Goal: Task Accomplishment & Management: Manage account settings

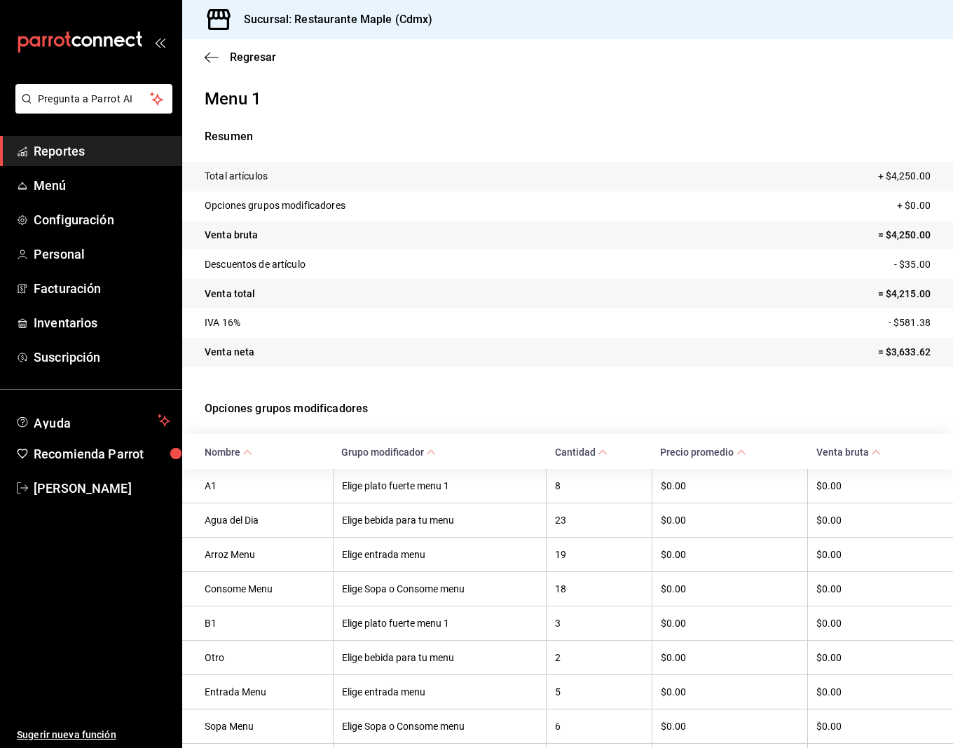
scroll to position [187, 0]
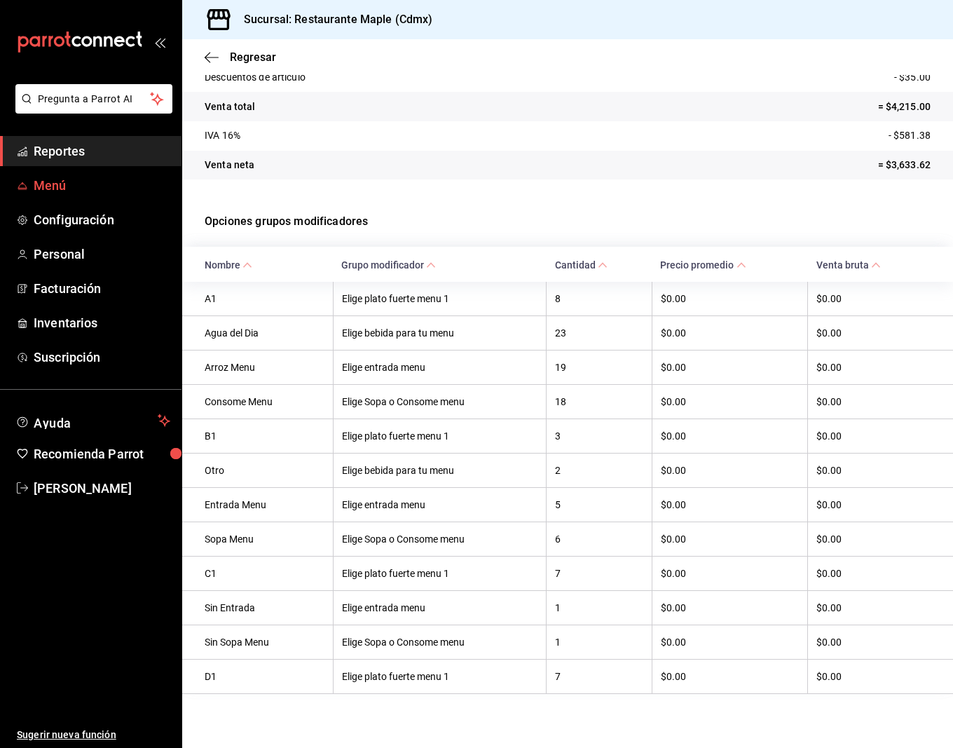
click at [47, 189] on span "Menú" at bounding box center [102, 185] width 137 height 19
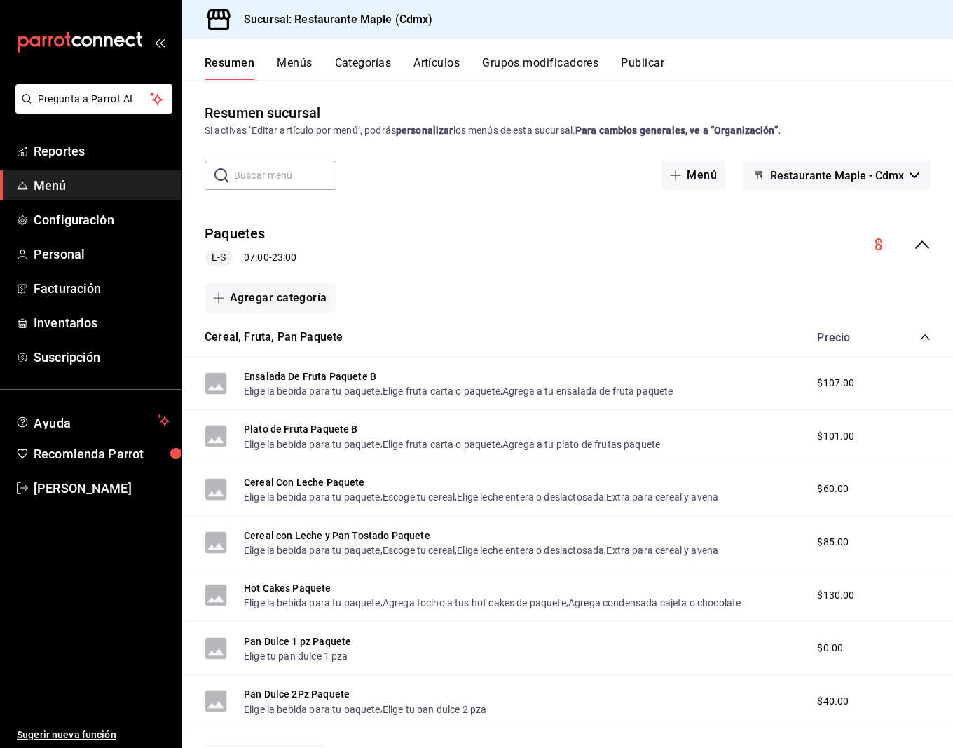
click at [383, 69] on button "Categorías" at bounding box center [363, 68] width 57 height 24
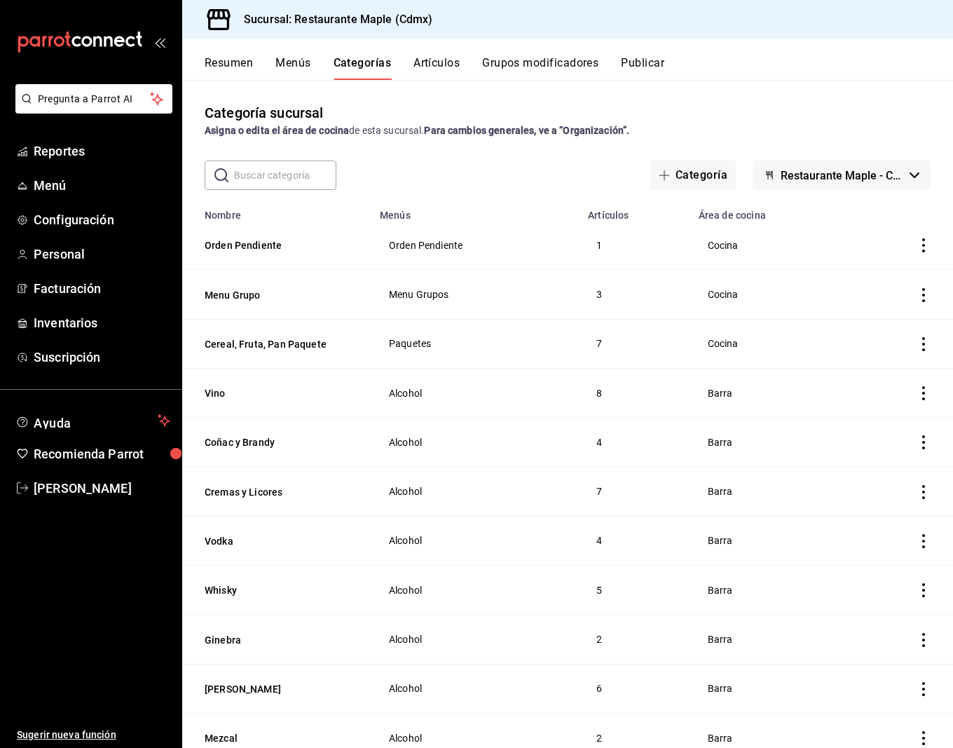
click at [280, 174] on input "text" at bounding box center [285, 175] width 102 height 28
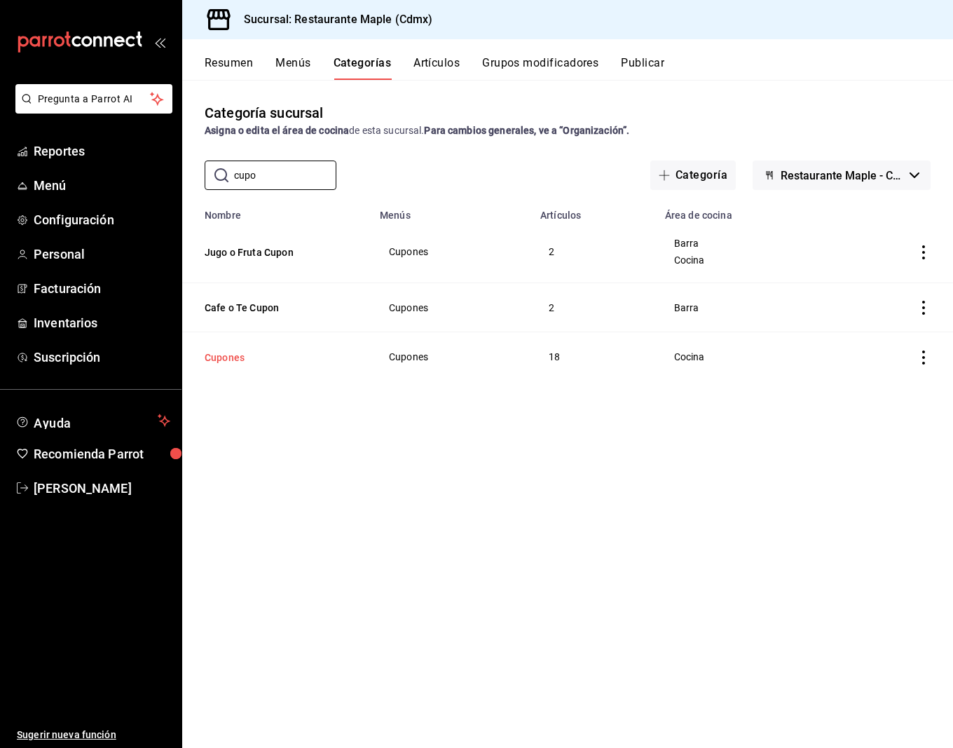
type input "cupo"
click at [231, 356] on button "Cupones" at bounding box center [275, 357] width 140 height 14
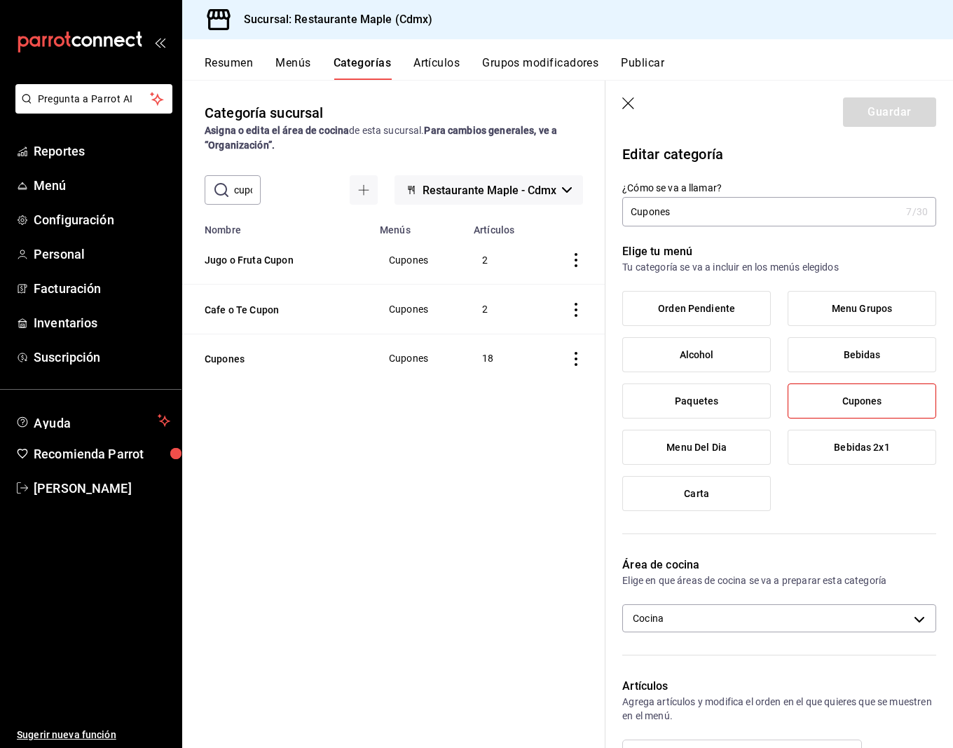
click at [293, 71] on button "Menús" at bounding box center [292, 68] width 35 height 24
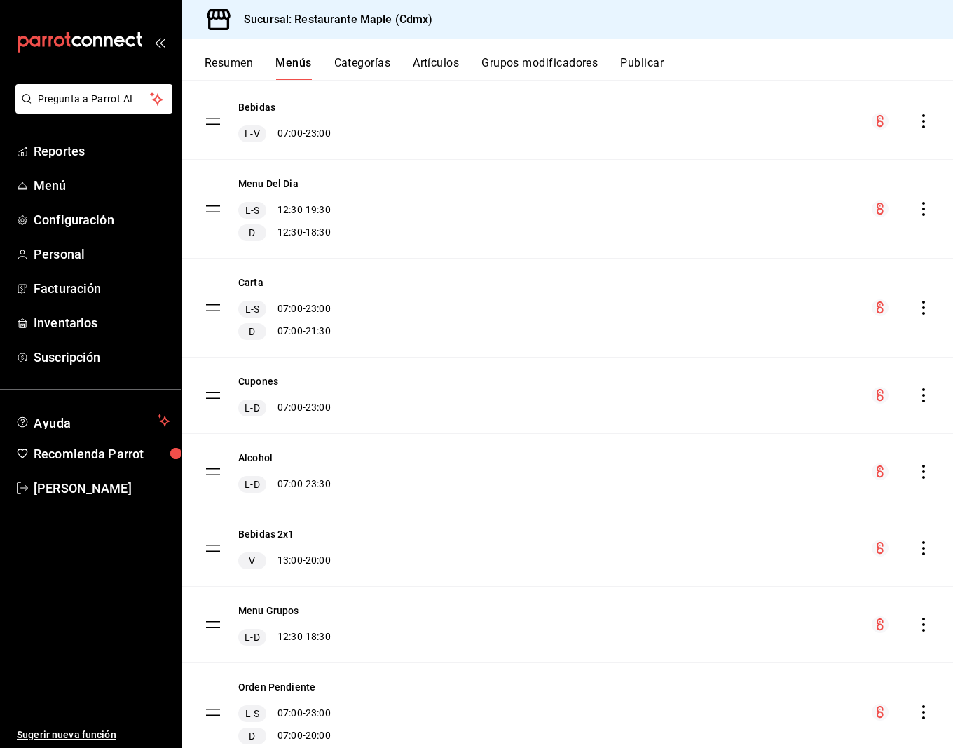
scroll to position [245, 0]
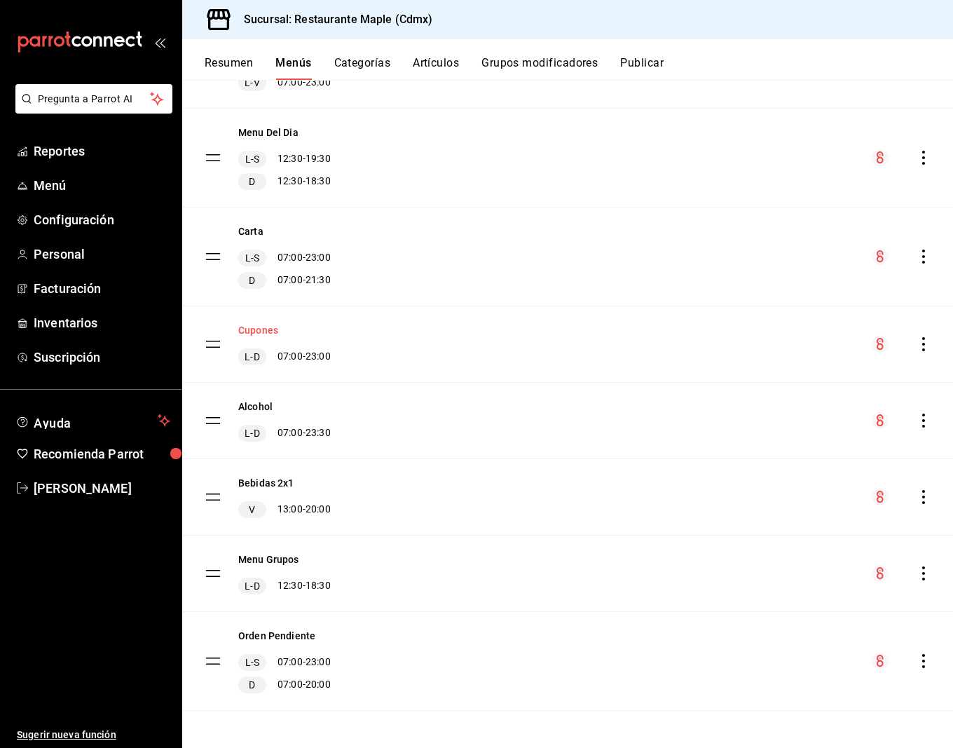
click at [266, 327] on button "Cupones" at bounding box center [258, 330] width 40 height 14
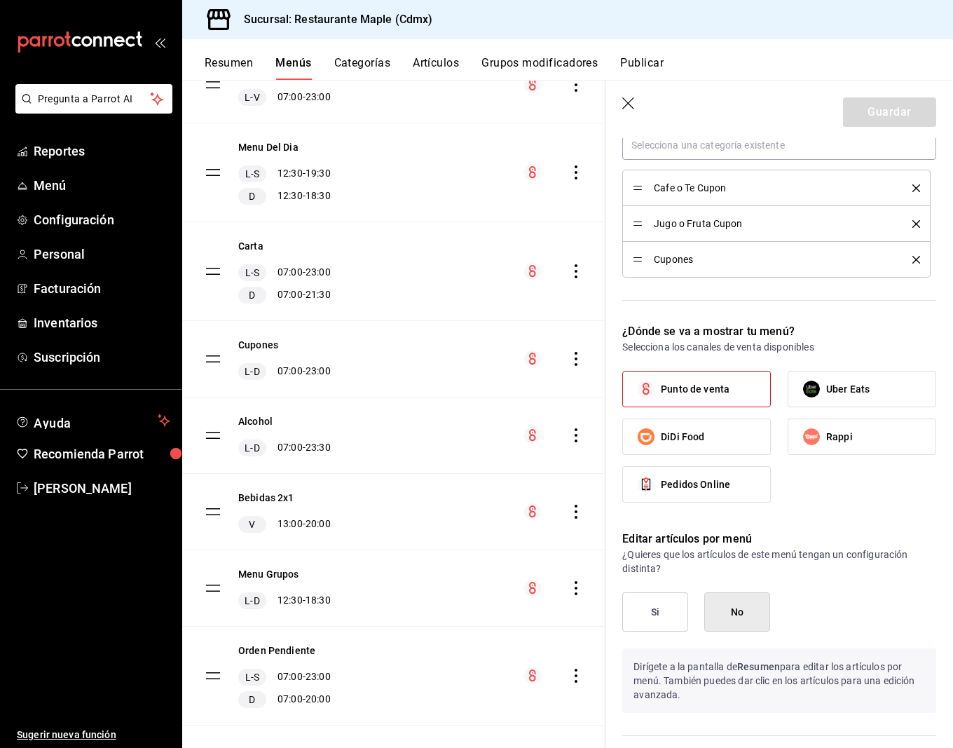
scroll to position [298, 0]
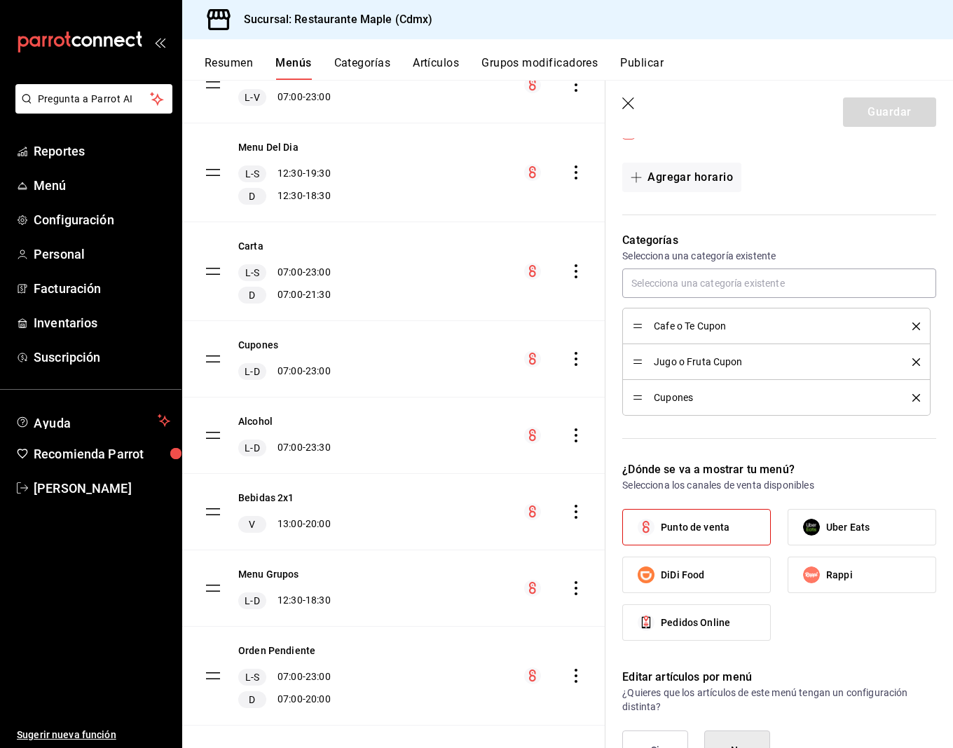
click at [420, 63] on button "Artículos" at bounding box center [436, 68] width 46 height 24
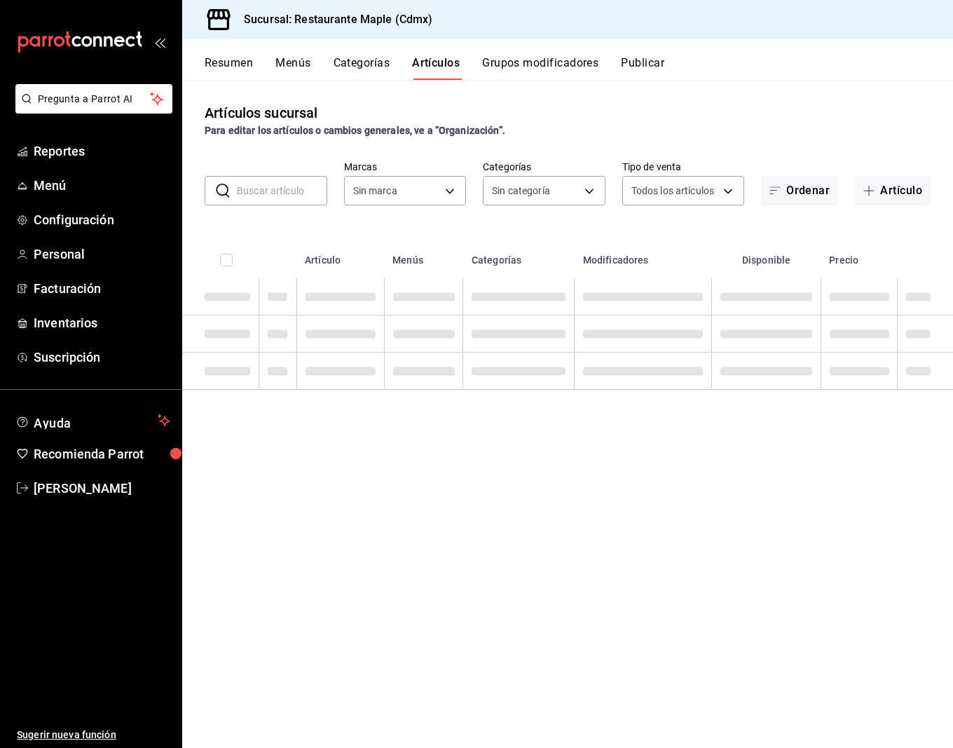
click at [534, 64] on button "Grupos modificadores" at bounding box center [540, 68] width 116 height 24
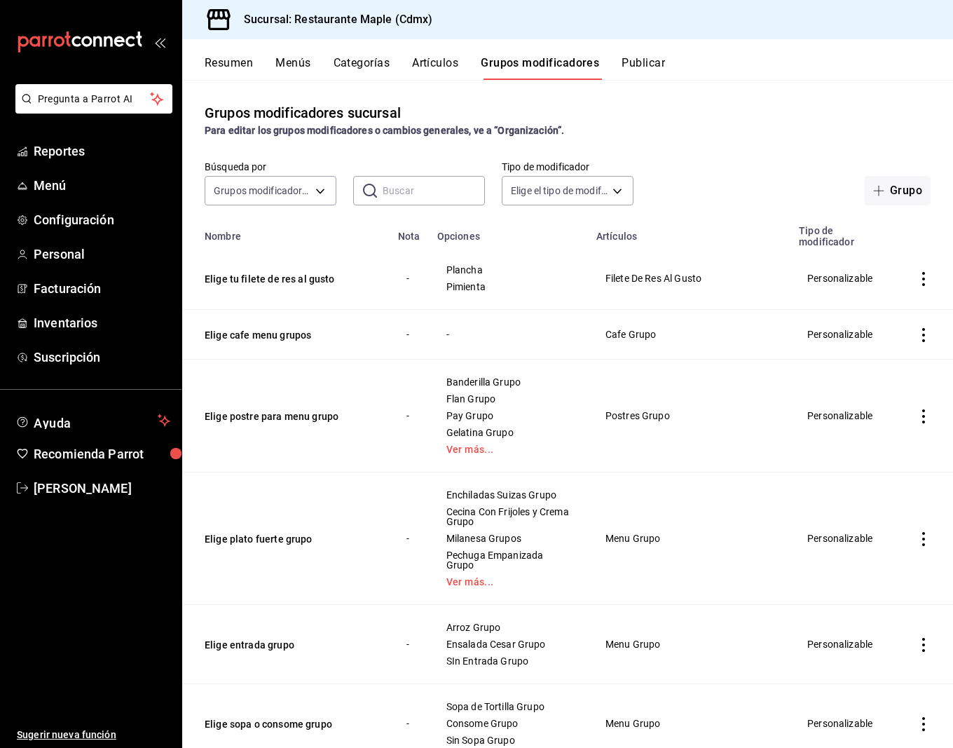
click at [416, 189] on input "text" at bounding box center [434, 191] width 102 height 28
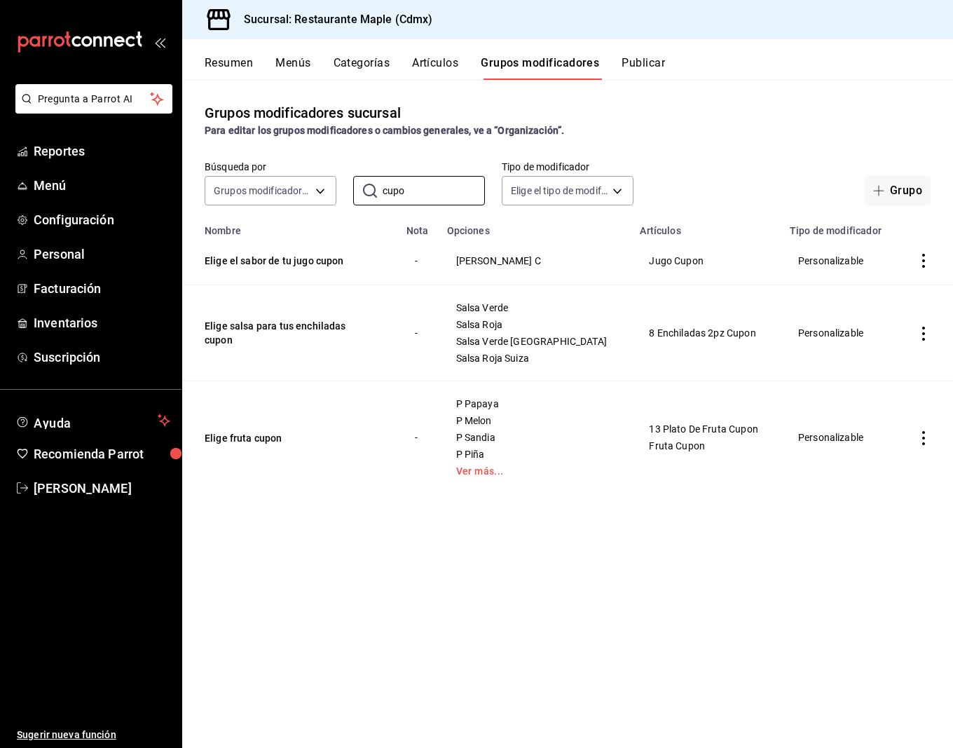
type input "cupo"
click at [425, 64] on button "Artículos" at bounding box center [435, 68] width 46 height 24
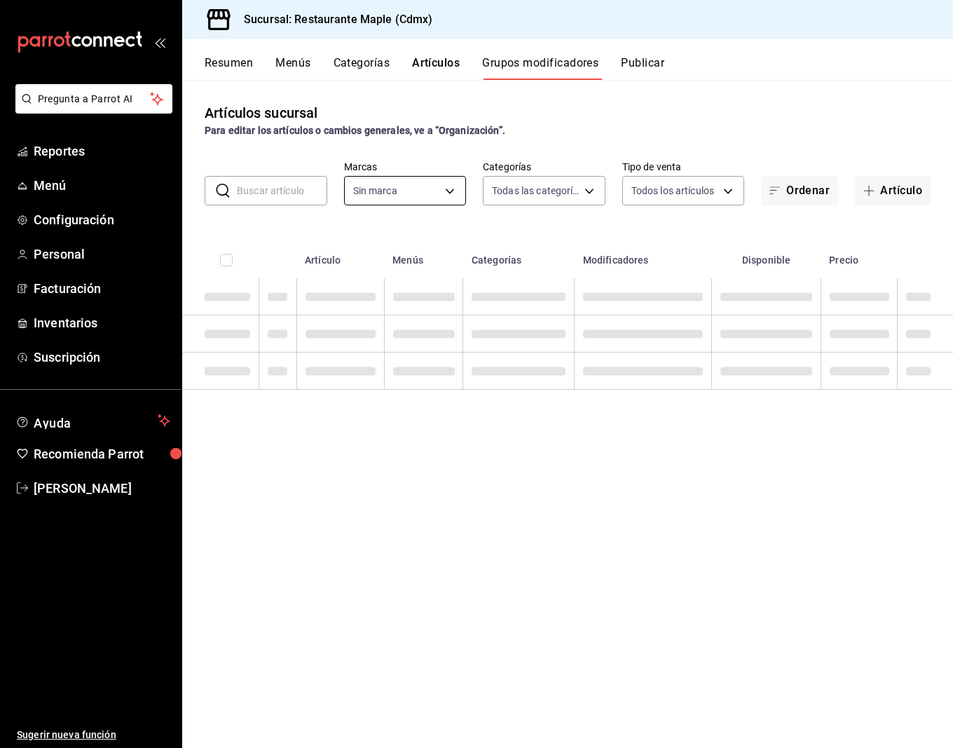
type input "9367c8d0-d5bf-442c-b6f8-a503c691c07e"
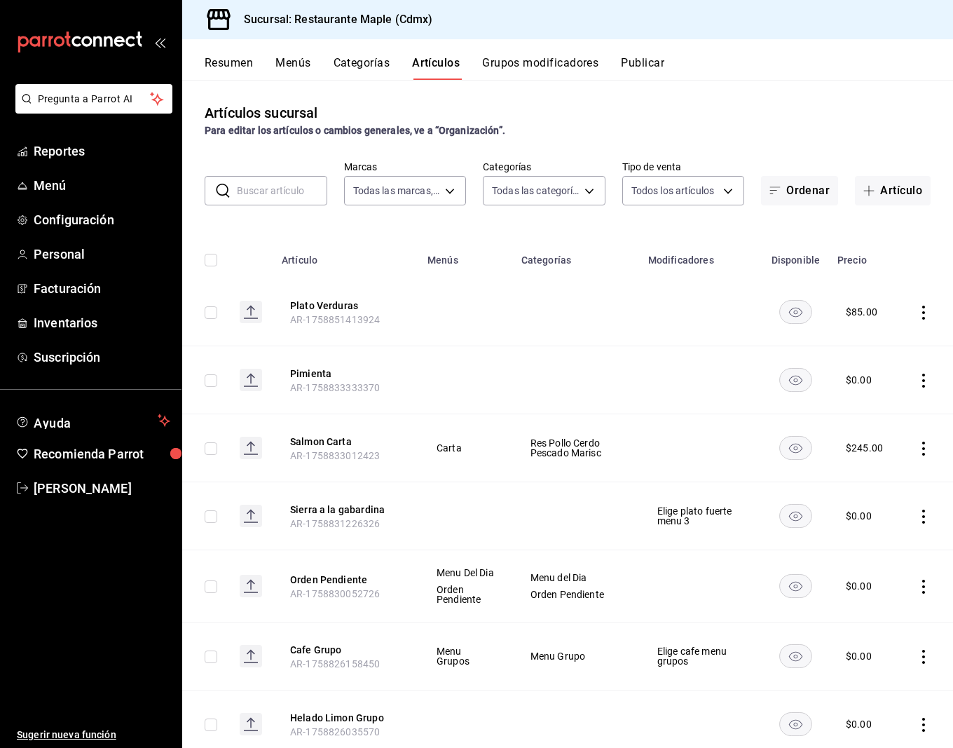
click at [266, 191] on input "text" at bounding box center [282, 191] width 90 height 28
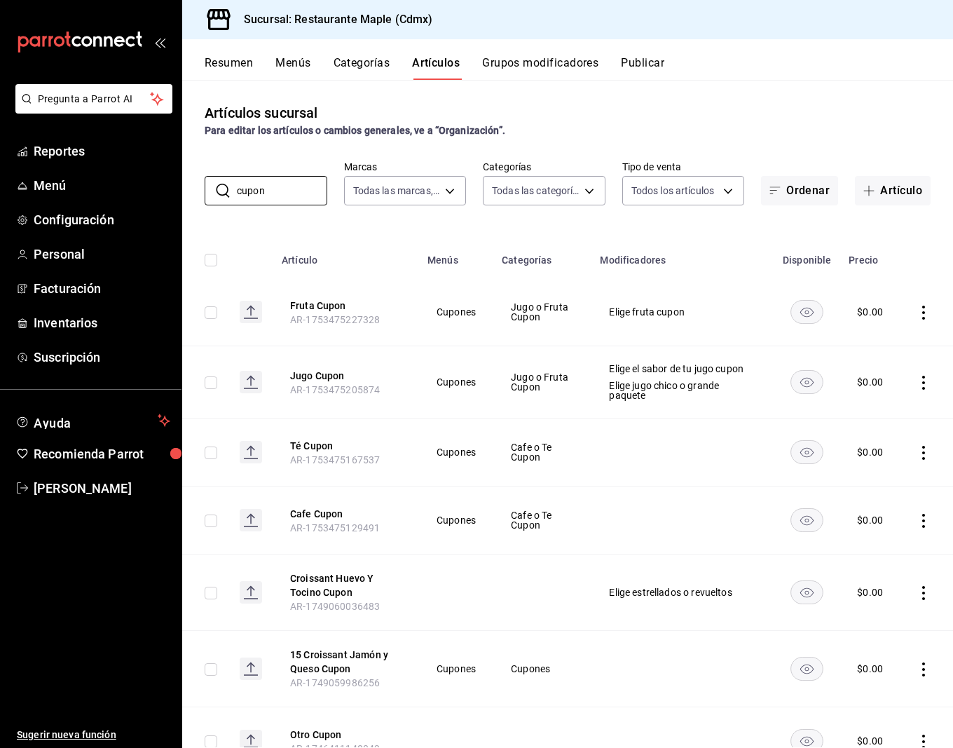
type input "cupon"
click at [758, 81] on div "Artículos sucursal Para editar los artículos o cambios generales, ve a “Organiz…" at bounding box center [567, 413] width 771 height 667
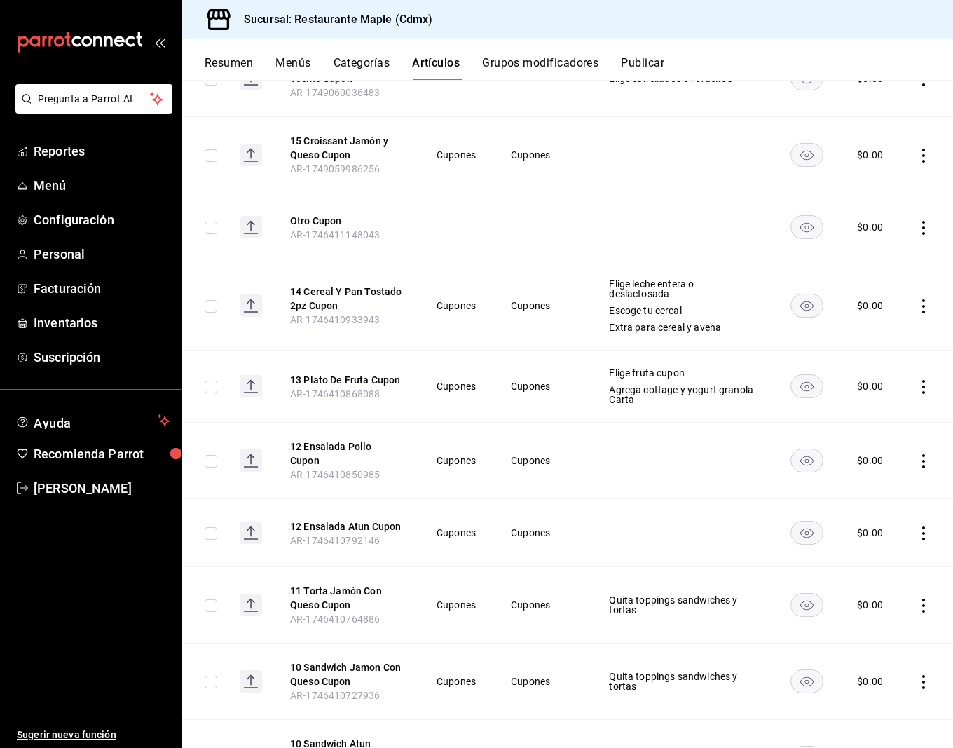
scroll to position [362, 0]
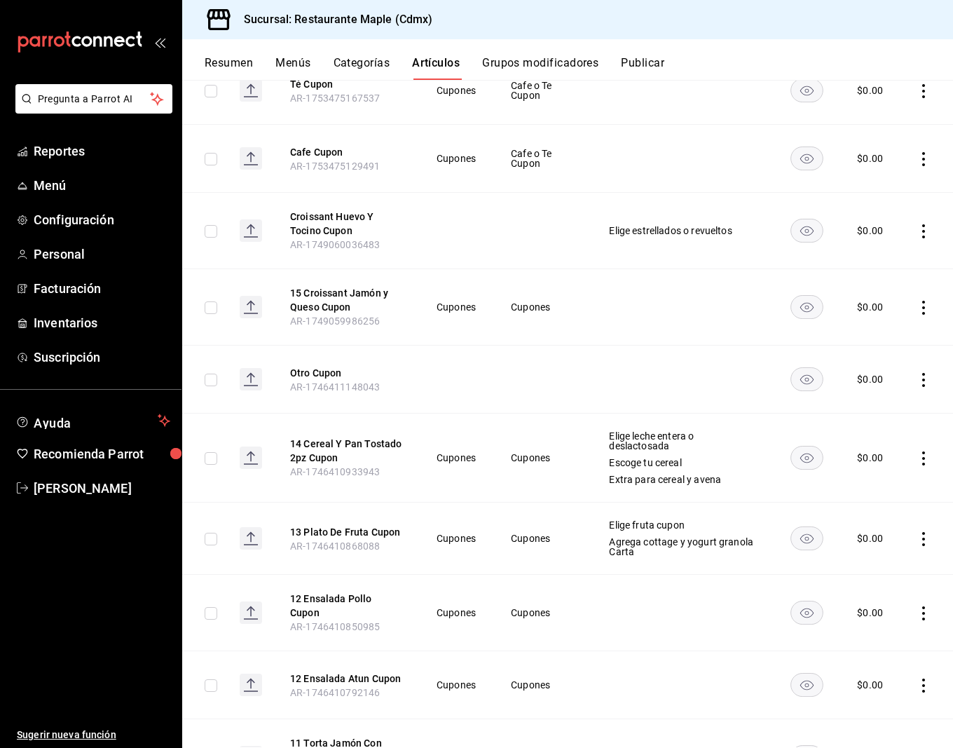
click at [347, 57] on button "Categorías" at bounding box center [362, 68] width 57 height 24
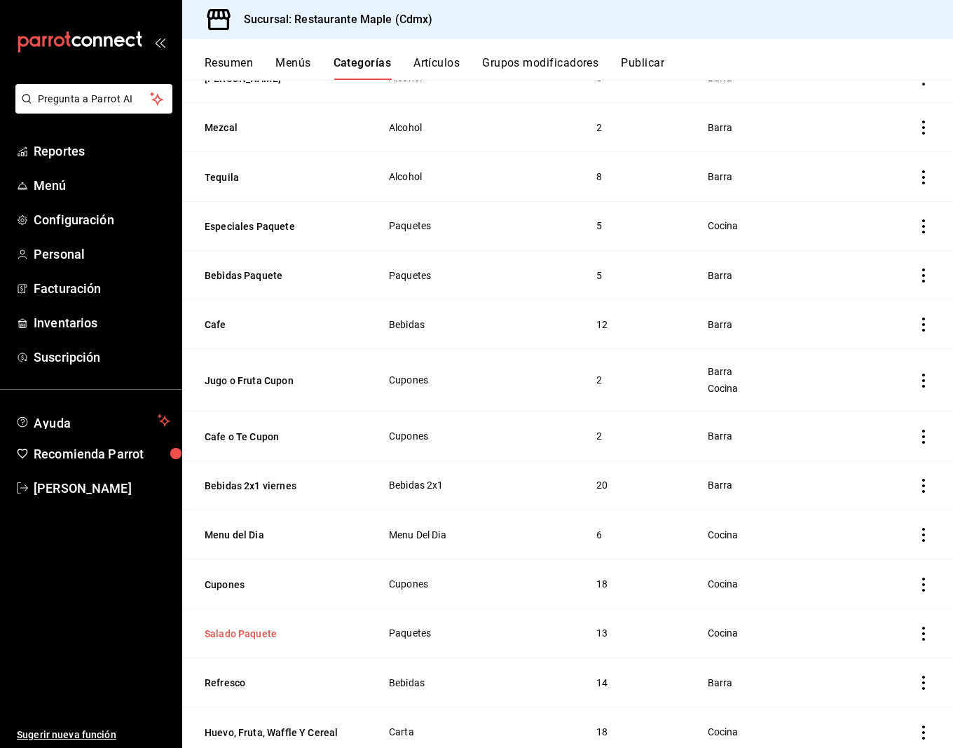
scroll to position [615, 0]
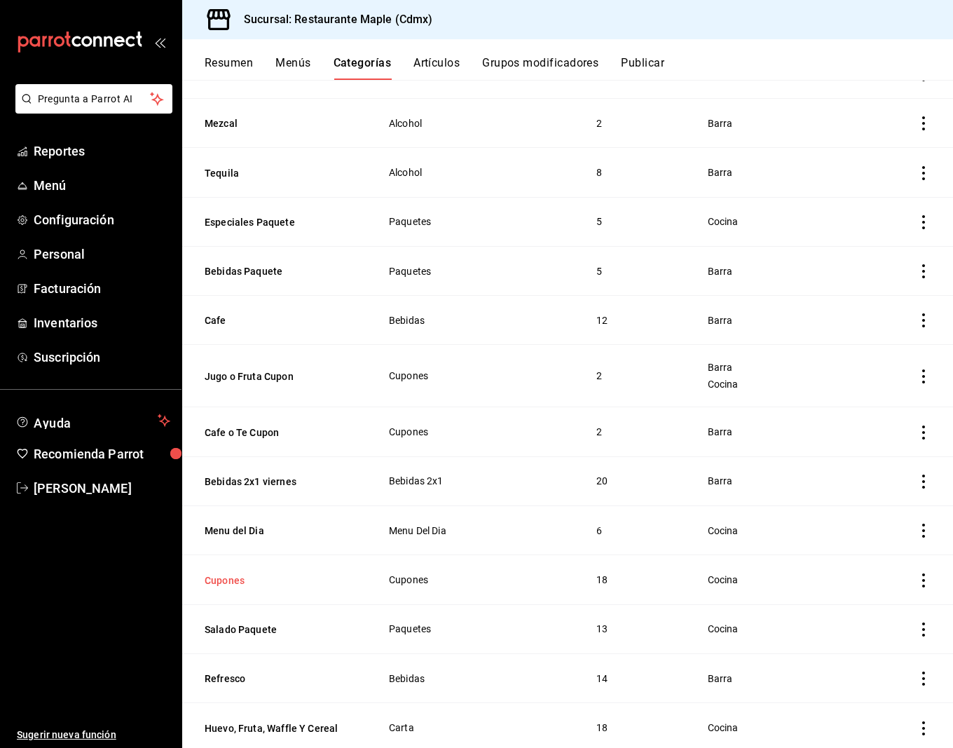
click at [232, 573] on button "Cupones" at bounding box center [275, 580] width 140 height 14
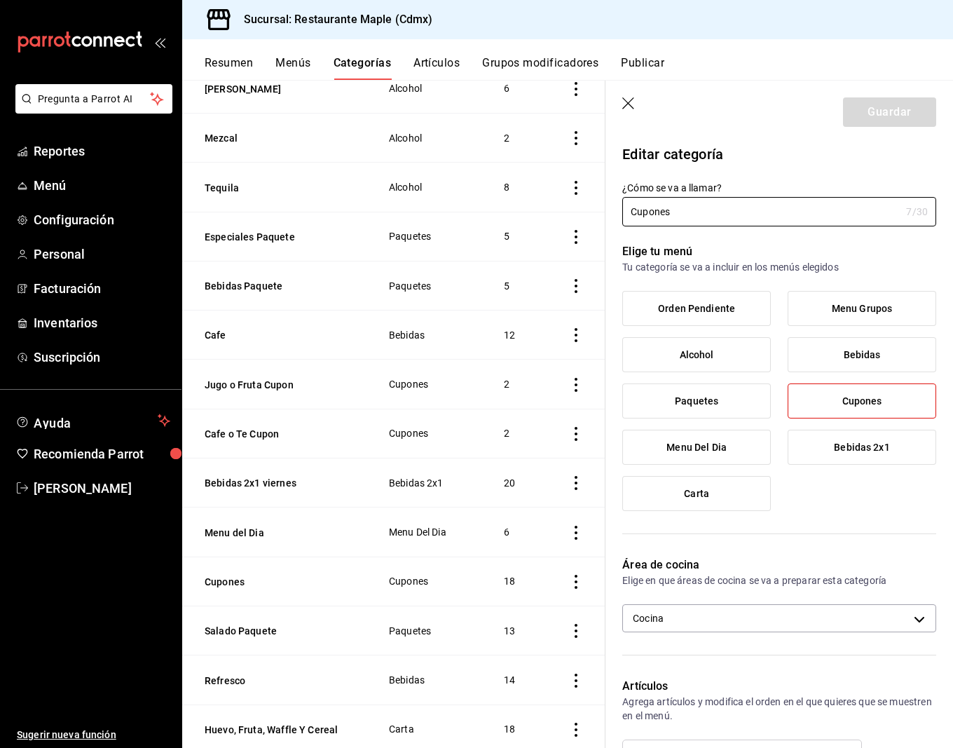
click at [630, 97] on icon "button" at bounding box center [629, 104] width 14 height 14
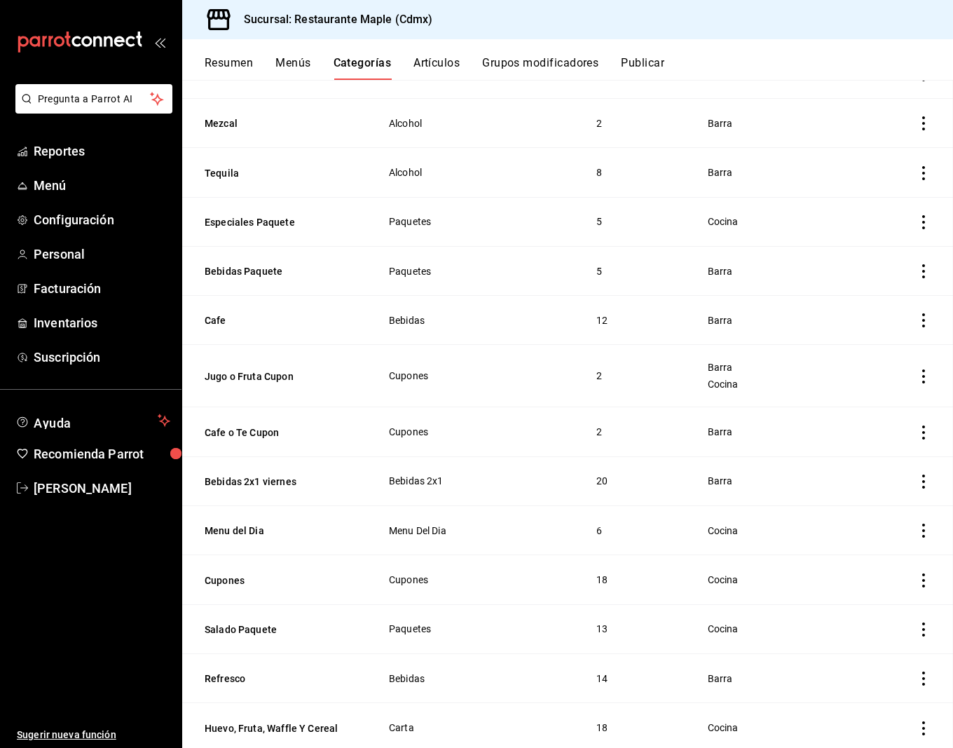
scroll to position [638, 0]
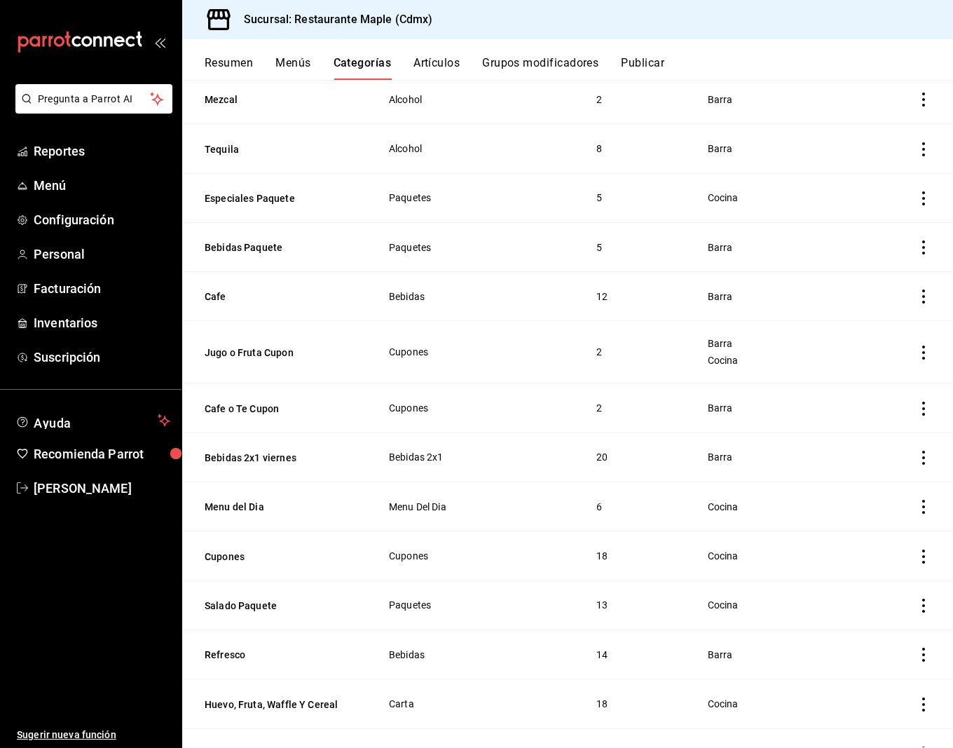
click at [251, 64] on button "Resumen" at bounding box center [229, 68] width 48 height 24
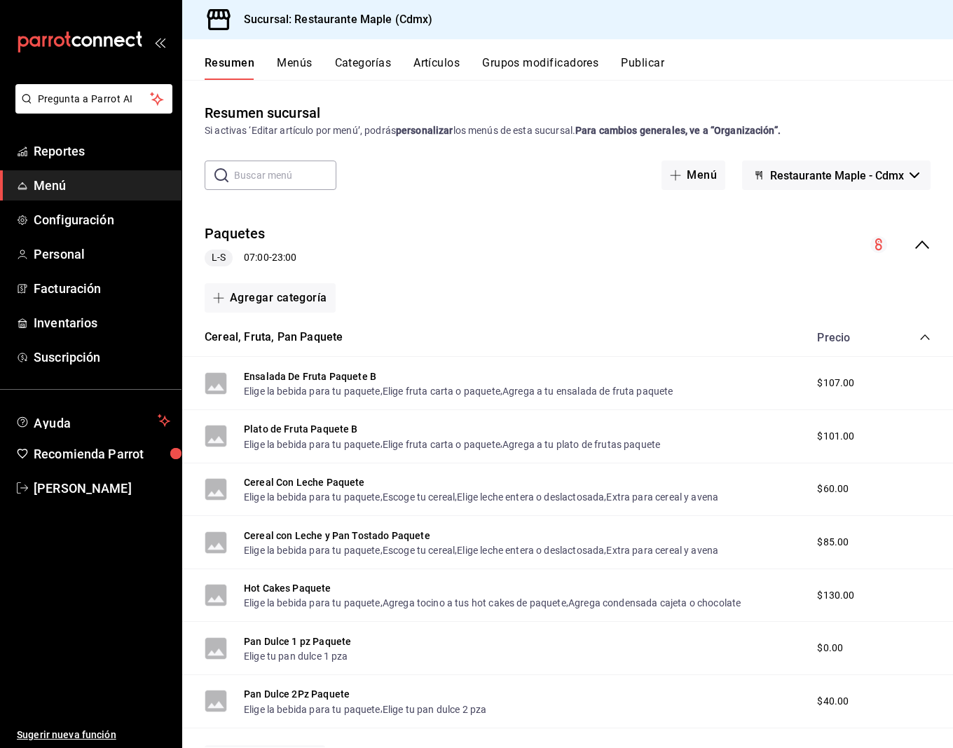
click at [923, 338] on icon "collapse-category-row" at bounding box center [924, 336] width 11 height 11
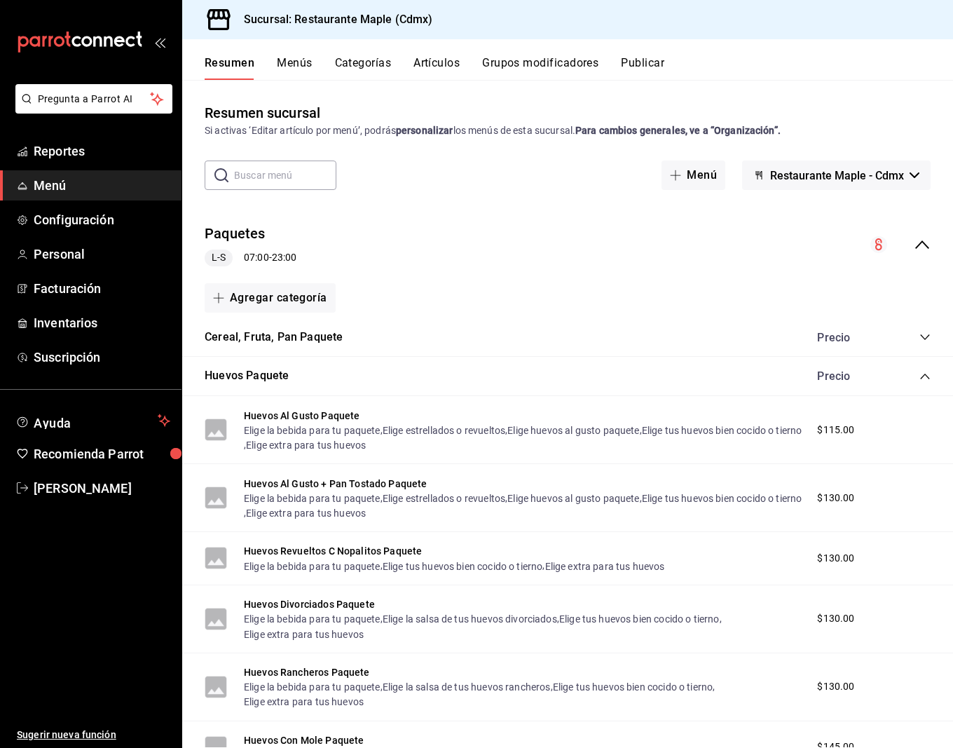
click at [923, 374] on icon "collapse-category-row" at bounding box center [924, 376] width 11 height 11
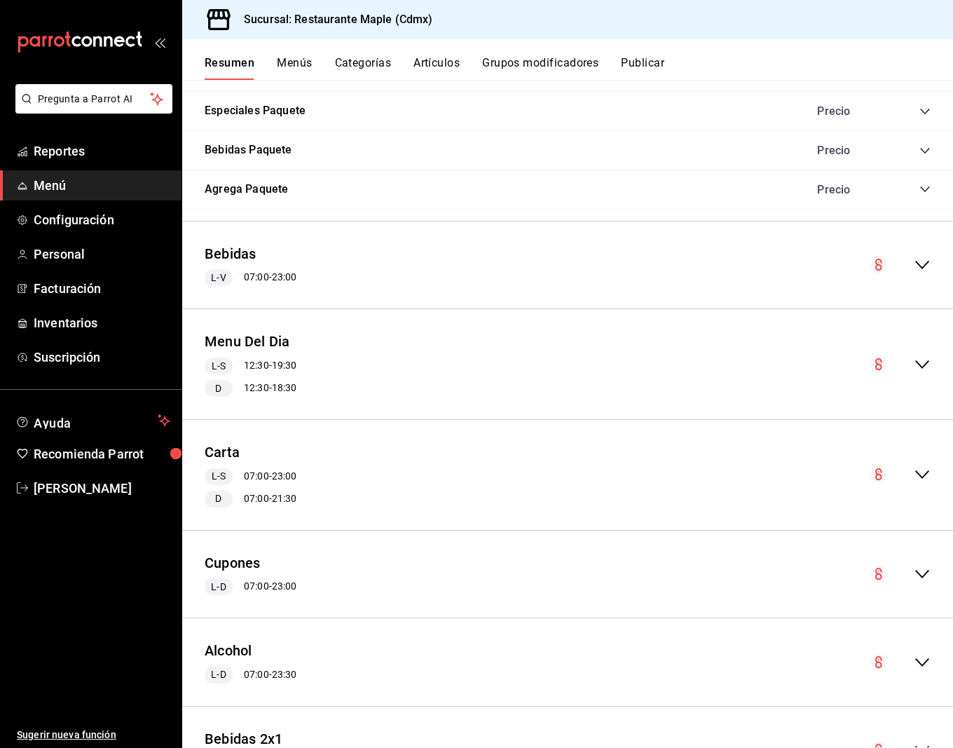
scroll to position [612, 0]
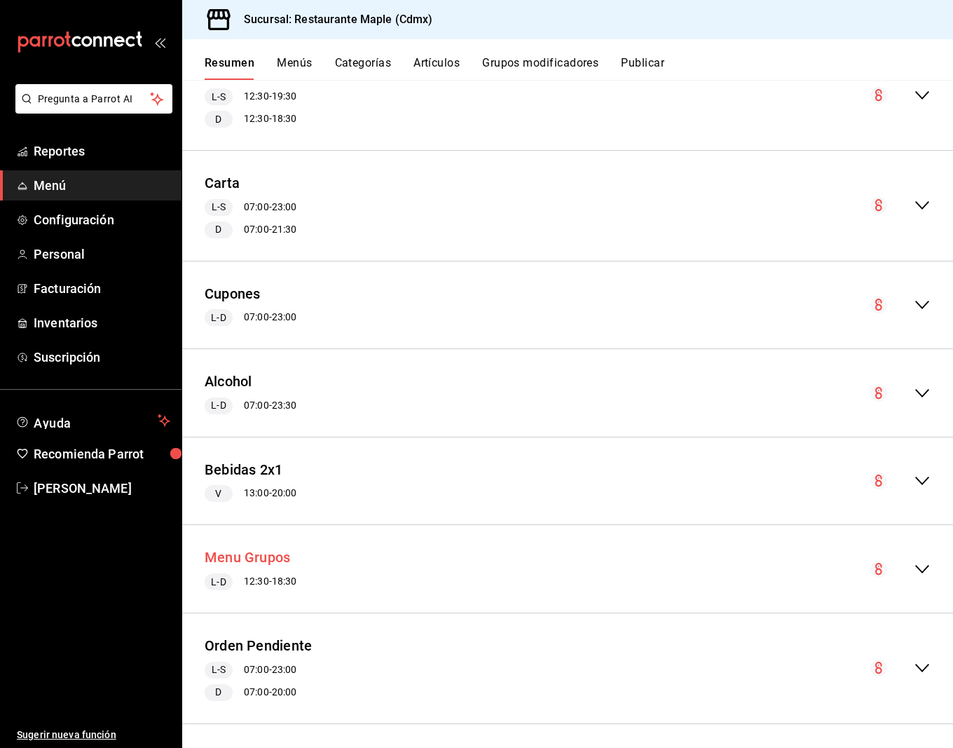
click at [254, 556] on button "Menu Grupos" at bounding box center [247, 557] width 85 height 20
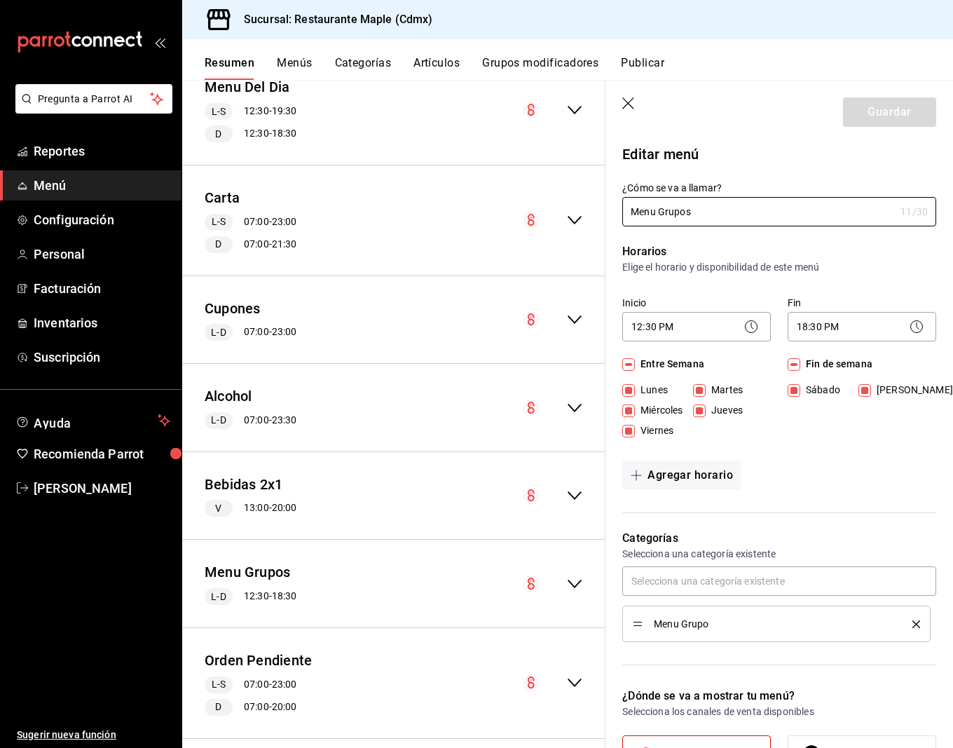
click at [749, 321] on circle at bounding box center [752, 327] width 12 height 12
click at [752, 331] on icon at bounding box center [751, 326] width 17 height 17
click at [684, 328] on body "Pregunta a Parrot AI Reportes Menú Configuración Personal Facturación Inventari…" at bounding box center [476, 374] width 953 height 748
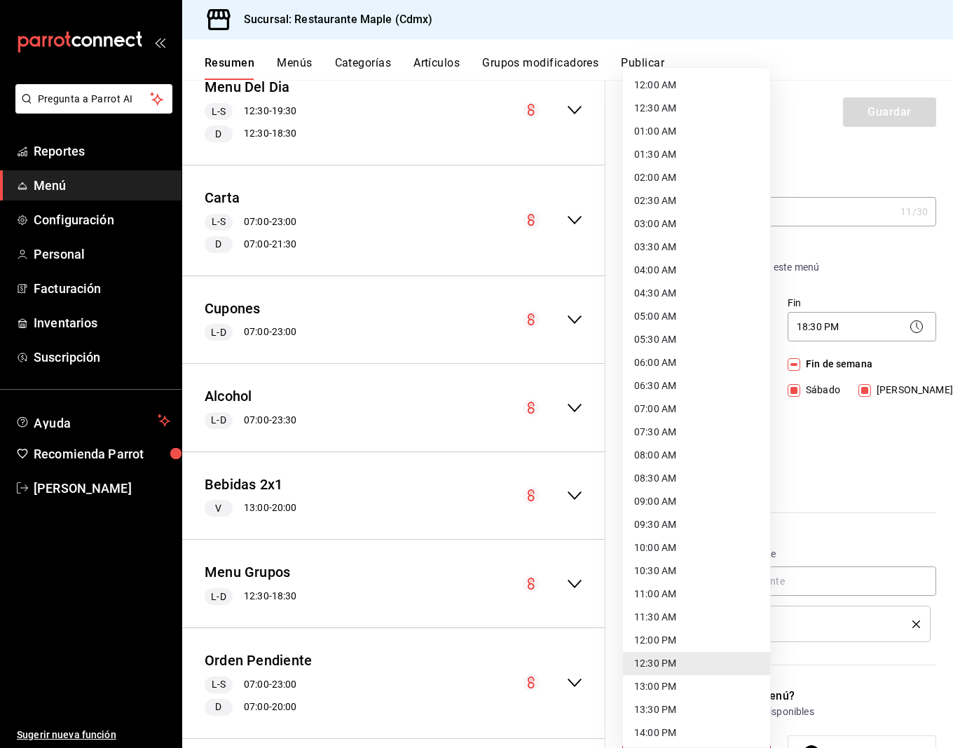
click at [667, 639] on li "12:00 PM" at bounding box center [696, 640] width 147 height 23
type input "12:00"
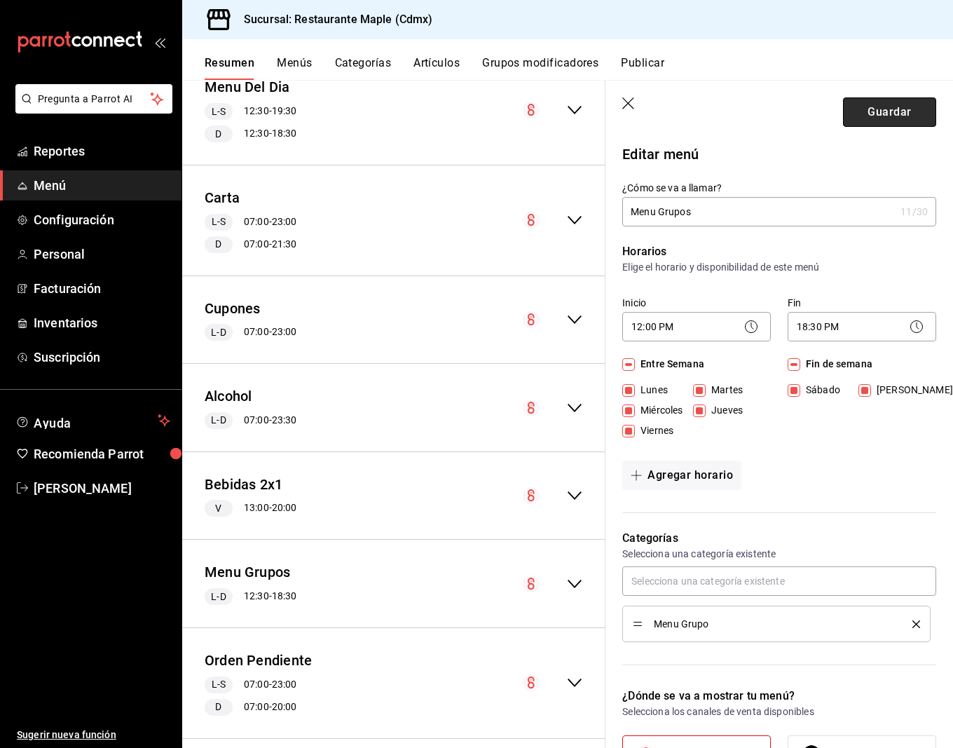
click at [876, 122] on button "Guardar" at bounding box center [889, 111] width 93 height 29
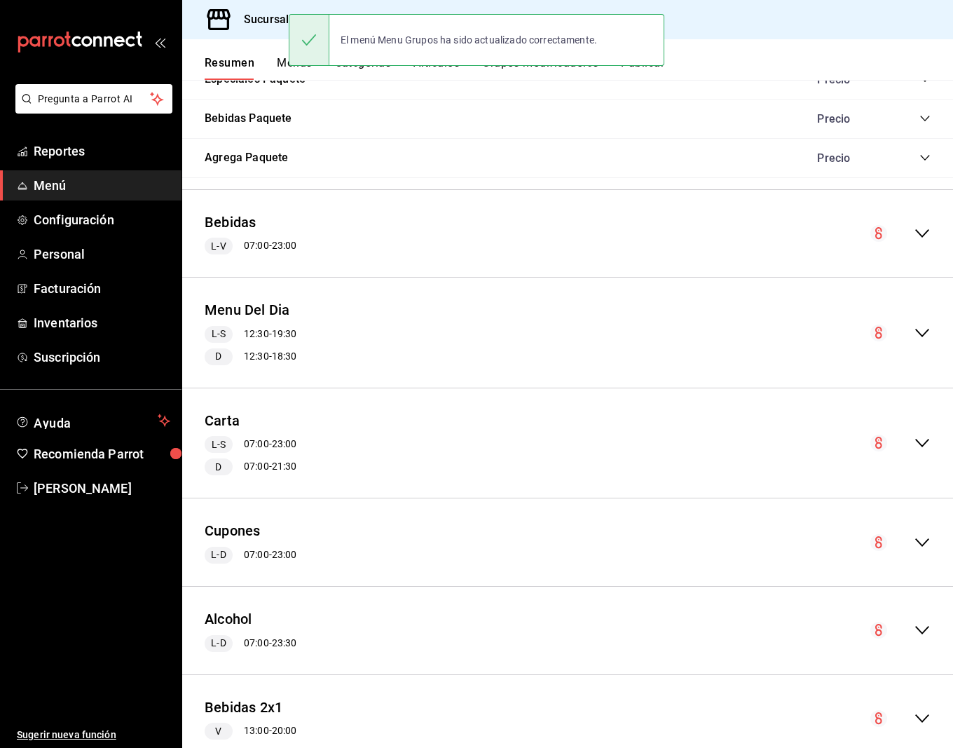
scroll to position [1536, 0]
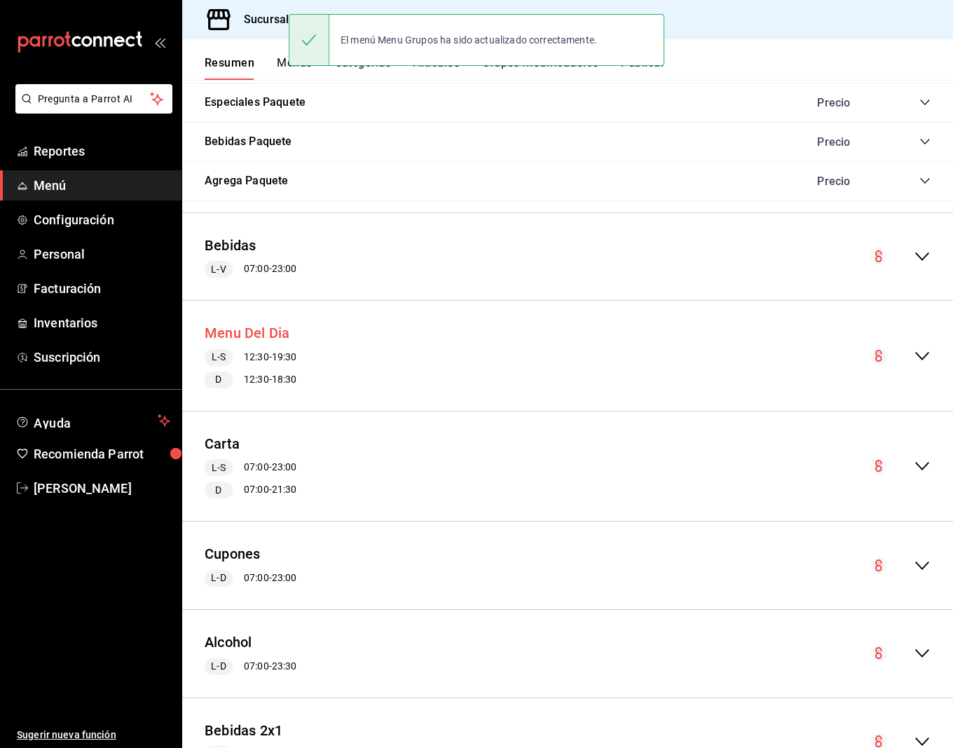
click at [279, 323] on button "Menu Del Dia" at bounding box center [247, 333] width 85 height 20
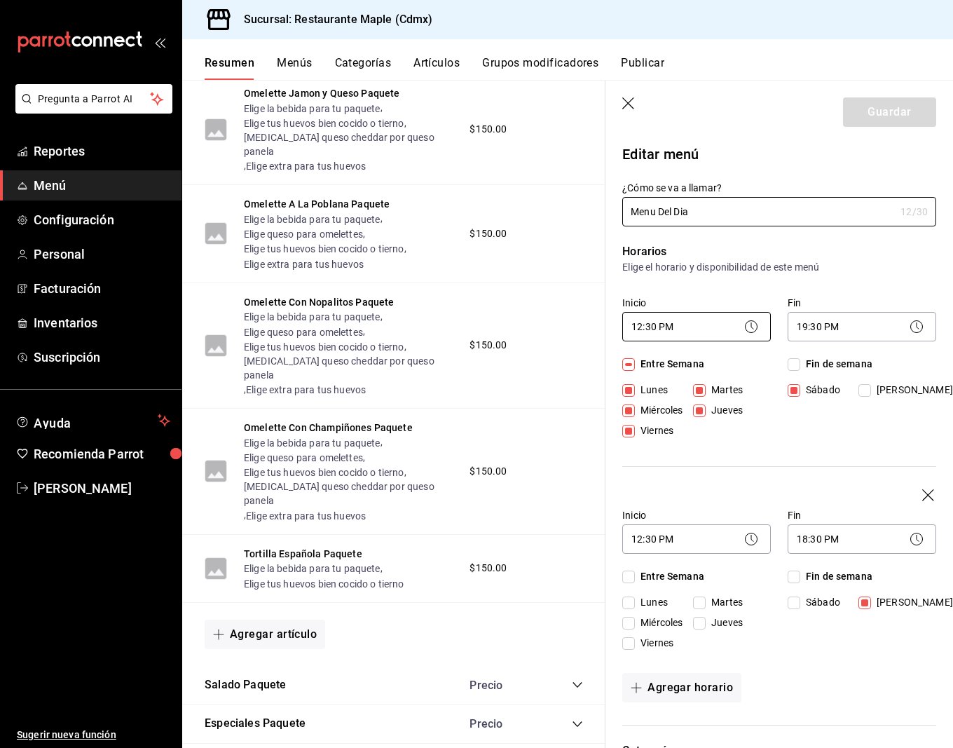
click at [659, 332] on body "Pregunta a Parrot AI Reportes Menú Configuración Personal Facturación Inventari…" at bounding box center [476, 374] width 953 height 748
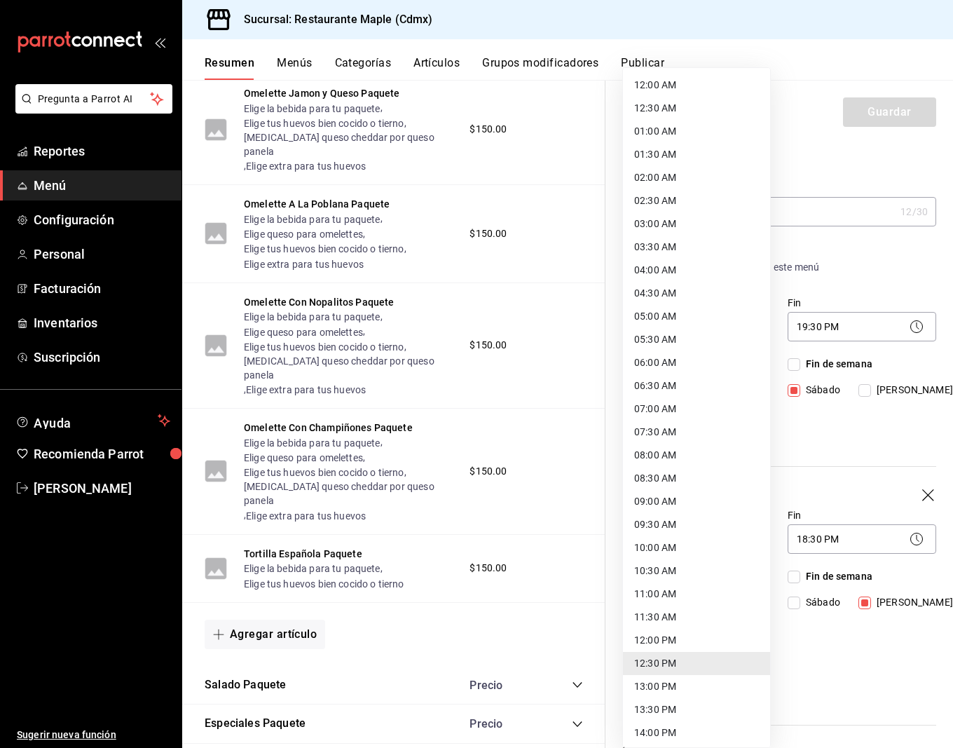
click at [649, 644] on li "12:00 PM" at bounding box center [696, 640] width 147 height 23
type input "12:00"
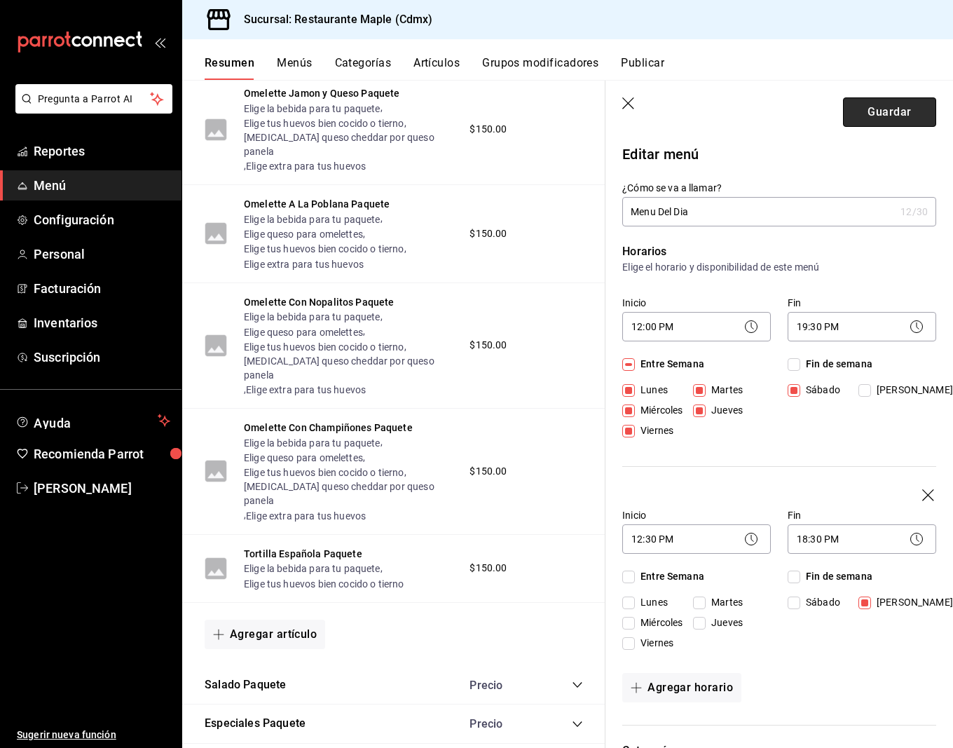
click at [868, 116] on button "Guardar" at bounding box center [889, 111] width 93 height 29
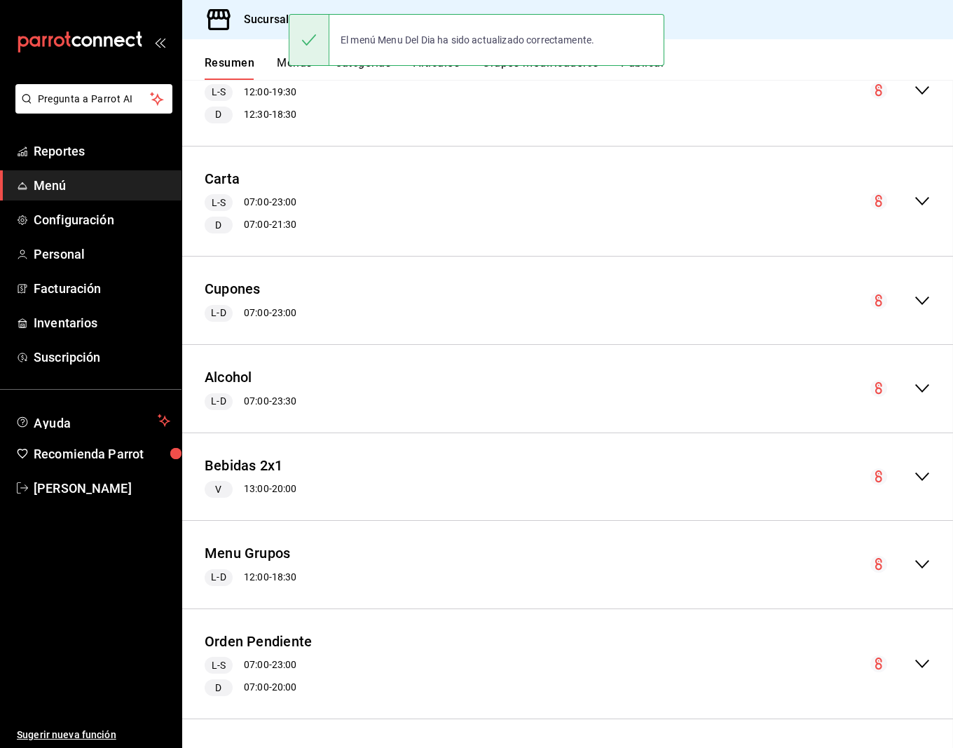
scroll to position [1791, 0]
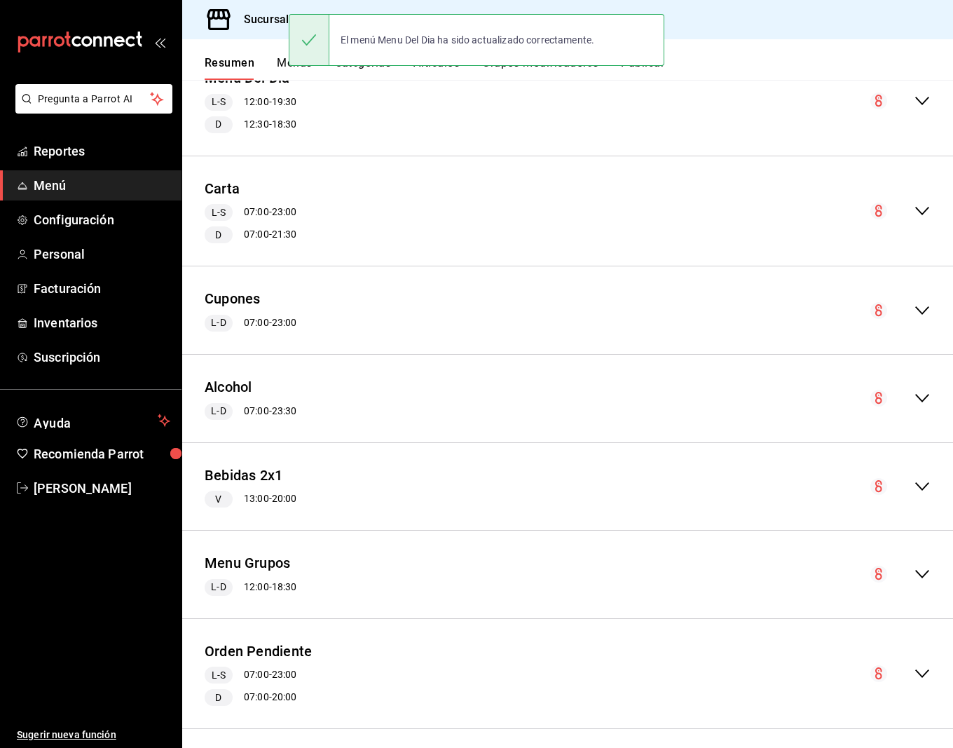
click at [650, 74] on button "Publicar" at bounding box center [642, 68] width 43 height 24
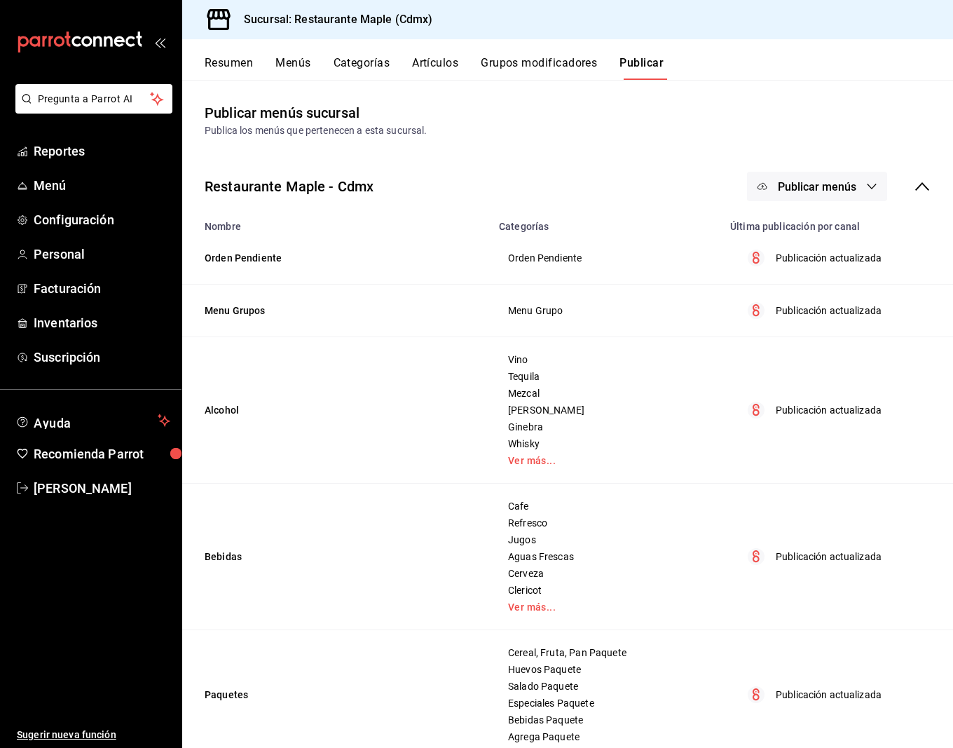
click at [797, 193] on button "Publicar menús" at bounding box center [817, 186] width 140 height 29
click at [802, 233] on div at bounding box center [784, 232] width 39 height 22
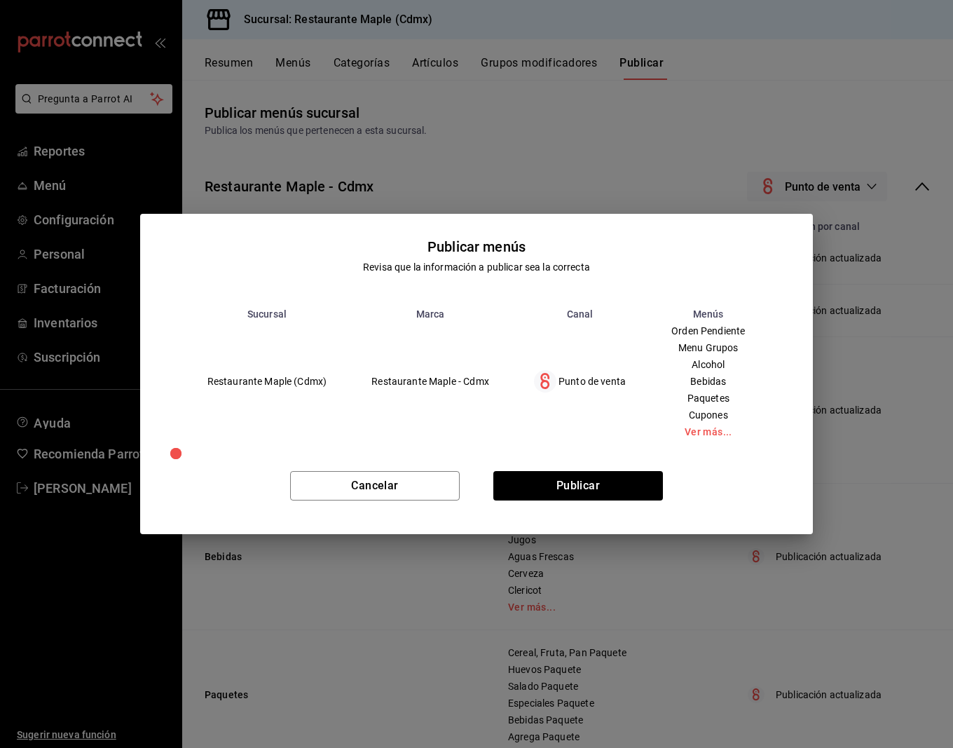
click at [533, 507] on div "Cancelar Publicar" at bounding box center [476, 490] width 673 height 85
click at [559, 474] on button "Publicar" at bounding box center [578, 485] width 170 height 29
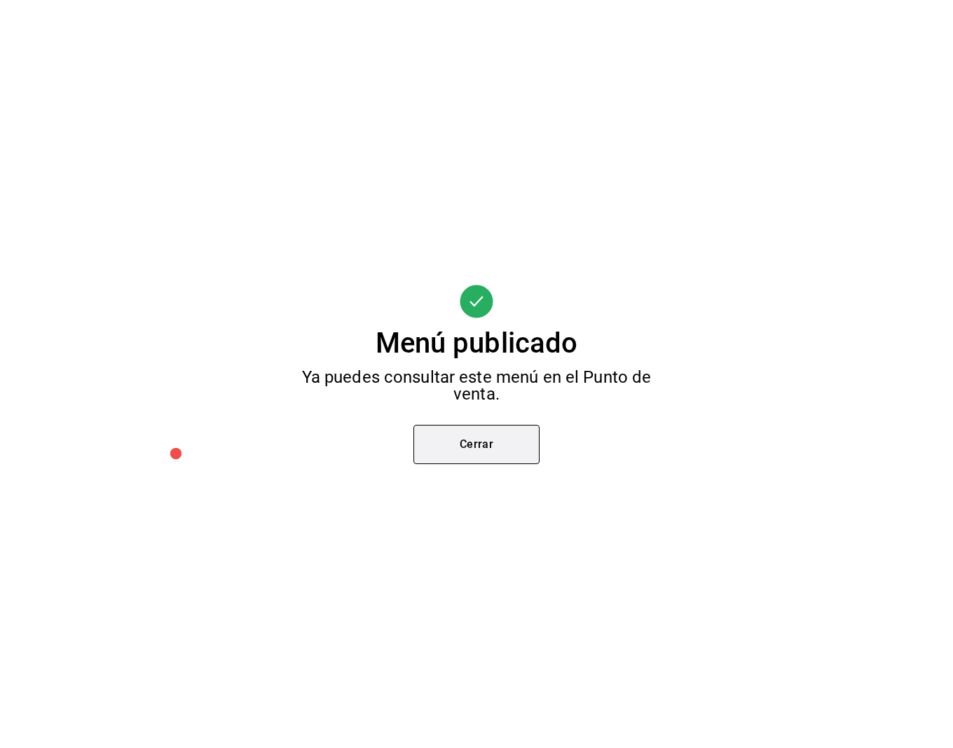
click at [486, 450] on button "Cerrar" at bounding box center [476, 444] width 126 height 39
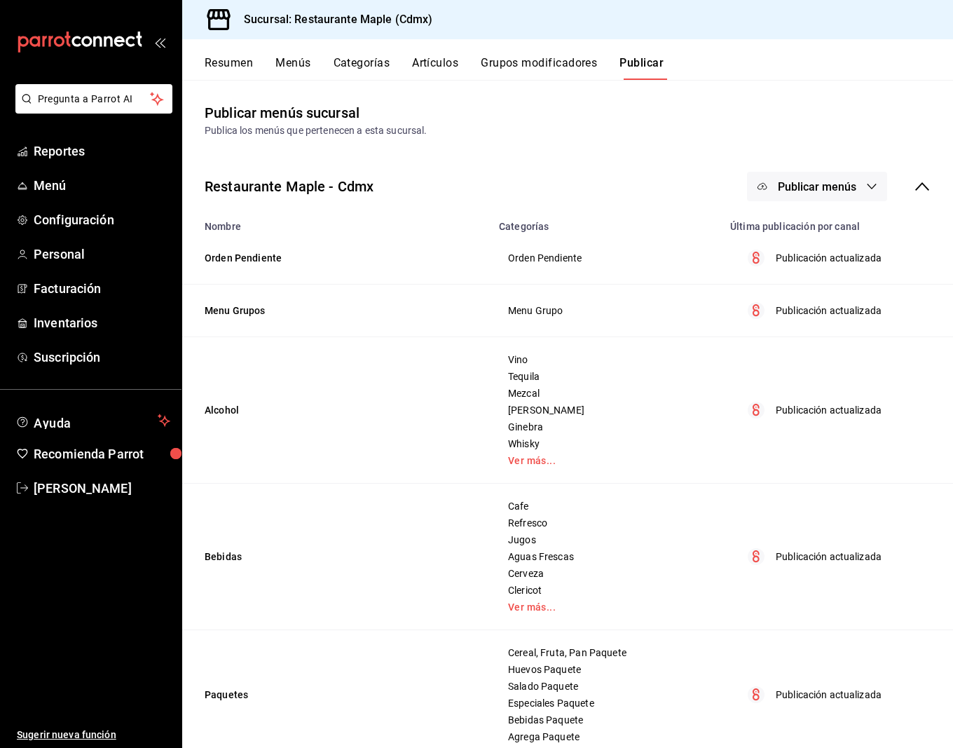
click at [294, 68] on button "Menús" at bounding box center [292, 68] width 35 height 24
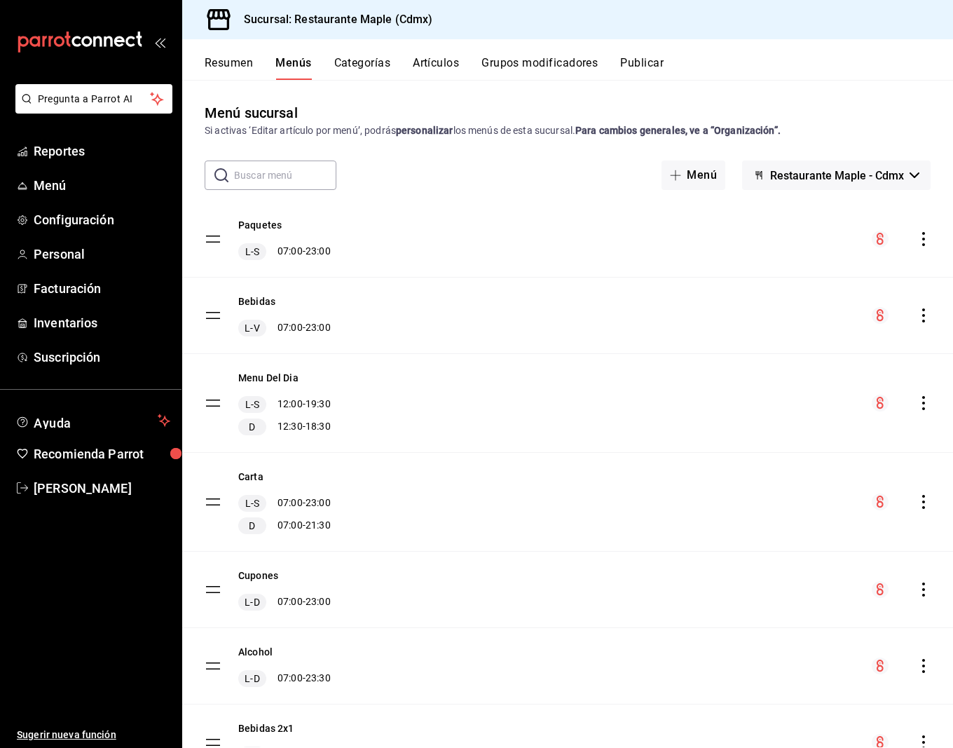
scroll to position [245, 0]
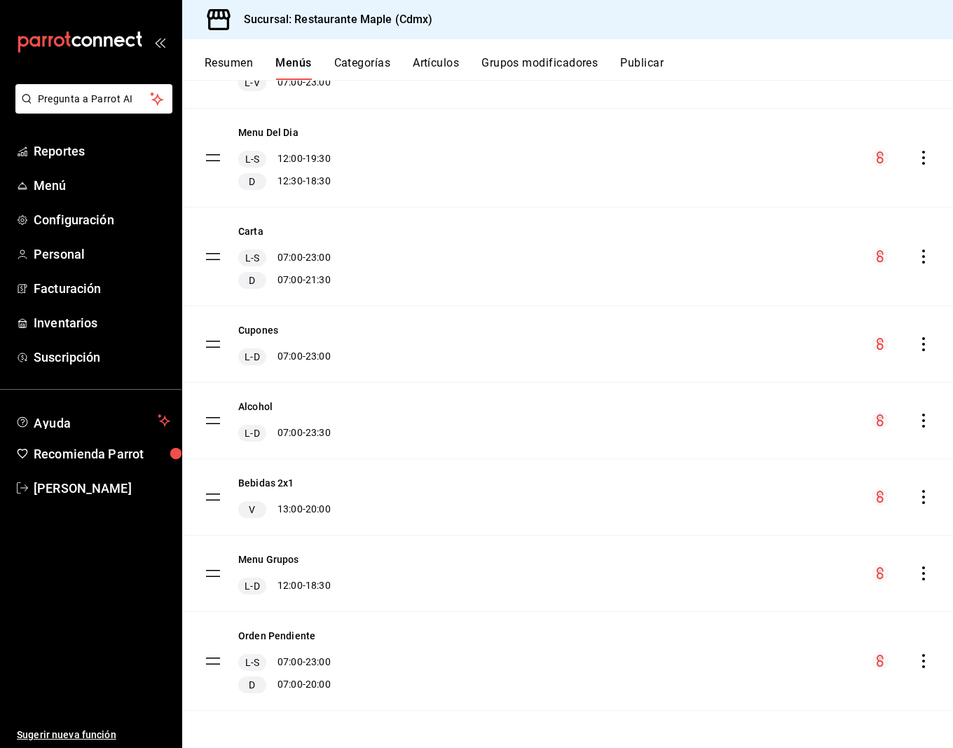
click at [256, 333] on button "Cupones" at bounding box center [258, 330] width 40 height 14
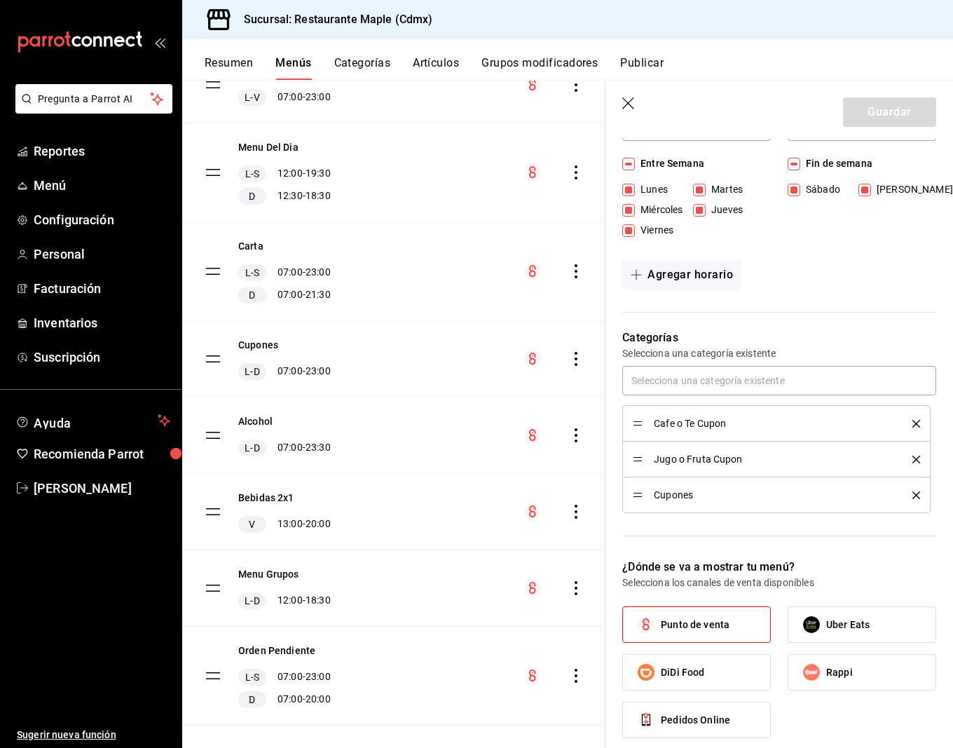
scroll to position [407, 0]
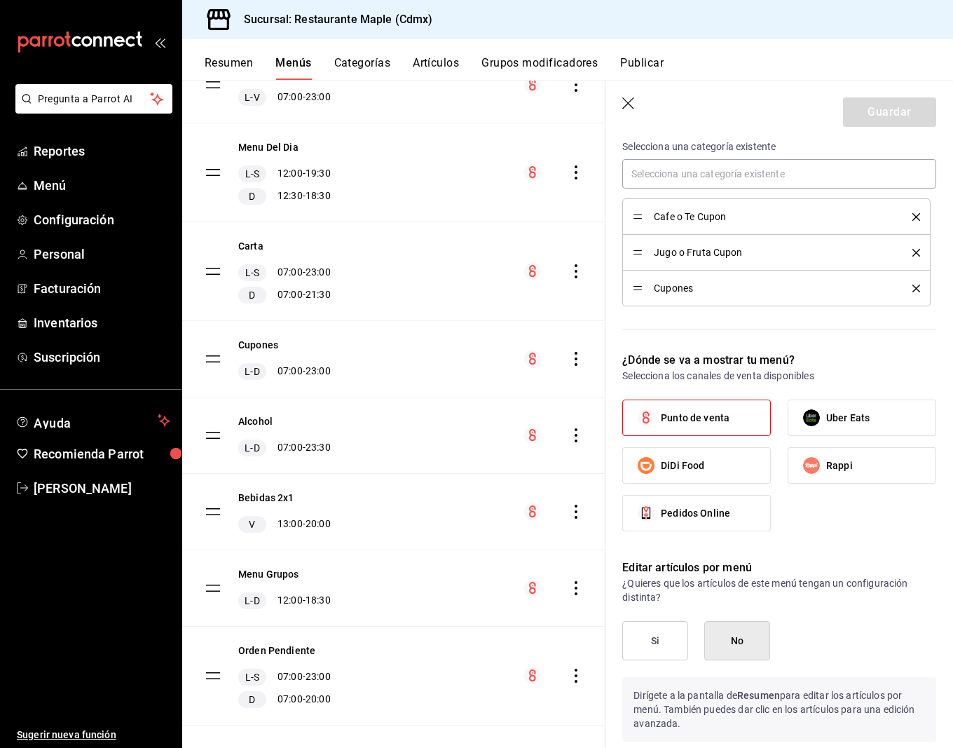
click at [246, 64] on button "Resumen" at bounding box center [229, 68] width 48 height 24
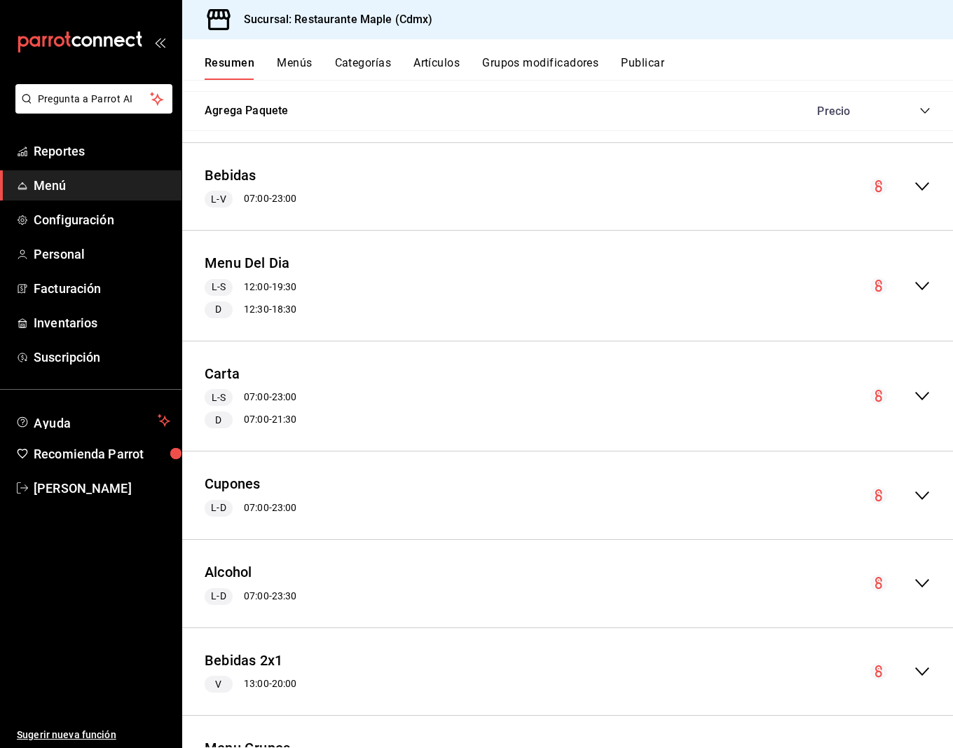
scroll to position [1622, 0]
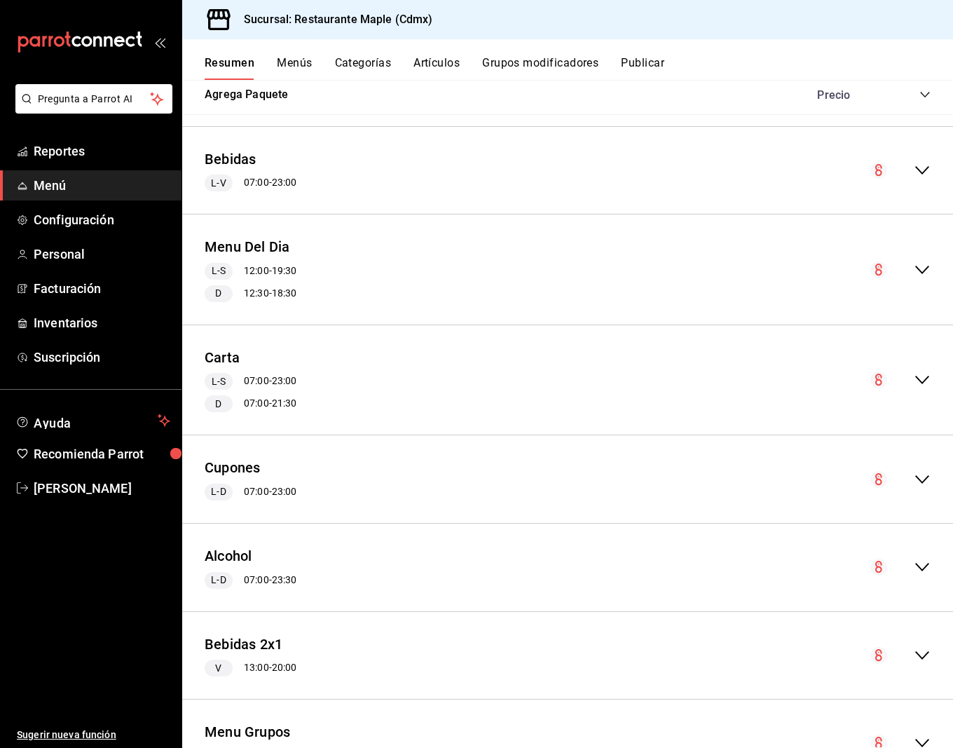
click at [922, 471] on icon "collapse-menu-row" at bounding box center [922, 479] width 17 height 17
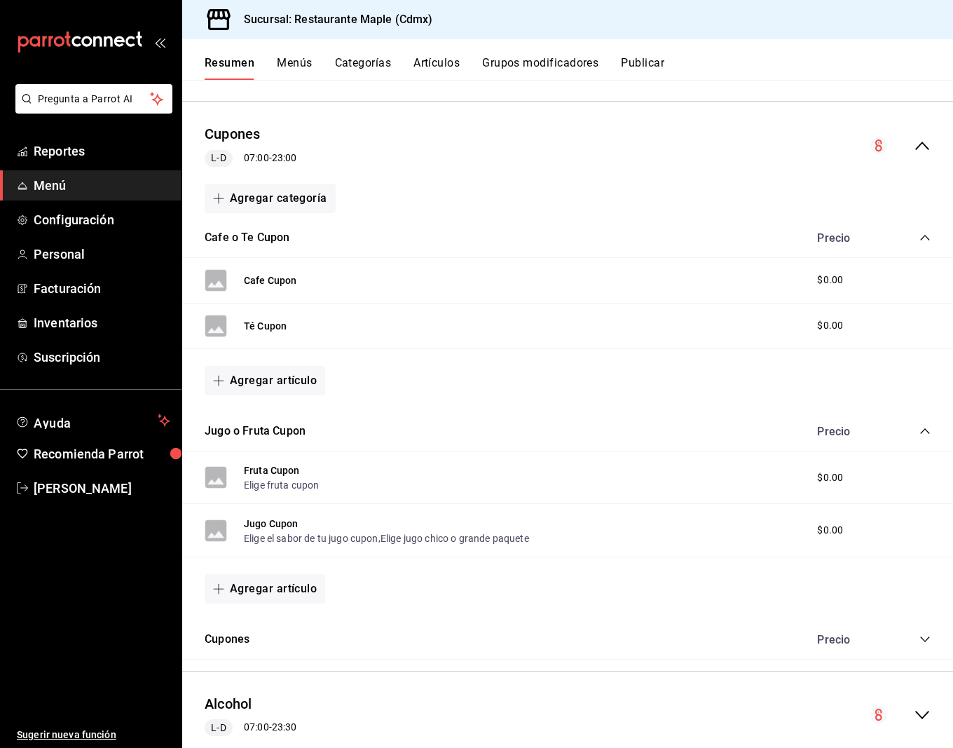
scroll to position [1985, 0]
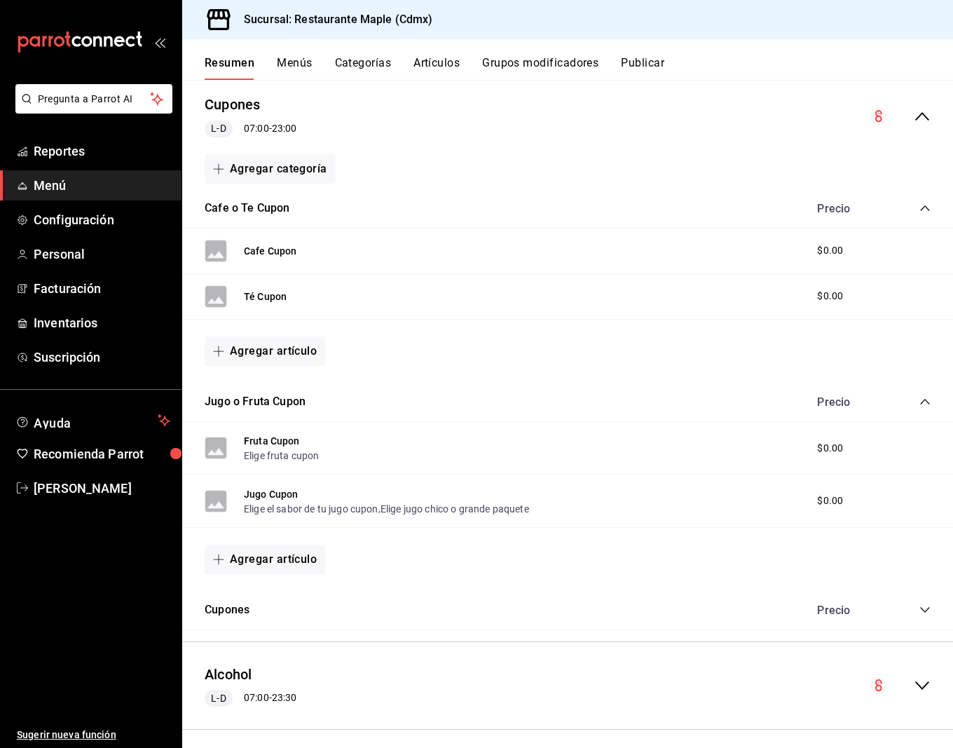
click at [917, 607] on div "Precio" at bounding box center [867, 609] width 128 height 13
click at [932, 598] on div "Cupones Precio" at bounding box center [567, 610] width 771 height 39
click at [927, 604] on icon "collapse-category-row" at bounding box center [924, 609] width 11 height 11
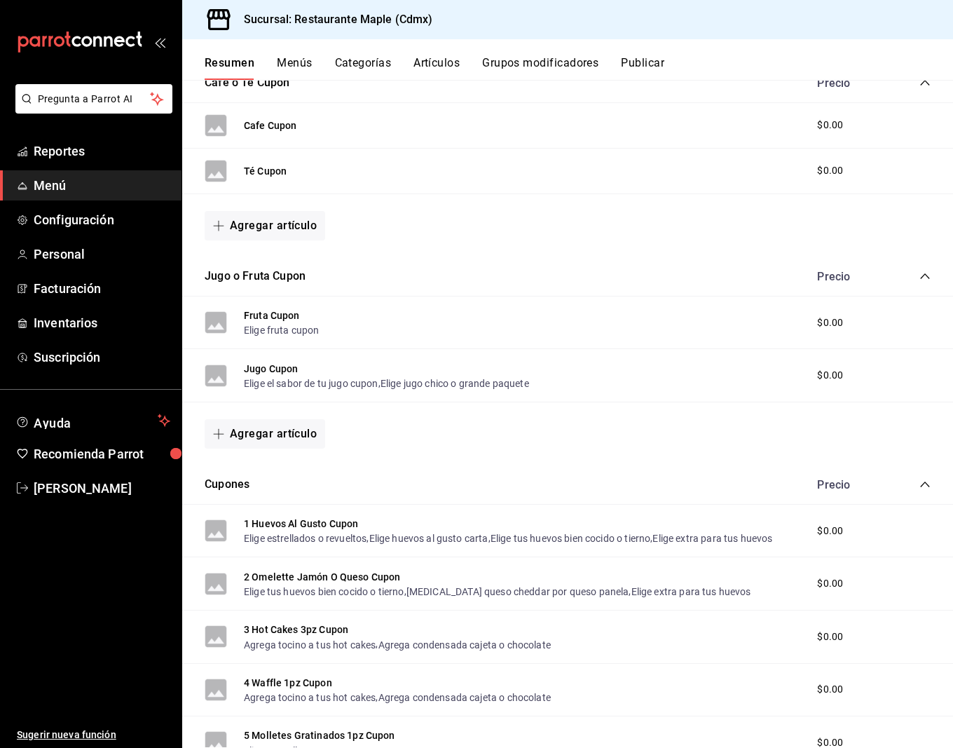
scroll to position [2273, 0]
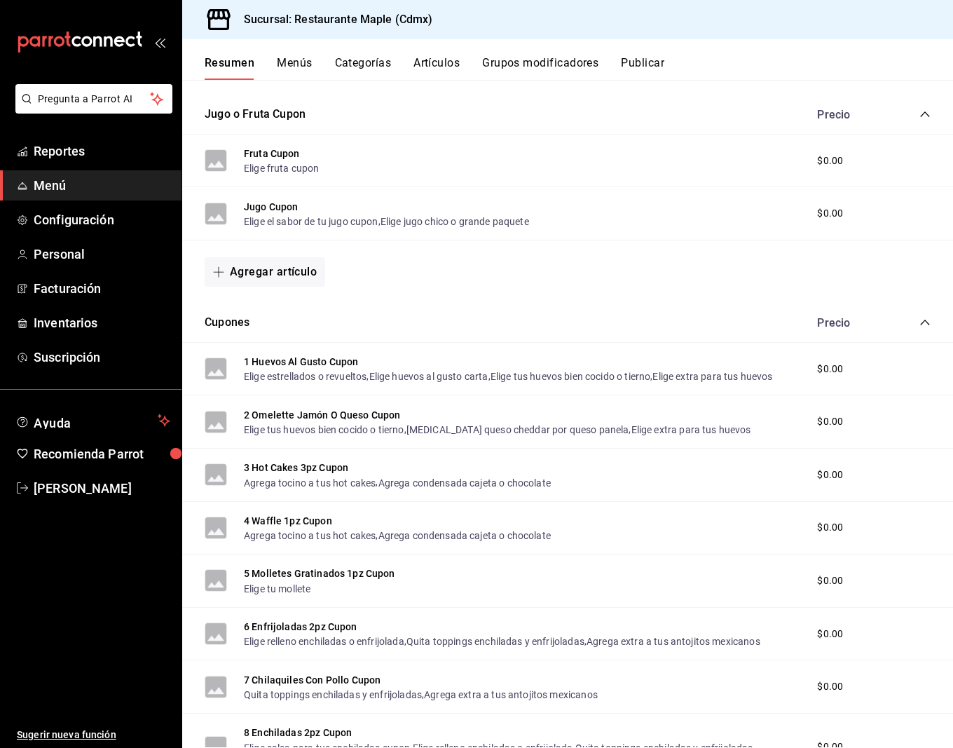
click at [828, 362] on span "$0.00" at bounding box center [830, 369] width 26 height 15
click at [224, 315] on button "Cupones" at bounding box center [227, 323] width 45 height 16
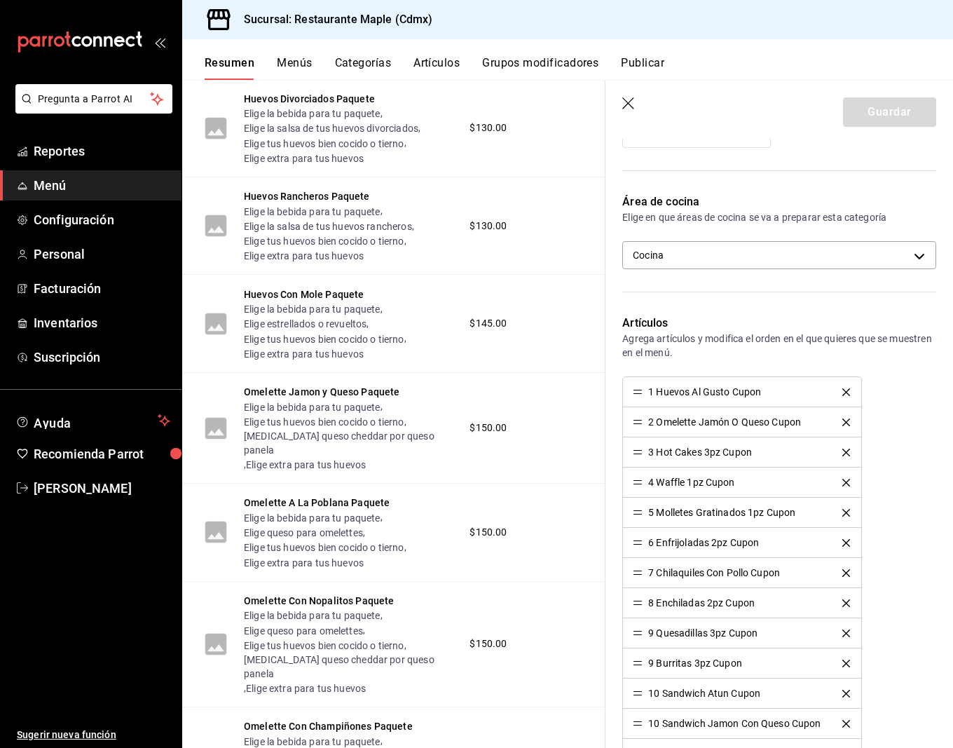
scroll to position [1176, 0]
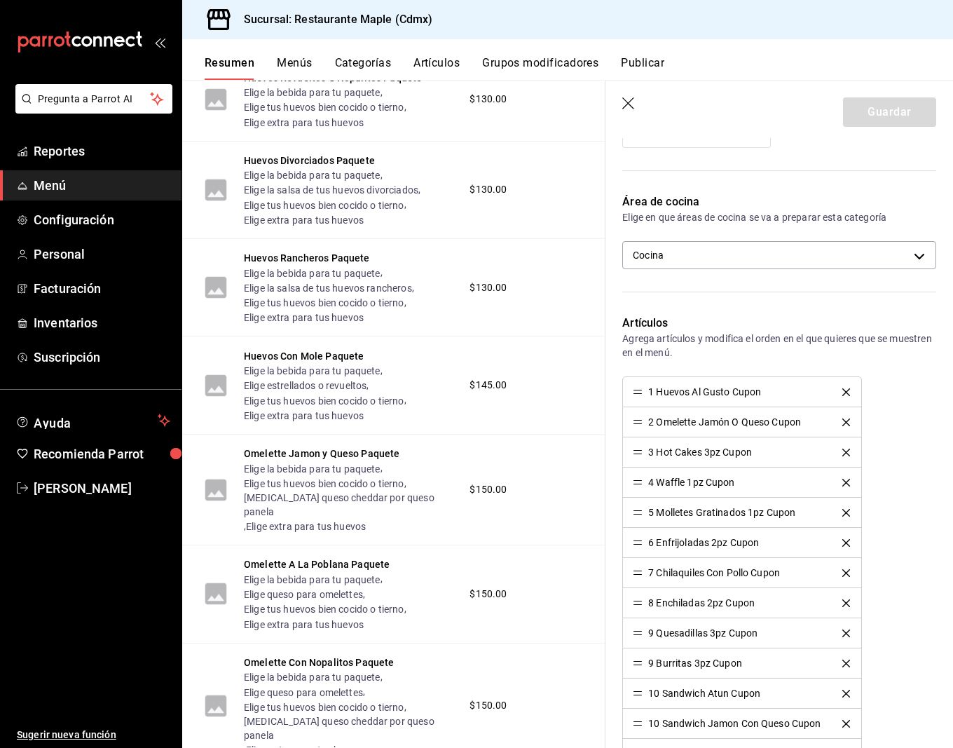
click at [435, 64] on button "Artículos" at bounding box center [436, 68] width 46 height 24
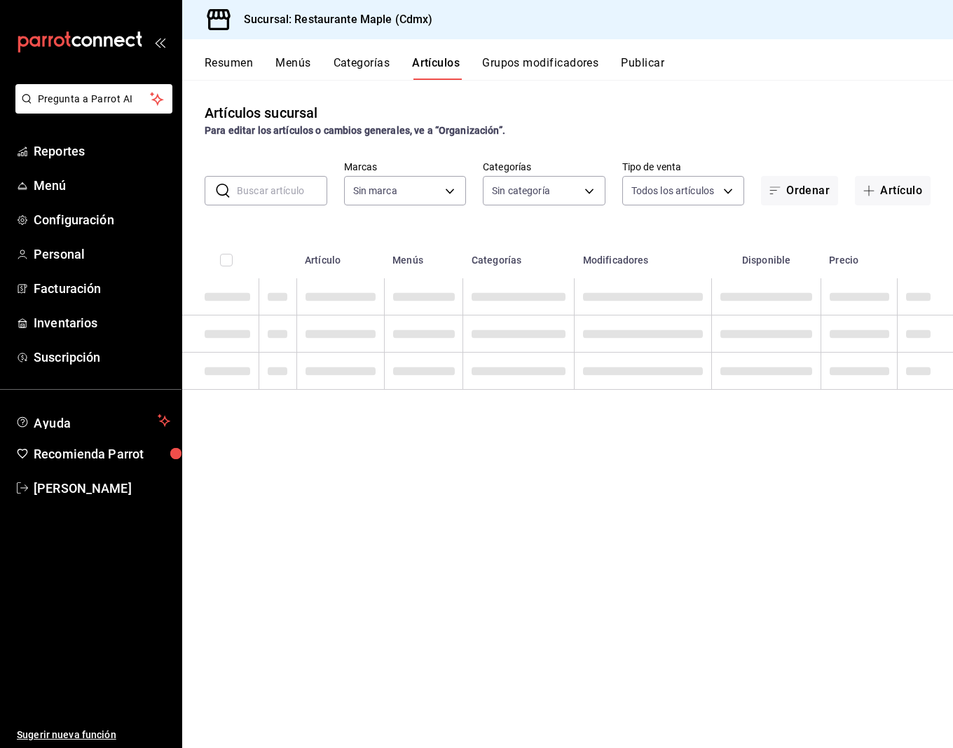
type input "9367c8d0-d5bf-442c-b6f8-a503c691c07e"
type input "6eac6812-aa63-4034-bc7d-6b15ea469221,4e41f967-64c3-4824-b710-a5a4e80a5f0c,cd1bb…"
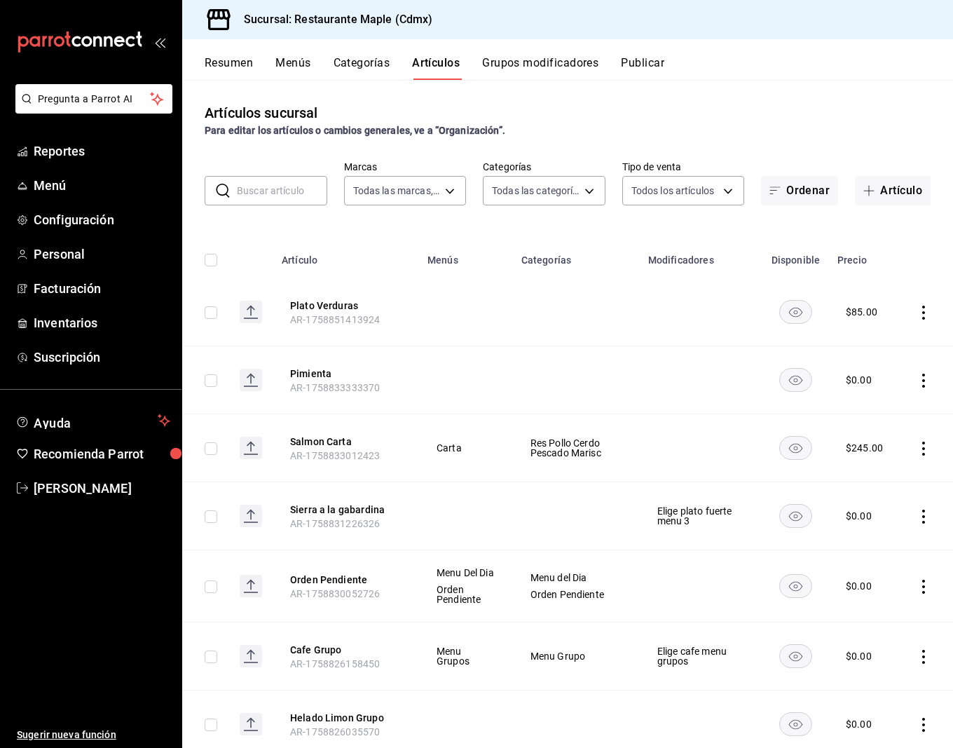
click at [287, 193] on input "text" at bounding box center [282, 191] width 90 height 28
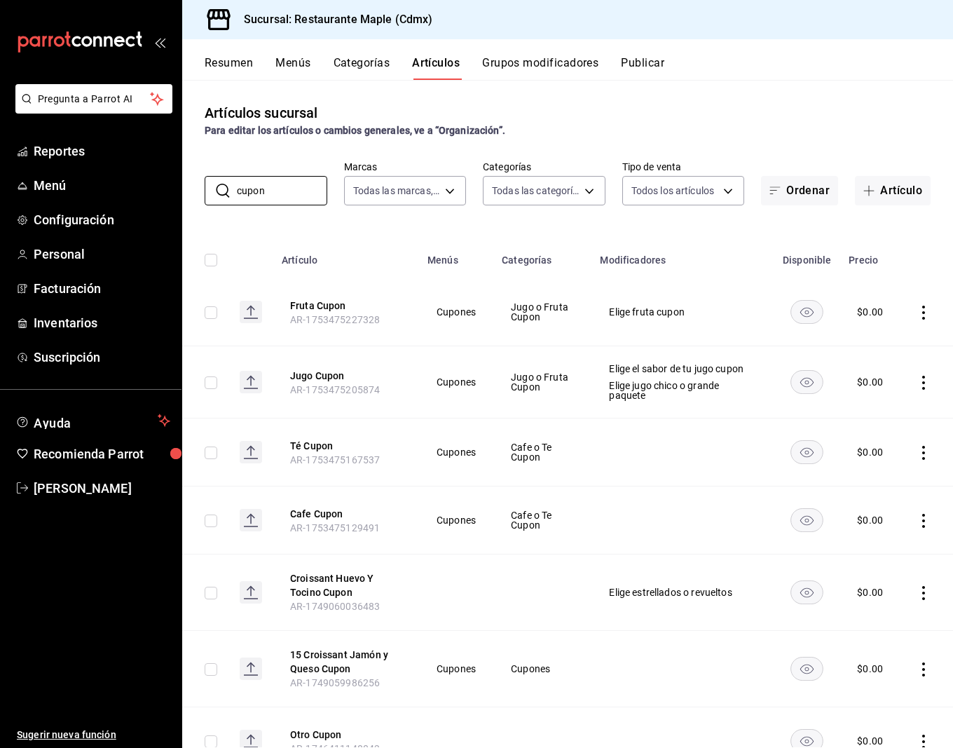
type input "cupon"
click at [244, 238] on th at bounding box center [250, 255] width 45 height 45
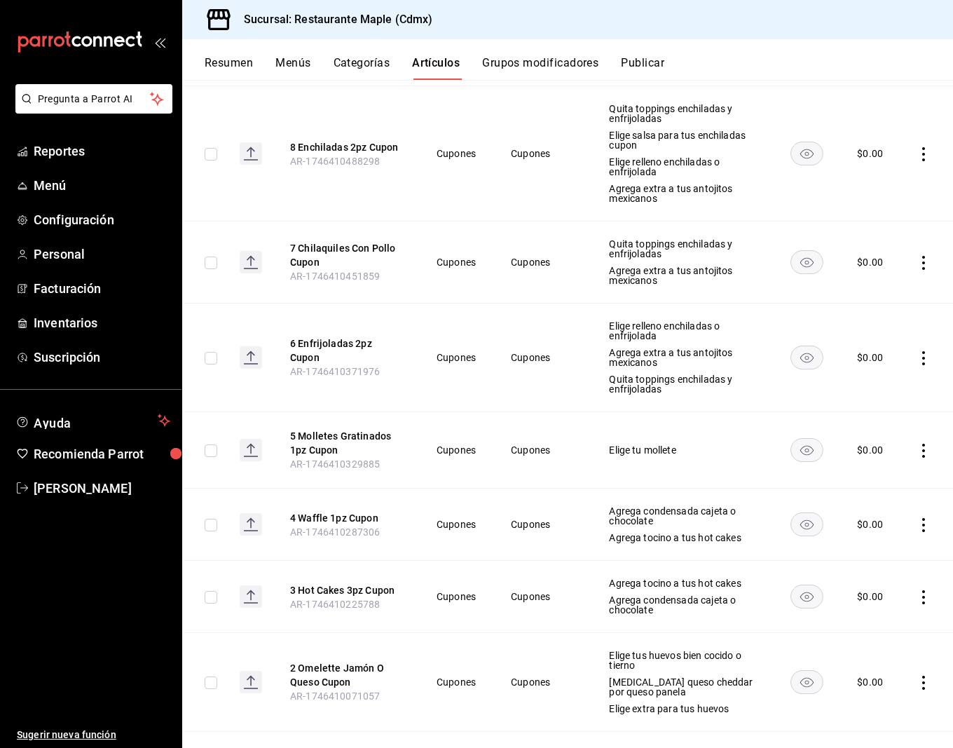
scroll to position [1510, 0]
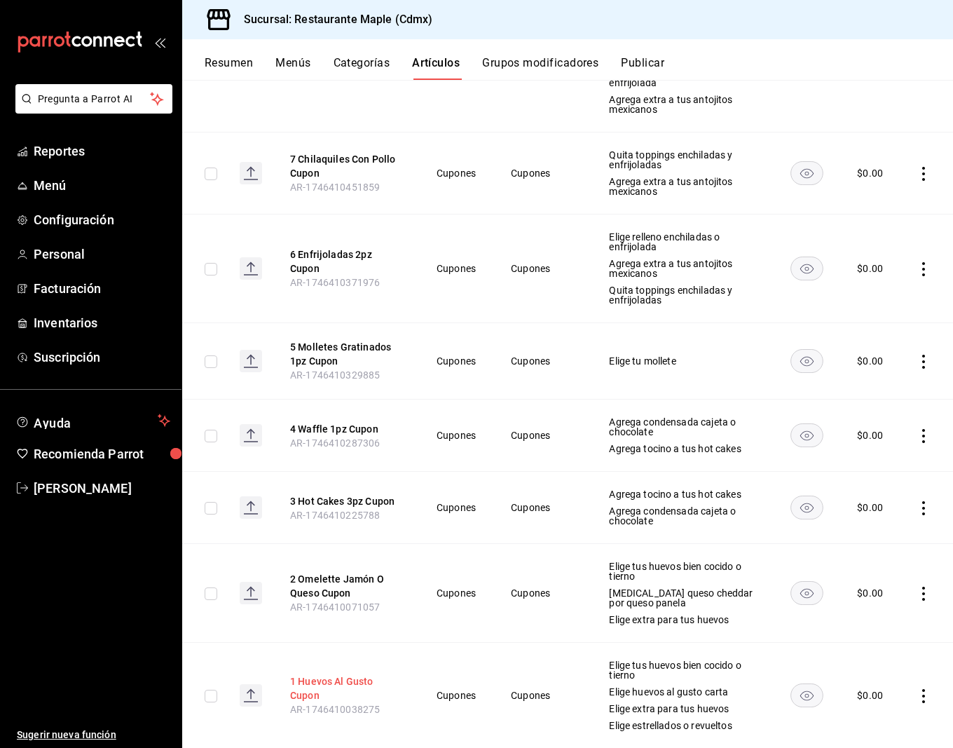
click at [329, 674] on button "1 Huevos Al Gusto Cupon" at bounding box center [346, 688] width 112 height 28
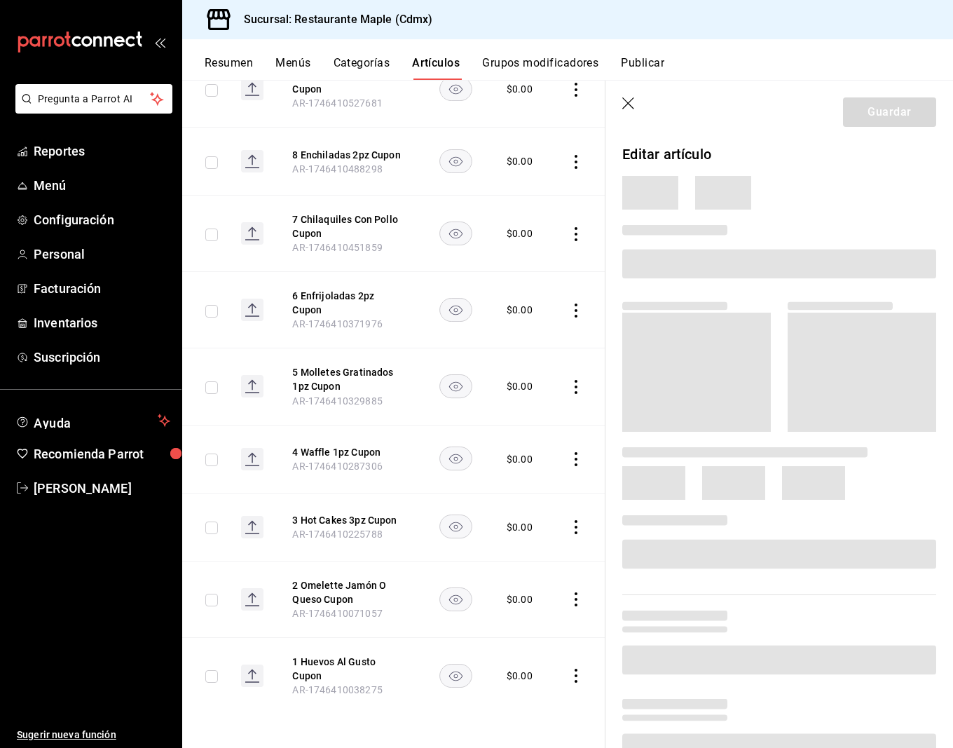
scroll to position [1273, 0]
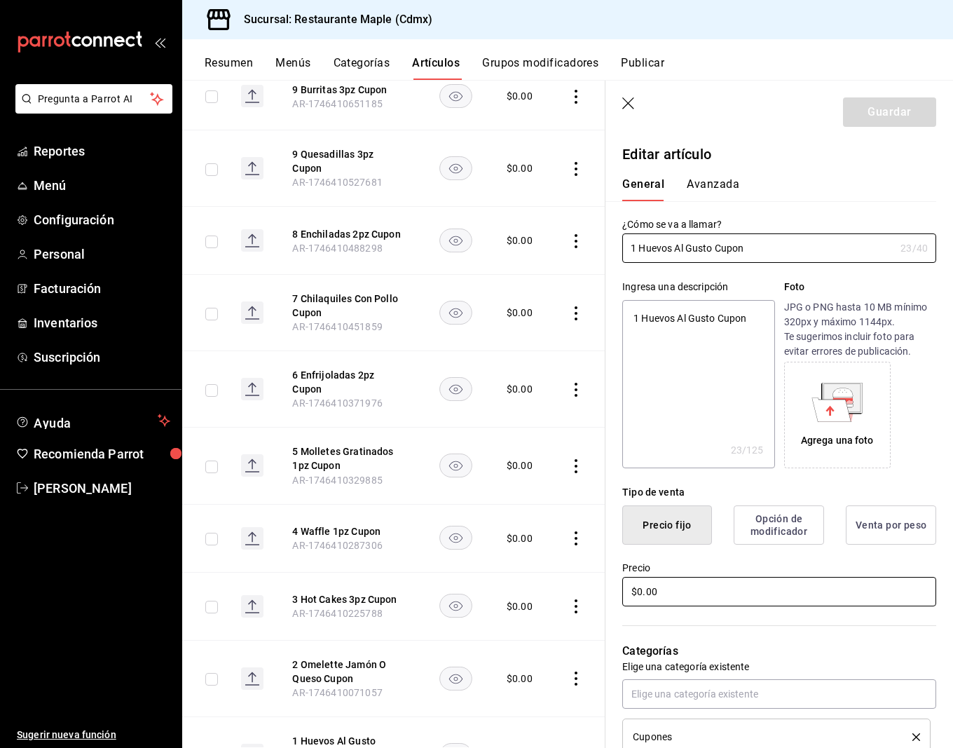
click at [640, 594] on input "$0.00" at bounding box center [779, 591] width 314 height 29
type textarea "x"
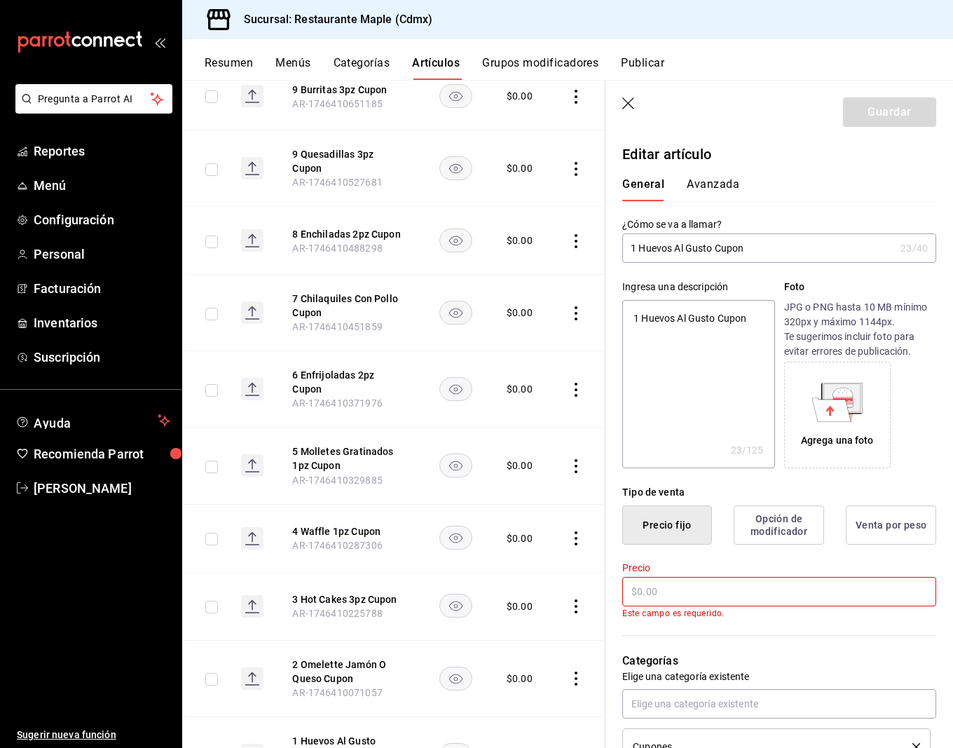
type textarea "x"
type input "$1.00"
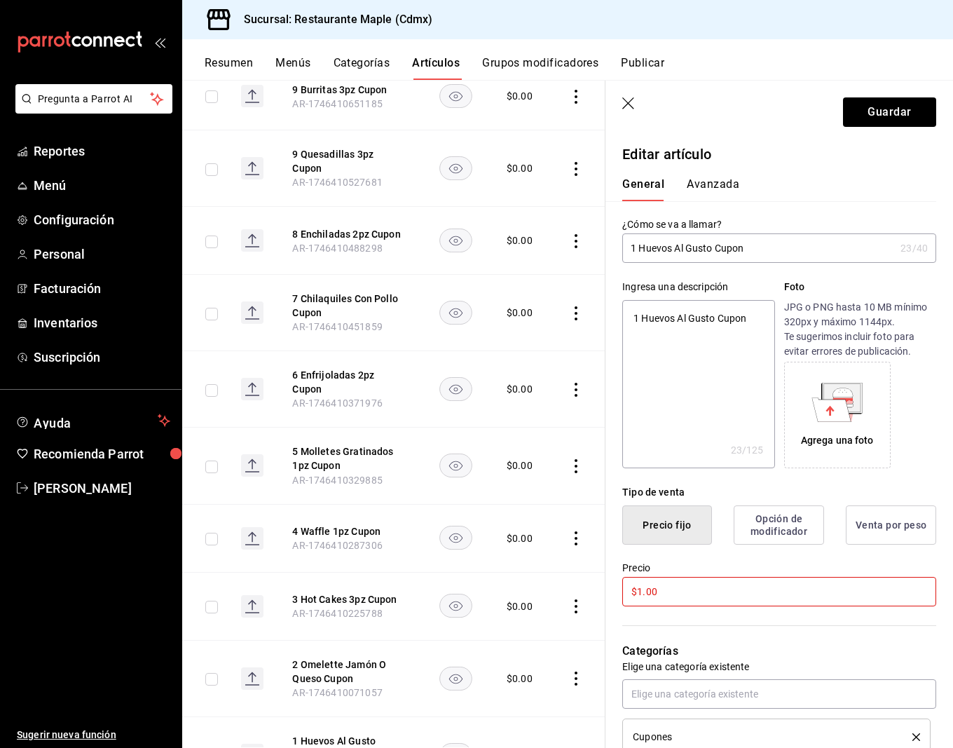
type textarea "x"
type input "$16.00"
type textarea "x"
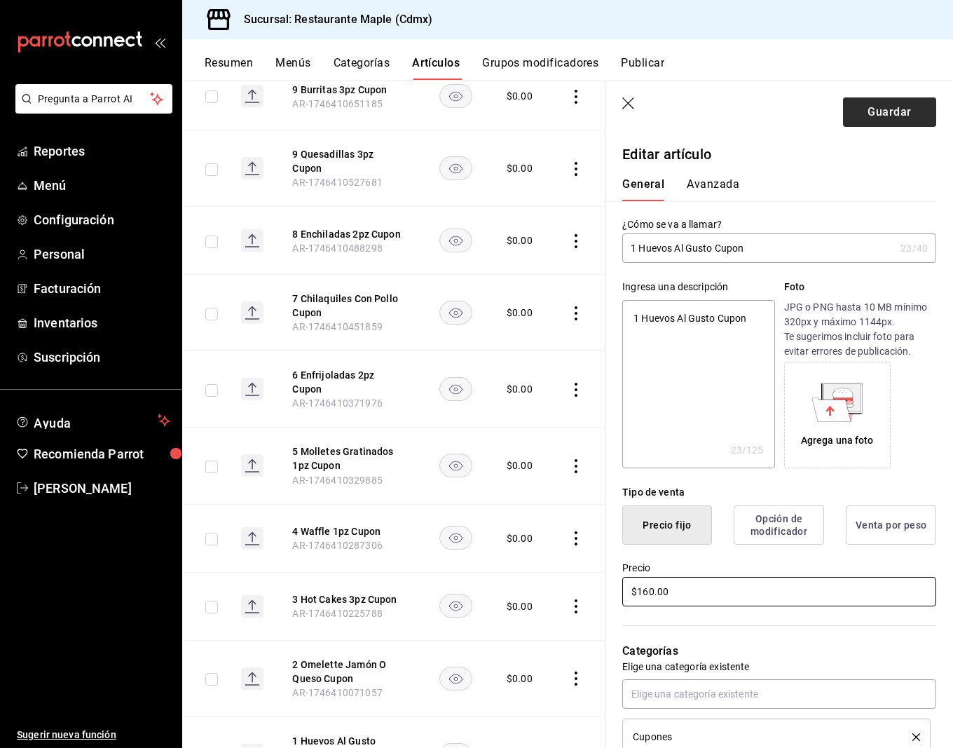
type input "$160.00"
click at [863, 114] on button "Guardar" at bounding box center [889, 111] width 93 height 29
type textarea "x"
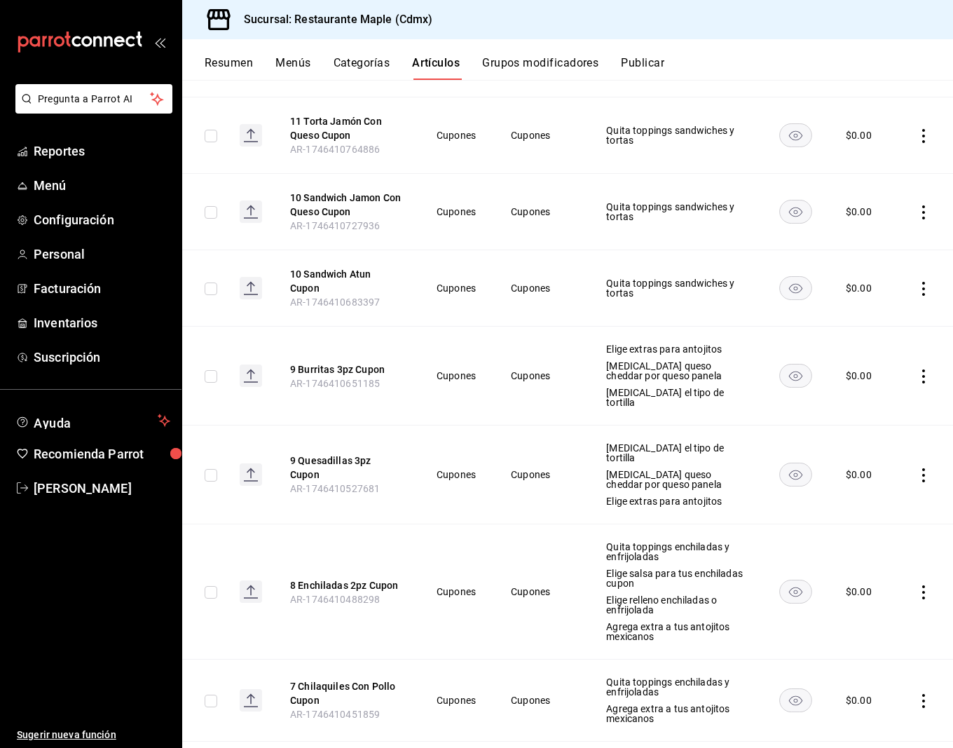
scroll to position [1539, 0]
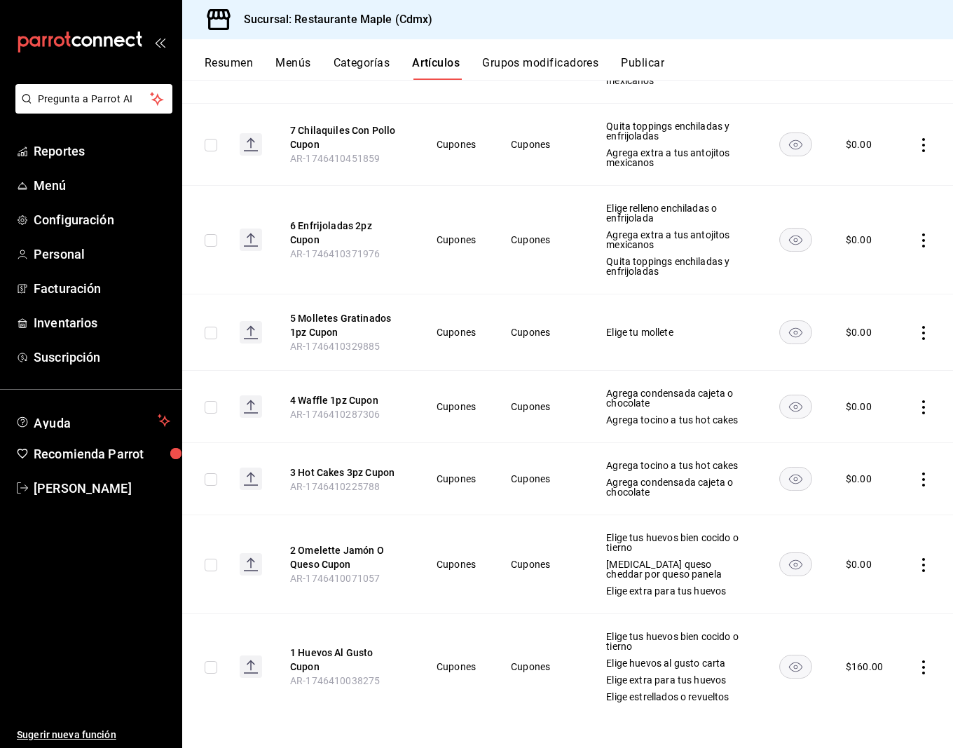
click at [318, 638] on th "1 Huevos Al Gusto Cupon AR-1746410038275" at bounding box center [346, 667] width 146 height 106
click at [318, 645] on button "1 Huevos Al Gusto Cupon" at bounding box center [346, 659] width 112 height 28
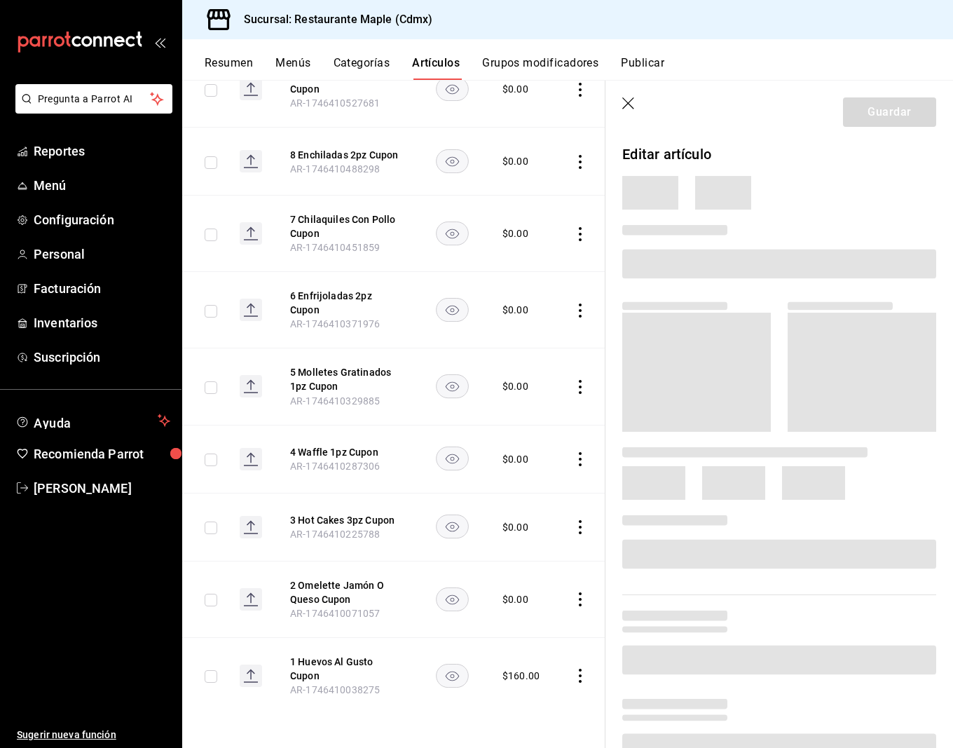
scroll to position [1273, 0]
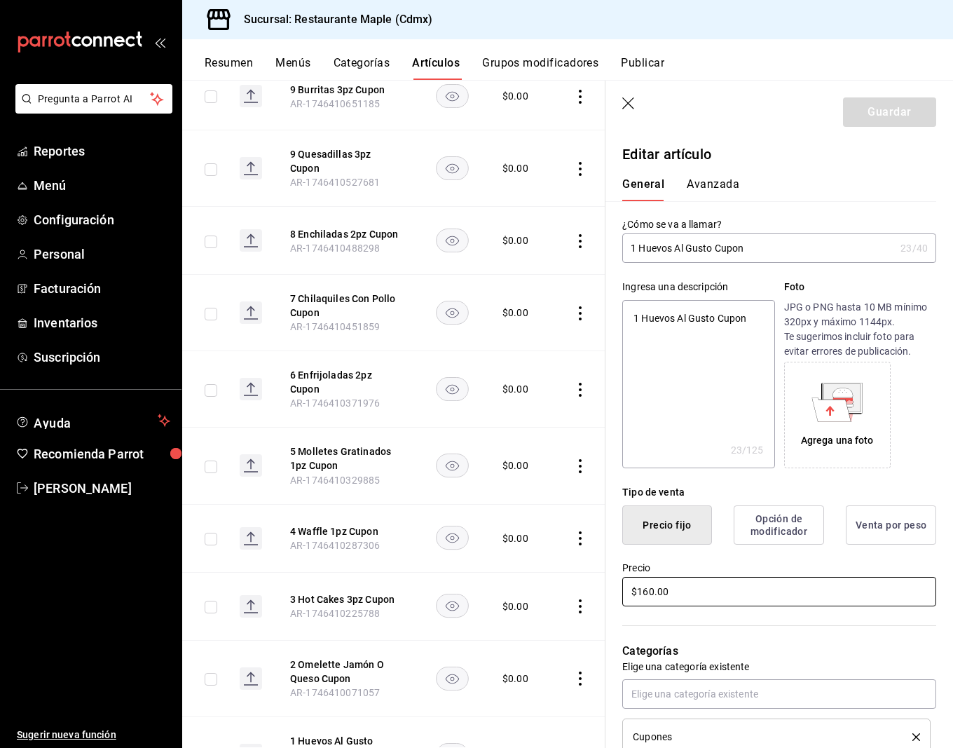
click at [661, 592] on input "$160.00" at bounding box center [779, 591] width 314 height 29
type textarea "x"
type input "$0.00"
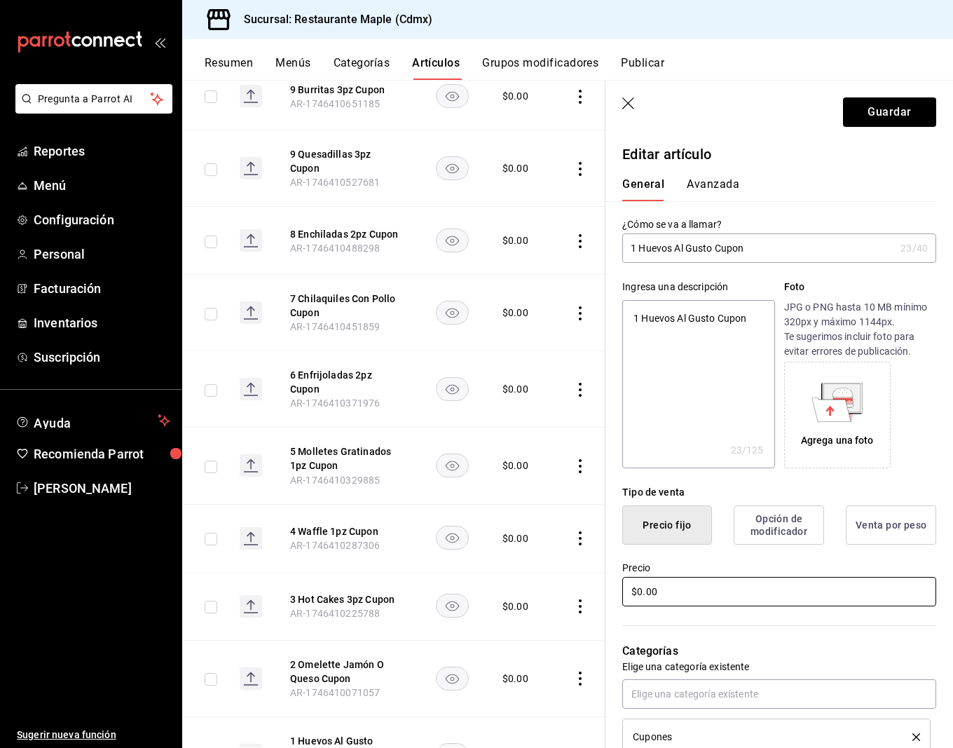
type textarea "x"
type input "$0.00"
click at [870, 109] on button "Guardar" at bounding box center [889, 111] width 93 height 29
type textarea "x"
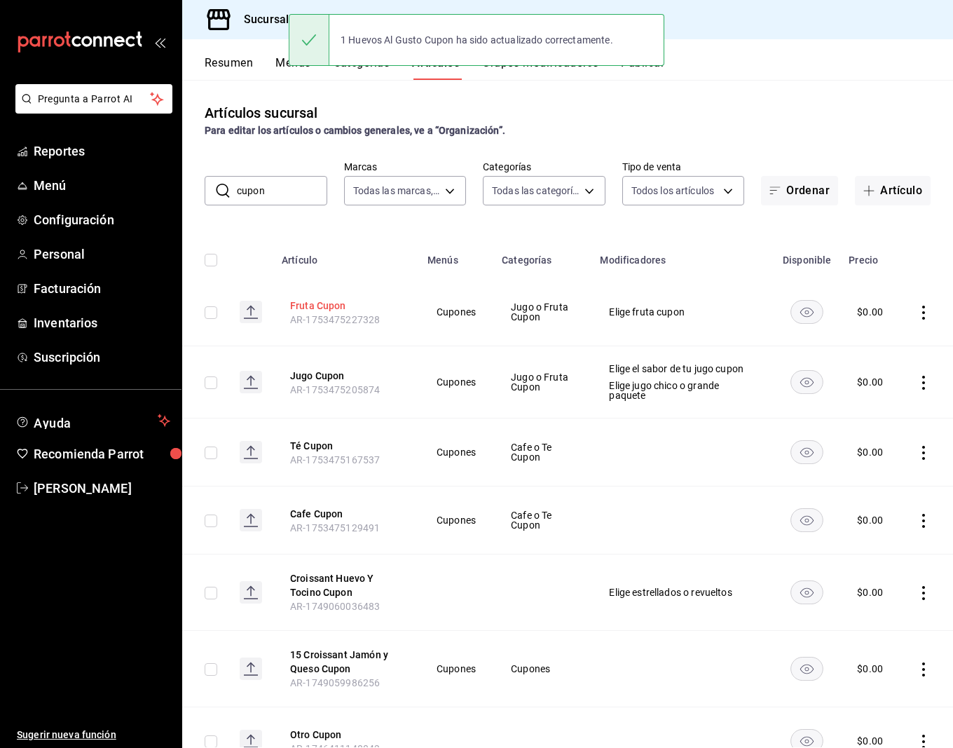
click at [329, 306] on button "Fruta Cupon" at bounding box center [346, 306] width 112 height 14
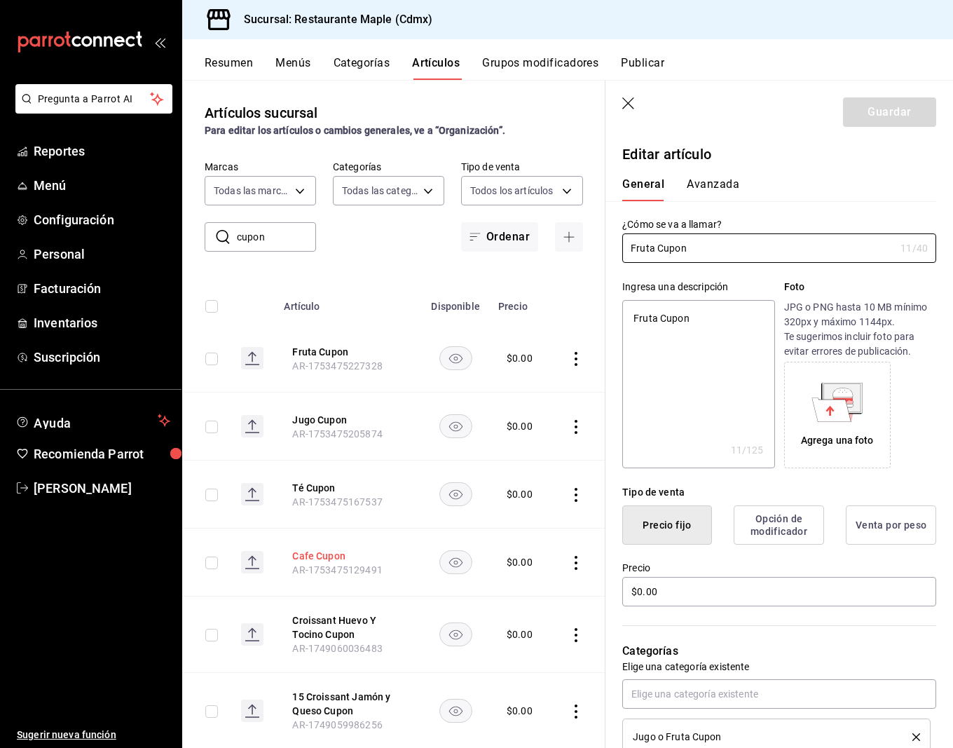
click at [321, 558] on button "Cafe Cupon" at bounding box center [348, 556] width 112 height 14
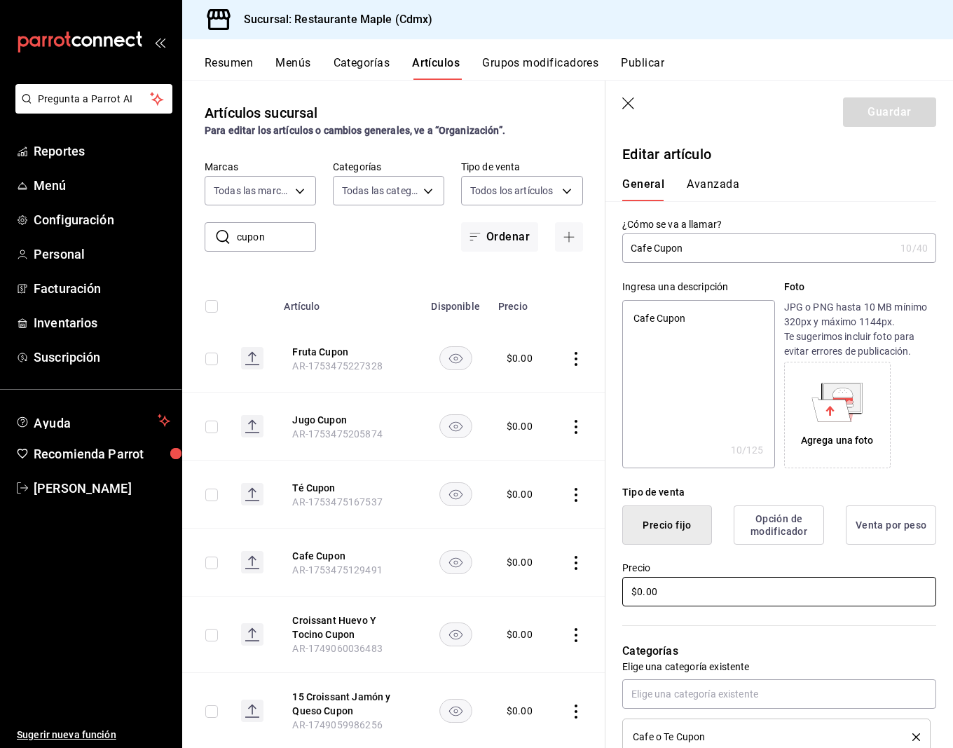
click at [640, 586] on input "$0.00" at bounding box center [779, 591] width 314 height 29
type textarea "x"
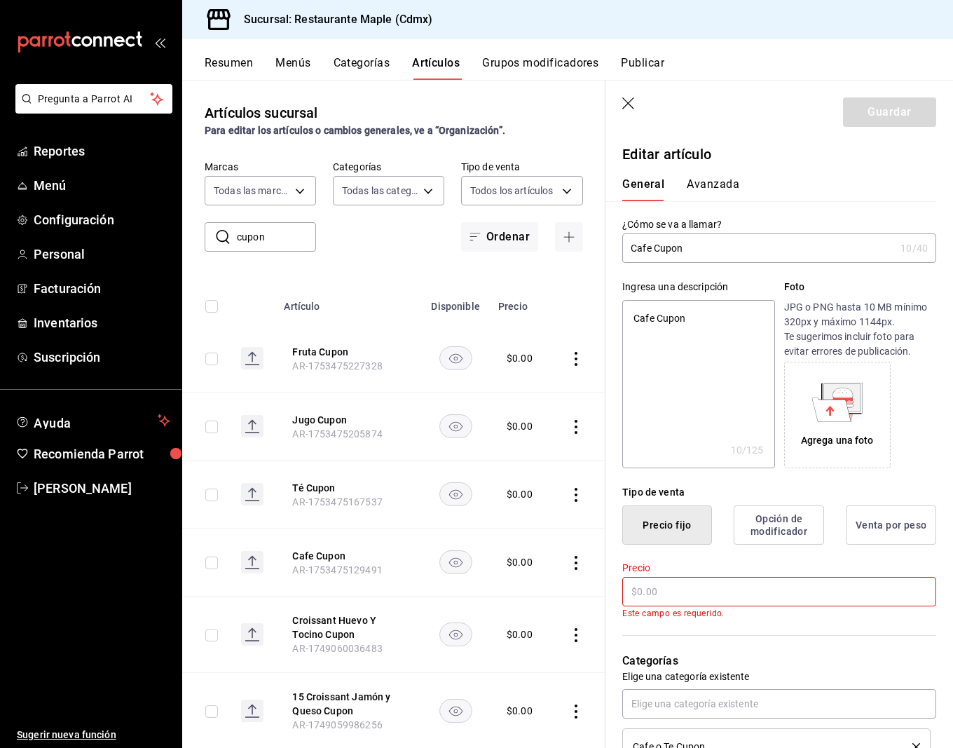
type textarea "x"
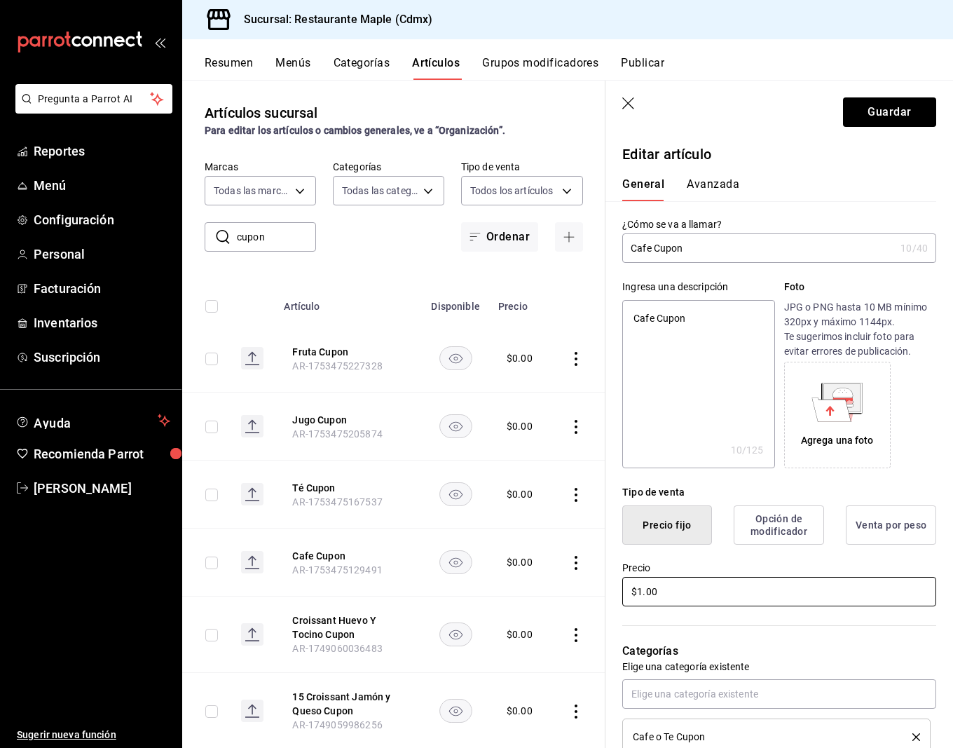
type input "$16.00"
type textarea "x"
type input "$160.00"
click at [870, 109] on button "Guardar" at bounding box center [889, 111] width 93 height 29
type textarea "x"
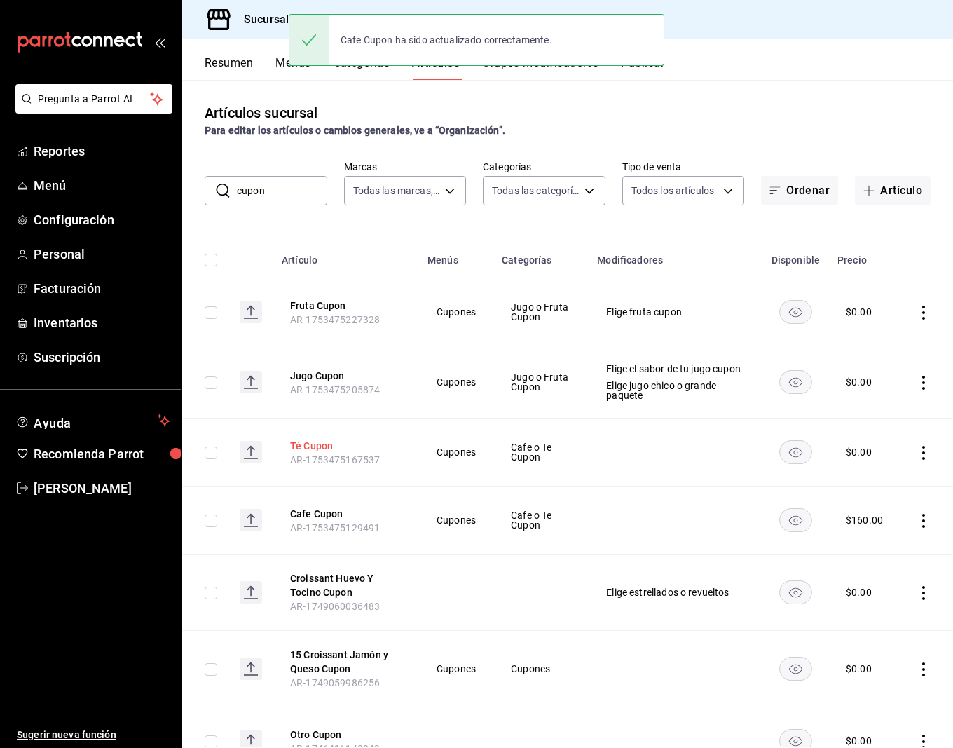
click at [312, 452] on button "Té Cupon" at bounding box center [346, 446] width 112 height 14
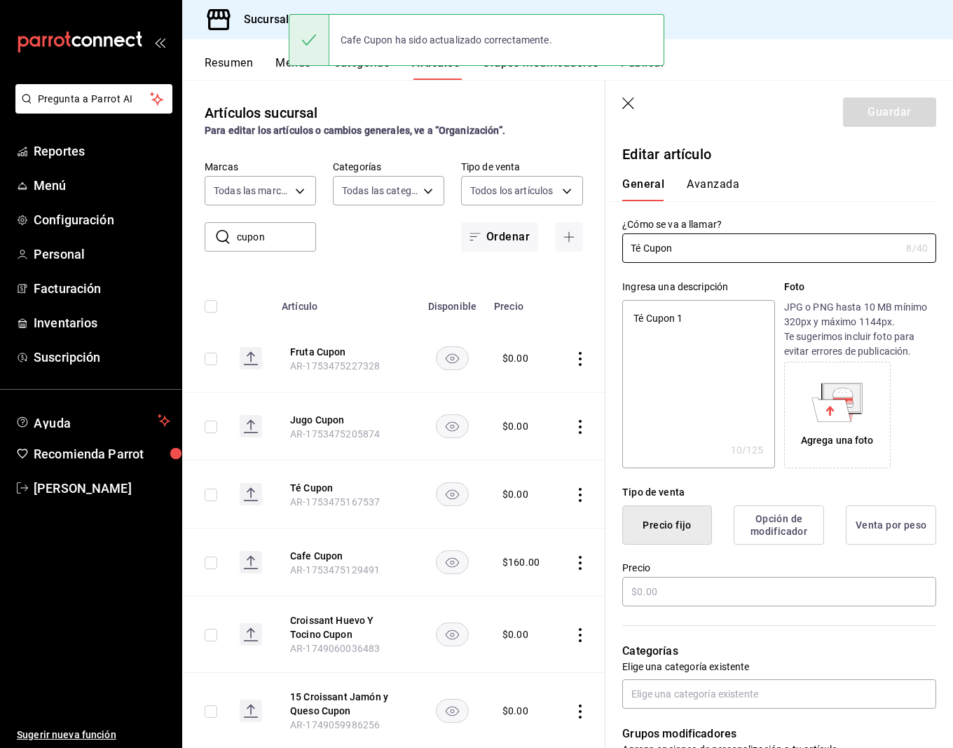
type textarea "x"
type input "$0.00"
radio input "false"
radio input "true"
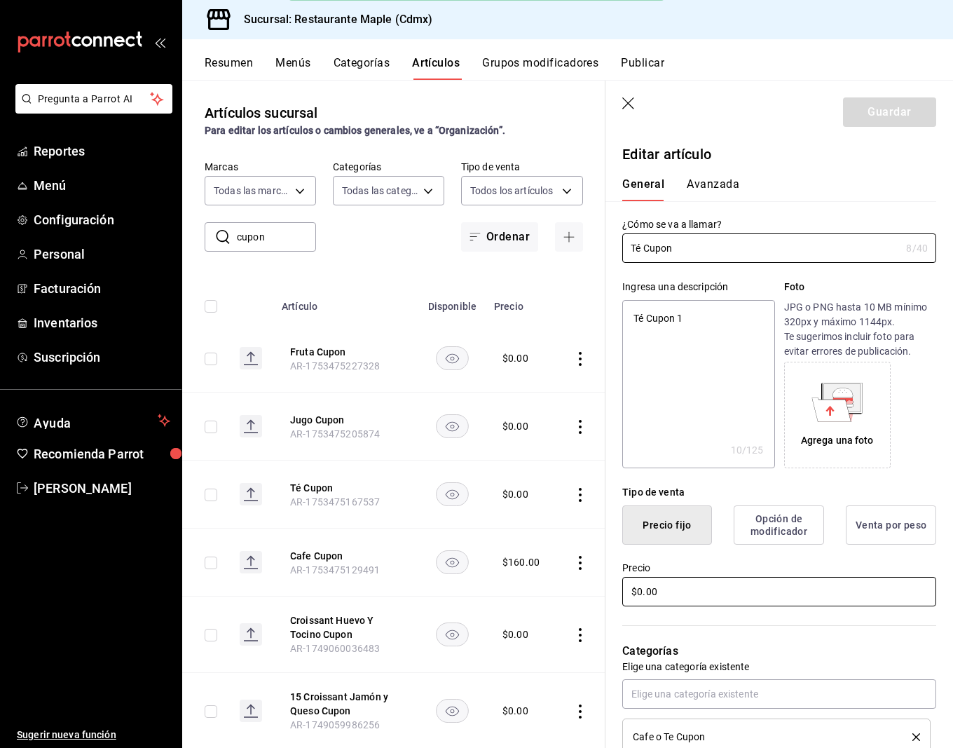
click at [638, 598] on input "$0.00" at bounding box center [779, 591] width 314 height 29
type textarea "x"
type input "$1.00"
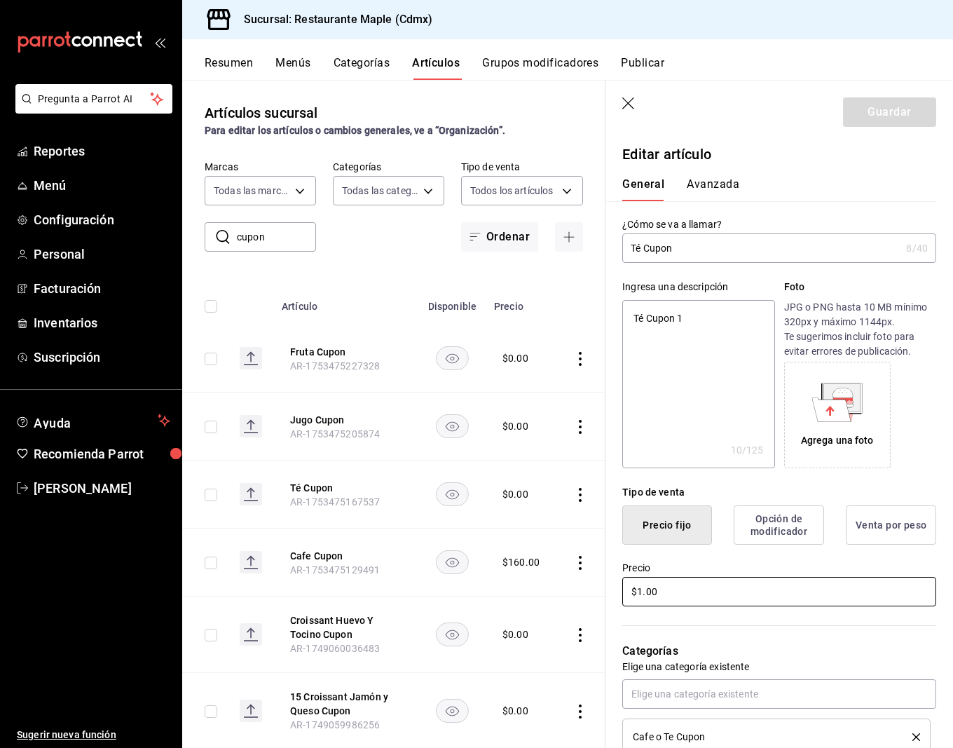
type textarea "x"
type input "$16.00"
type textarea "x"
type input "$160.00"
click at [884, 109] on button "Guardar" at bounding box center [889, 111] width 93 height 29
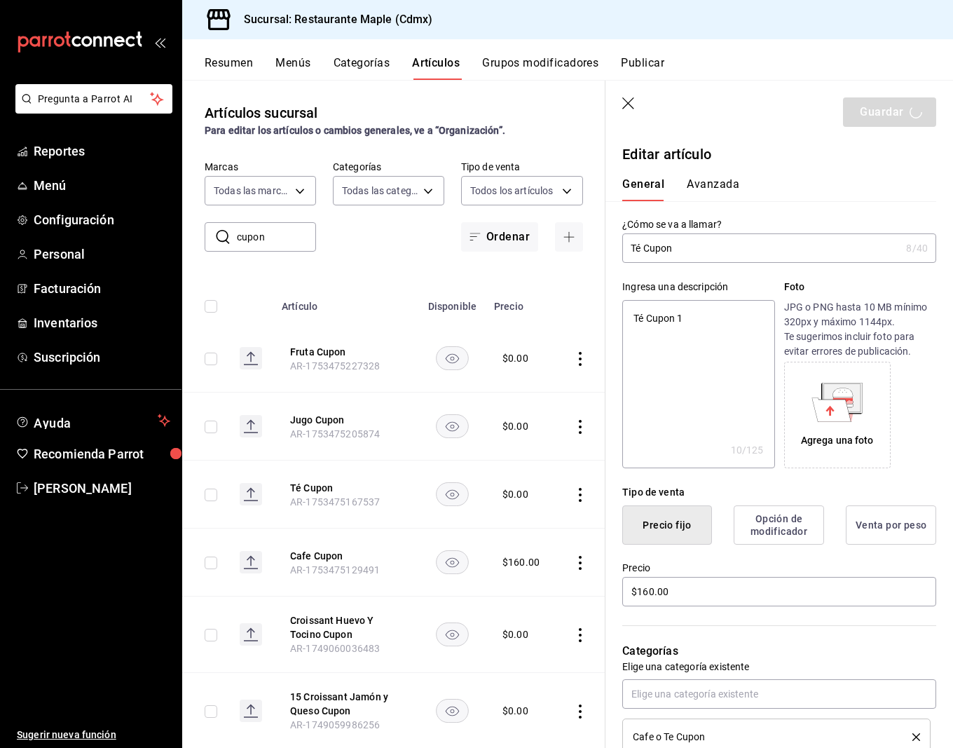
type textarea "x"
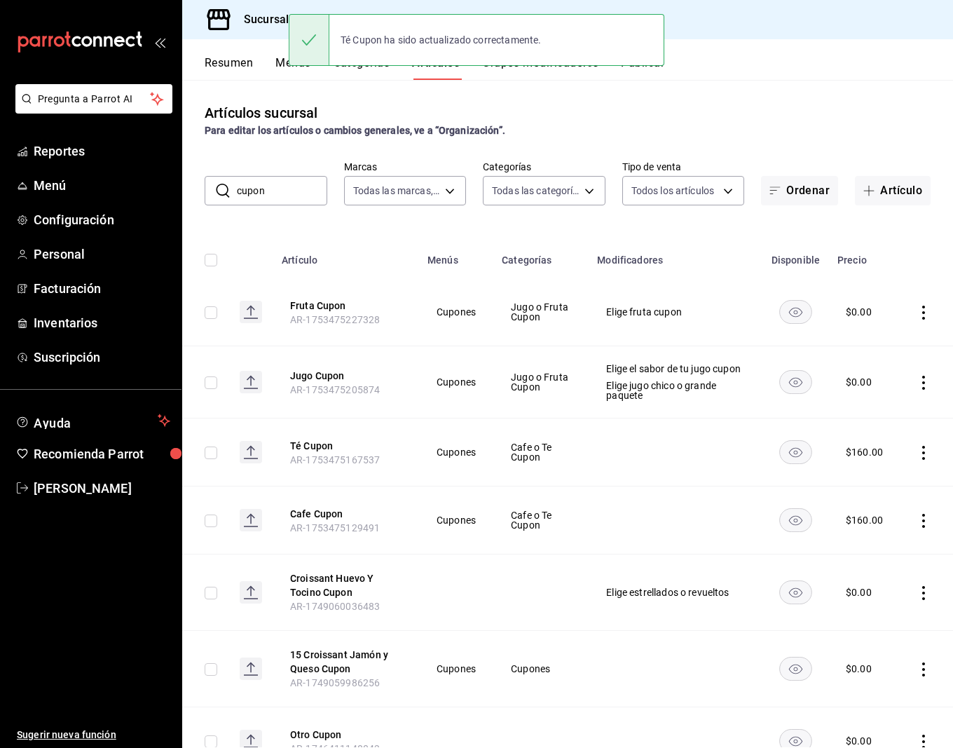
click at [656, 71] on button "Publicar" at bounding box center [642, 68] width 43 height 24
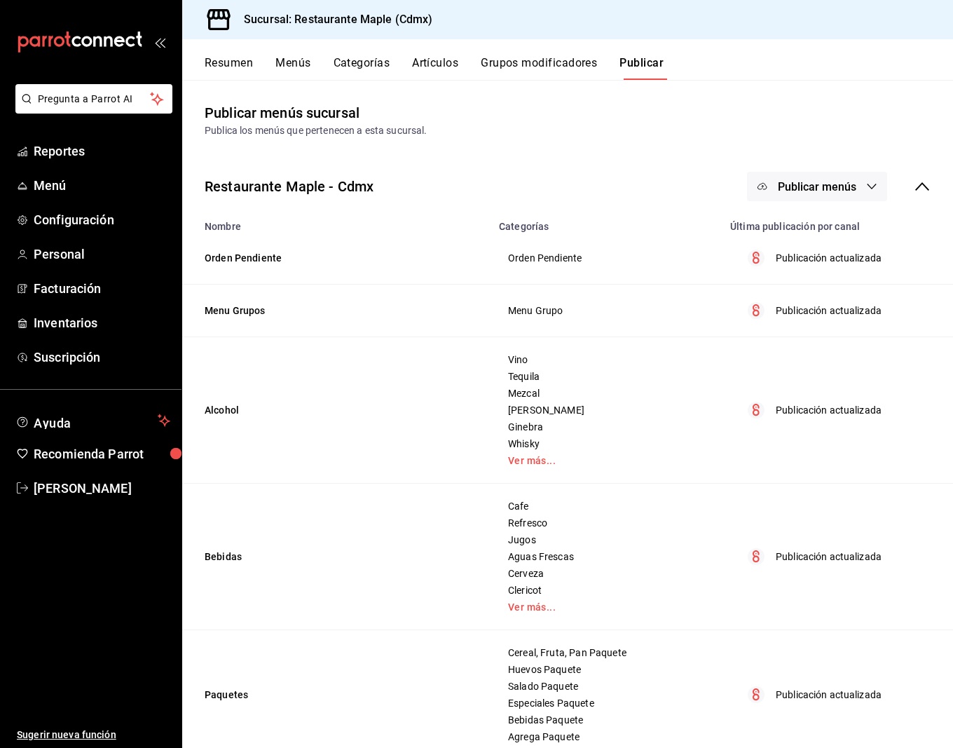
click at [820, 182] on span "Publicar menús" at bounding box center [817, 186] width 78 height 13
click at [820, 242] on li "Punto de venta" at bounding box center [817, 231] width 129 height 39
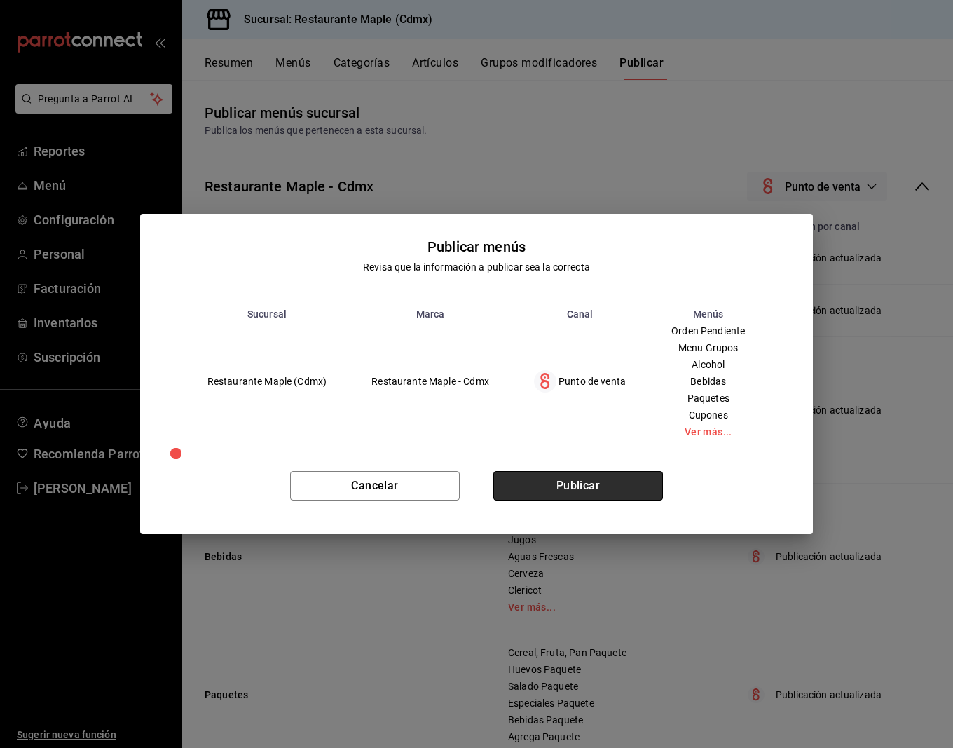
click at [598, 491] on button "Publicar" at bounding box center [578, 485] width 170 height 29
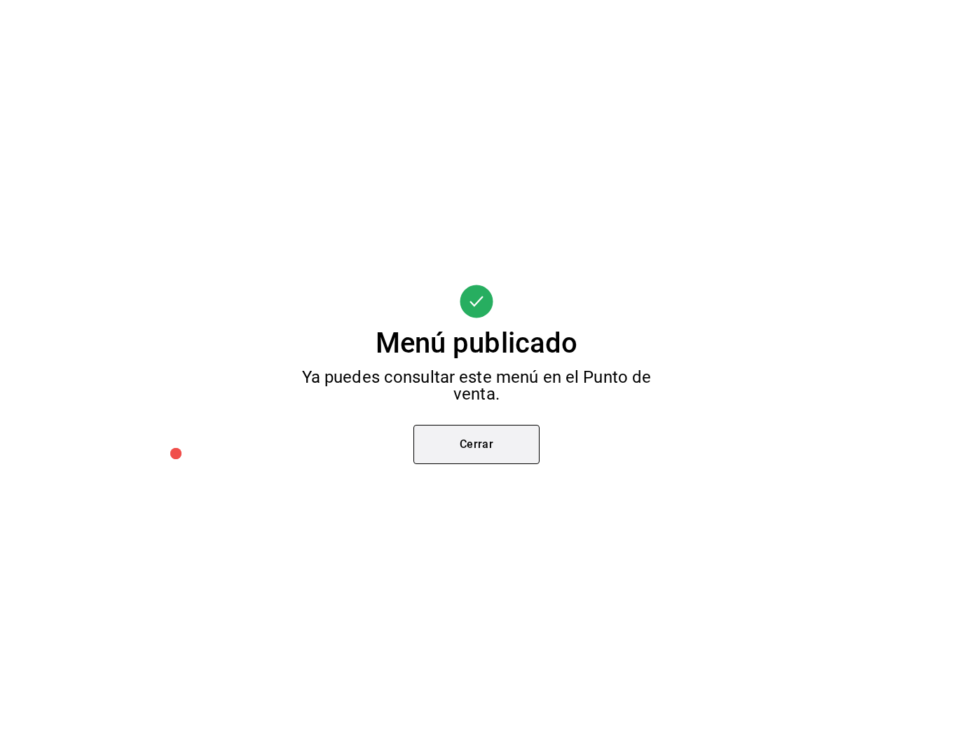
click at [503, 451] on button "Cerrar" at bounding box center [476, 444] width 126 height 39
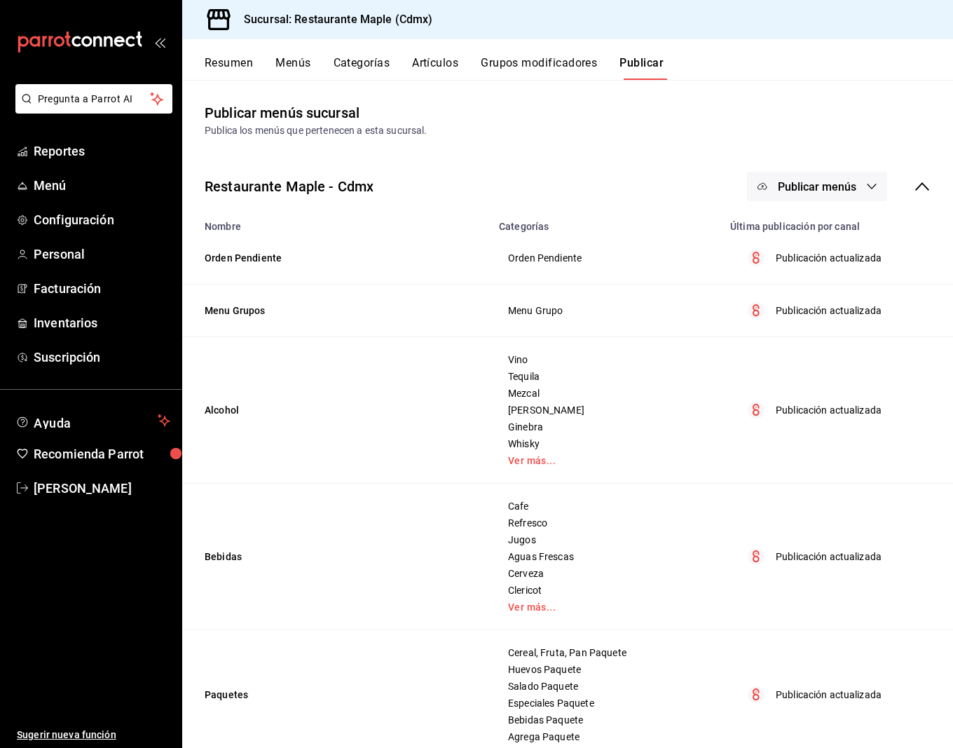
click at [277, 67] on button "Menús" at bounding box center [292, 68] width 35 height 24
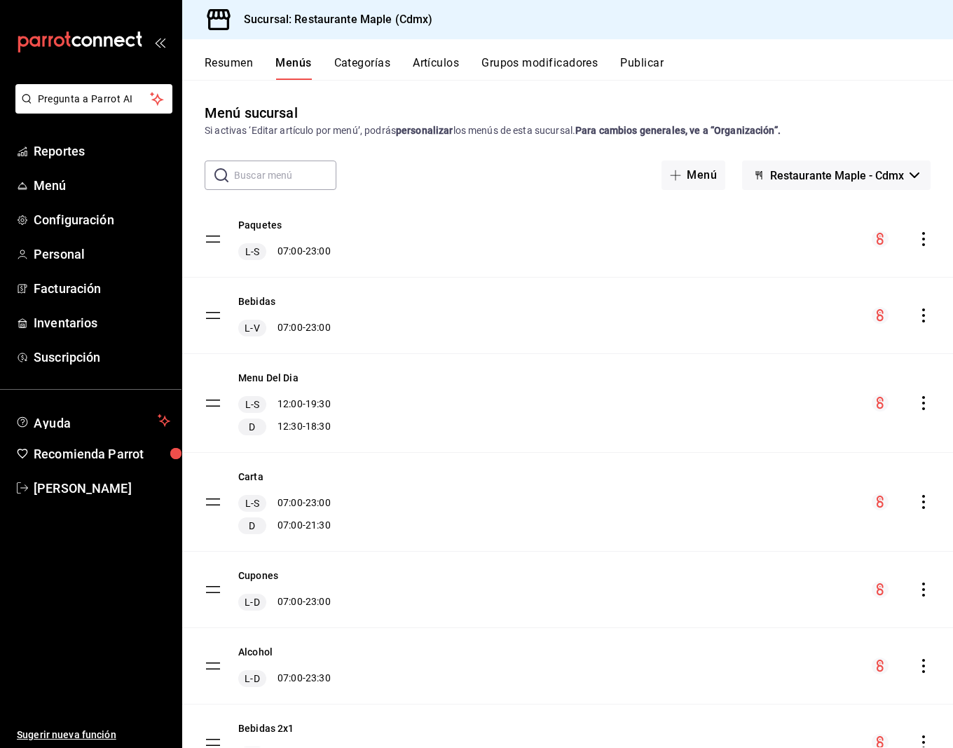
scroll to position [245, 0]
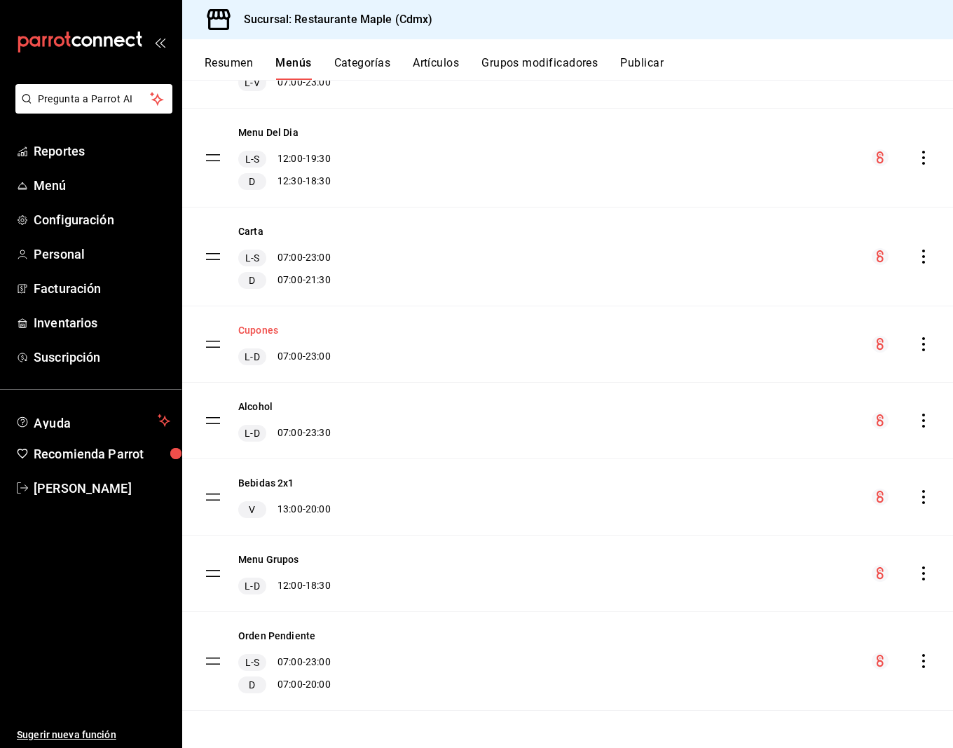
click at [263, 331] on button "Cupones" at bounding box center [258, 330] width 40 height 14
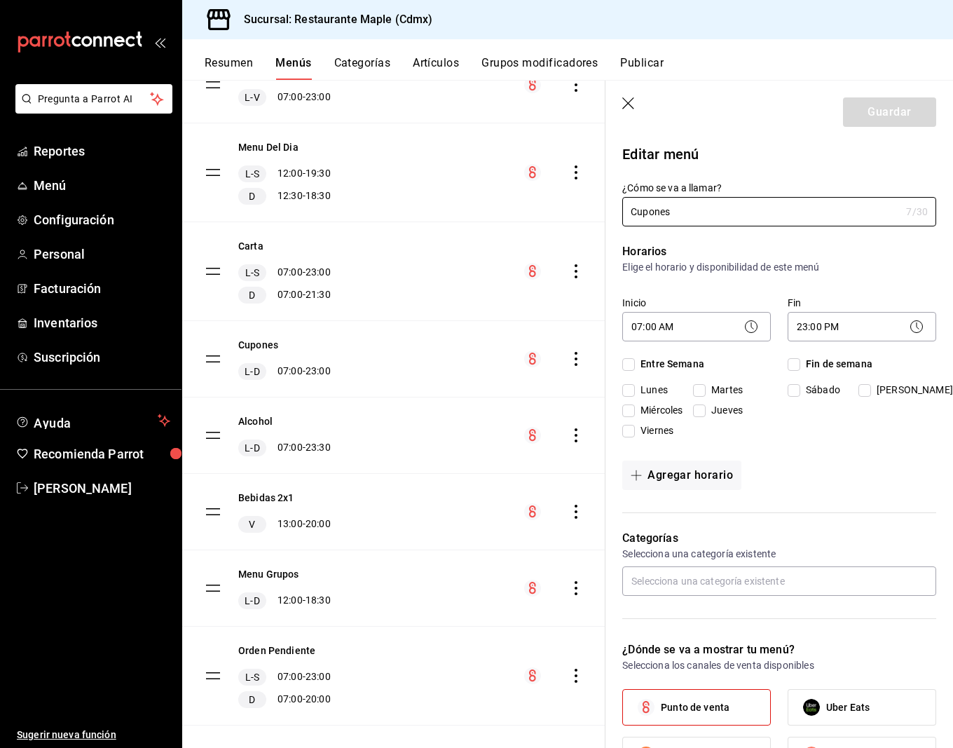
checkbox input "true"
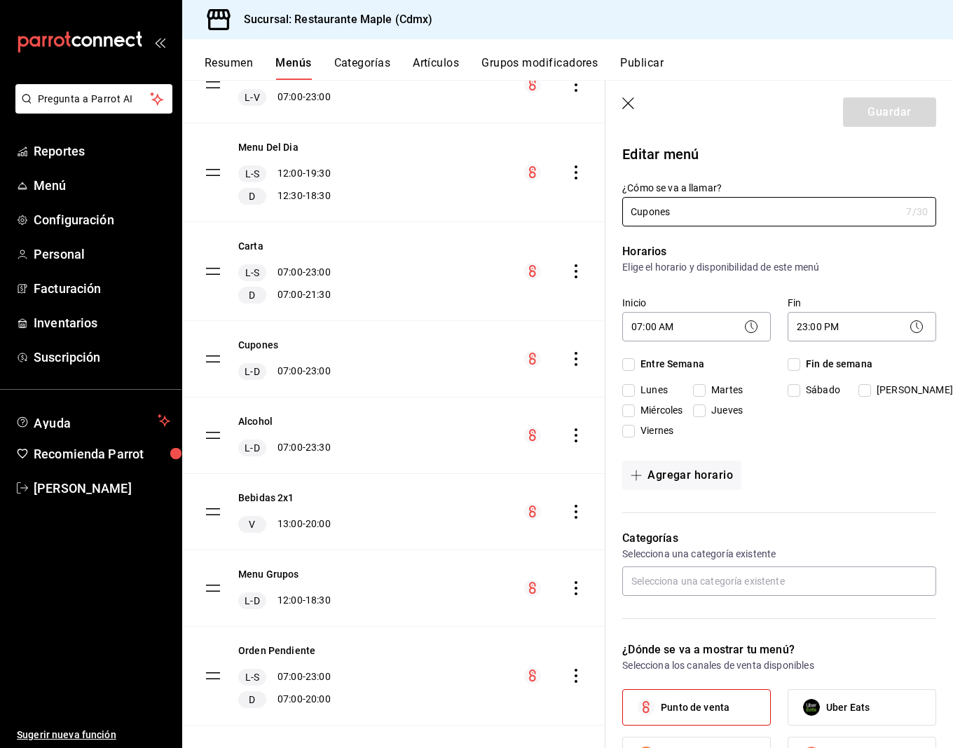
checkbox input "true"
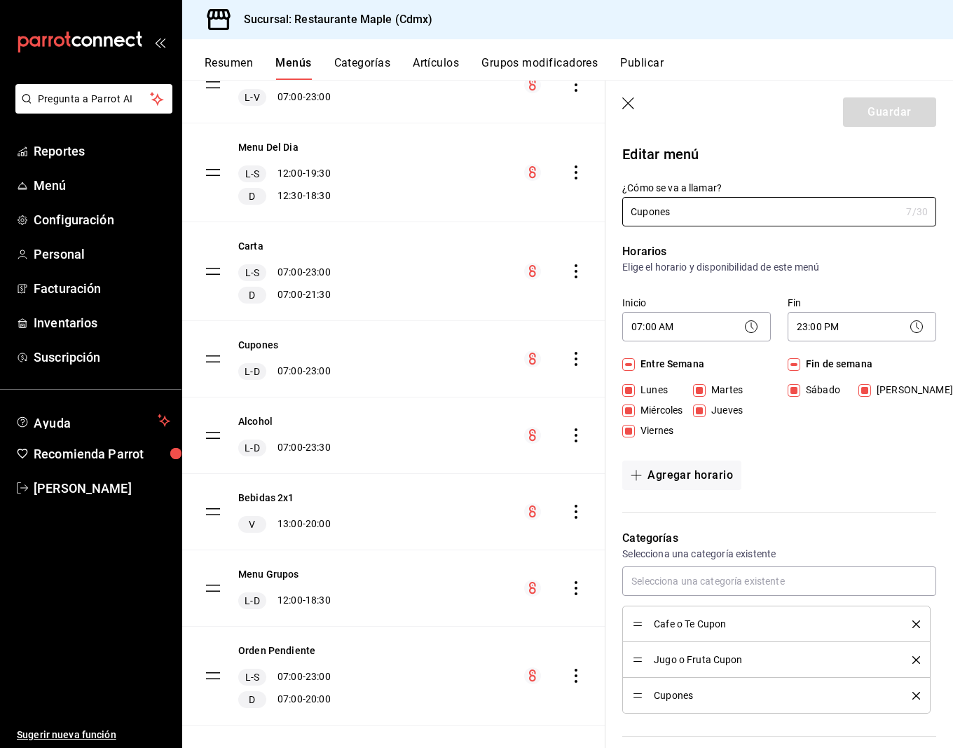
click at [235, 67] on button "Resumen" at bounding box center [229, 68] width 48 height 24
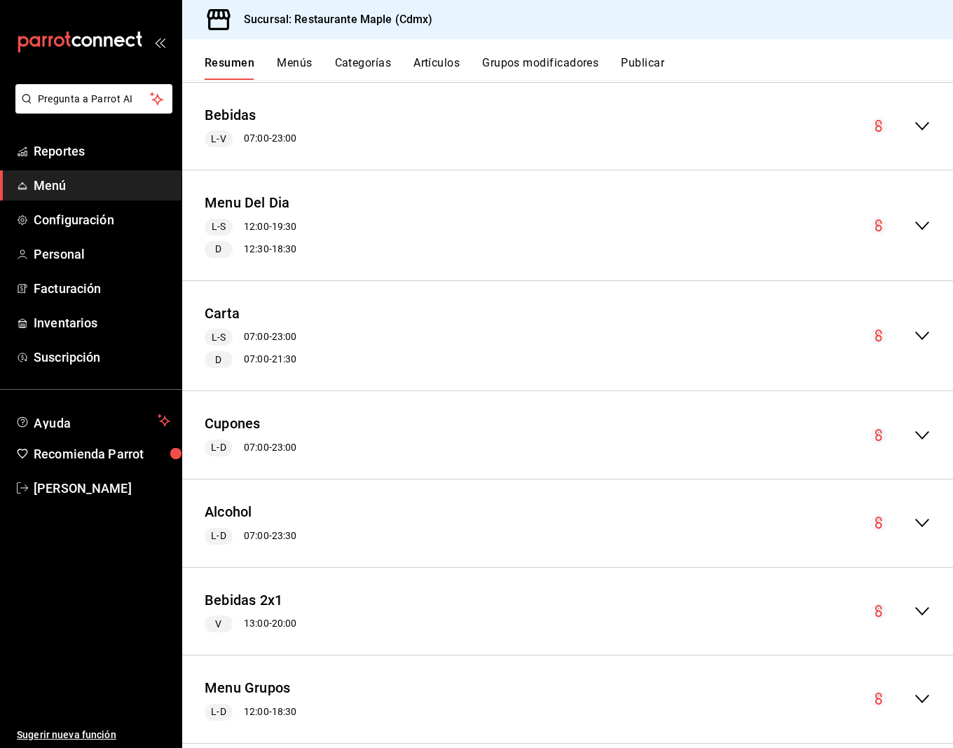
scroll to position [1792, 0]
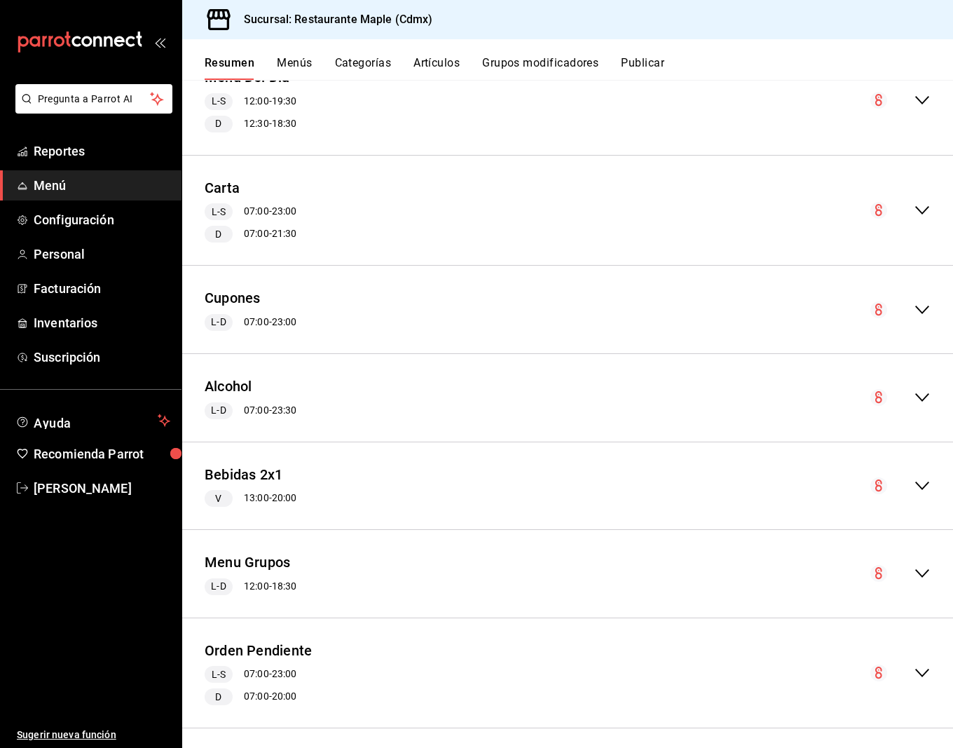
click at [922, 301] on icon "collapse-menu-row" at bounding box center [922, 309] width 17 height 17
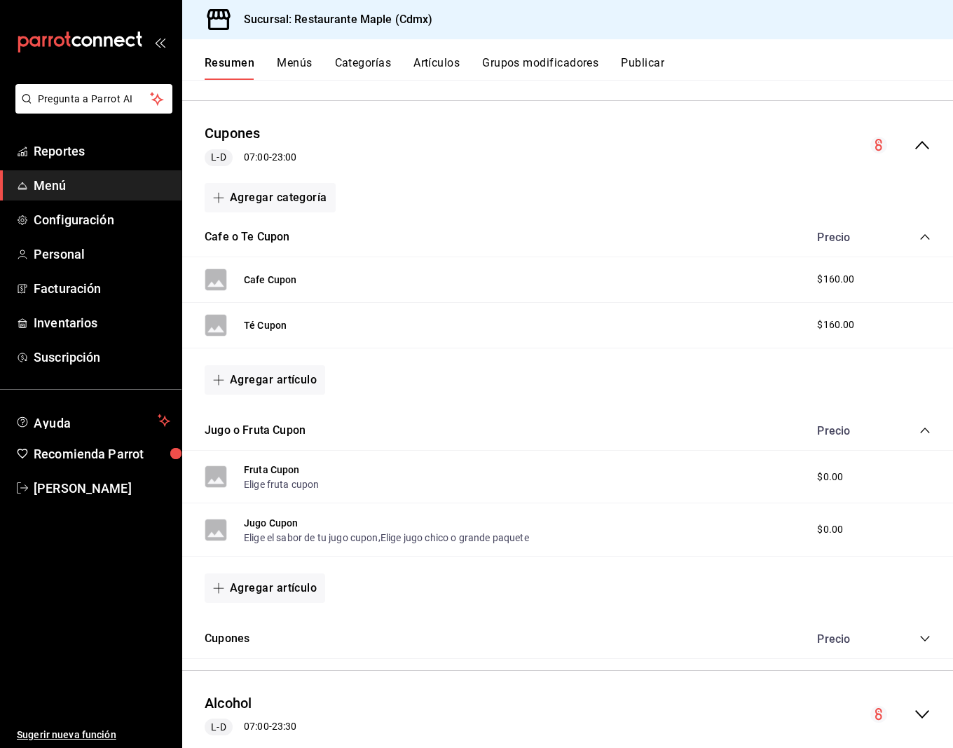
scroll to position [1946, 0]
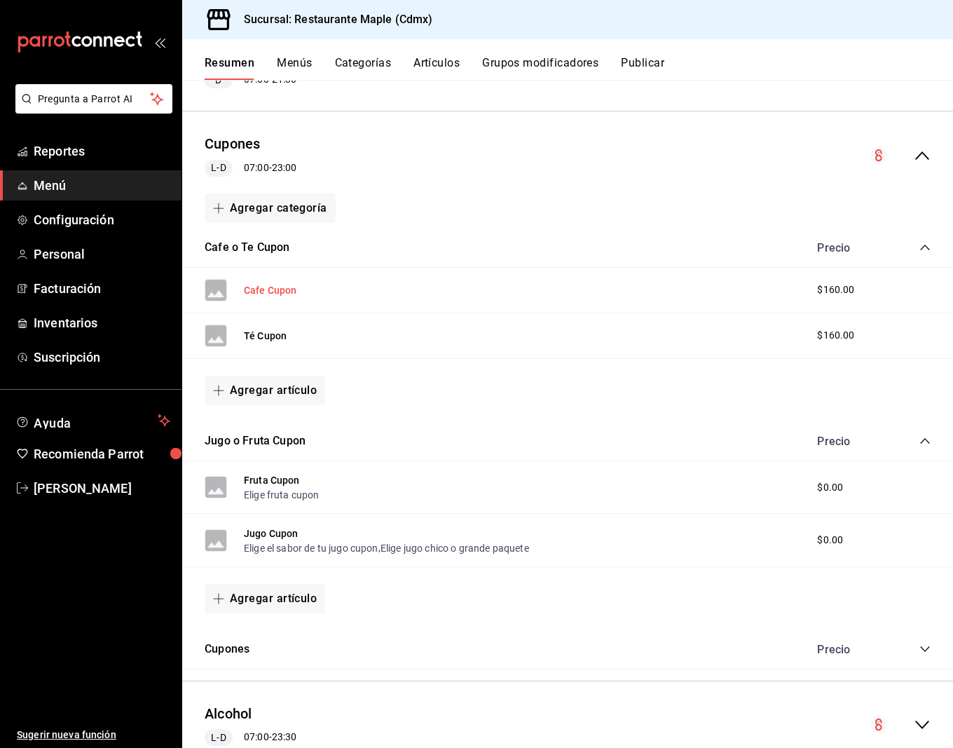
click at [273, 285] on button "Cafe Cupon" at bounding box center [270, 290] width 53 height 14
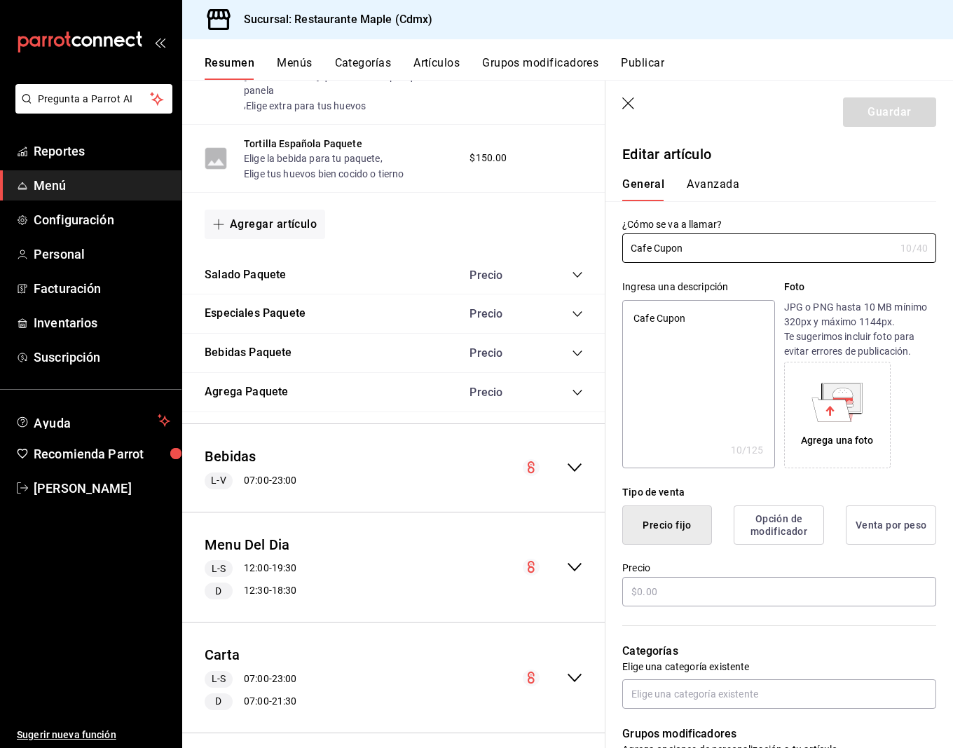
type textarea "x"
type input "$160.00"
radio input "false"
radio input "true"
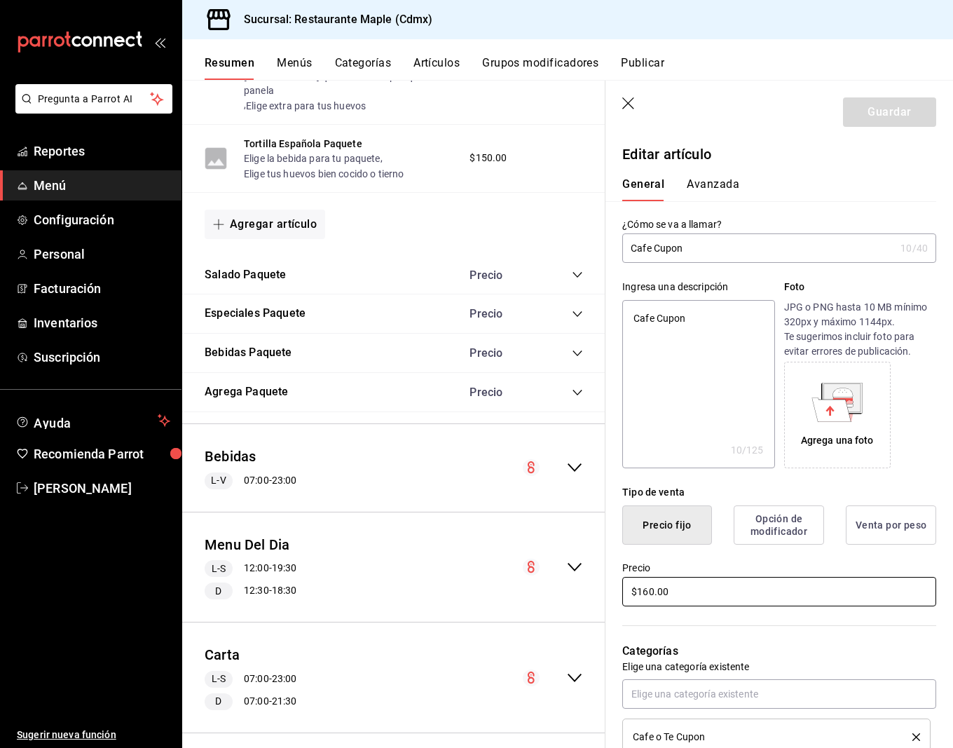
click at [671, 594] on input "$160.00" at bounding box center [779, 591] width 314 height 29
type textarea "x"
type input "$0.00"
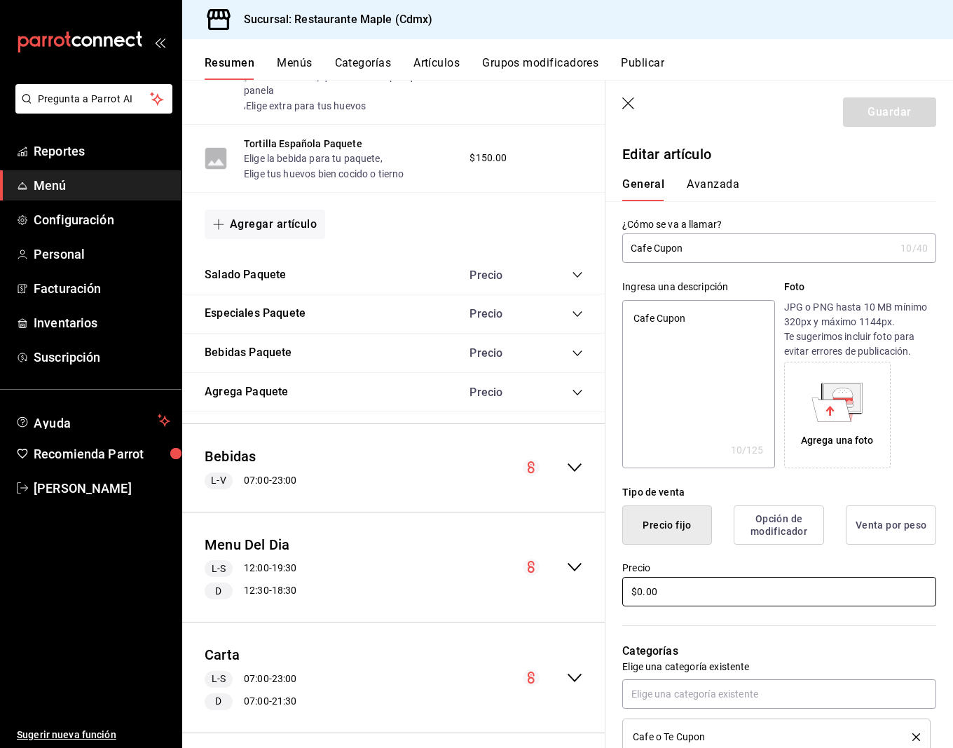
type textarea "x"
type input "$0.00"
click at [875, 113] on button "Guardar" at bounding box center [889, 111] width 93 height 29
type textarea "x"
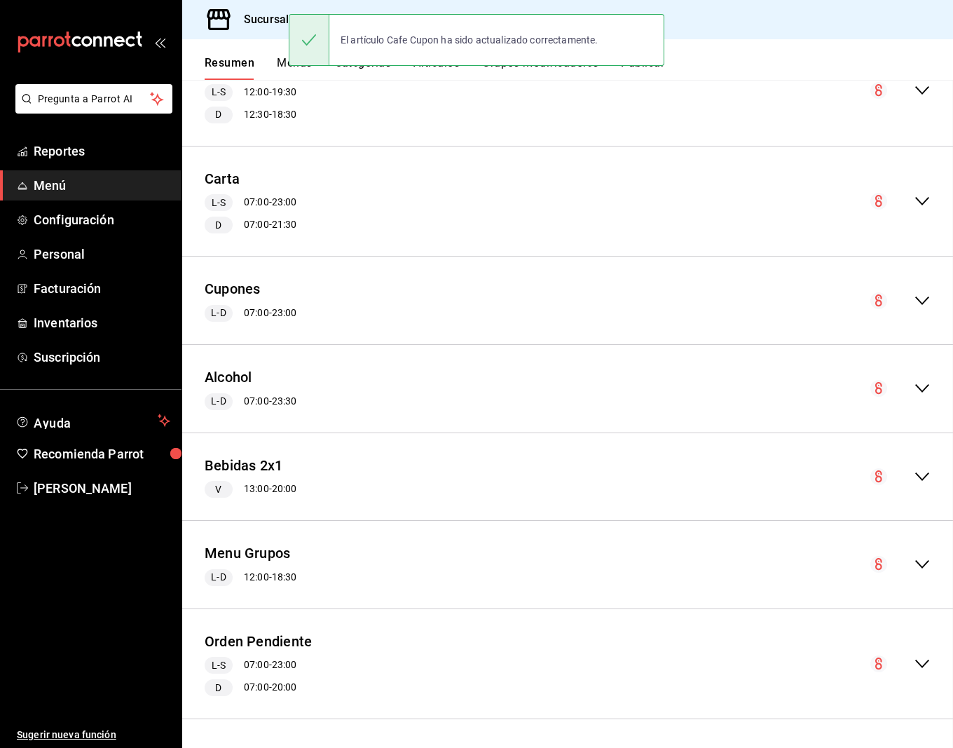
scroll to position [1792, 0]
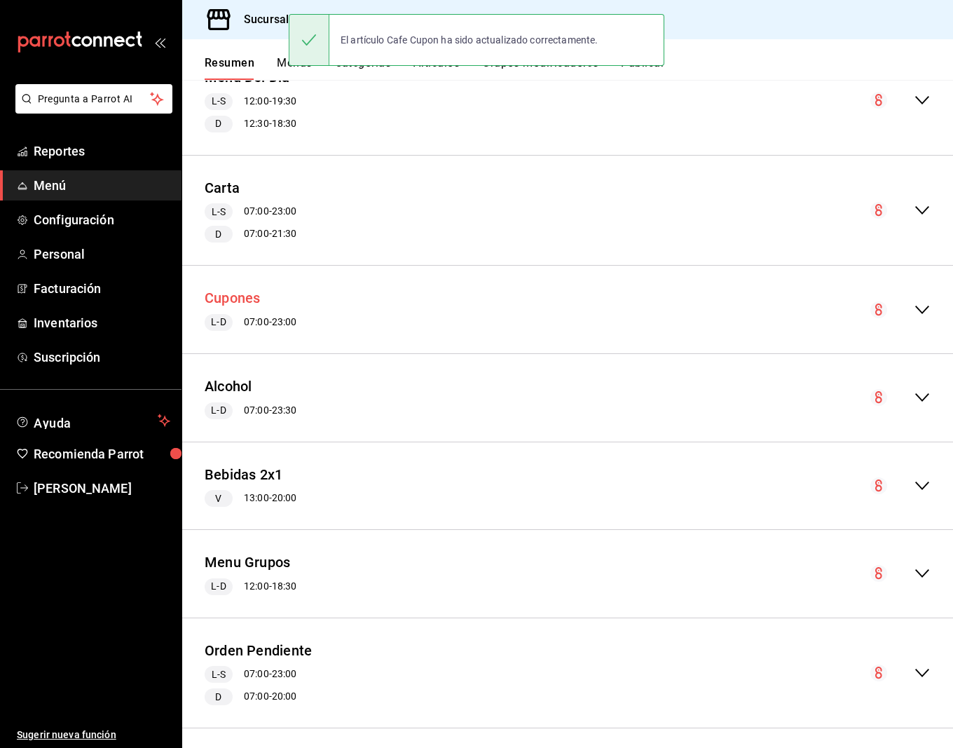
click at [248, 296] on button "Cupones" at bounding box center [233, 298] width 56 height 20
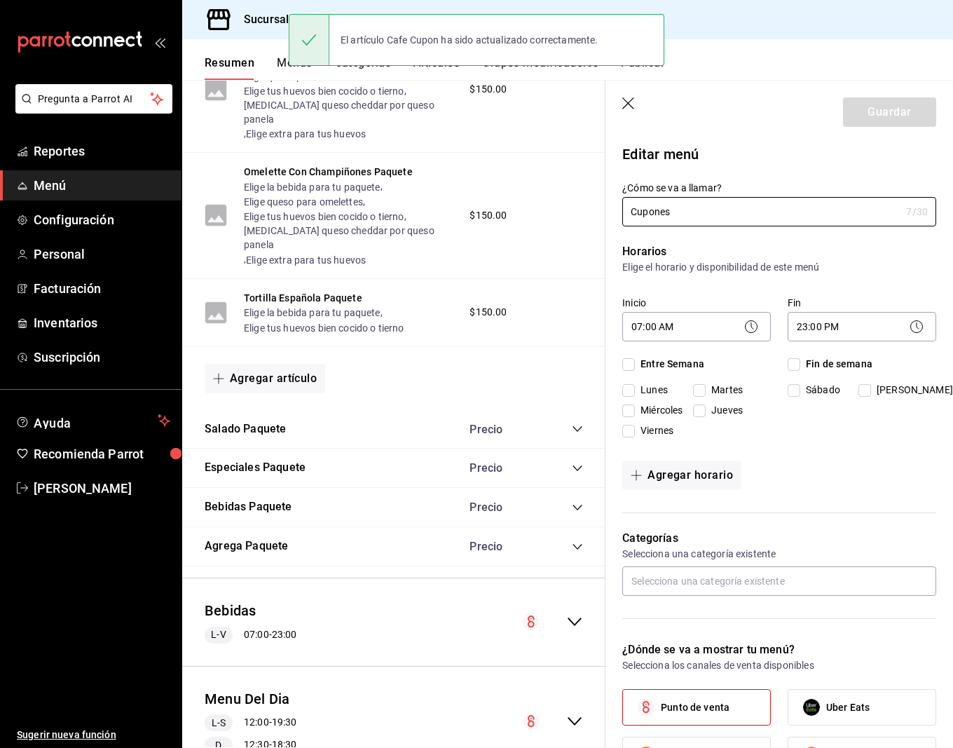
checkbox input "true"
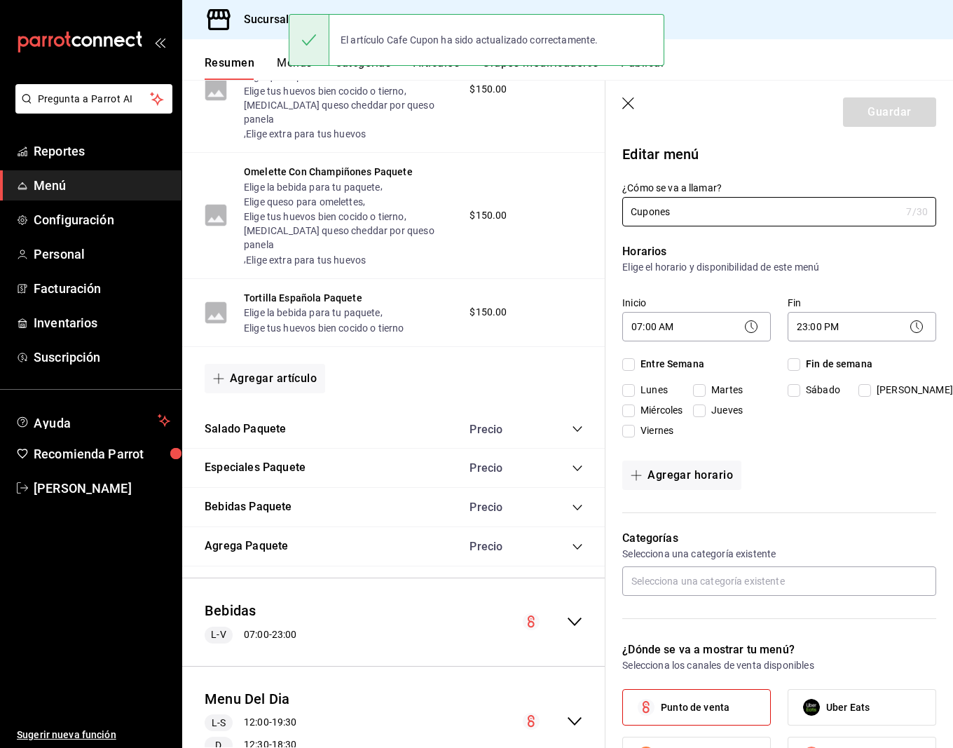
checkbox input "true"
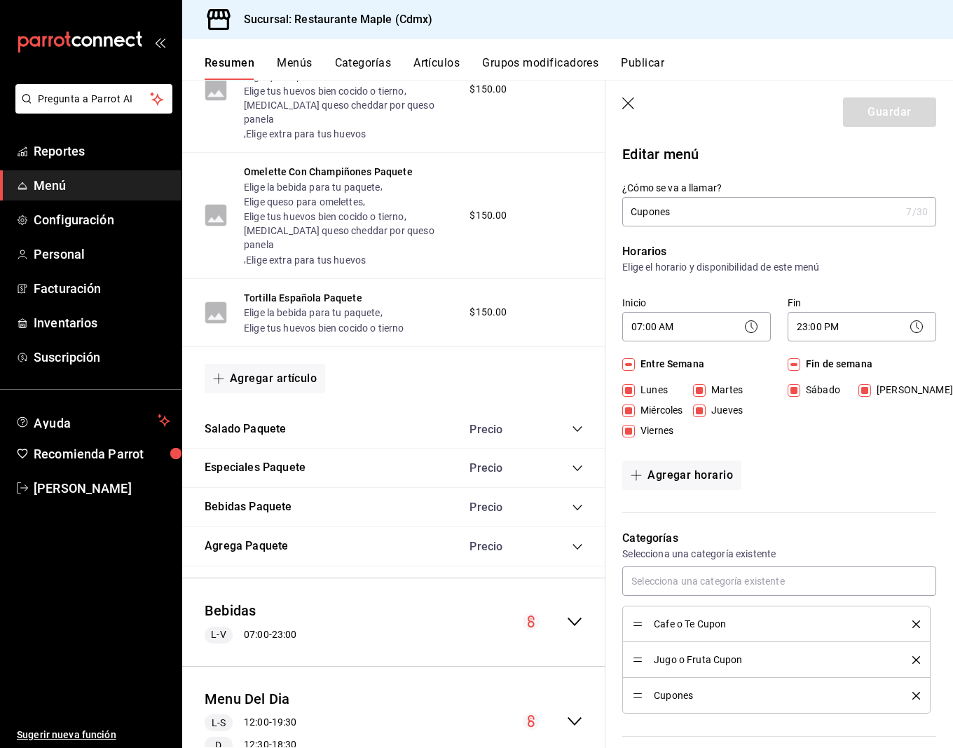
click at [629, 104] on icon "button" at bounding box center [629, 104] width 14 height 14
checkbox input "false"
type input "1758910996858"
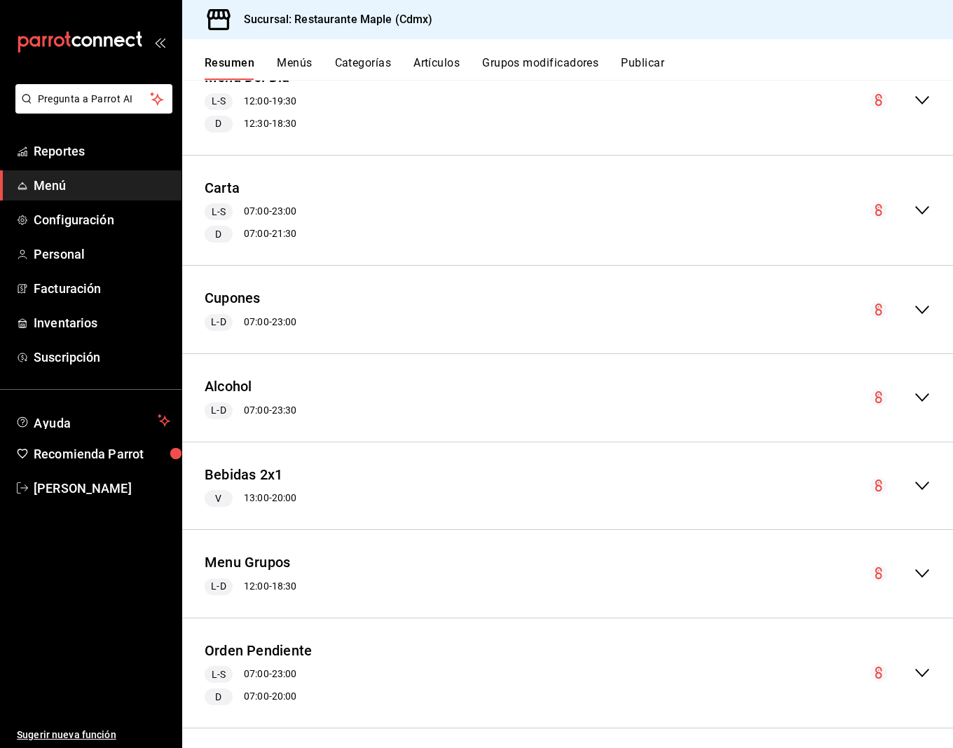
click at [917, 301] on icon "collapse-menu-row" at bounding box center [922, 309] width 17 height 17
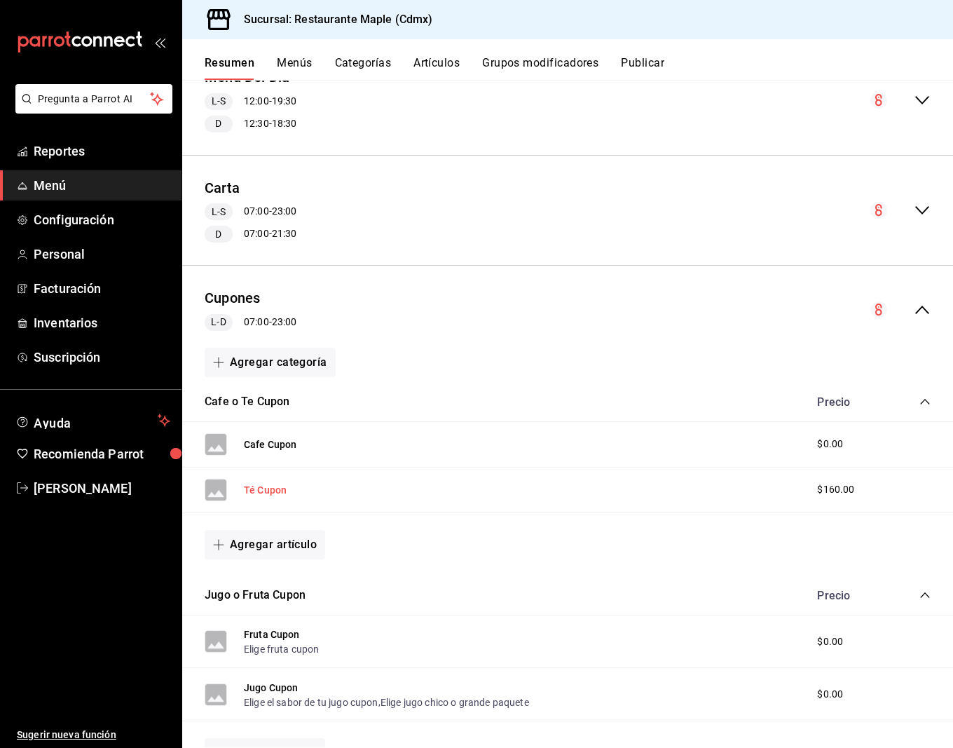
click at [261, 486] on button "Té Cupon" at bounding box center [265, 490] width 43 height 14
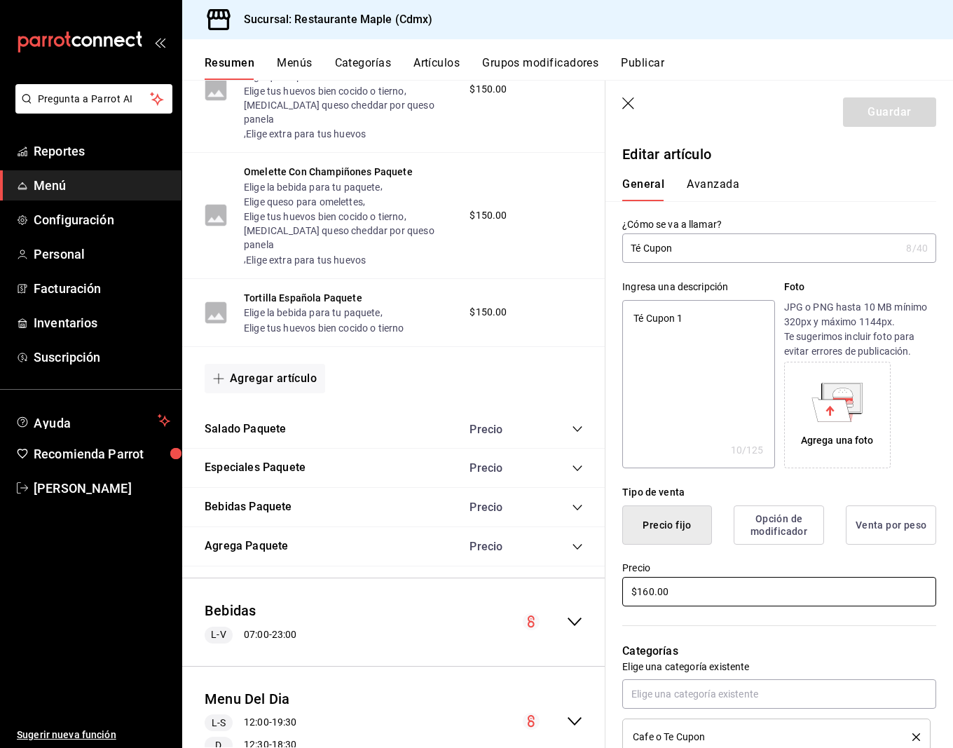
click at [645, 594] on input "$160.00" at bounding box center [779, 591] width 314 height 29
type textarea "x"
type input "$0.00"
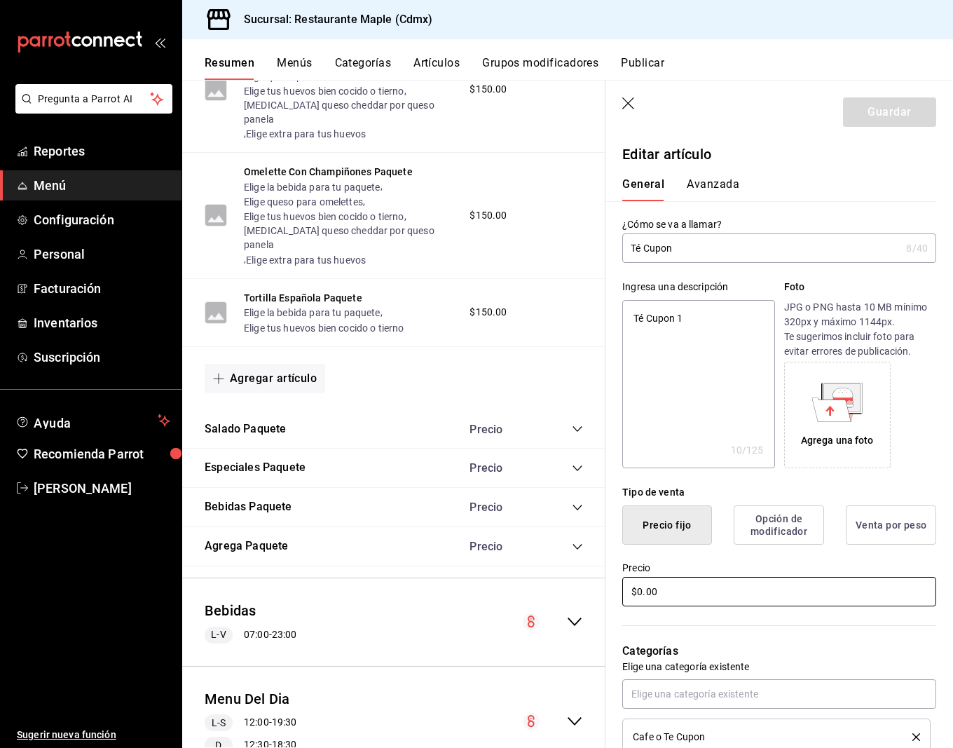
type textarea "x"
type input "$0.00"
click at [928, 103] on button "Guardar" at bounding box center [889, 111] width 93 height 29
type textarea "x"
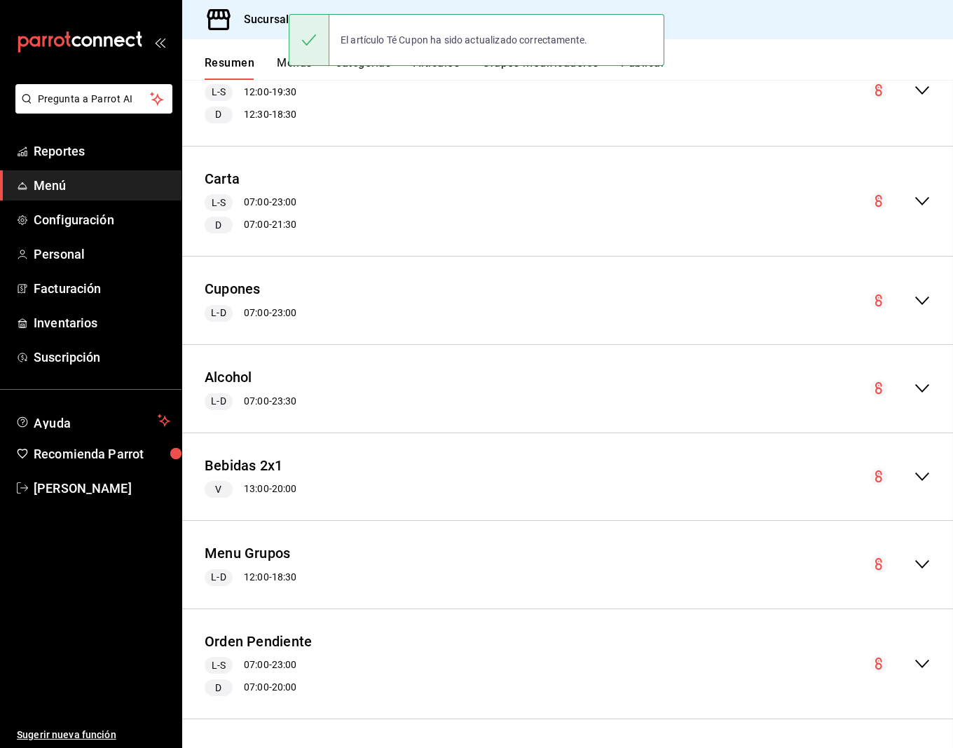
scroll to position [1792, 0]
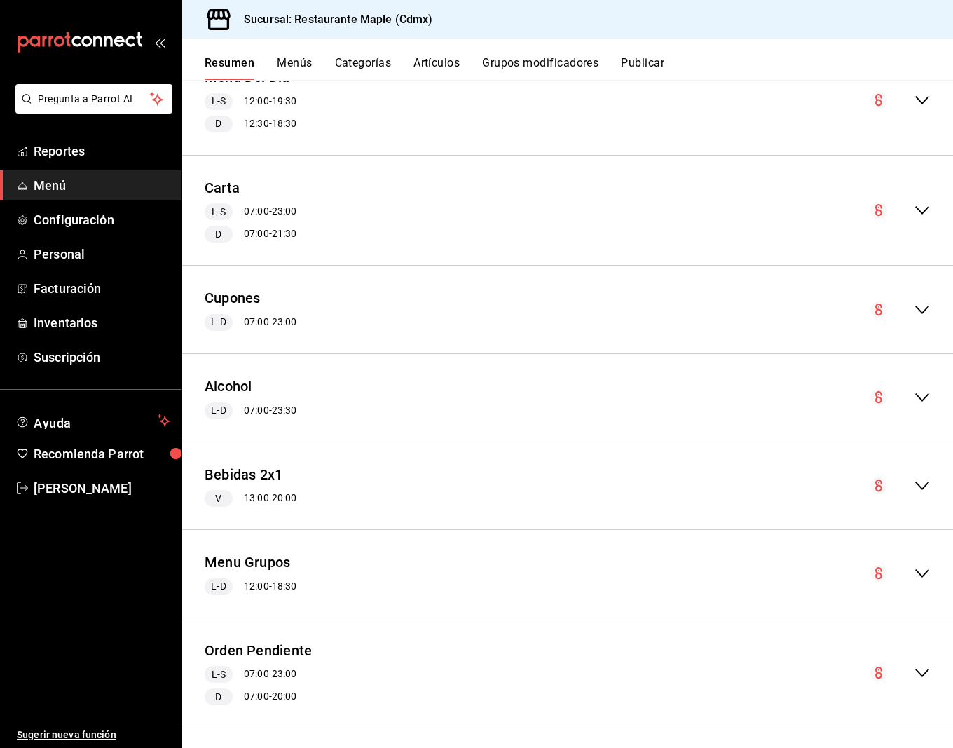
click at [433, 62] on button "Artículos" at bounding box center [436, 68] width 46 height 24
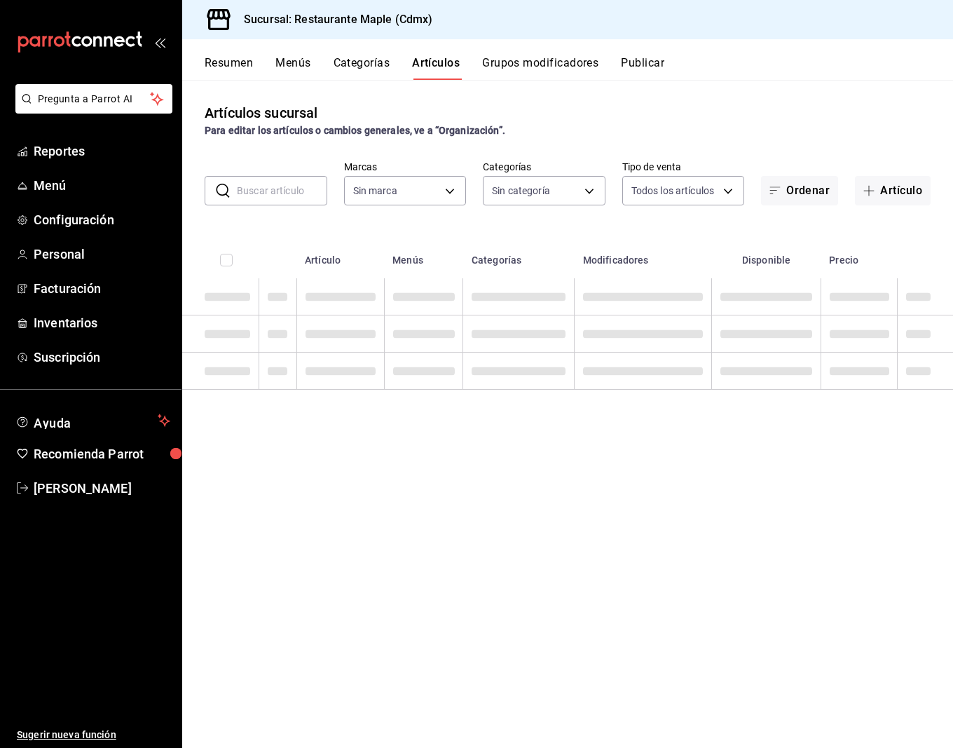
type input "6eac6812-aa63-4034-bc7d-6b15ea469221,4e41f967-64c3-4824-b710-a5a4e80a5f0c,cd1bb…"
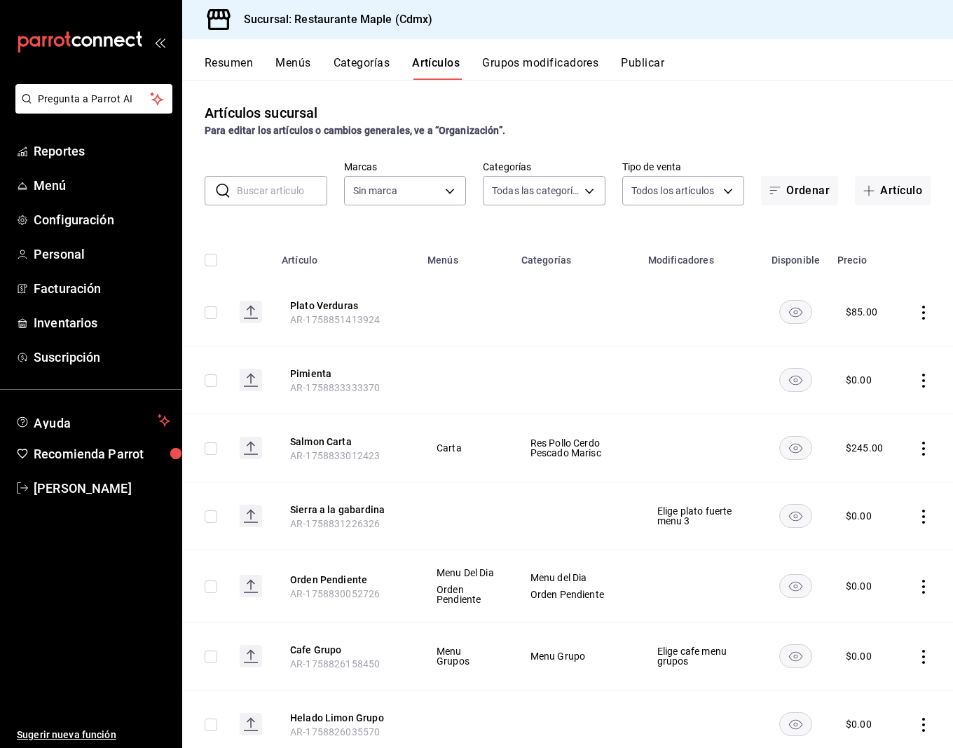
type input "9367c8d0-d5bf-442c-b6f8-a503c691c07e"
click at [272, 185] on input "text" at bounding box center [282, 191] width 90 height 28
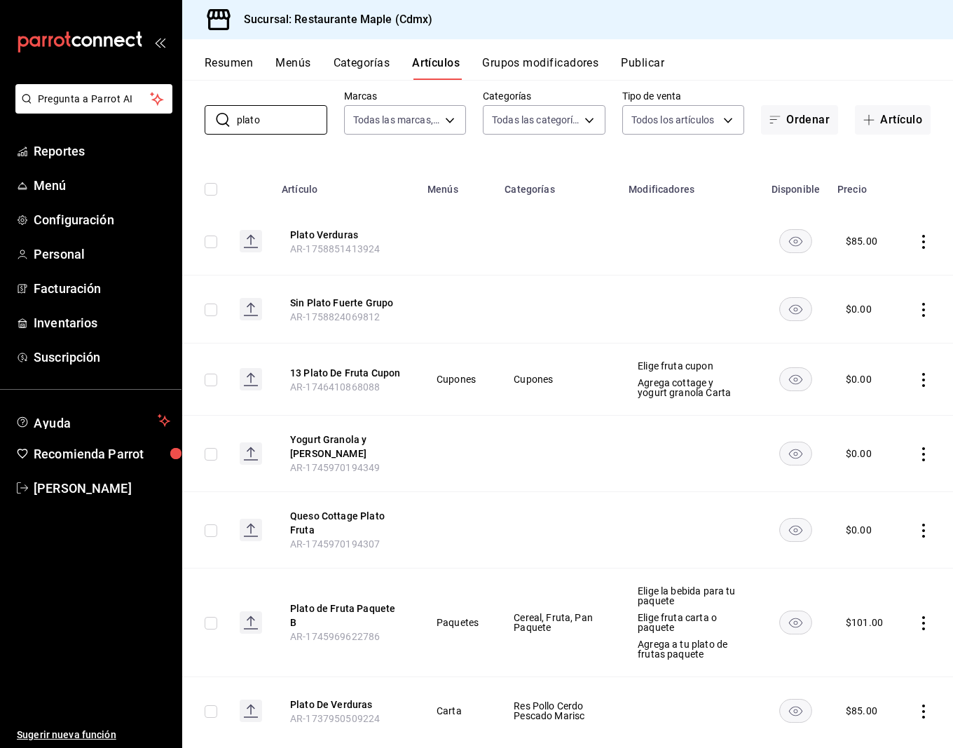
scroll to position [100, 0]
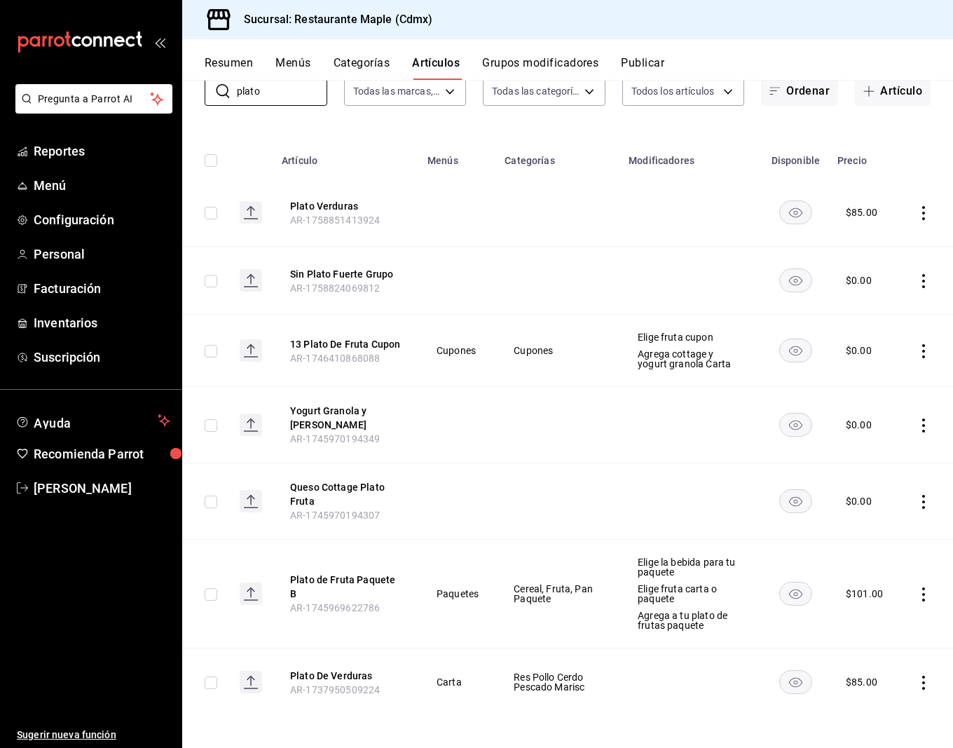
type input "plato"
click at [920, 677] on icon "actions" at bounding box center [924, 683] width 14 height 14
click at [320, 669] on div at bounding box center [476, 374] width 953 height 748
click at [331, 670] on button "Plato De Verduras" at bounding box center [346, 676] width 112 height 14
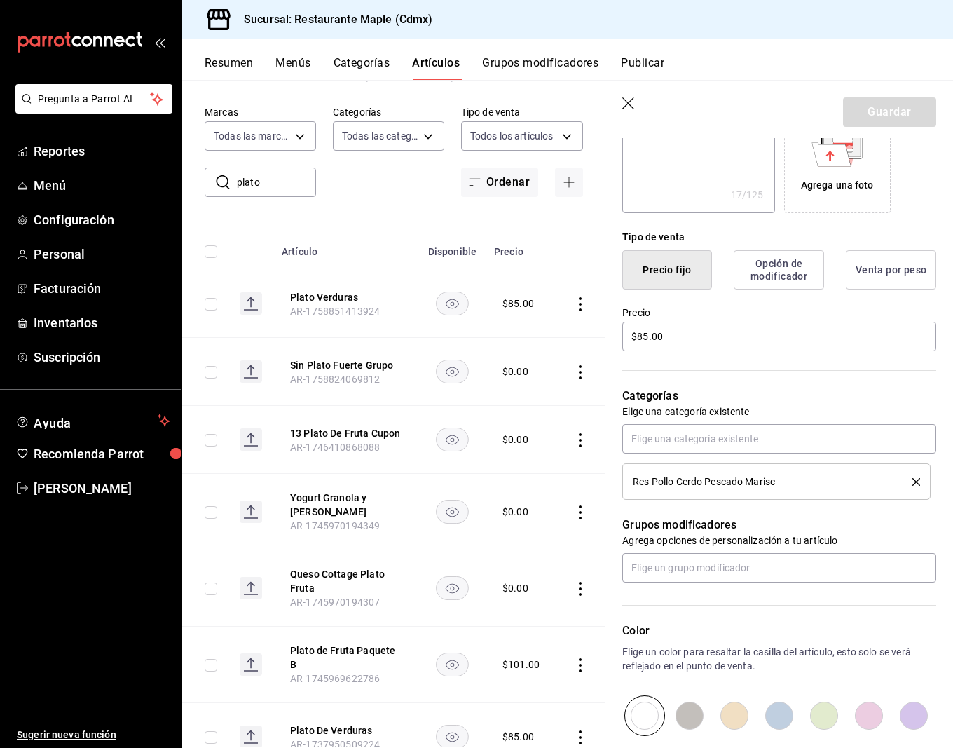
scroll to position [206, 0]
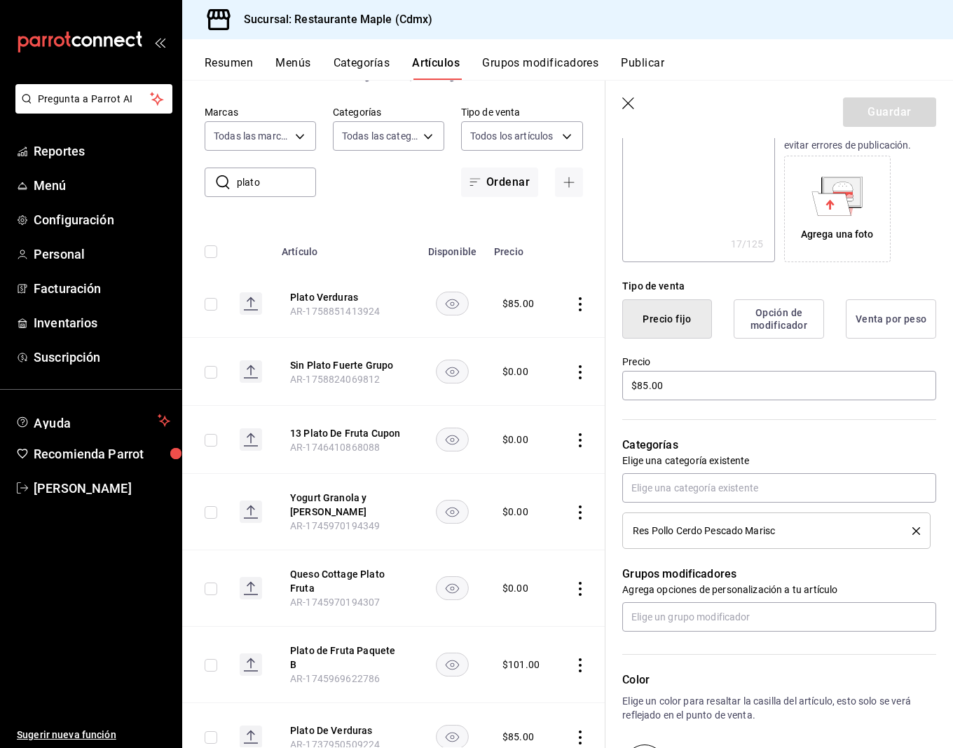
click at [915, 527] on icon "delete" at bounding box center [916, 531] width 8 height 8
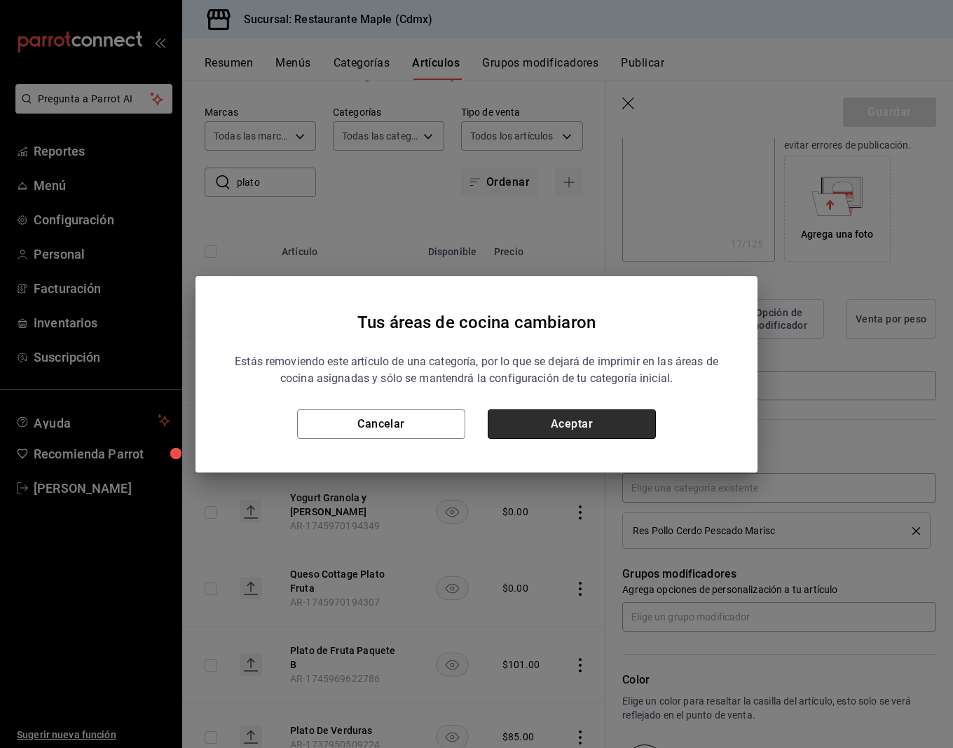
click at [549, 430] on button "Aceptar" at bounding box center [572, 423] width 168 height 29
type textarea "x"
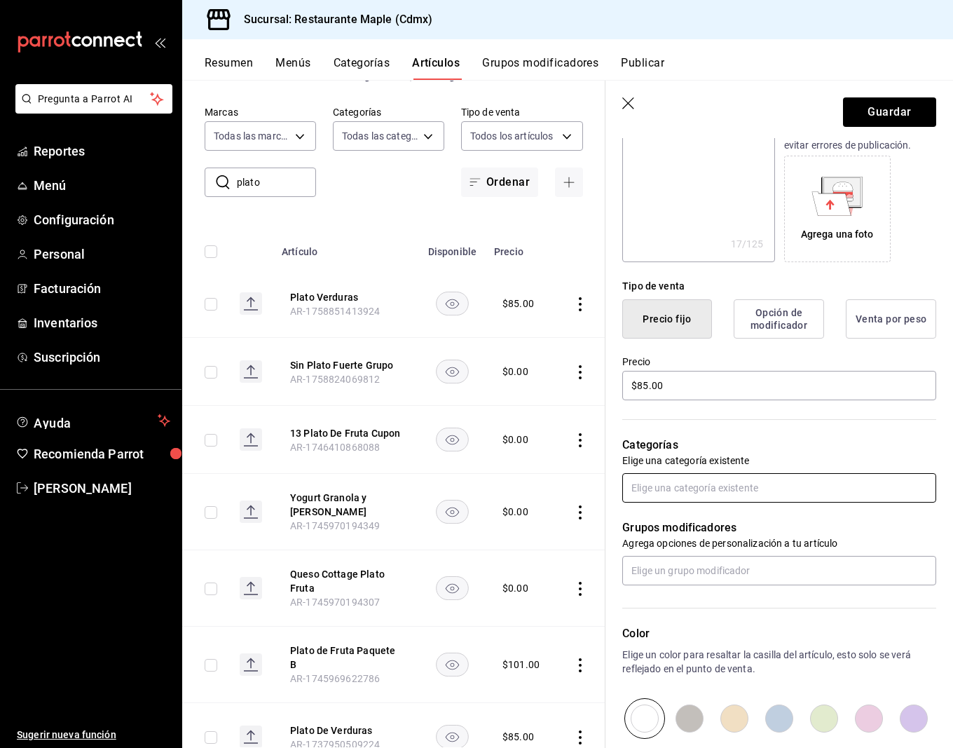
click at [660, 493] on input "text" at bounding box center [779, 487] width 314 height 29
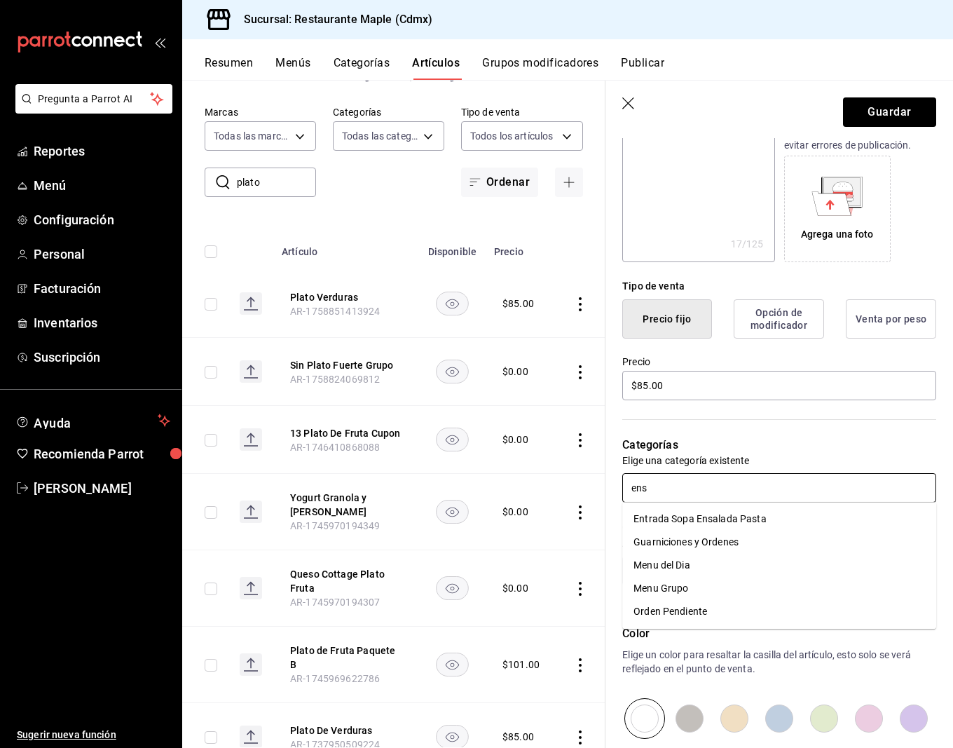
type input "ensa"
click at [682, 523] on li "Entrada Sopa Ensalada Pasta" at bounding box center [779, 518] width 314 height 23
type textarea "x"
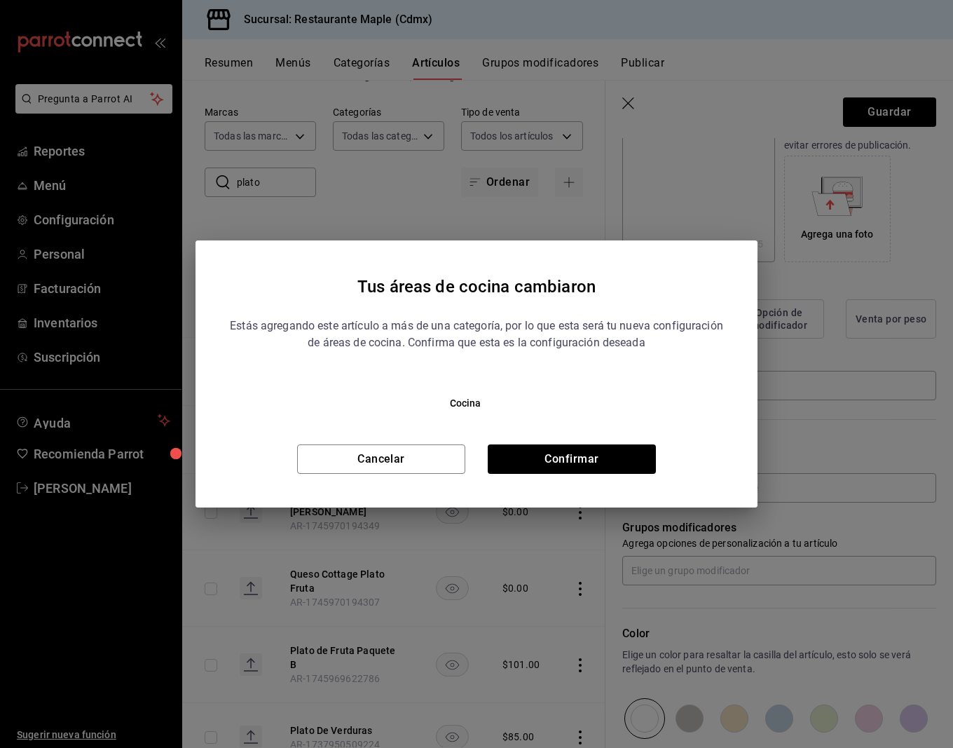
click at [610, 474] on div "Tus áreas de cocina cambiaron Estás agregando este artículo a más de una catego…" at bounding box center [477, 373] width 562 height 267
click at [605, 460] on button "Confirmar" at bounding box center [572, 458] width 168 height 29
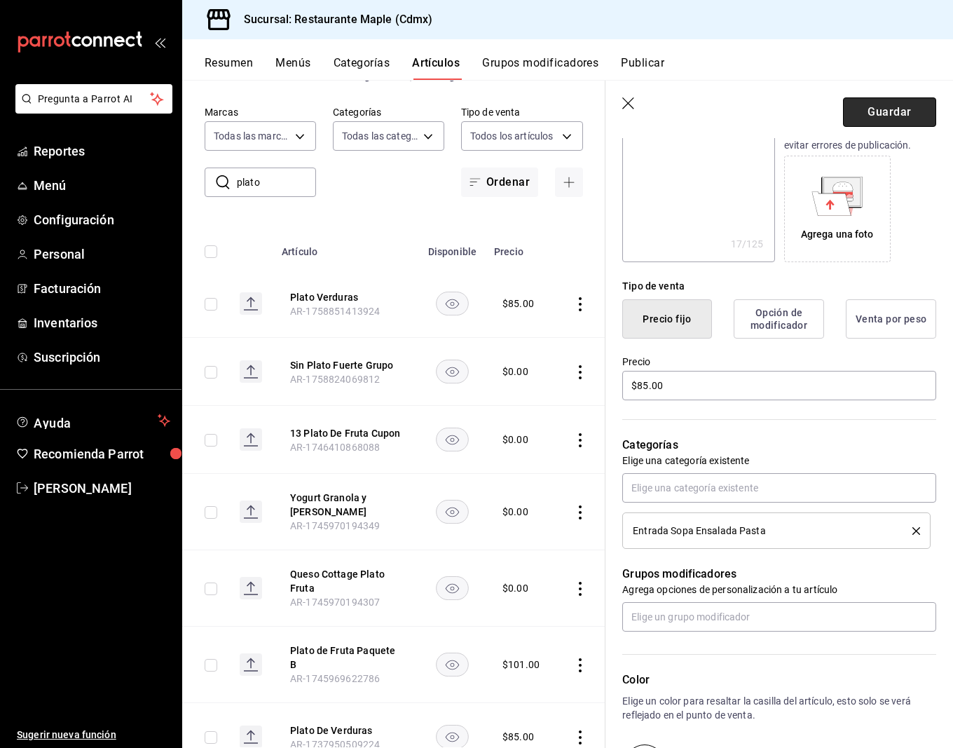
click at [866, 103] on button "Guardar" at bounding box center [889, 111] width 93 height 29
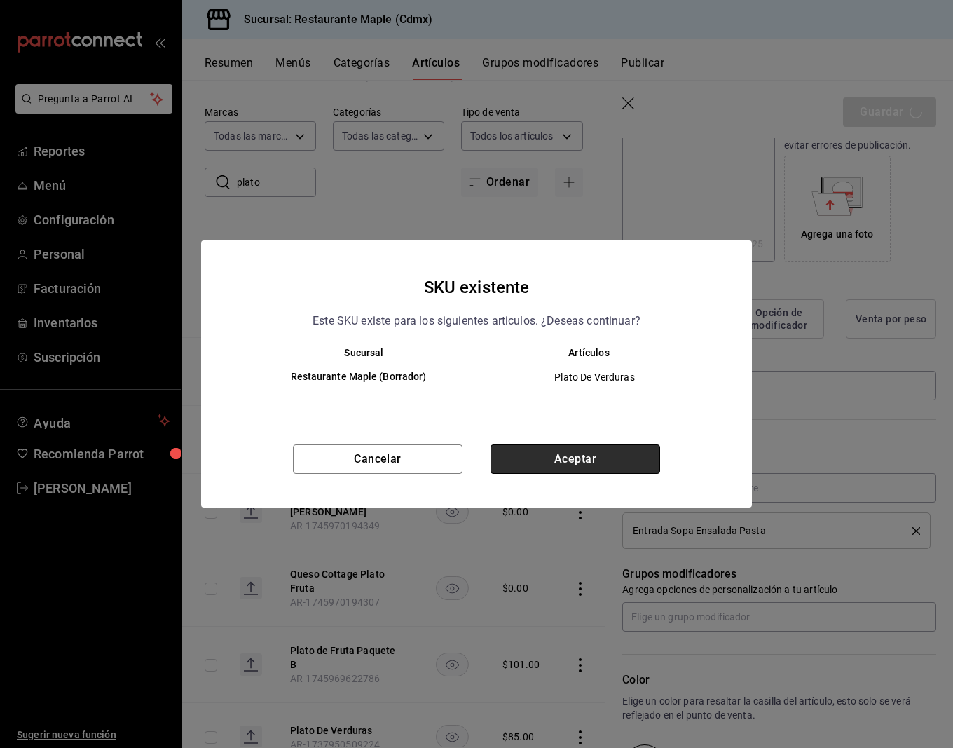
click at [551, 458] on button "Aceptar" at bounding box center [576, 458] width 170 height 29
type textarea "x"
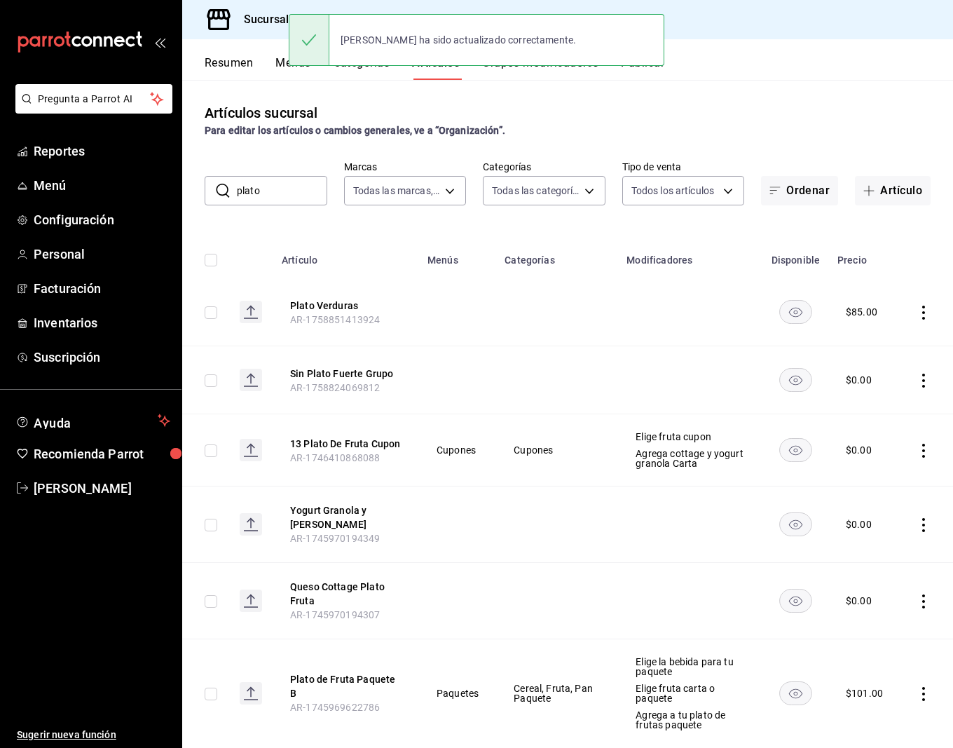
click at [924, 315] on icon "actions" at bounding box center [924, 313] width 14 height 14
click at [861, 406] on div at bounding box center [850, 403] width 25 height 14
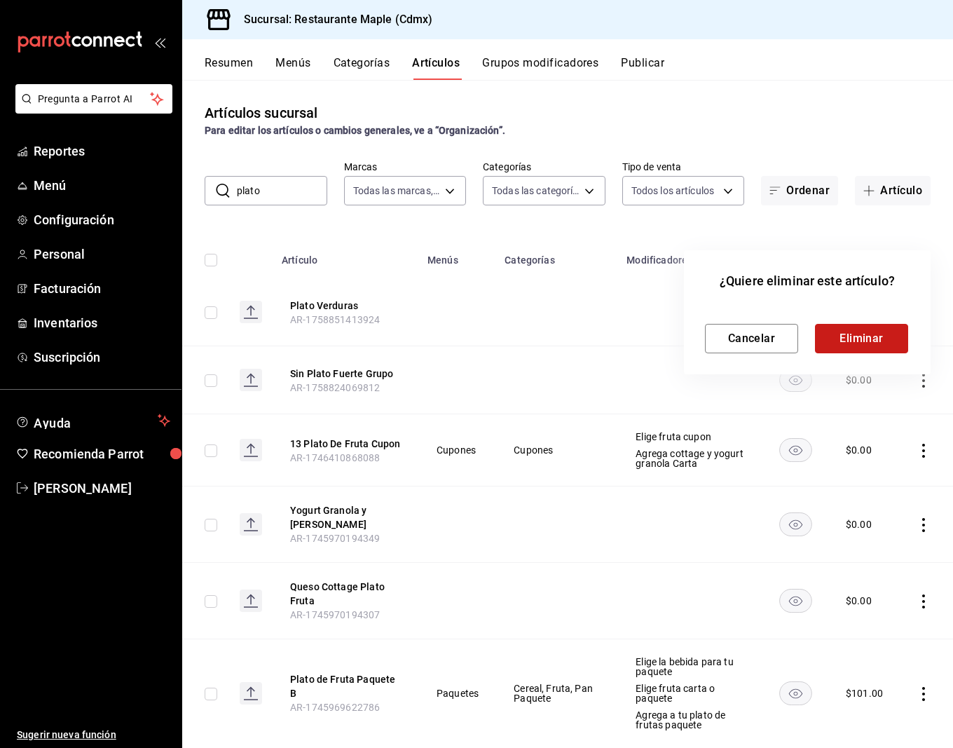
click at [849, 329] on button "Eliminar" at bounding box center [861, 338] width 93 height 29
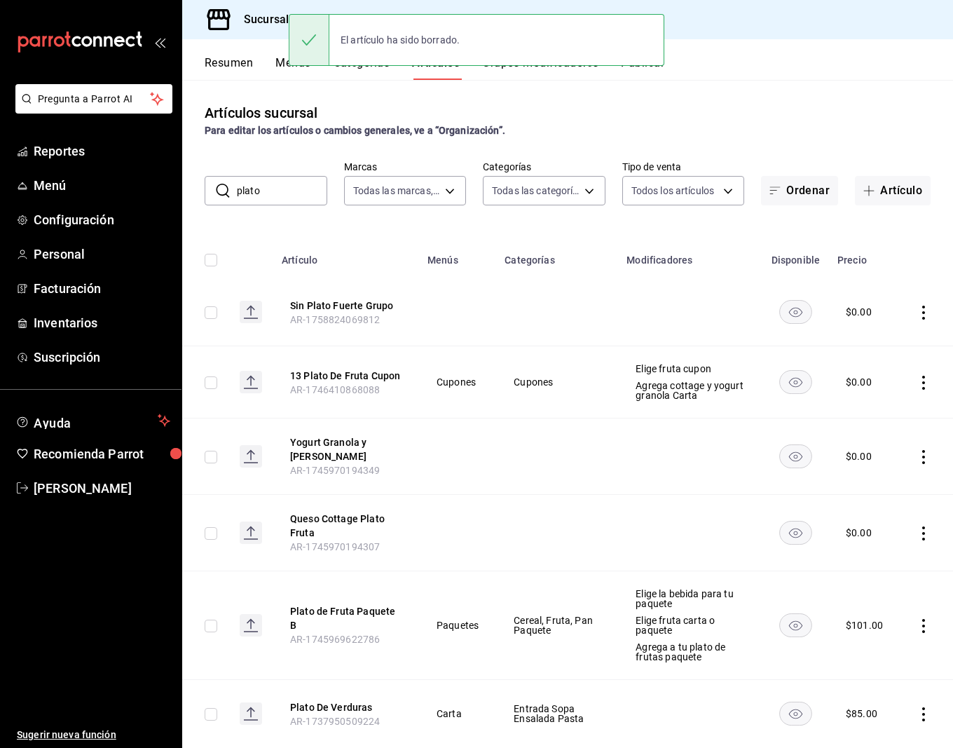
scroll to position [32, 0]
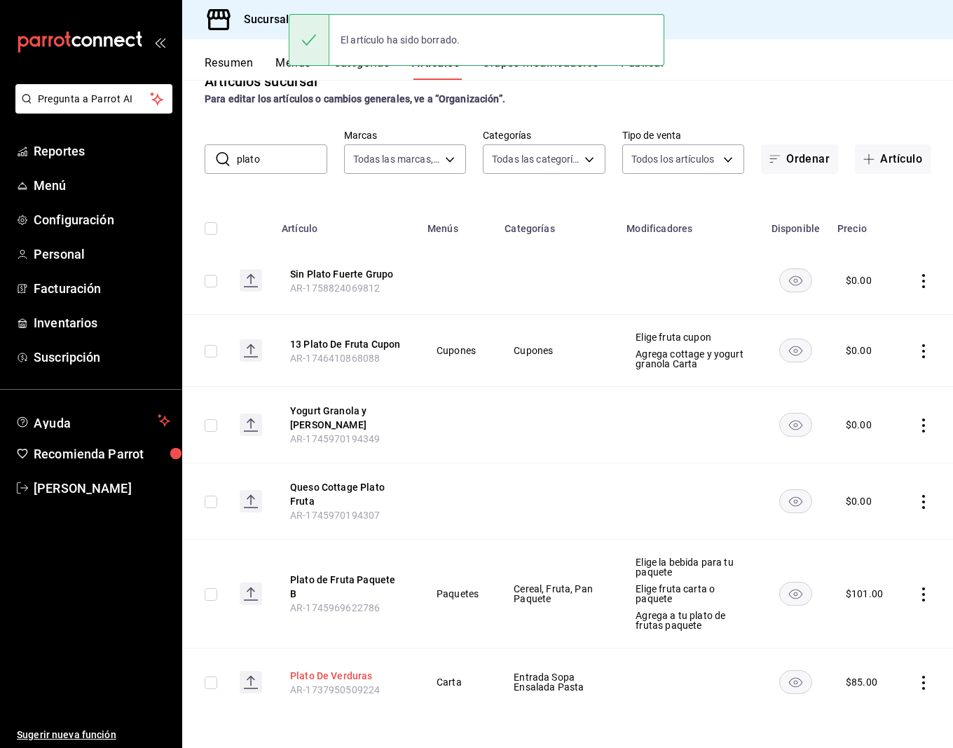
click at [338, 673] on button "Plato De Verduras" at bounding box center [346, 676] width 112 height 14
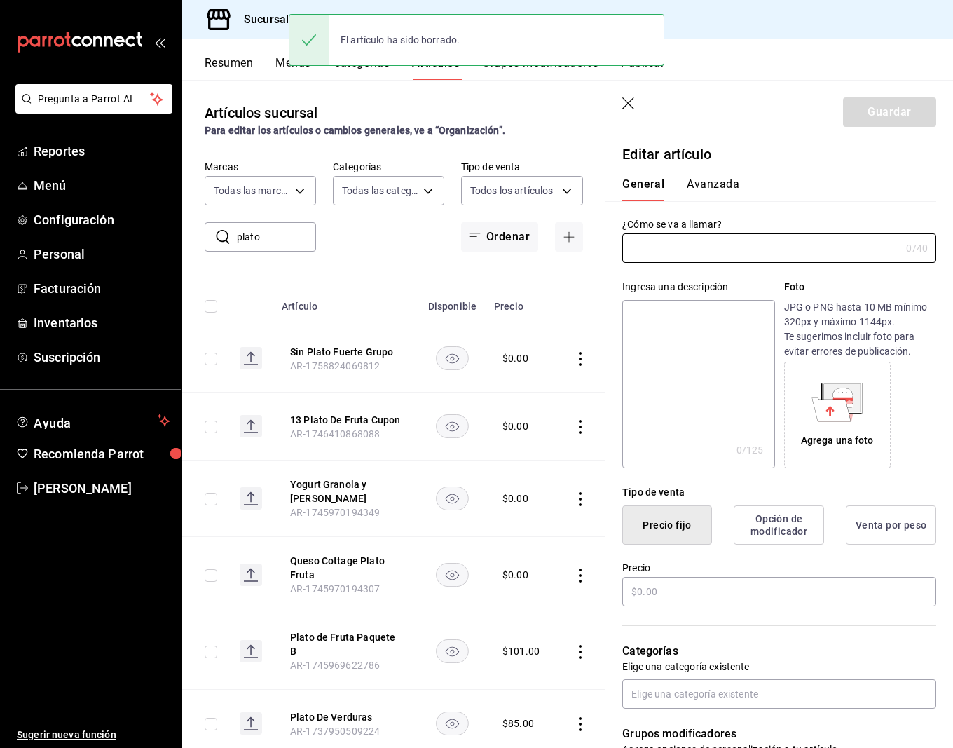
type input "Plato De Verduras"
type textarea "Plato De Verduras"
type textarea "x"
type input "AR-1737950509224"
type textarea "x"
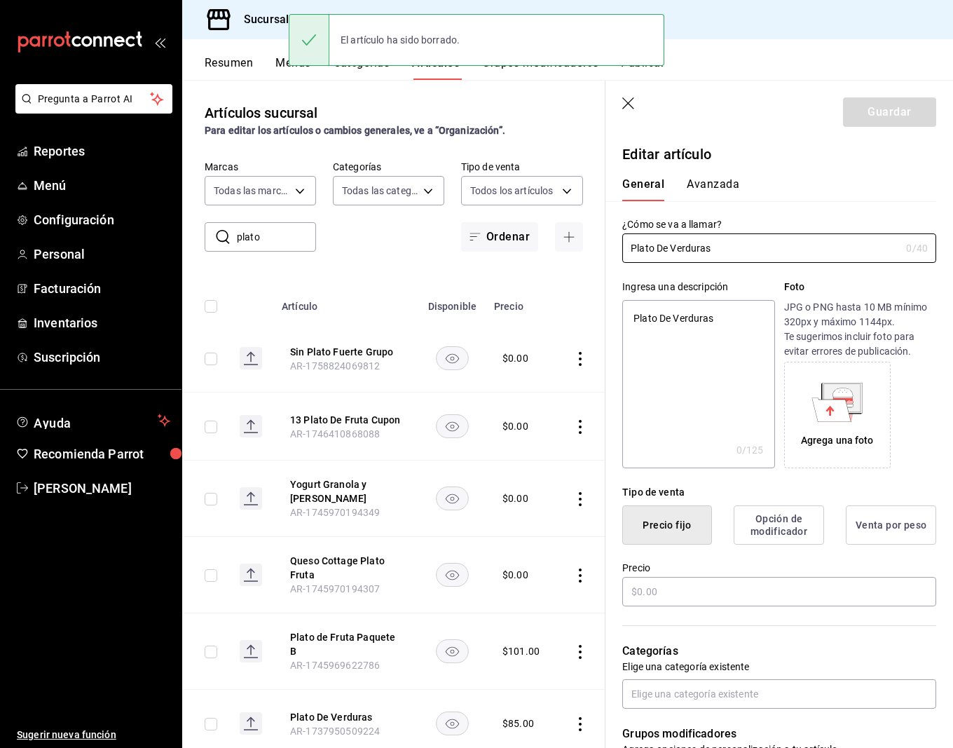
type input "$85.00"
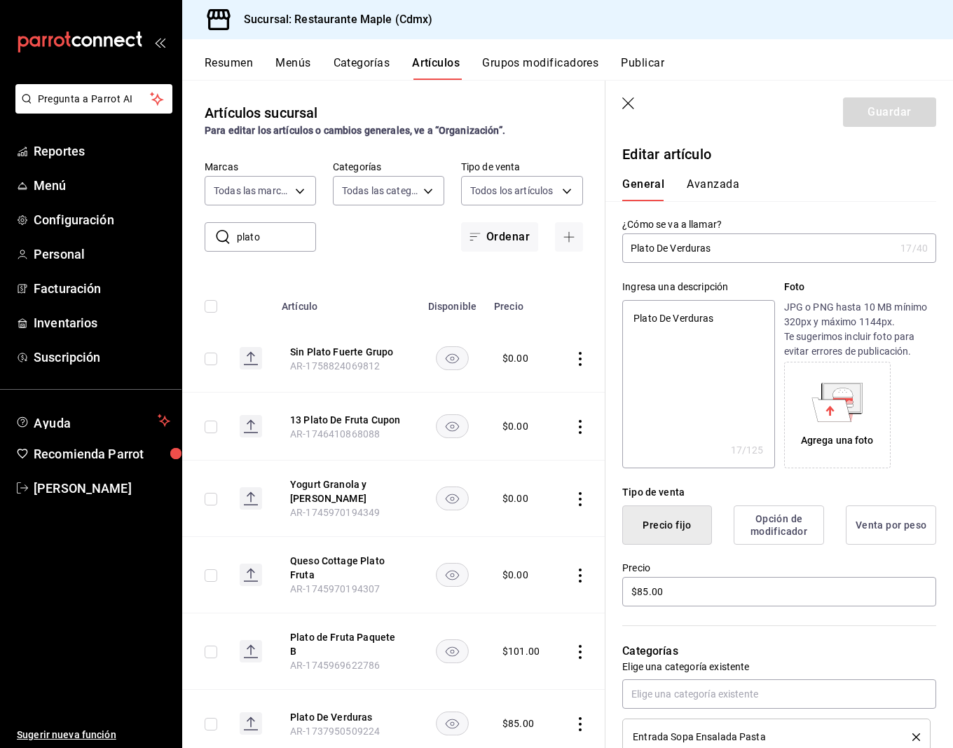
click at [671, 252] on input "Plato De Verduras" at bounding box center [758, 248] width 273 height 28
type input "Plato DeVerduras"
type textarea "x"
type input "Plato DVerduras"
type textarea "x"
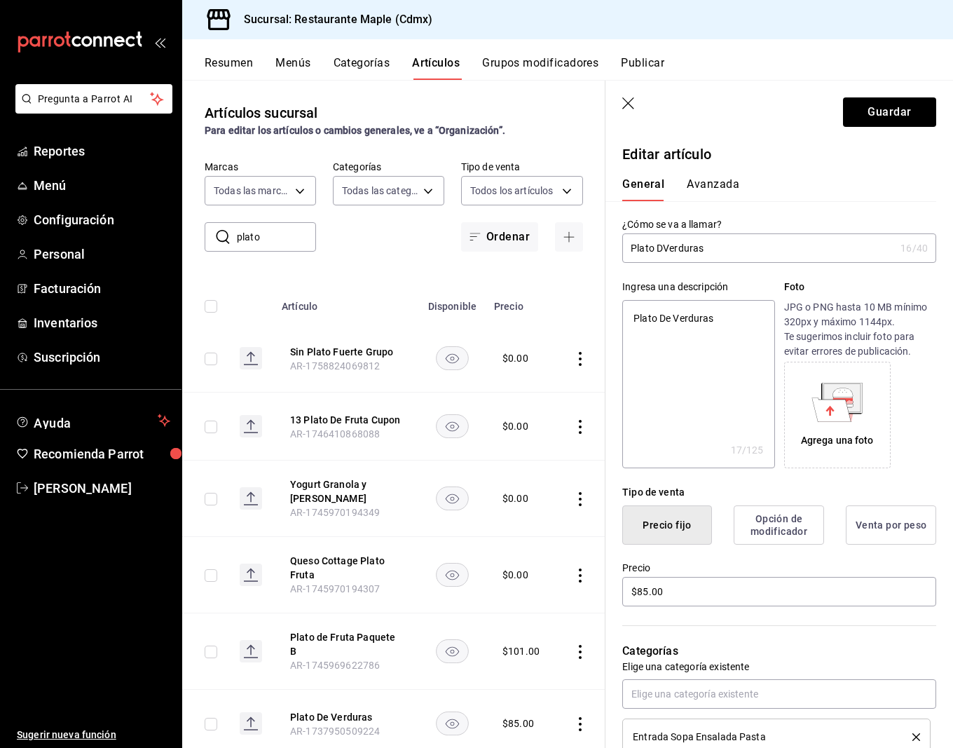
type input "Plato Verduras"
type textarea "x"
type input "Plato Verduras"
type textarea "x"
click at [675, 319] on textarea "Plato De Verduras" at bounding box center [698, 384] width 152 height 168
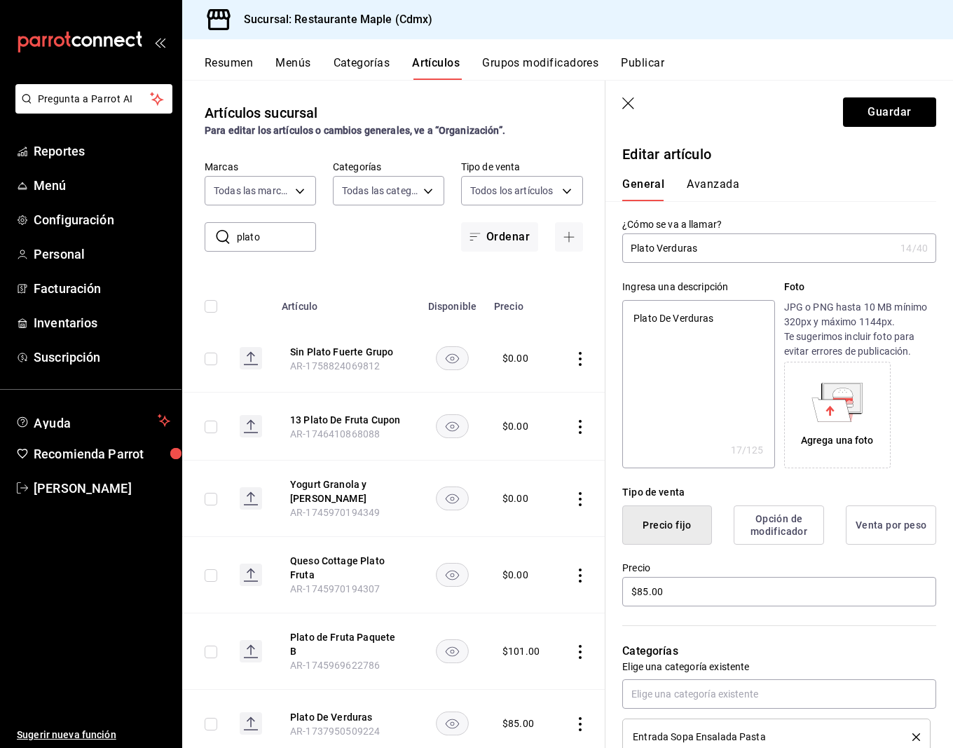
type textarea "Plato DeVerduras"
type textarea "x"
type textarea "Plato DVerduras"
type textarea "x"
type textarea "Plato Verduras"
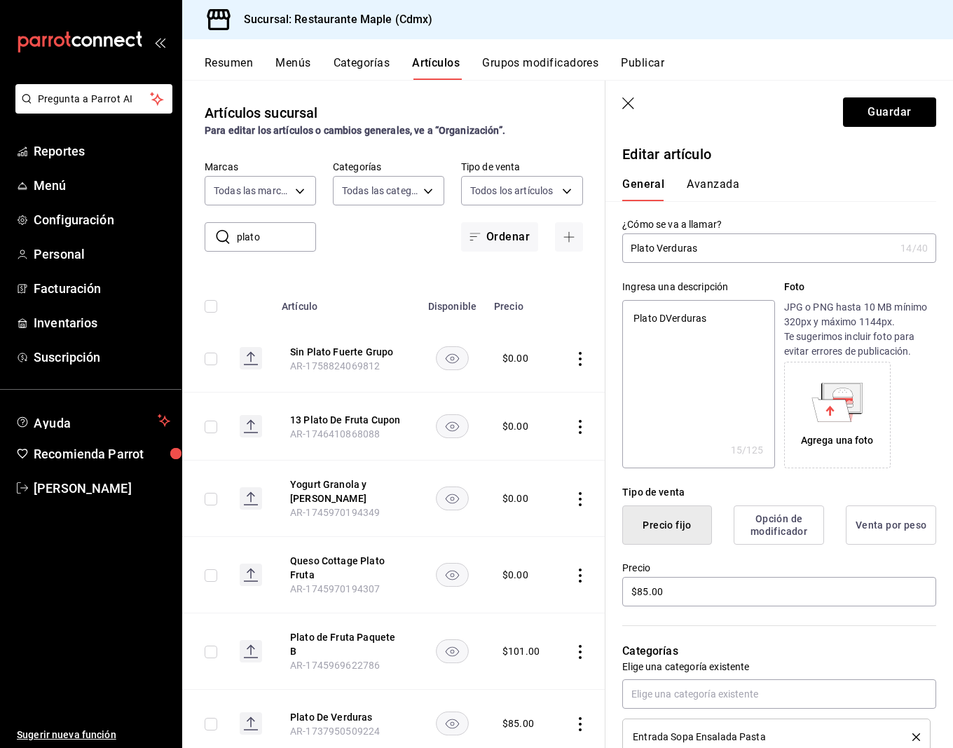
type textarea "x"
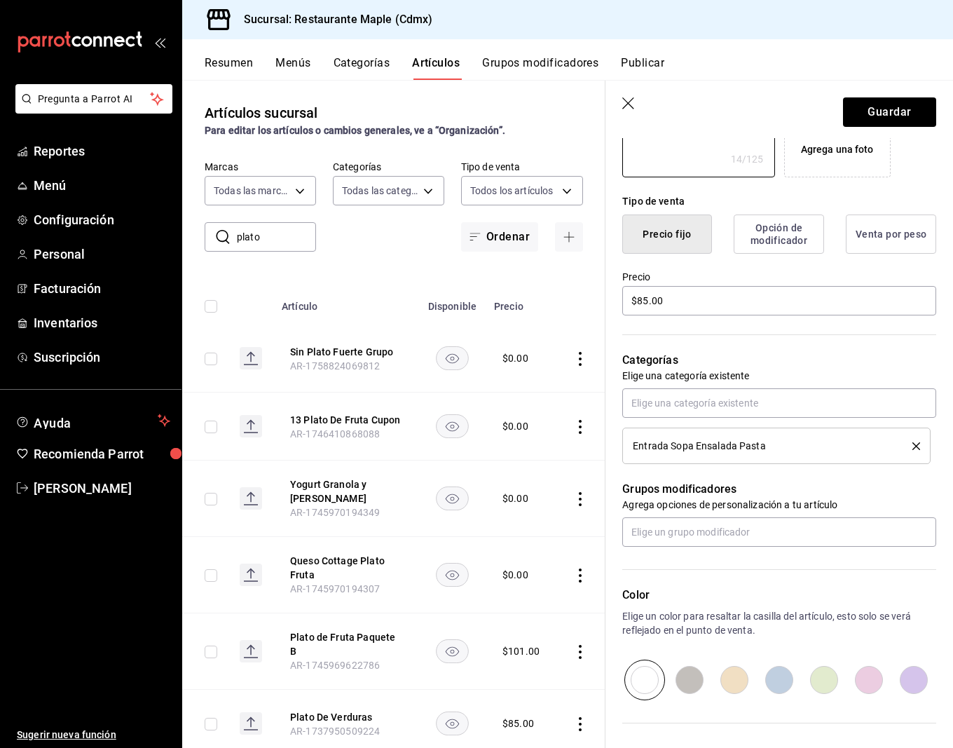
scroll to position [238, 0]
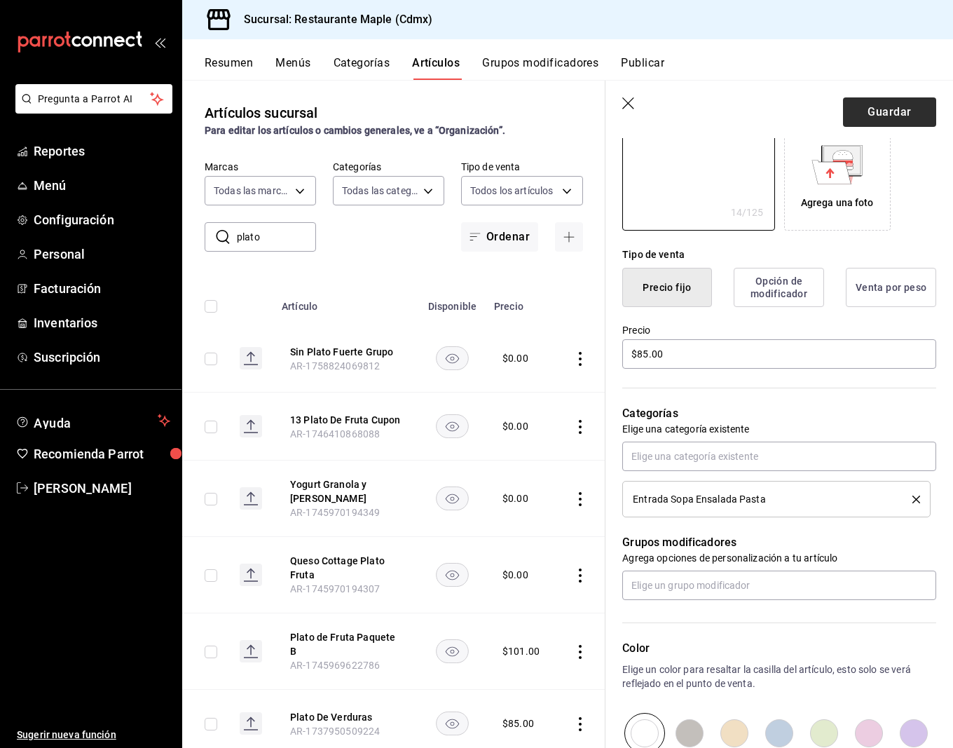
type textarea "Plato Verduras"
click at [879, 121] on button "Guardar" at bounding box center [889, 111] width 93 height 29
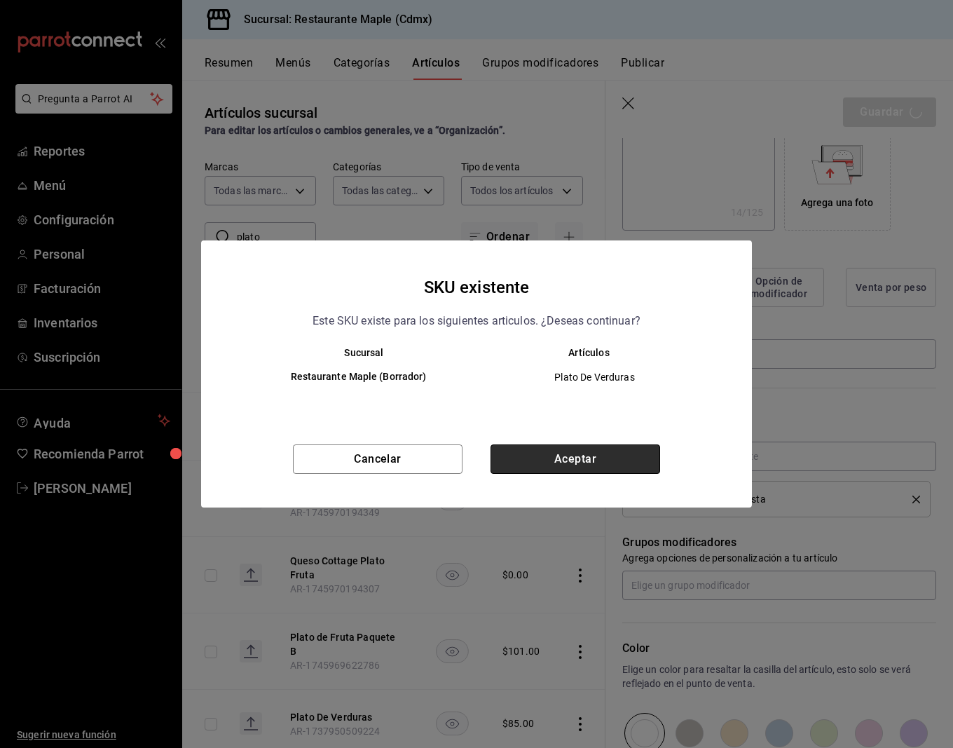
click at [610, 464] on button "Aceptar" at bounding box center [576, 458] width 170 height 29
type textarea "x"
type input "AR-1758911087306"
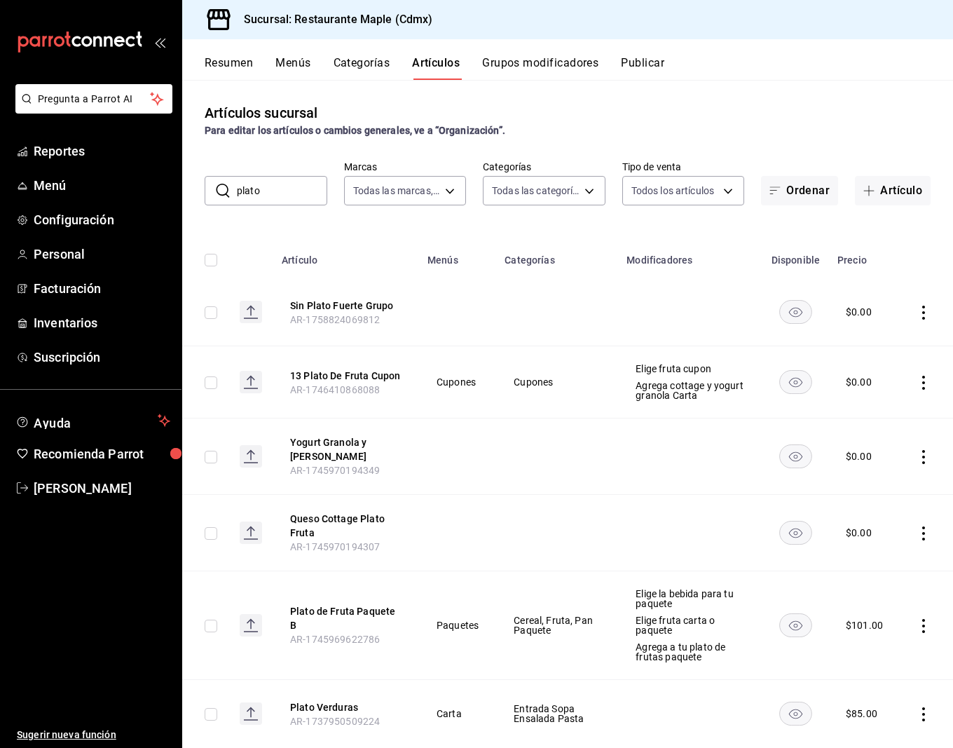
click at [647, 132] on div "Para editar los artículos o cambios generales, ve a “Organización”." at bounding box center [568, 130] width 726 height 15
click at [890, 191] on button "Artículo" at bounding box center [893, 190] width 76 height 29
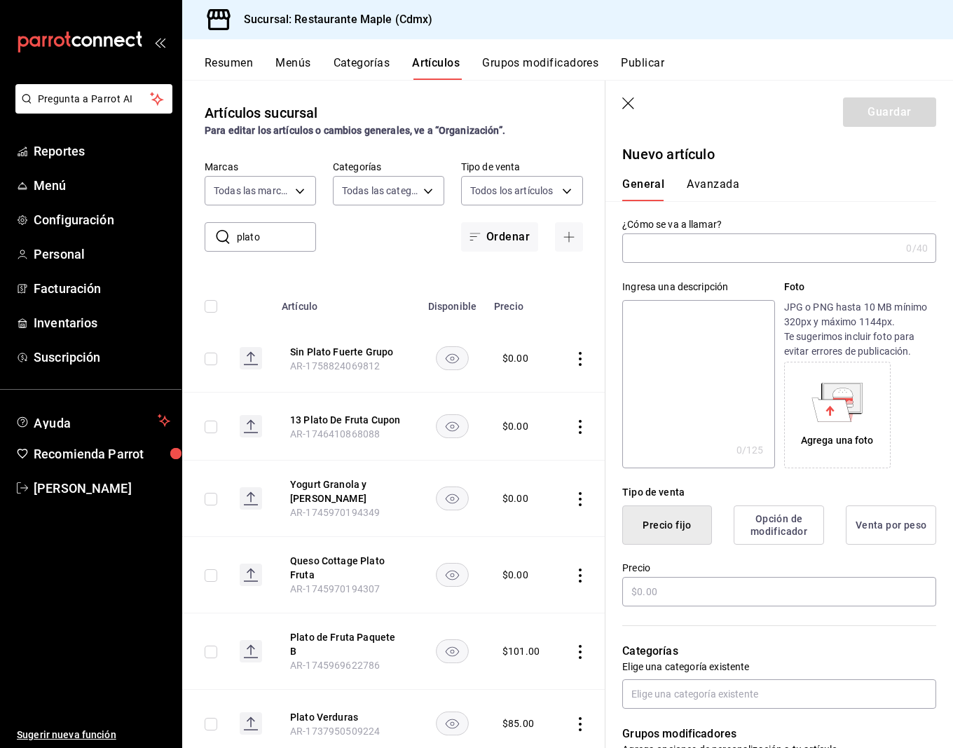
click at [664, 252] on input "text" at bounding box center [761, 248] width 278 height 28
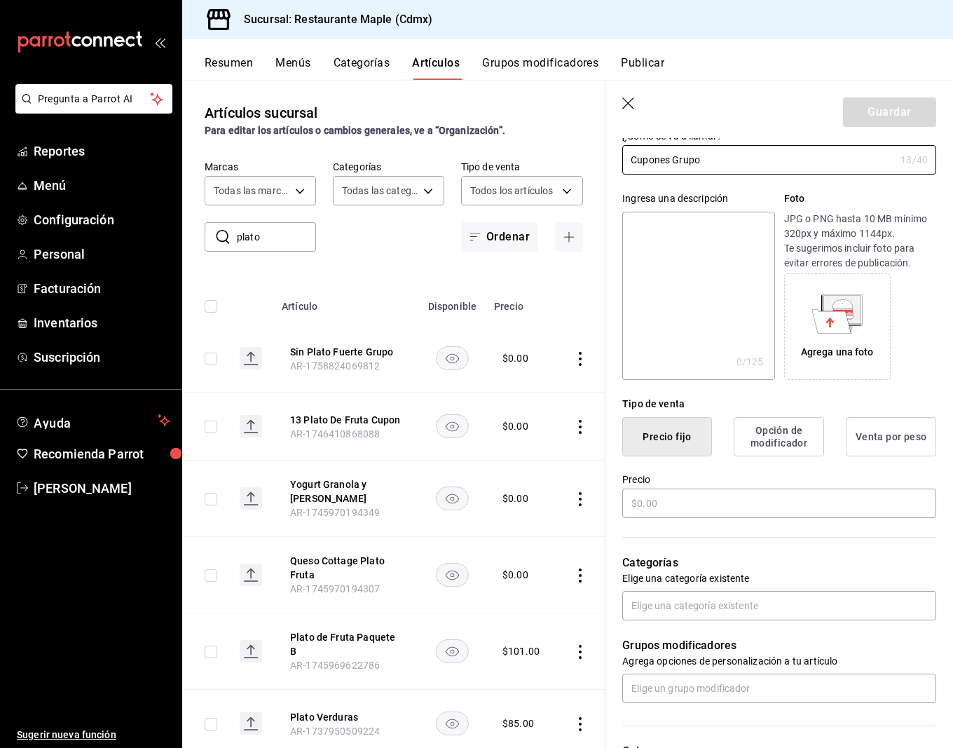
scroll to position [91, 0]
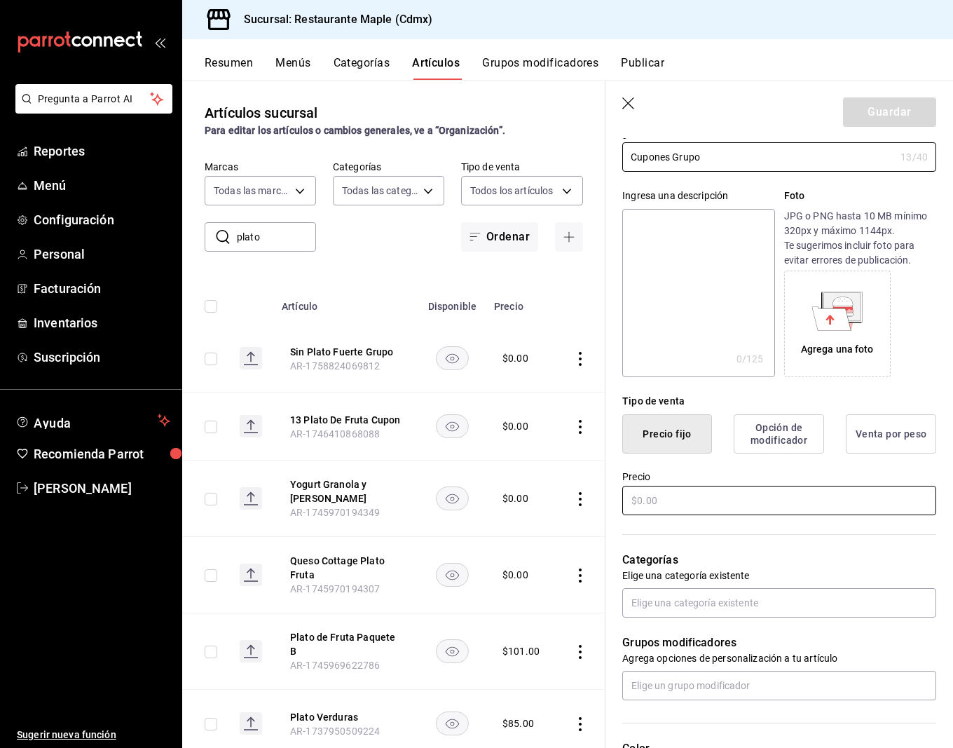
type input "Cupones Grupo"
click at [650, 488] on input "text" at bounding box center [779, 500] width 314 height 29
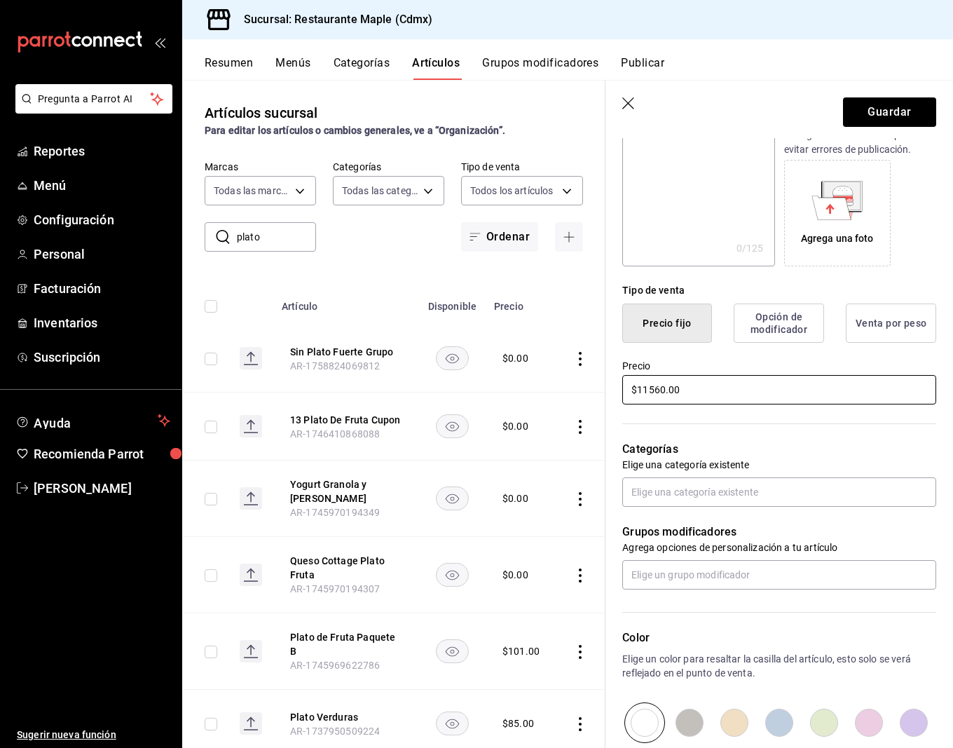
scroll to position [209, 0]
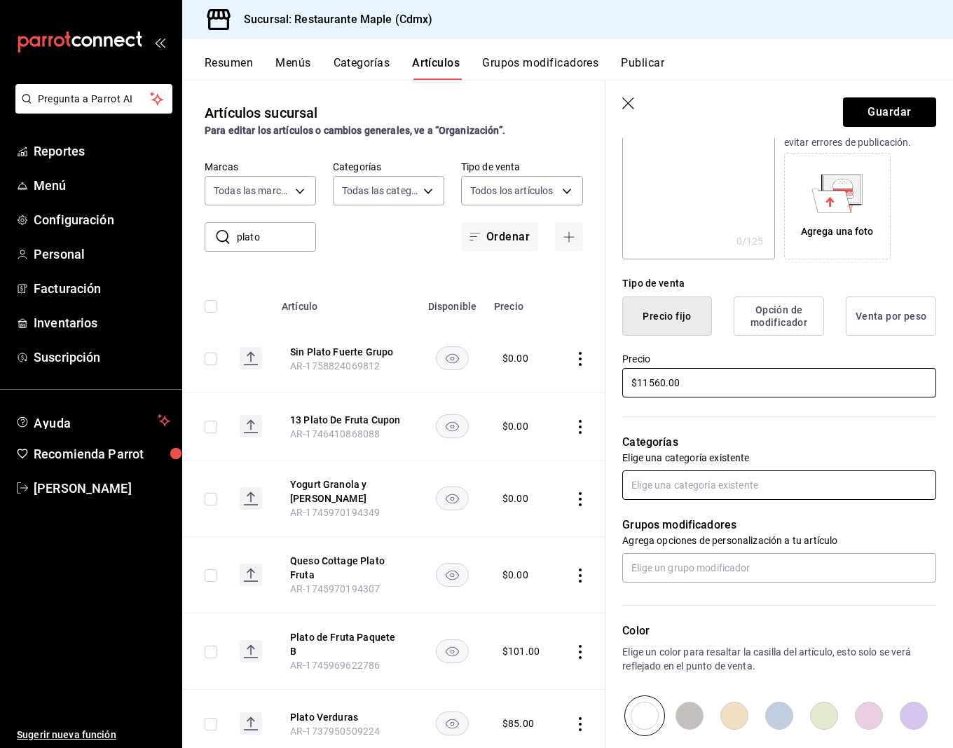
type input "$11560.00"
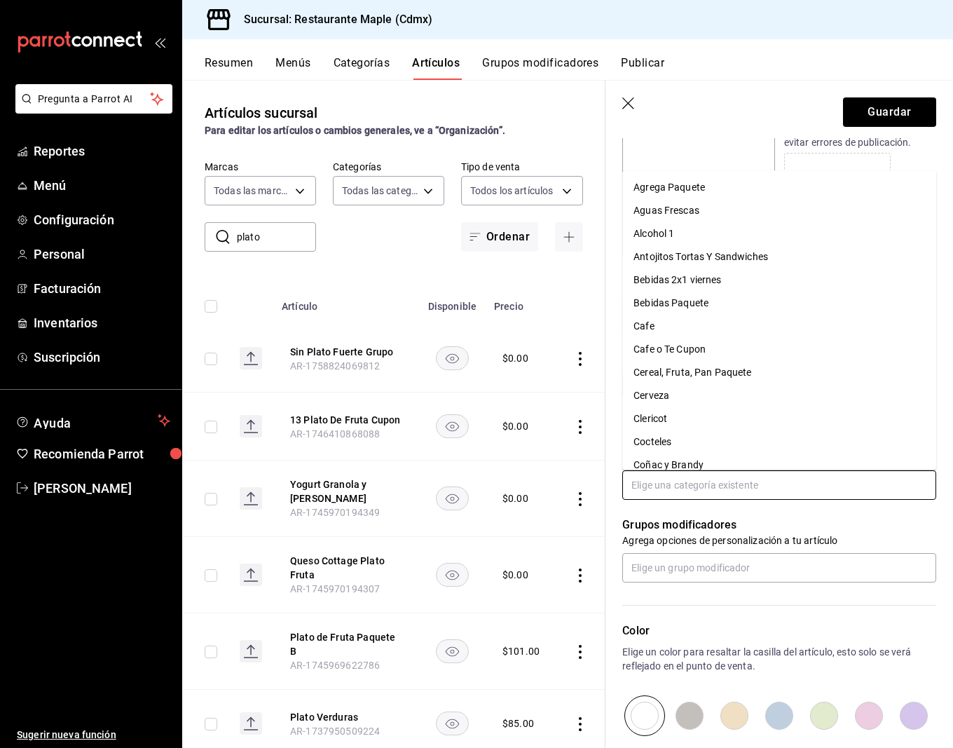
click at [671, 488] on input "text" at bounding box center [779, 484] width 314 height 29
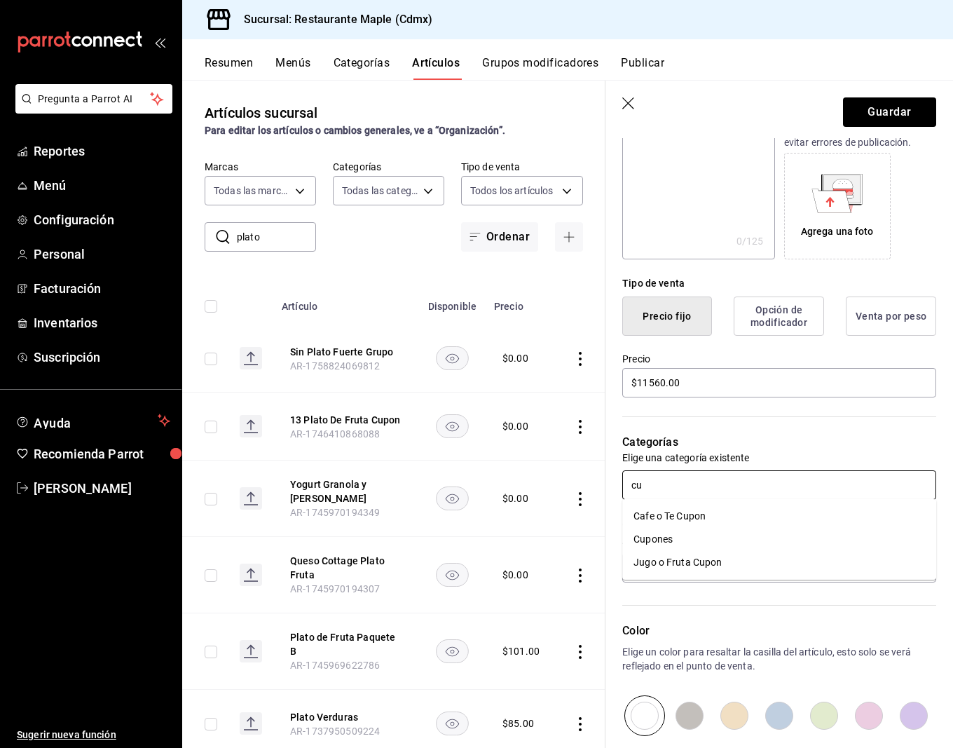
click at [684, 486] on input "cu" at bounding box center [779, 484] width 314 height 29
type input "c"
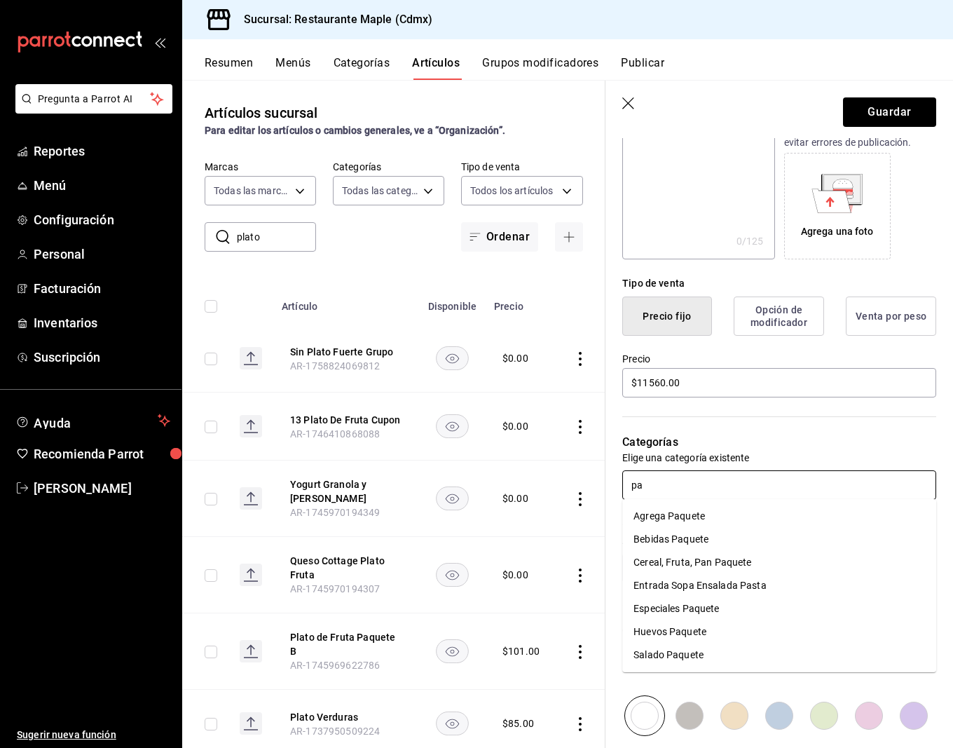
type input "paq"
click at [665, 532] on li "Bebidas Paquete" at bounding box center [779, 539] width 314 height 23
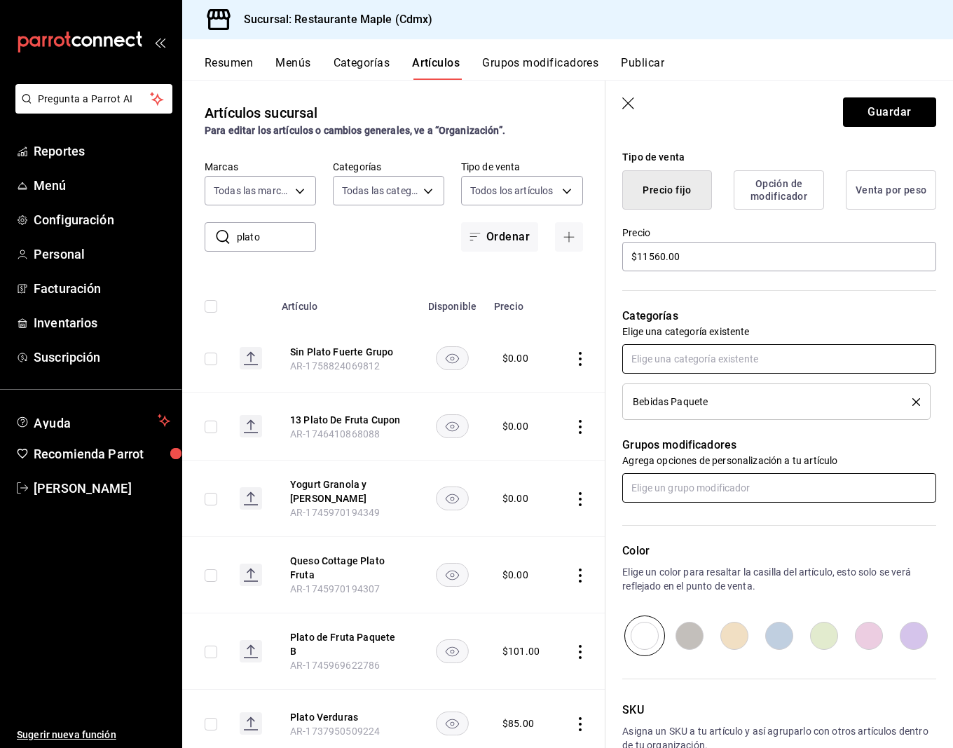
scroll to position [417, 0]
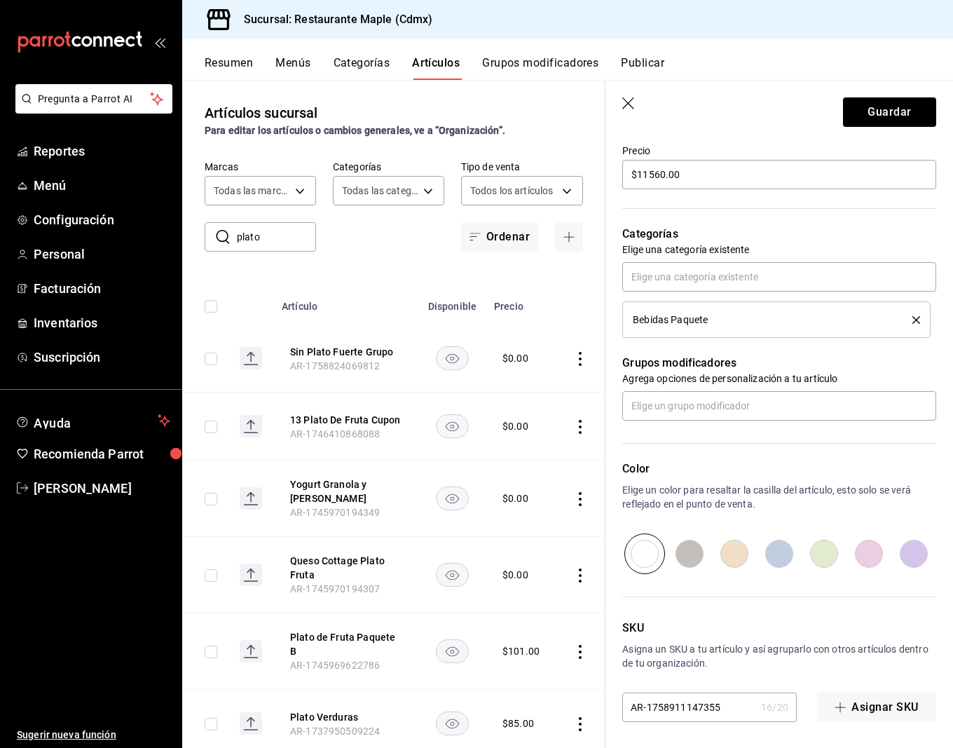
click at [820, 553] on input "radio" at bounding box center [824, 553] width 45 height 41
radio input "true"
click at [860, 106] on button "Guardar" at bounding box center [889, 111] width 93 height 29
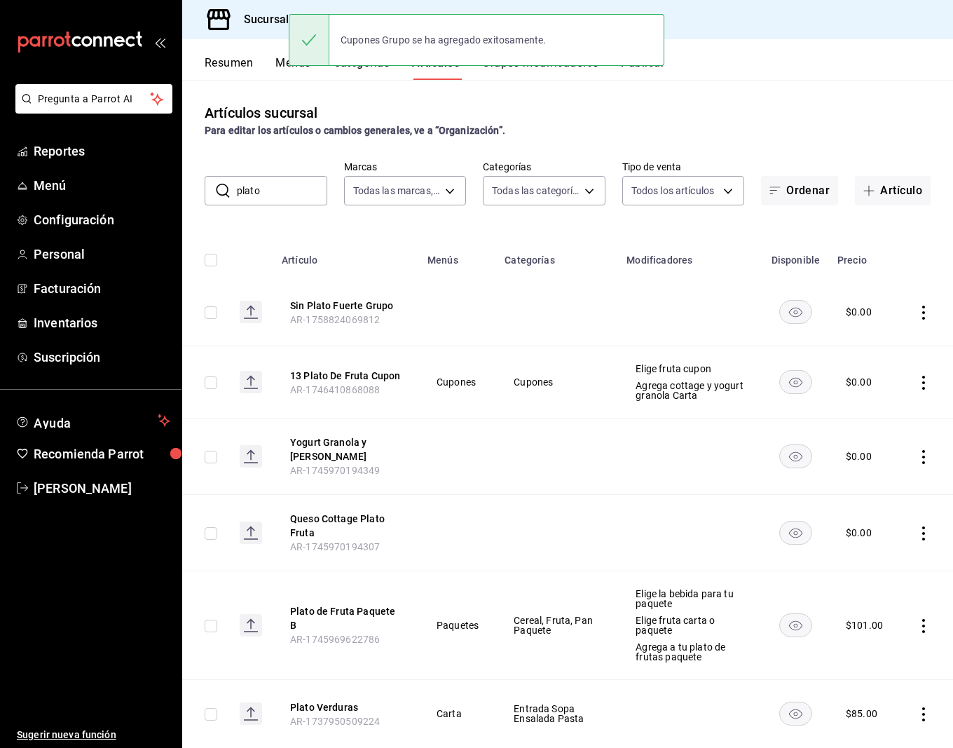
click at [633, 75] on button "Publicar" at bounding box center [642, 68] width 43 height 24
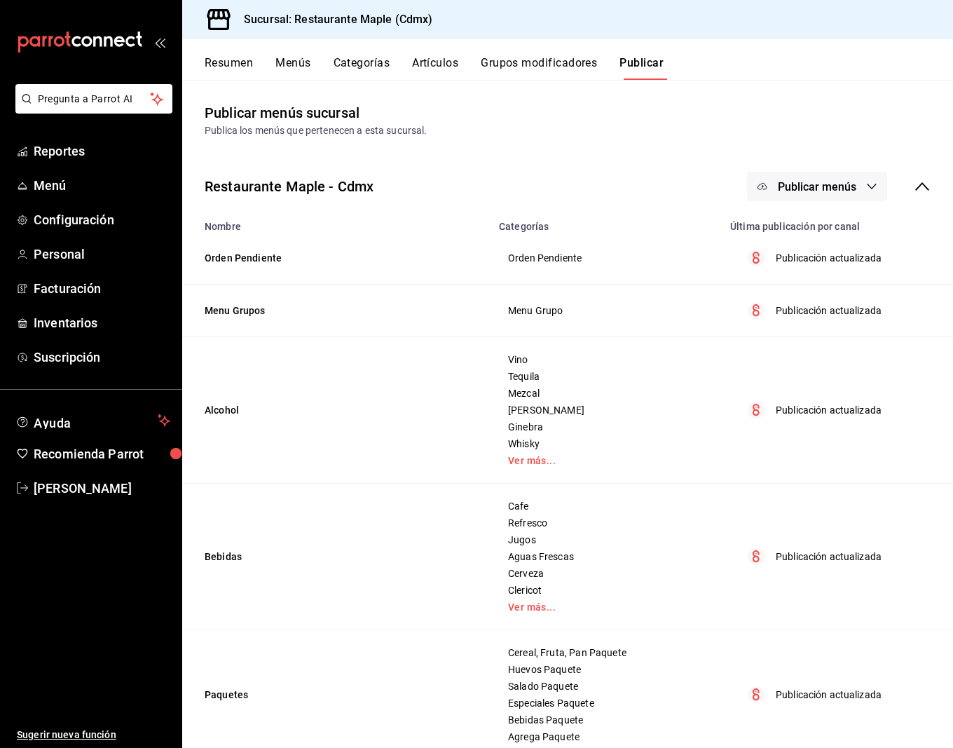
click at [815, 182] on span "Publicar menús" at bounding box center [817, 186] width 78 height 13
click at [818, 231] on span "Punto de venta" at bounding box center [837, 232] width 67 height 15
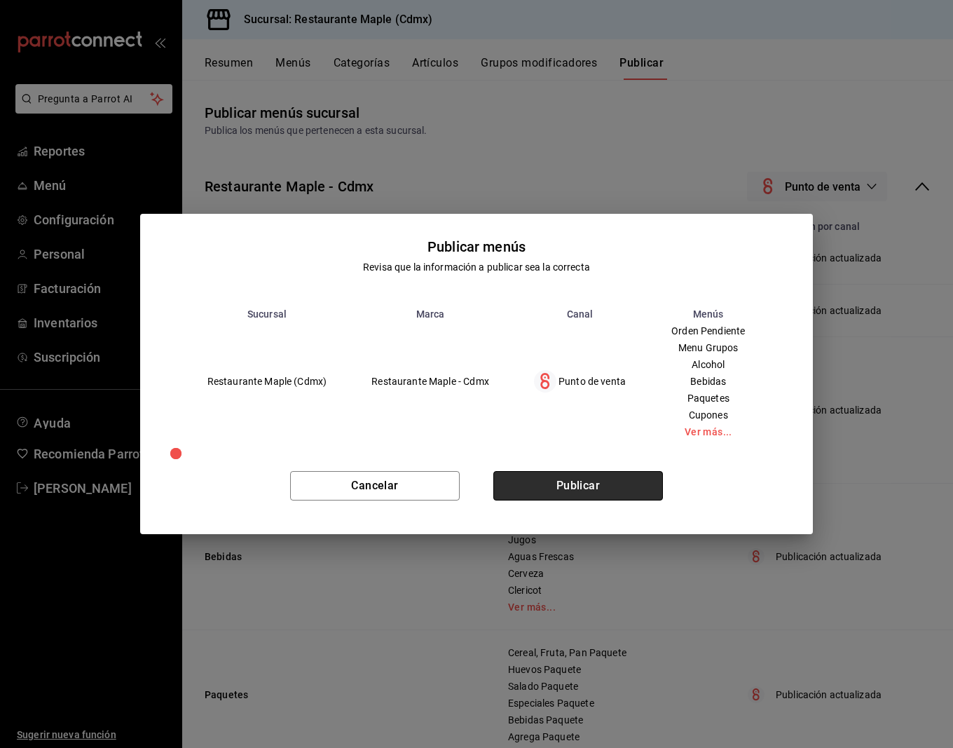
click at [575, 473] on button "Publicar" at bounding box center [578, 485] width 170 height 29
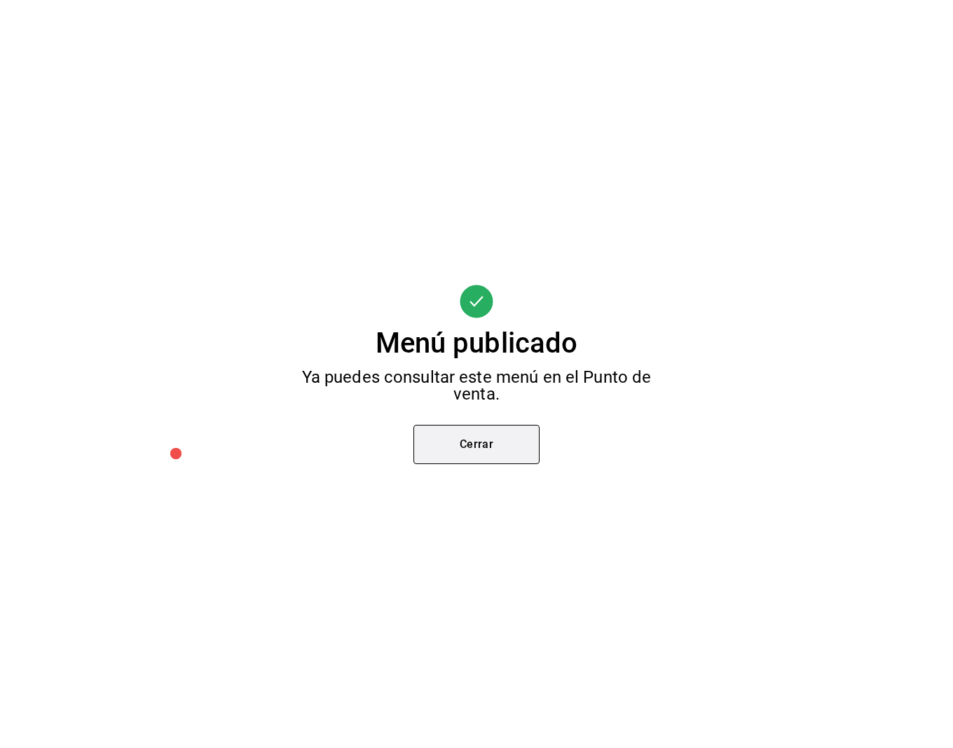
click at [521, 449] on button "Cerrar" at bounding box center [476, 444] width 126 height 39
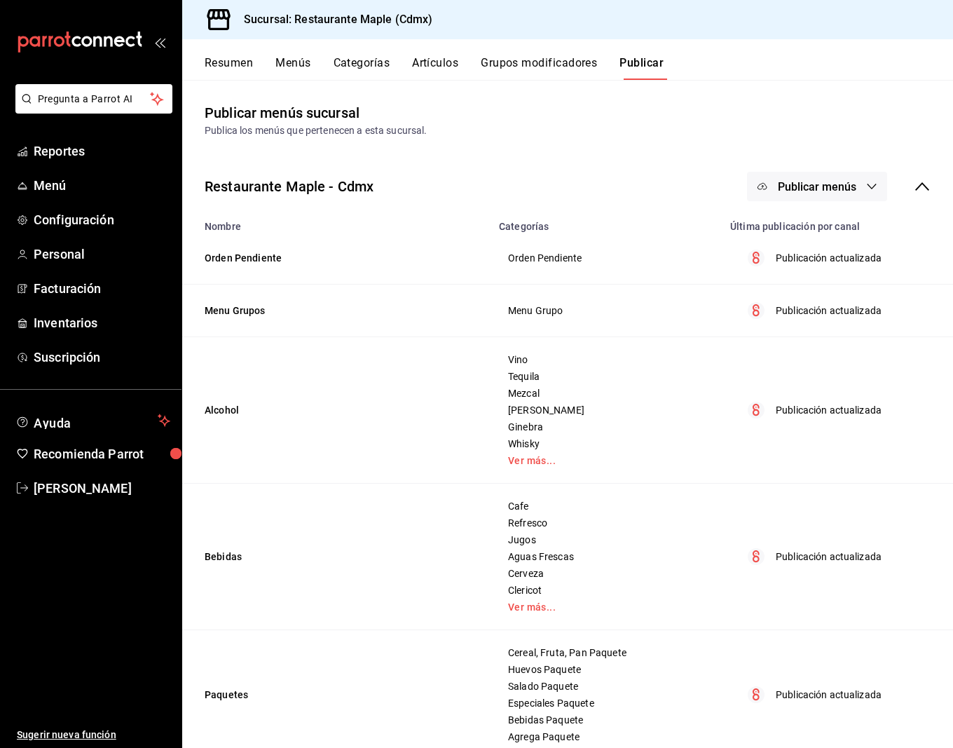
click at [240, 64] on button "Resumen" at bounding box center [229, 68] width 48 height 24
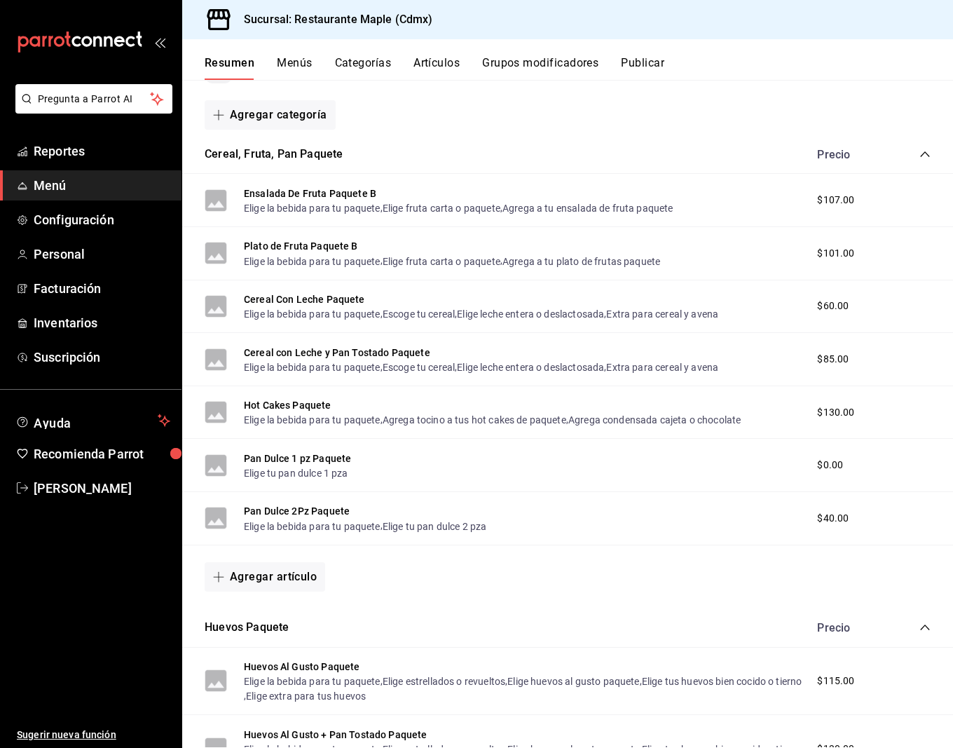
scroll to position [134, 0]
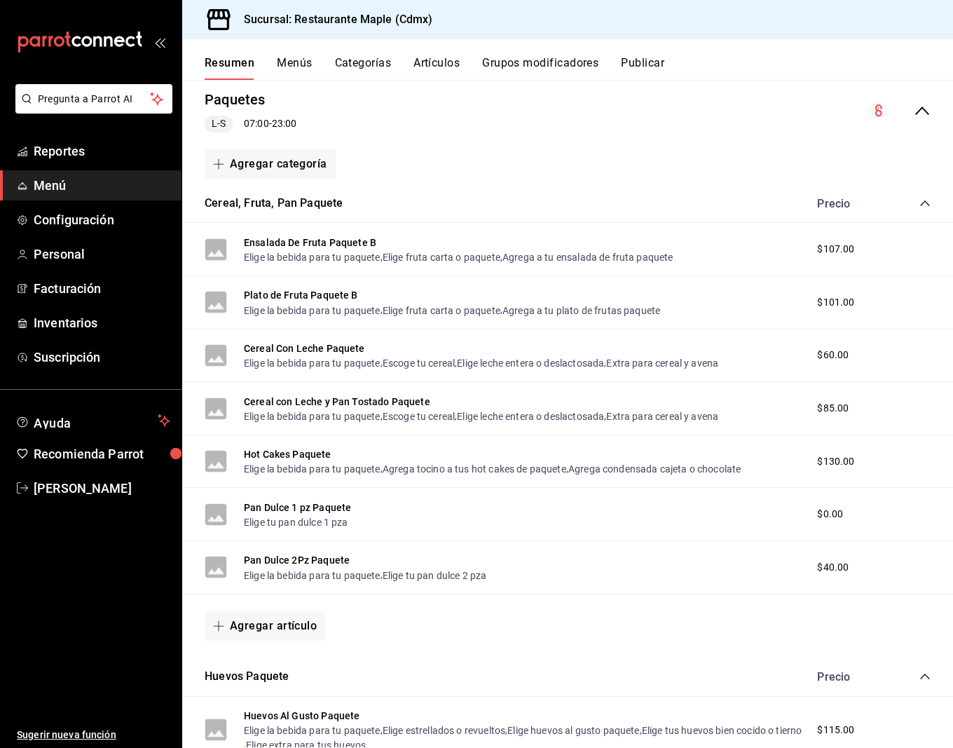
click at [406, 61] on div "Resumen Menús Categorías Artículos Grupos modificadores Publicar" at bounding box center [579, 68] width 748 height 24
click at [430, 62] on button "Artículos" at bounding box center [436, 68] width 46 height 24
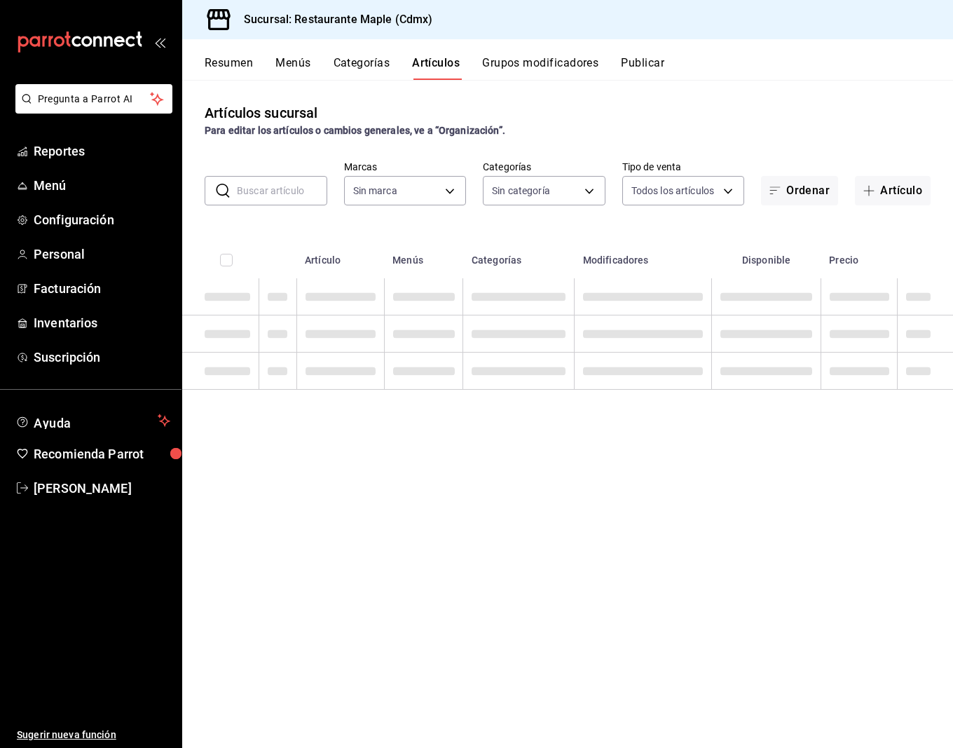
type input "9367c8d0-d5bf-442c-b6f8-a503c691c07e"
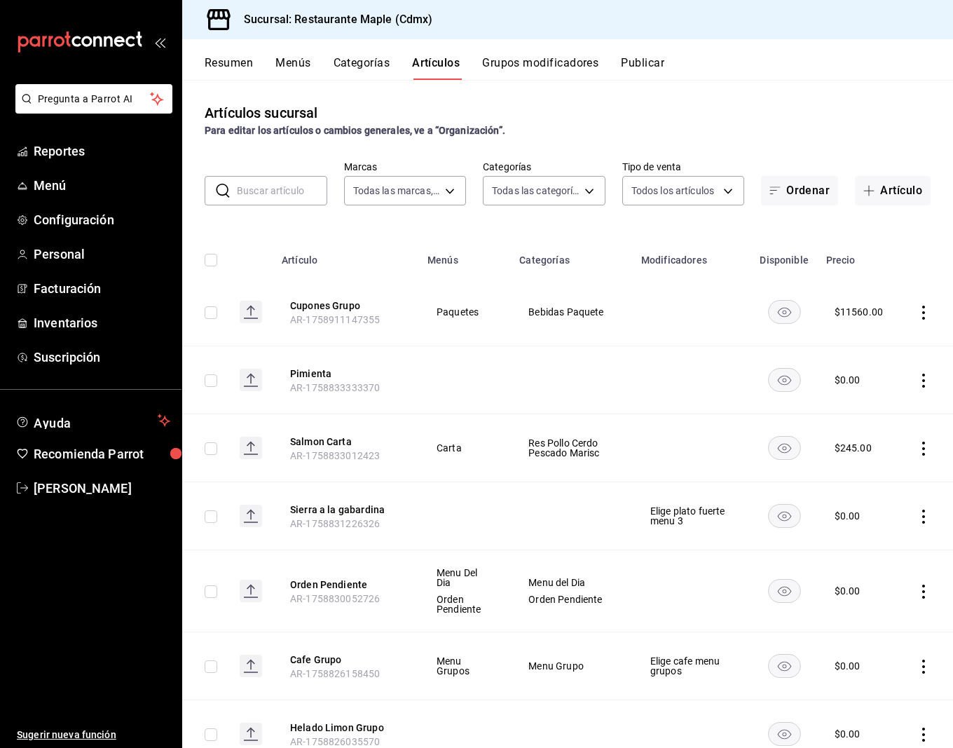
type input "6eac6812-aa63-4034-bc7d-6b15ea469221,4e41f967-64c3-4824-b710-a5a4e80a5f0c,cd1bb…"
click at [668, 60] on div "Resumen Menús Categorías Artículos Grupos modificadores Publicar" at bounding box center [579, 68] width 748 height 24
click at [651, 61] on button "Publicar" at bounding box center [642, 68] width 43 height 24
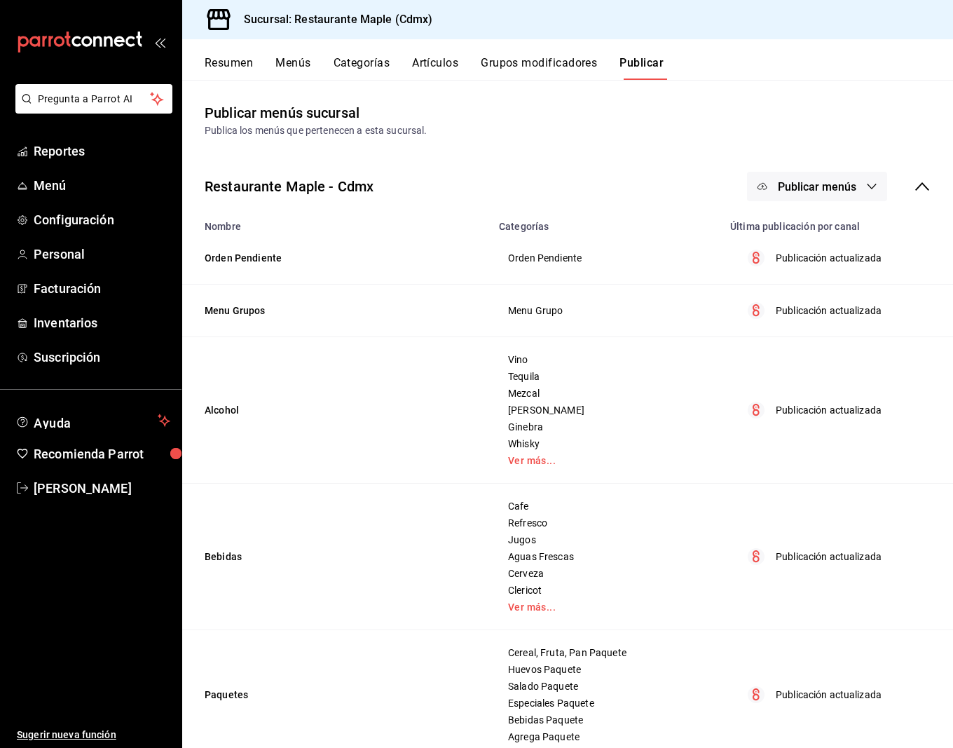
click at [843, 184] on span "Publicar menús" at bounding box center [817, 186] width 78 height 13
click at [844, 240] on li "Punto de venta" at bounding box center [817, 231] width 129 height 39
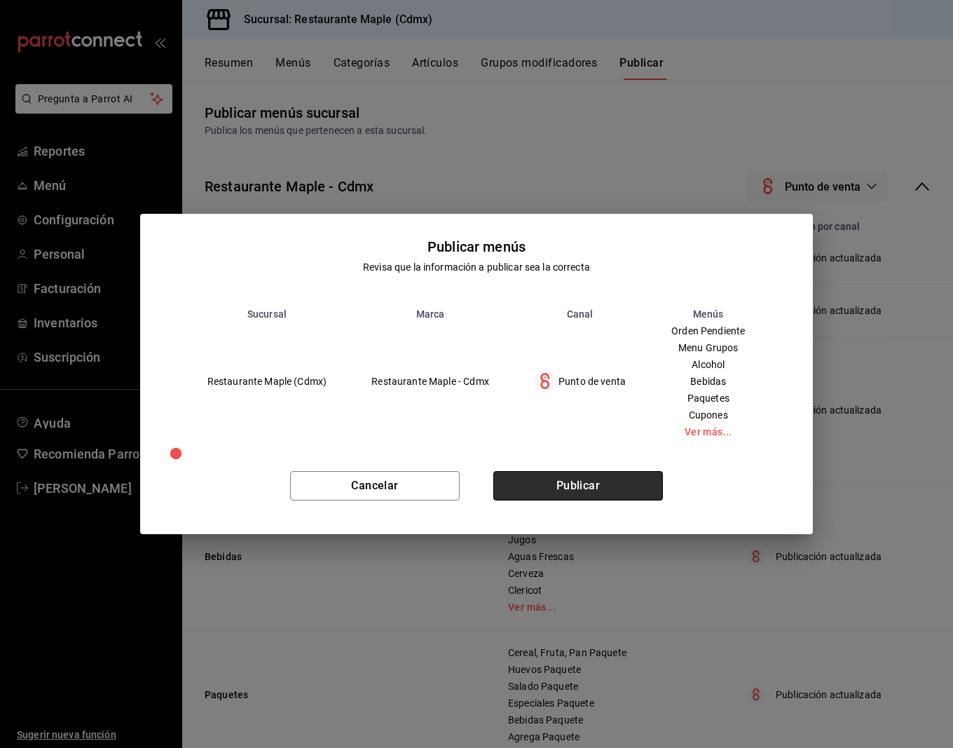
click at [612, 488] on button "Publicar" at bounding box center [578, 485] width 170 height 29
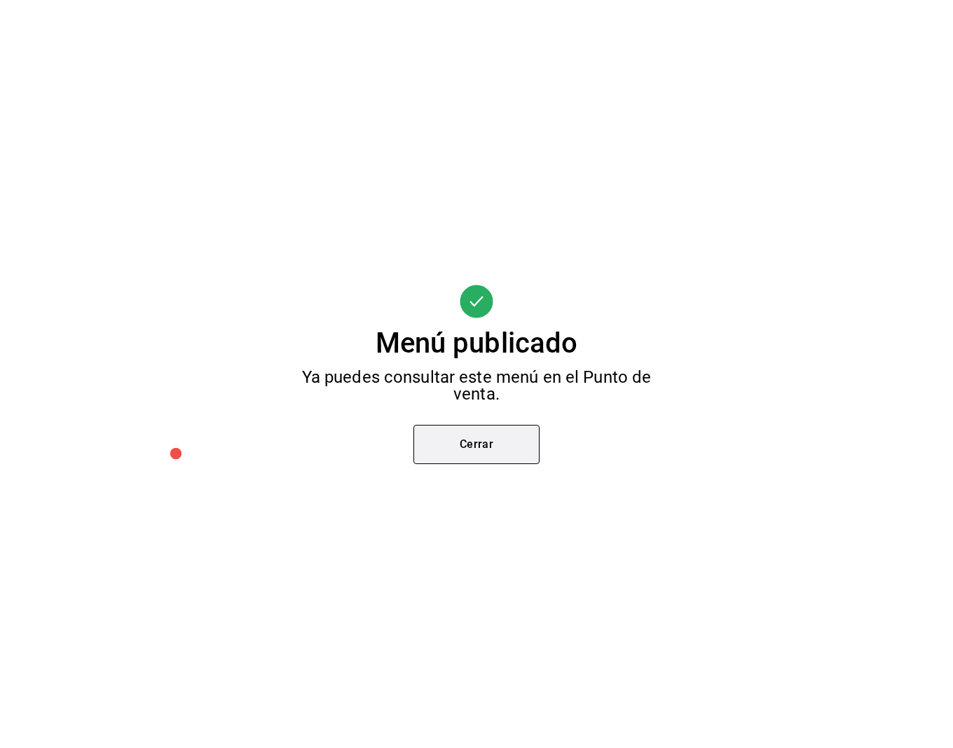
click at [454, 458] on button "Cerrar" at bounding box center [476, 444] width 126 height 39
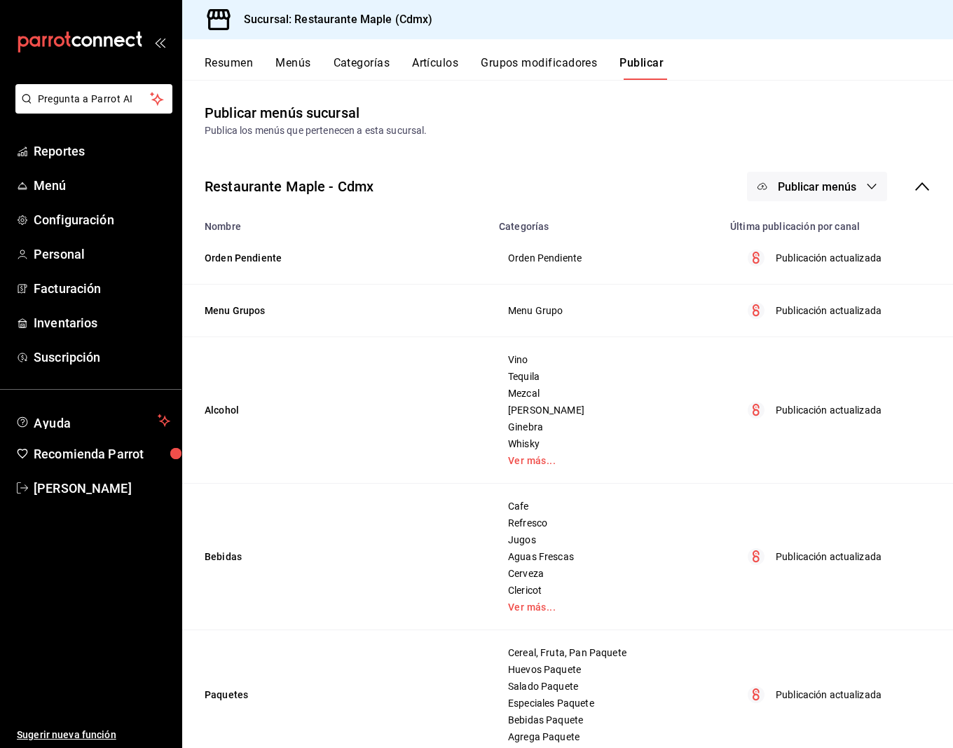
click at [437, 59] on button "Artículos" at bounding box center [435, 68] width 46 height 24
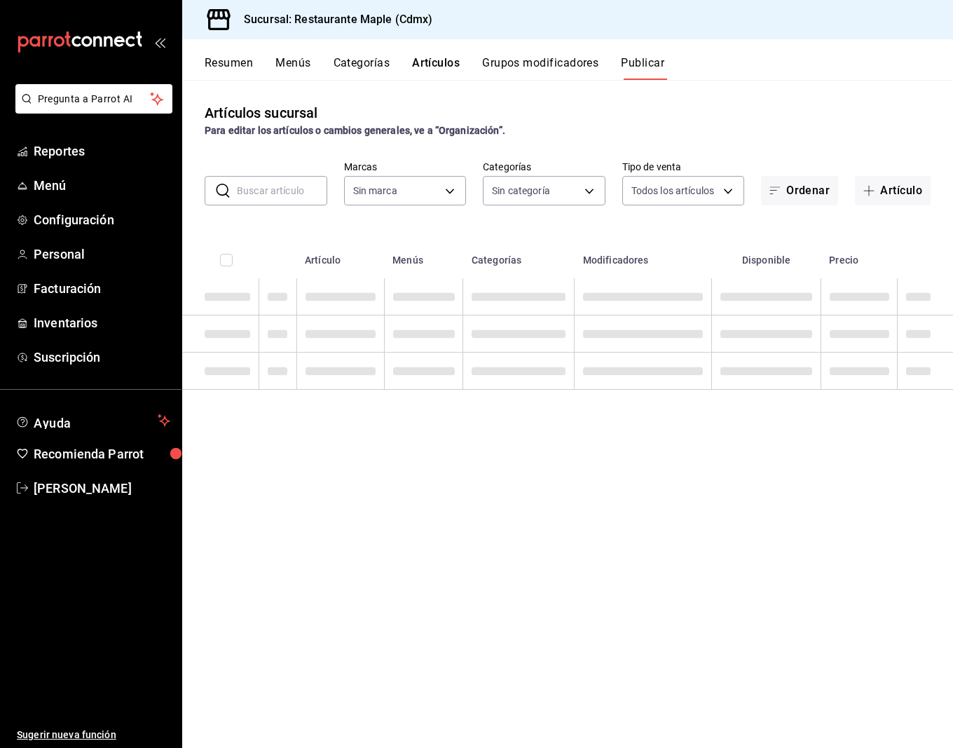
type input "9367c8d0-d5bf-442c-b6f8-a503c691c07e"
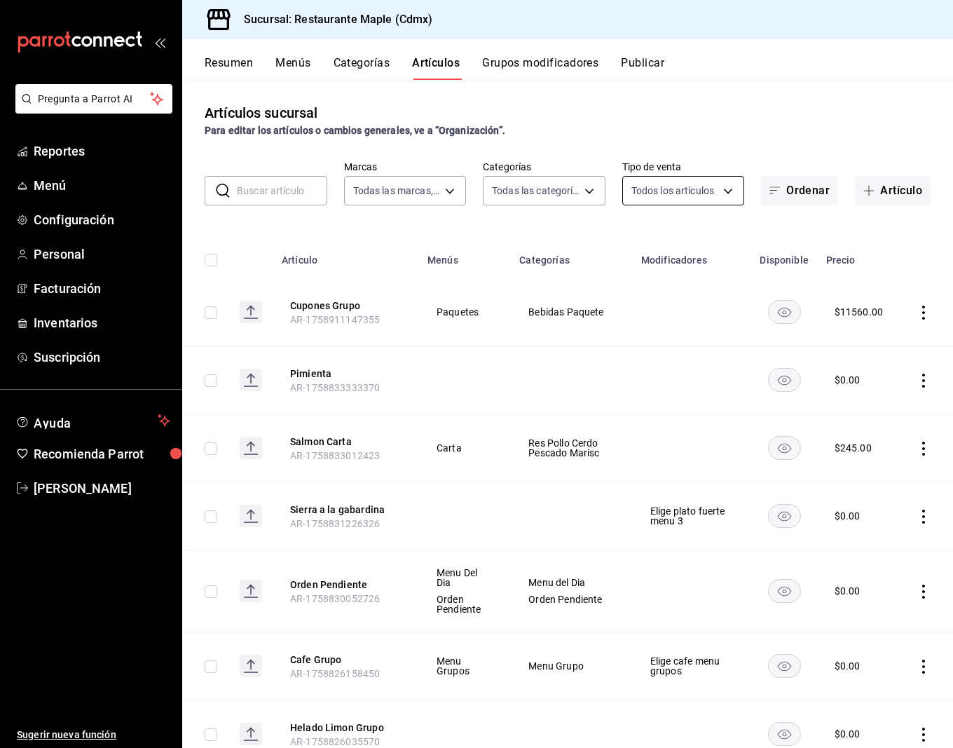
type input "6eac6812-aa63-4034-bc7d-6b15ea469221,4e41f967-64c3-4824-b710-a5a4e80a5f0c,cd1bb…"
click at [287, 193] on input "text" at bounding box center [282, 191] width 90 height 28
click at [266, 191] on input "text" at bounding box center [282, 191] width 90 height 28
click at [257, 181] on input "text" at bounding box center [282, 191] width 90 height 28
type input "2"
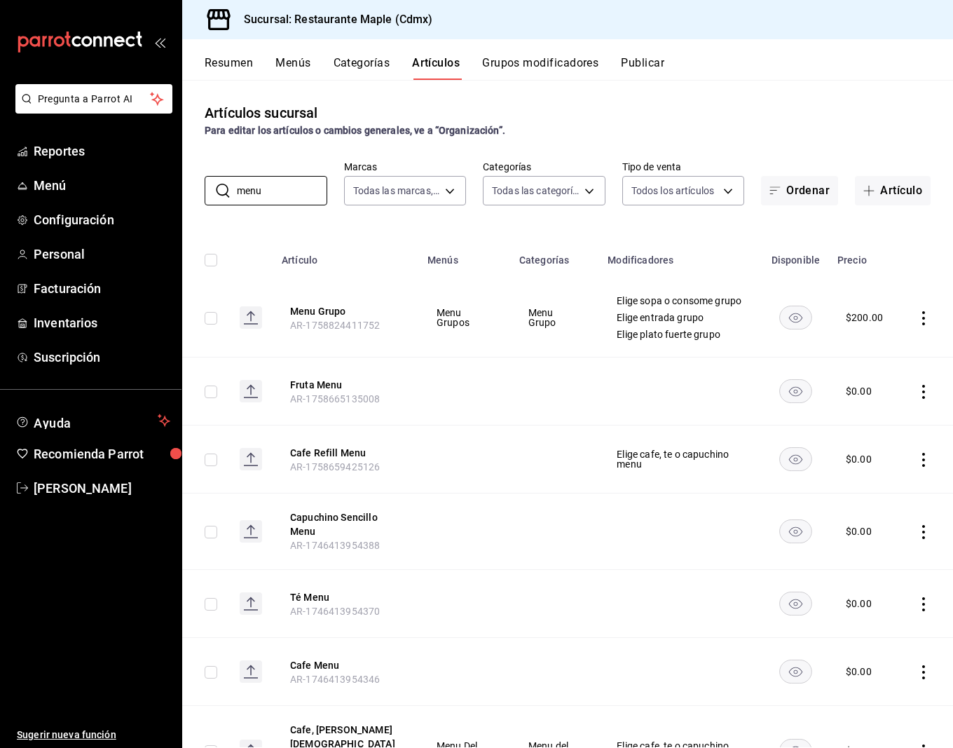
type input "menu"
click at [235, 225] on div "Artículos sucursal Para editar los artículos o cambios generales, ve a “Organiz…" at bounding box center [567, 413] width 771 height 667
click at [318, 318] on th "Menu Grupo AR-1758824411752" at bounding box center [346, 317] width 146 height 79
click at [340, 313] on button "Menu Grupo" at bounding box center [346, 311] width 112 height 14
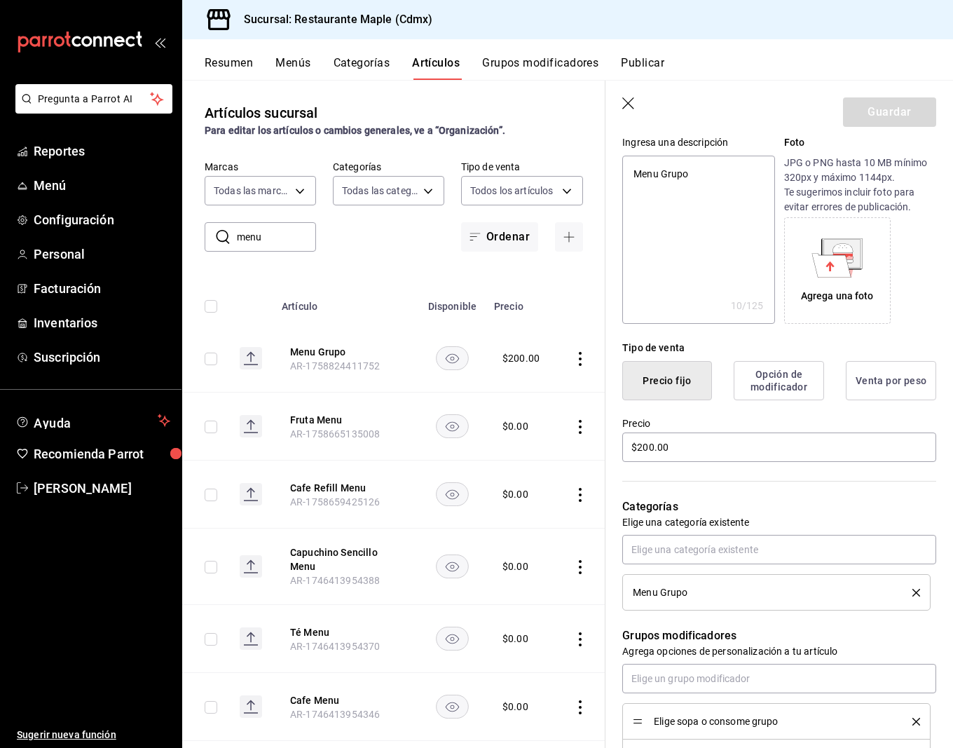
scroll to position [212, 0]
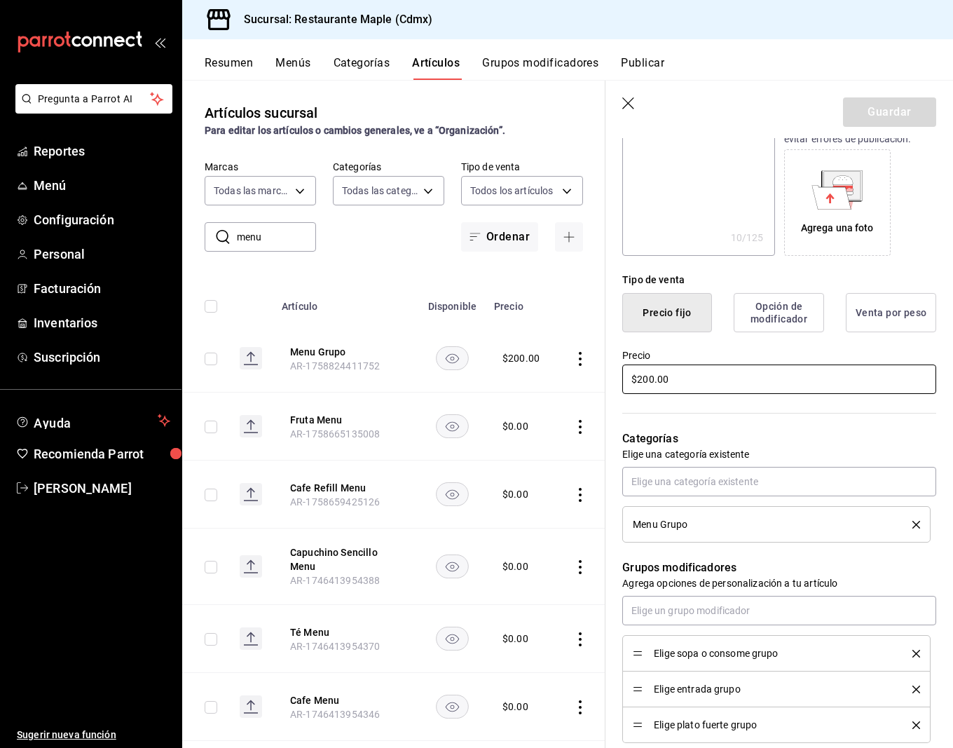
click at [644, 373] on input "$200.00" at bounding box center [779, 378] width 314 height 29
type textarea "x"
type input "$0.00"
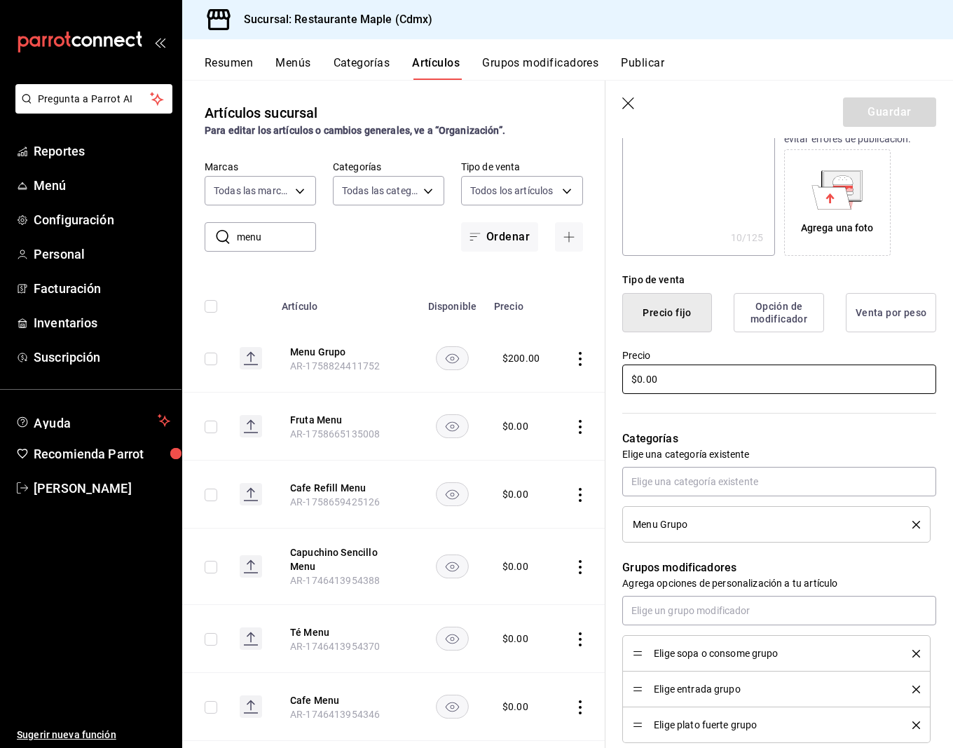
type textarea "x"
type input "$0.00"
click at [865, 124] on button "Guardar" at bounding box center [889, 111] width 93 height 29
type textarea "x"
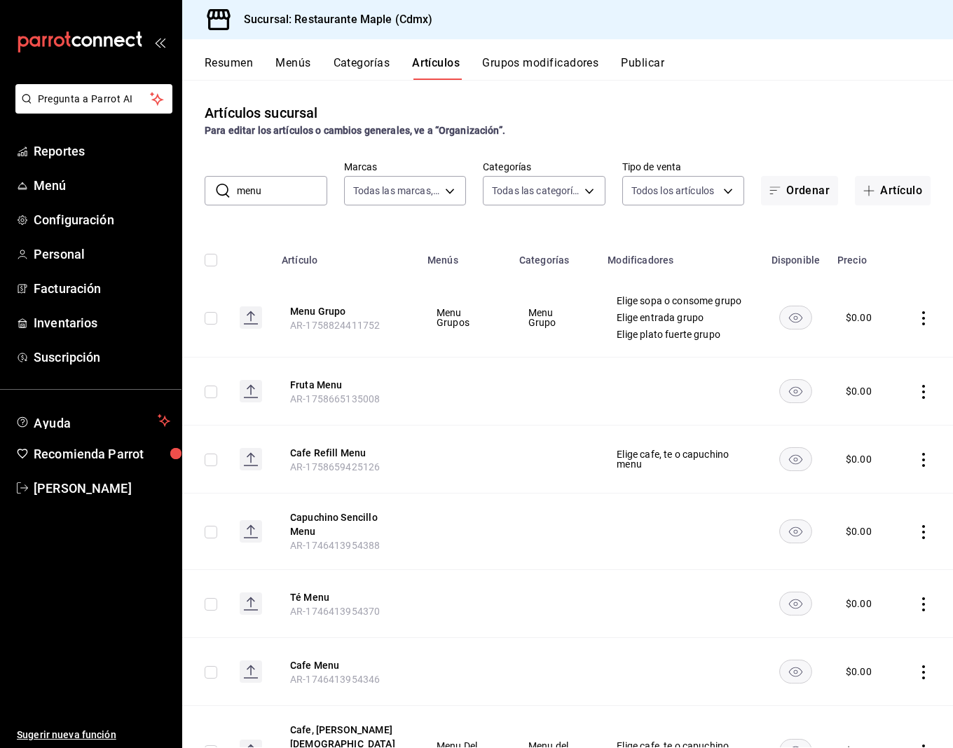
click at [282, 186] on input "menu" at bounding box center [282, 191] width 90 height 28
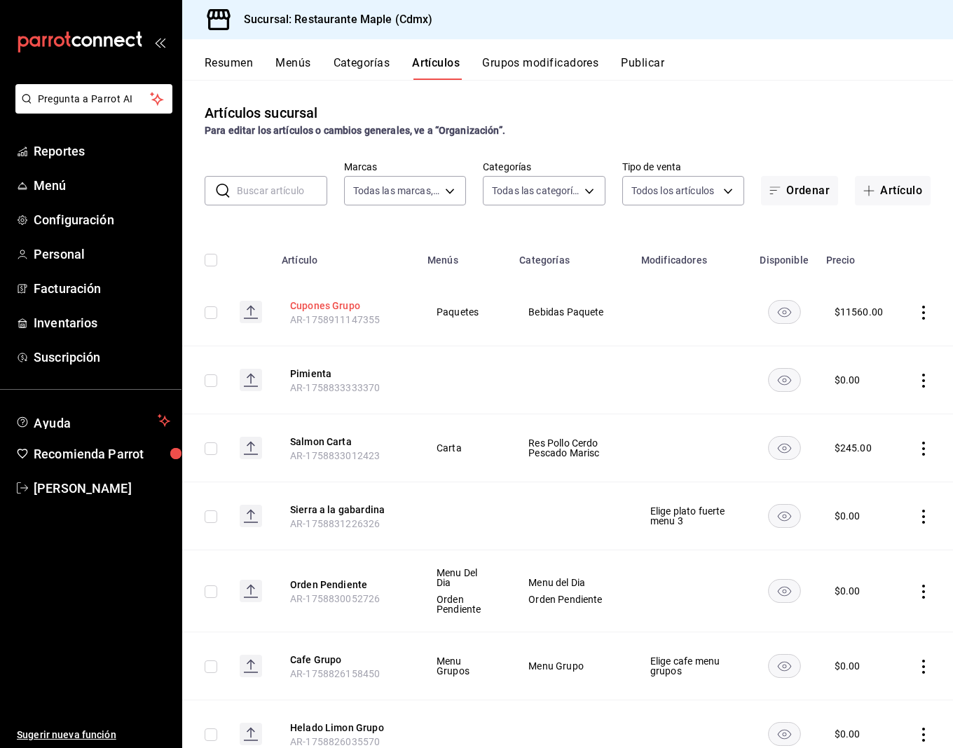
click at [324, 306] on button "Cupones Grupo" at bounding box center [346, 306] width 112 height 14
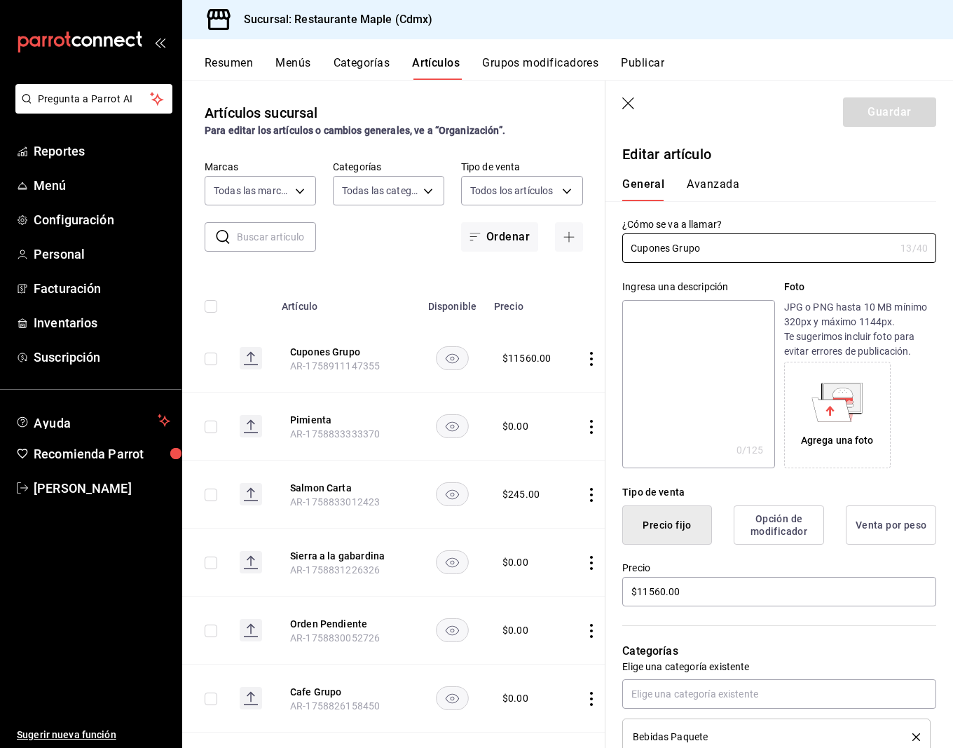
click at [622, 106] on icon "button" at bounding box center [629, 104] width 14 height 14
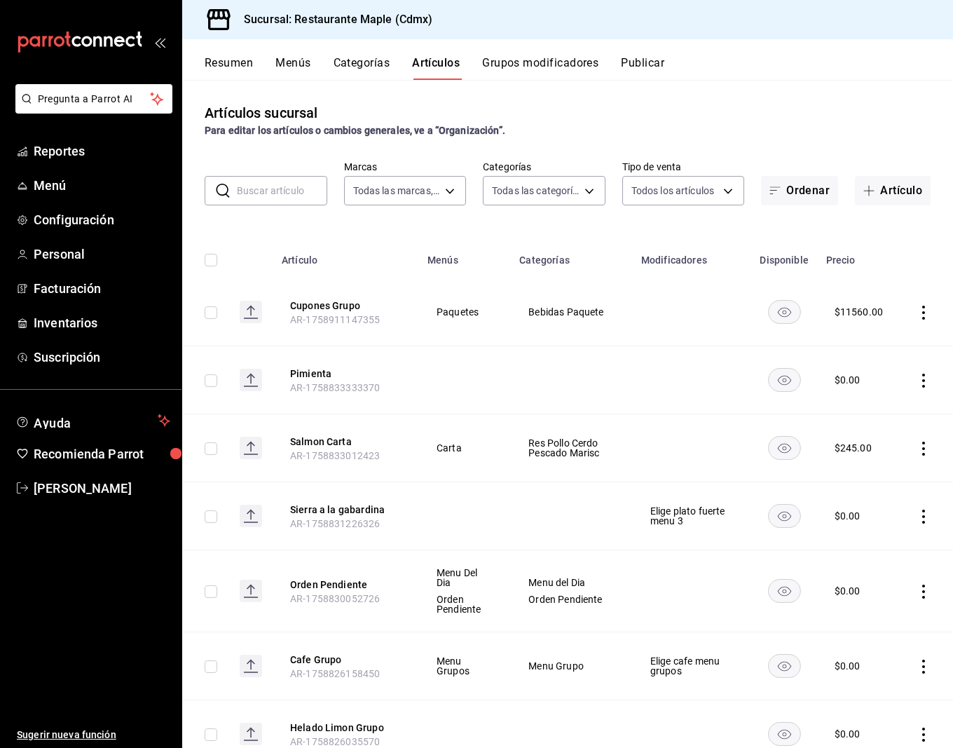
click at [926, 311] on icon "actions" at bounding box center [924, 313] width 14 height 14
click at [854, 121] on div at bounding box center [476, 374] width 953 height 748
click at [924, 306] on icon "actions" at bounding box center [923, 313] width 3 height 14
click at [837, 114] on div at bounding box center [476, 374] width 953 height 748
click at [779, 301] on rect "availability-product" at bounding box center [784, 311] width 32 height 23
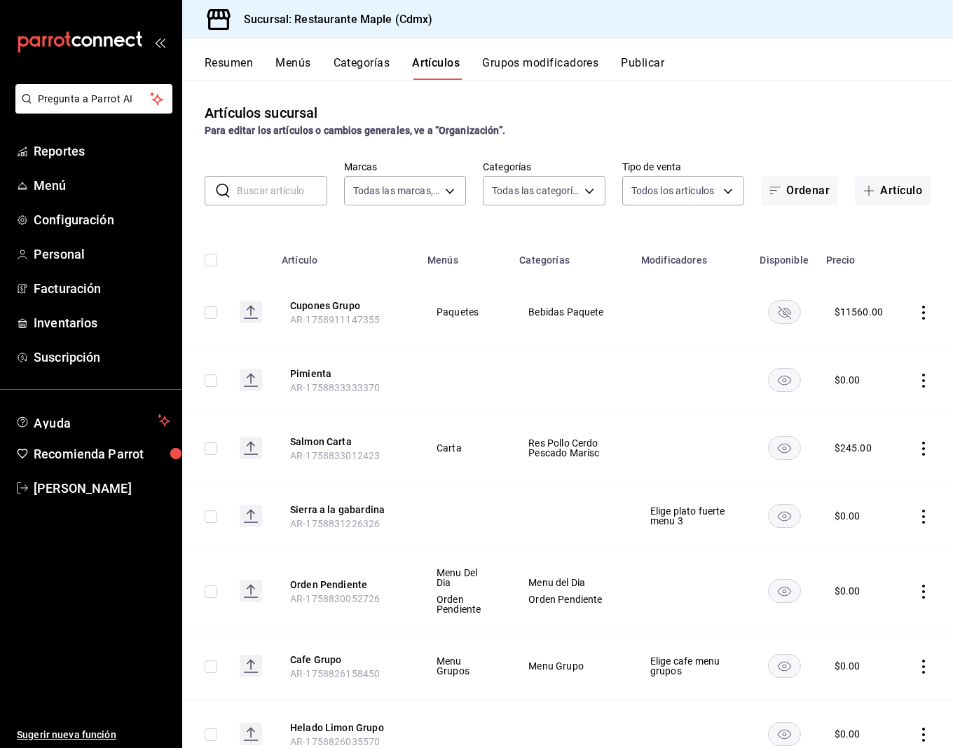
click at [652, 56] on button "Publicar" at bounding box center [642, 68] width 43 height 24
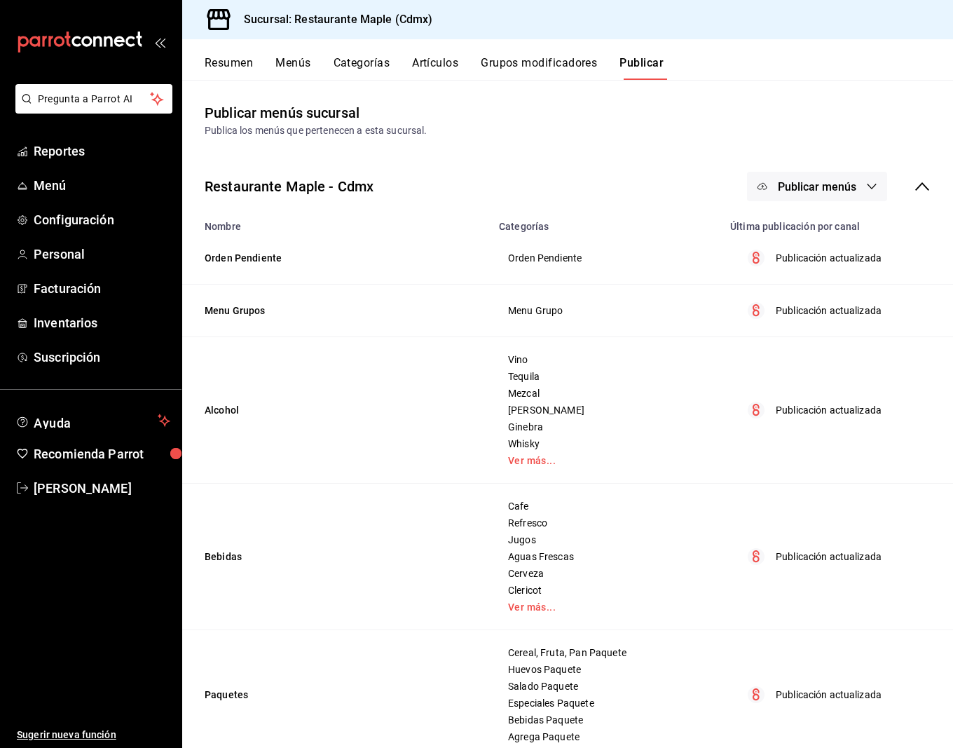
click at [832, 189] on span "Publicar menús" at bounding box center [817, 186] width 78 height 13
click at [832, 212] on li "Punto de venta" at bounding box center [817, 231] width 129 height 39
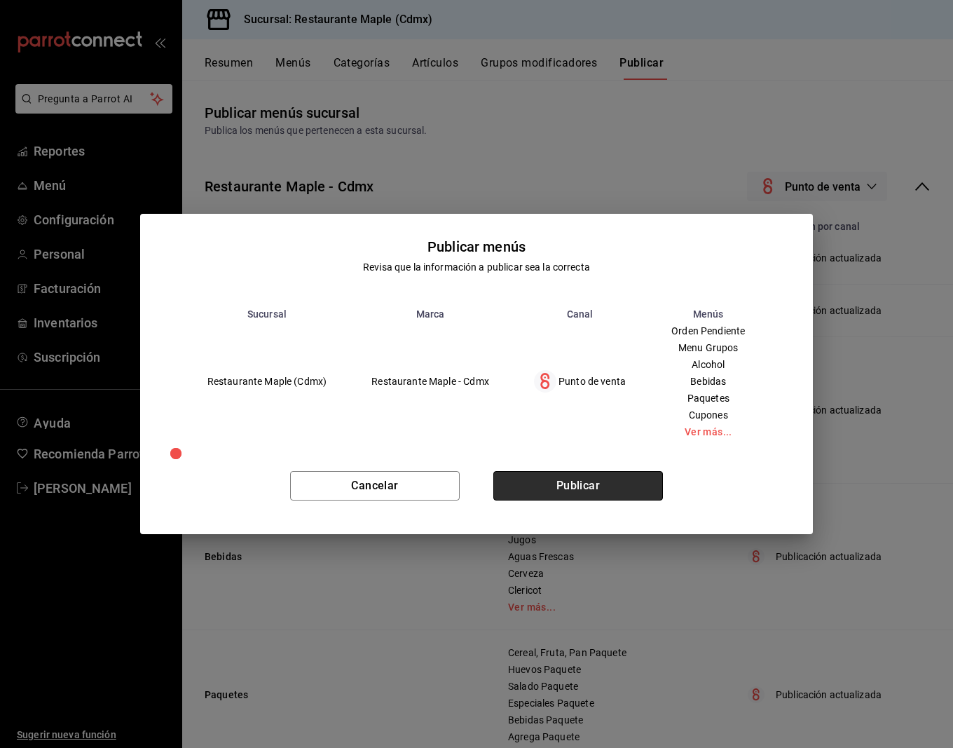
click at [563, 476] on button "Publicar" at bounding box center [578, 485] width 170 height 29
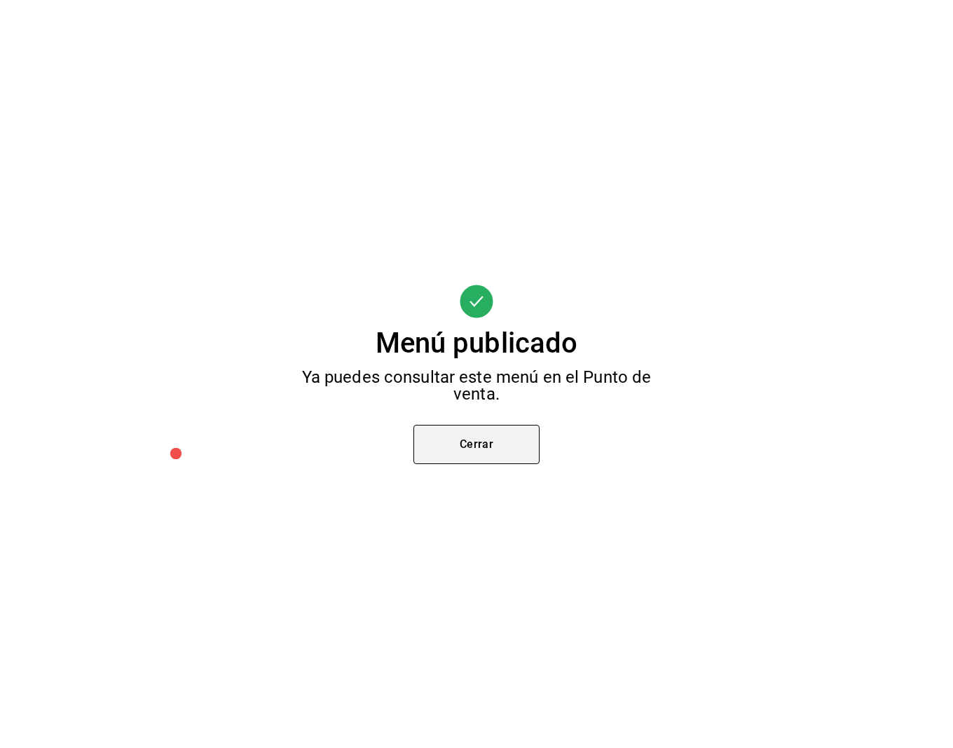
click at [500, 456] on button "Cerrar" at bounding box center [476, 444] width 126 height 39
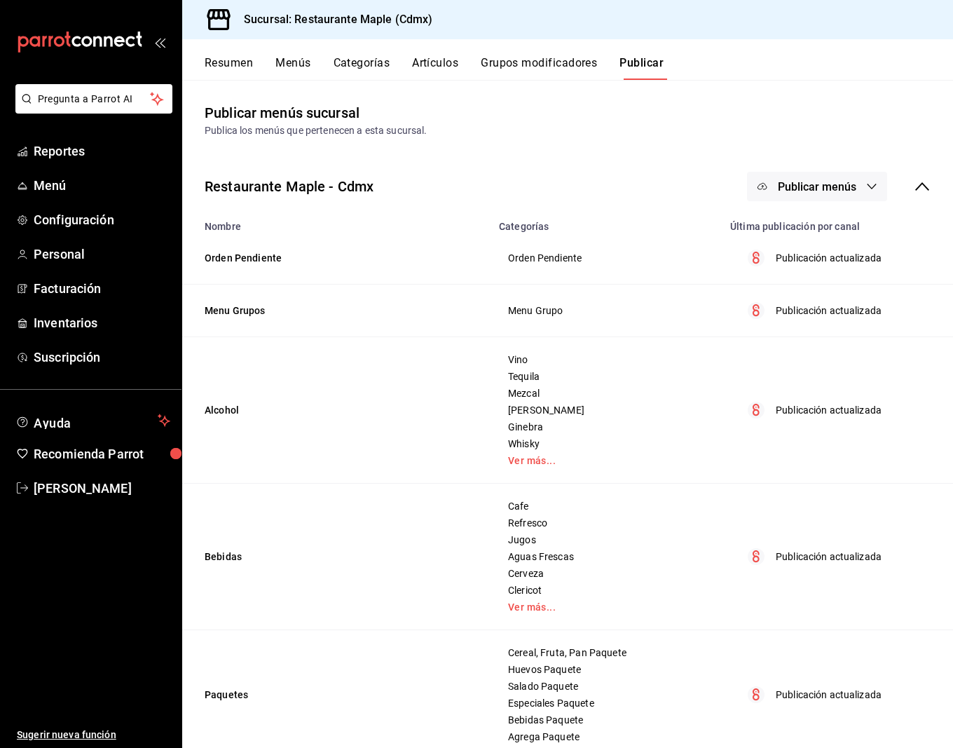
click at [458, 64] on button "Artículos" at bounding box center [435, 68] width 46 height 24
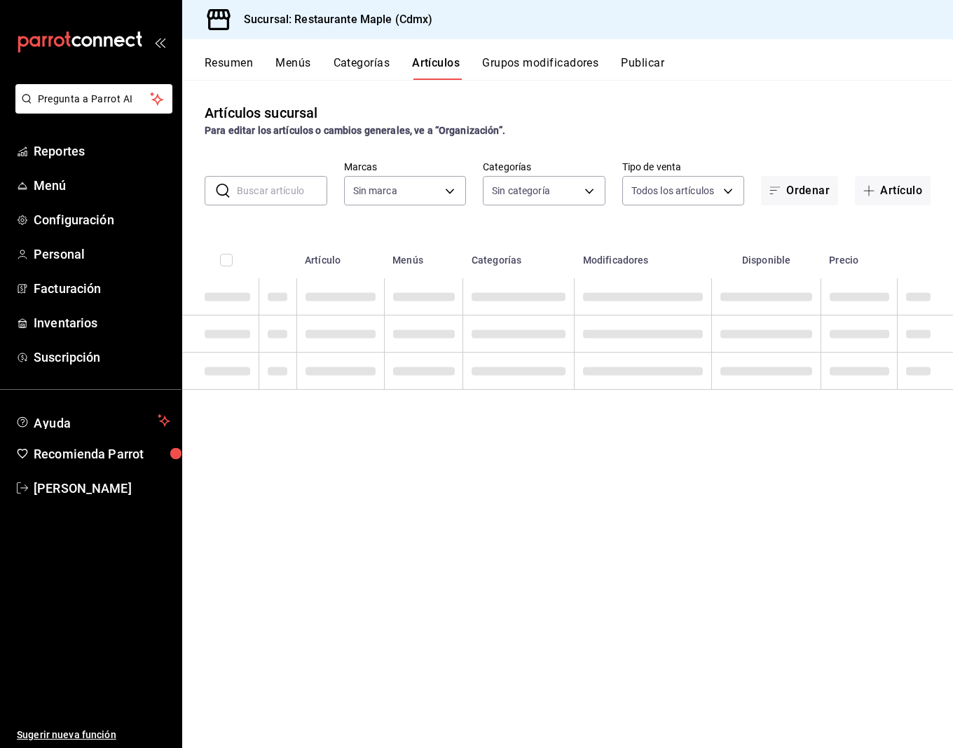
type input "6eac6812-aa63-4034-bc7d-6b15ea469221,4e41f967-64c3-4824-b710-a5a4e80a5f0c,cd1bb…"
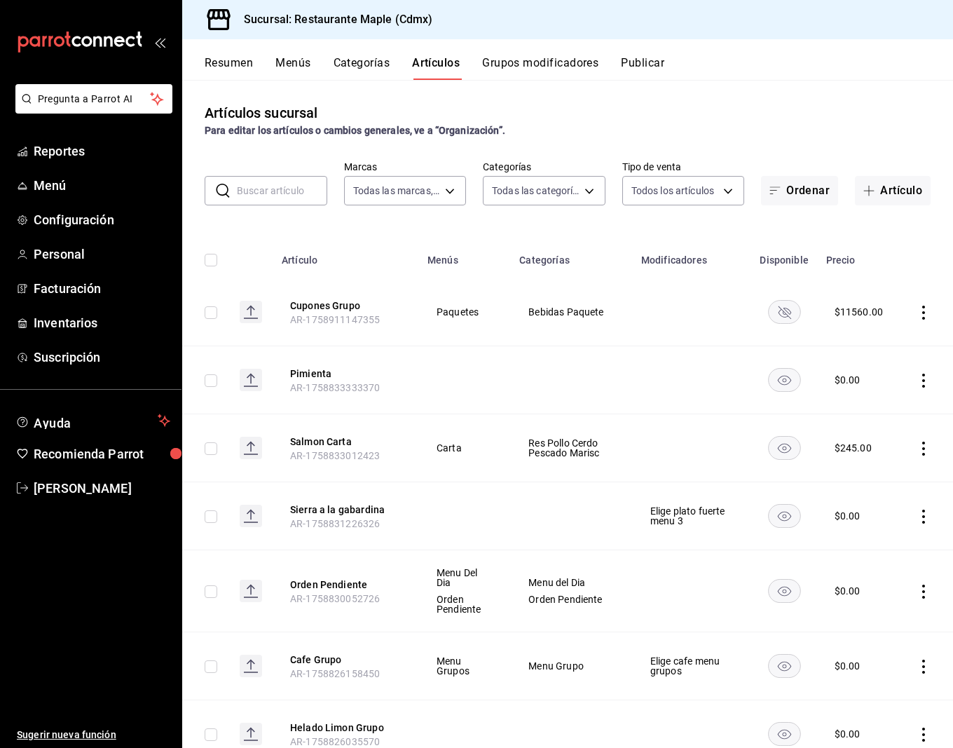
type input "9367c8d0-d5bf-442c-b6f8-a503c691c07e"
click at [343, 310] on button "Cupones Grupo" at bounding box center [346, 306] width 112 height 14
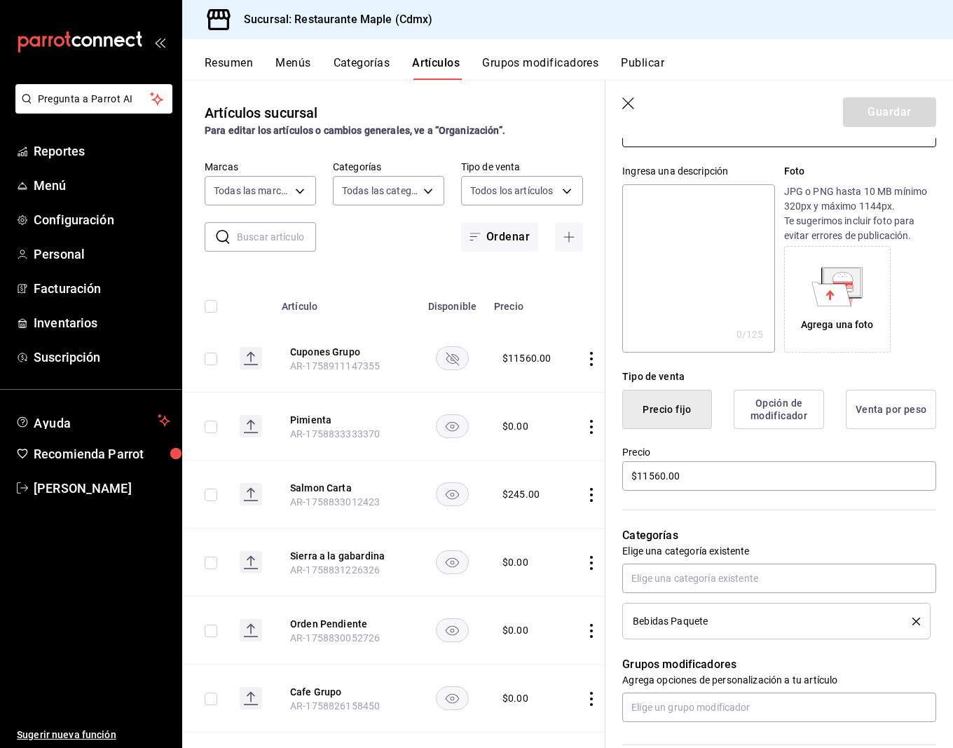
scroll to position [225, 0]
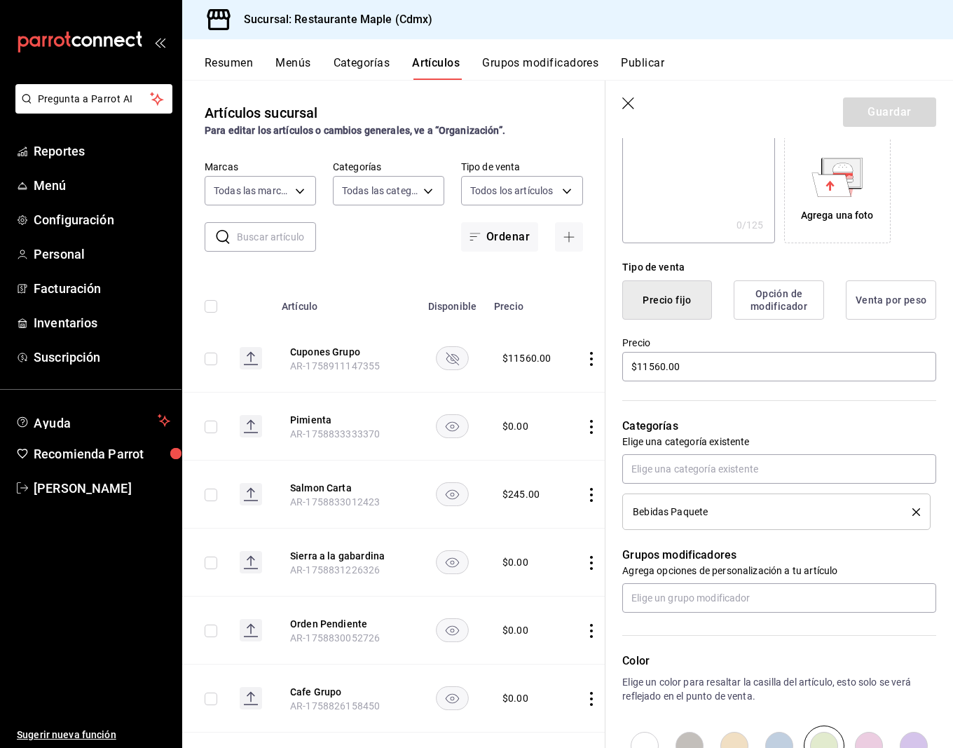
click at [912, 508] on button "delete" at bounding box center [912, 512] width 18 height 8
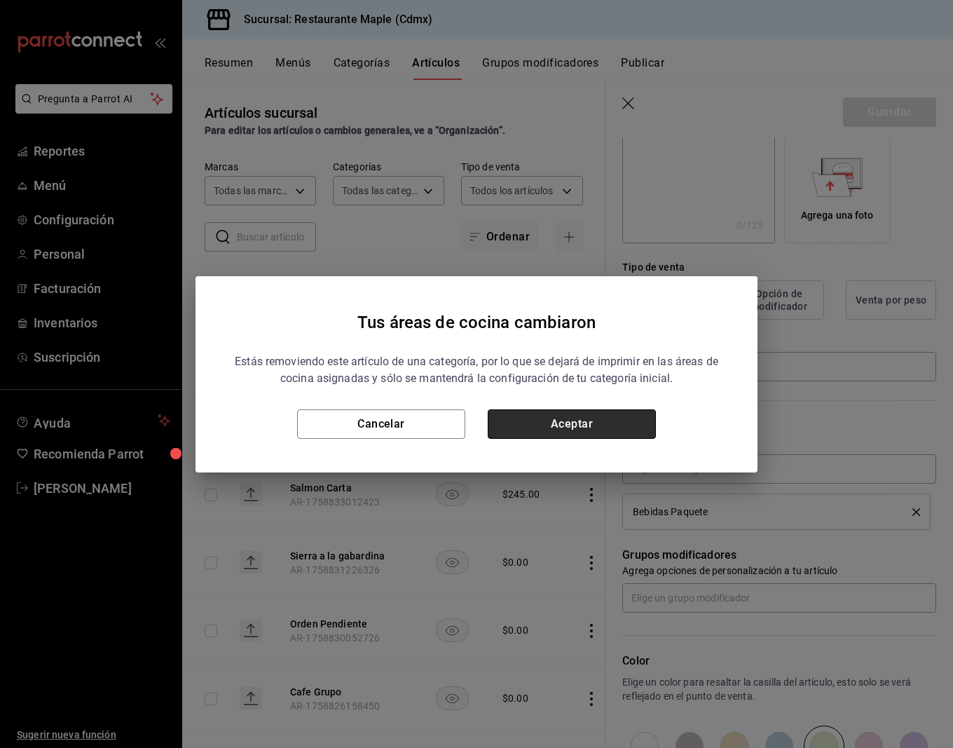
click at [600, 425] on button "Aceptar" at bounding box center [572, 423] width 168 height 29
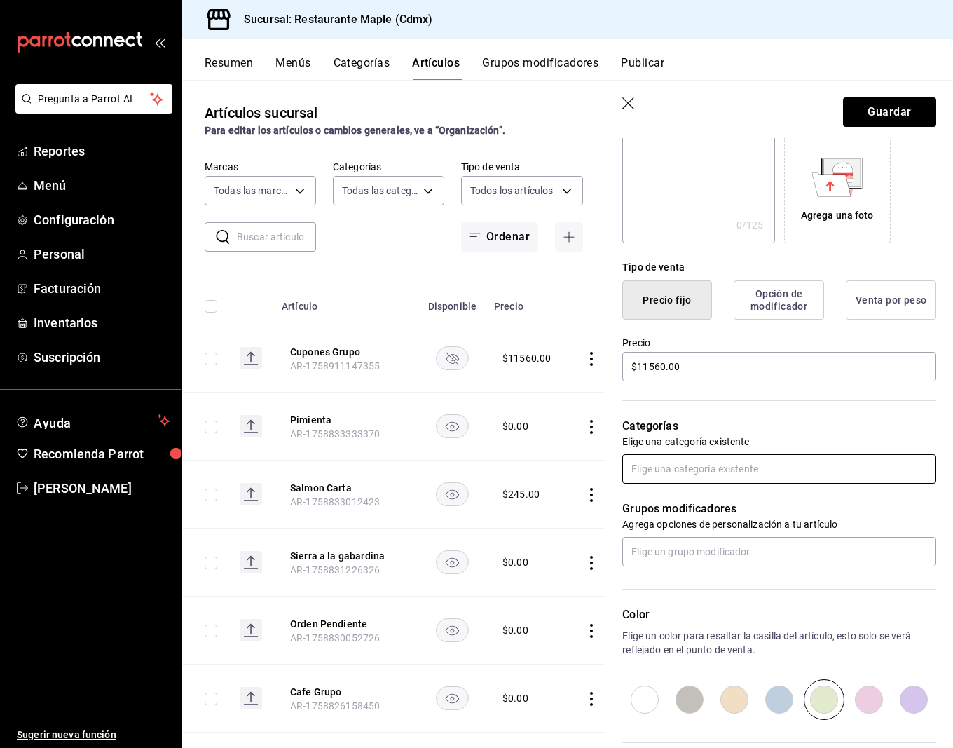
click at [702, 470] on input "text" at bounding box center [779, 468] width 314 height 29
type input "menu g"
click at [704, 494] on li "Menu Grupo" at bounding box center [779, 499] width 314 height 23
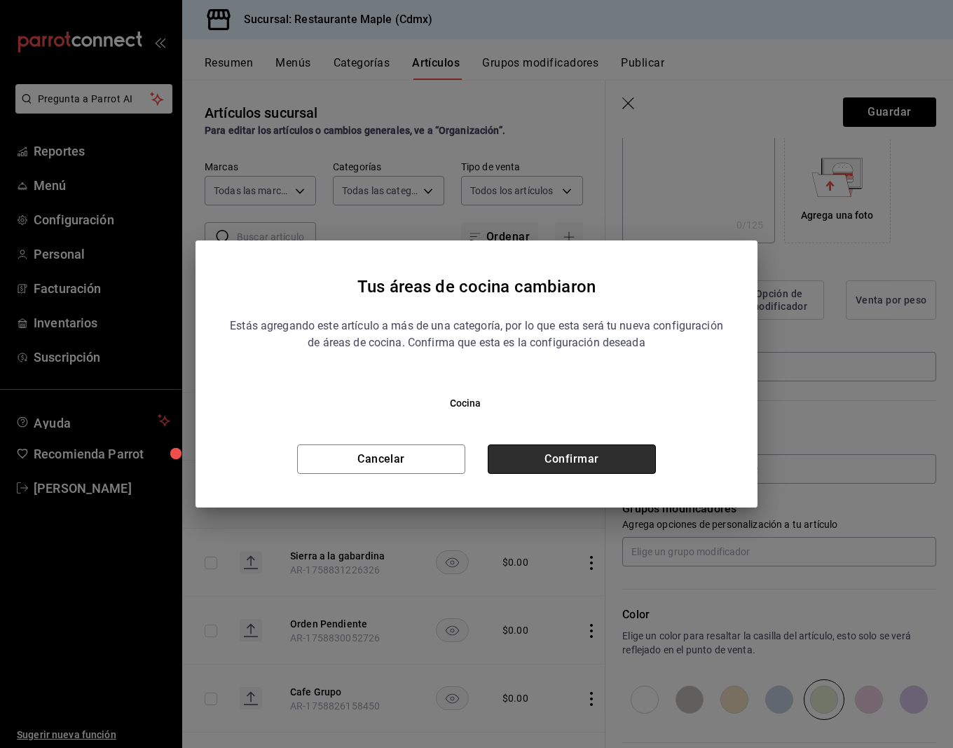
click at [547, 455] on button "Confirmar" at bounding box center [572, 458] width 168 height 29
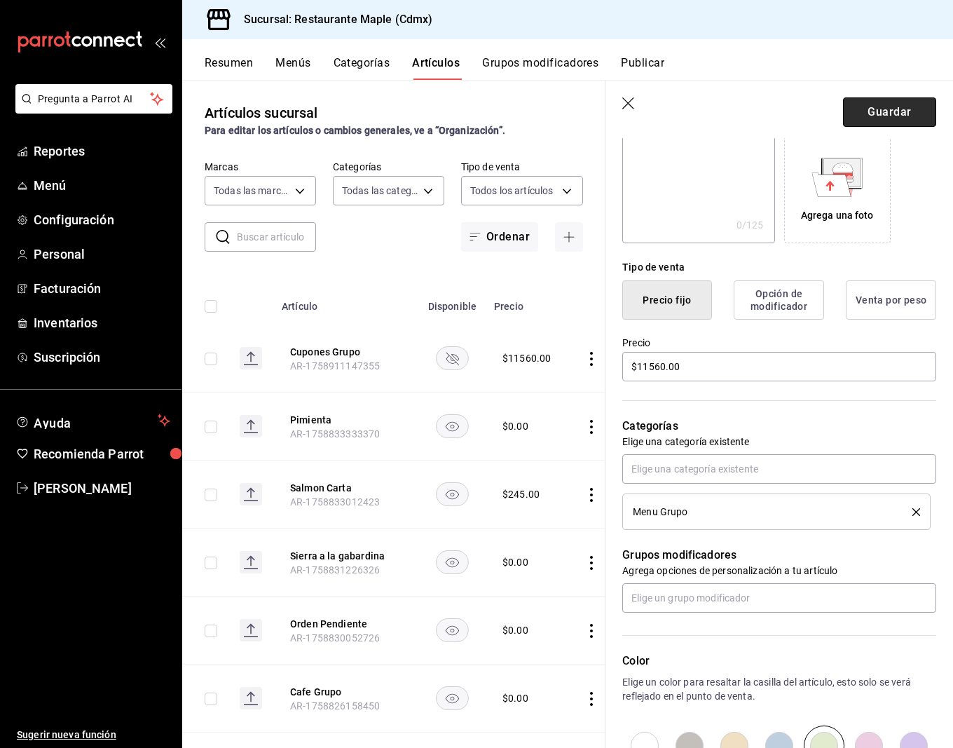
click at [885, 125] on button "Guardar" at bounding box center [889, 111] width 93 height 29
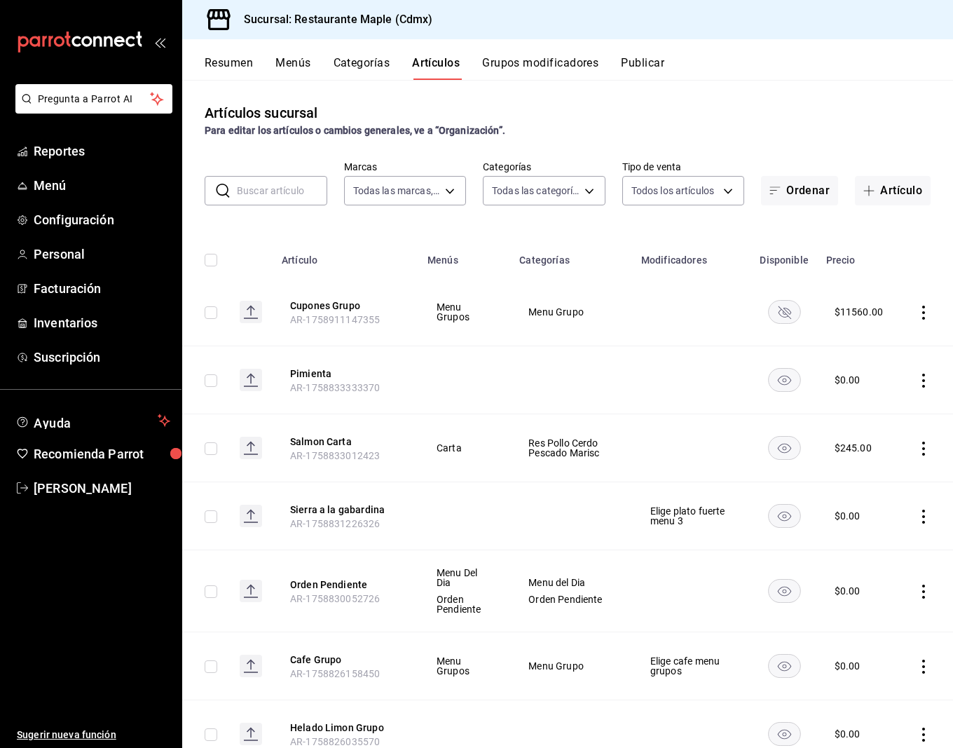
click at [282, 186] on input "text" at bounding box center [282, 191] width 90 height 28
type input "menu g"
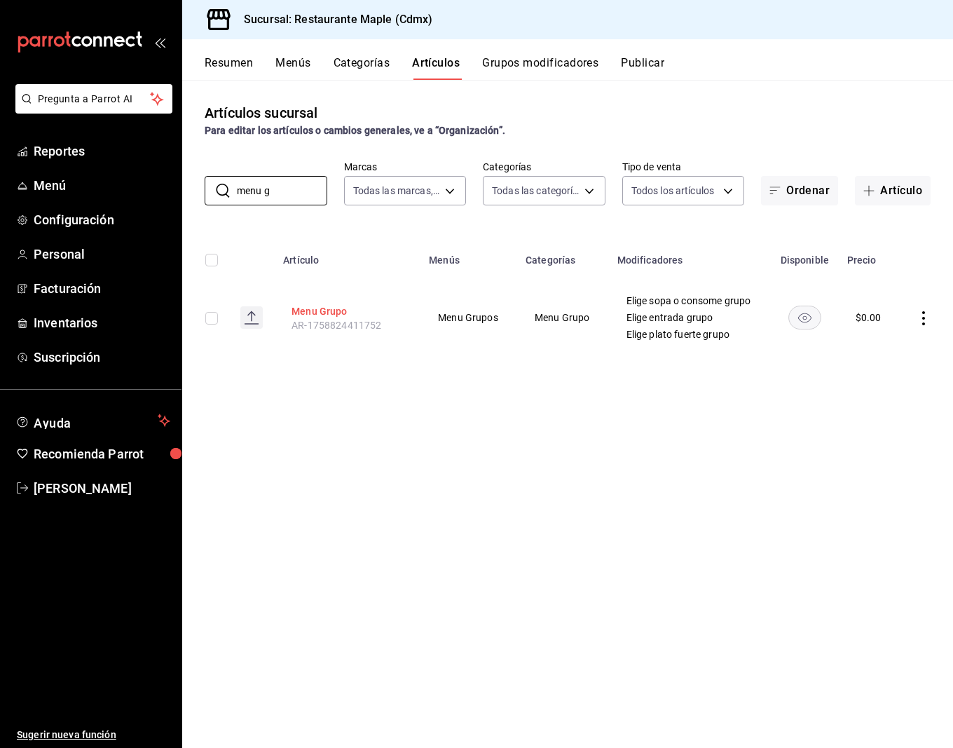
type input "menu g"
click at [321, 308] on button "Menu Grupo" at bounding box center [348, 311] width 112 height 14
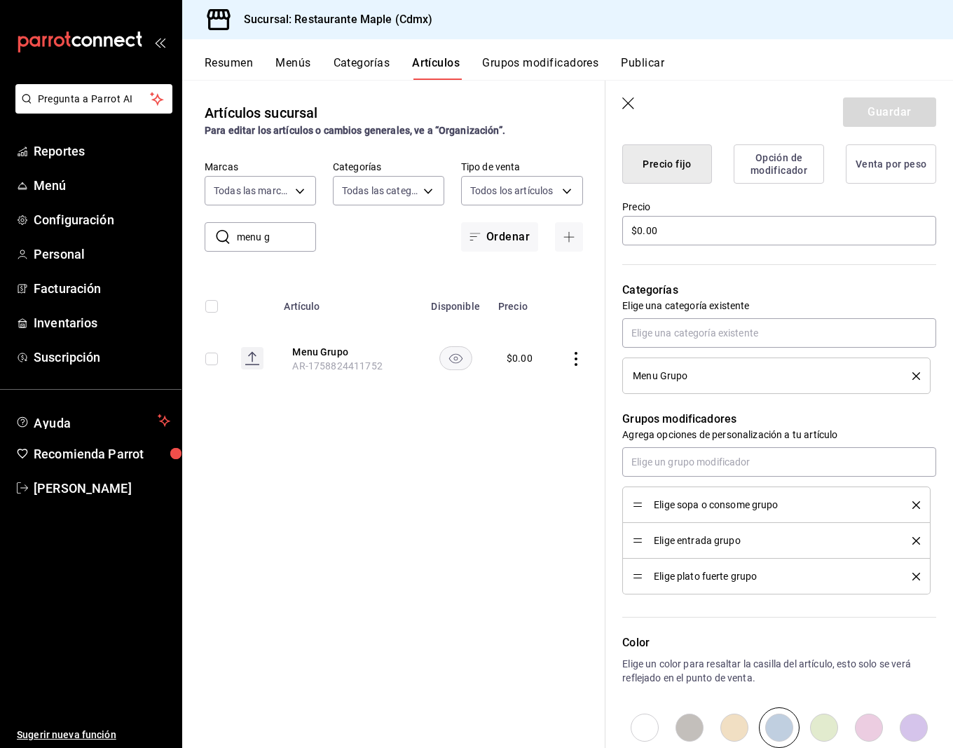
scroll to position [362, 0]
click at [636, 101] on header "Guardar" at bounding box center [779, 109] width 348 height 57
click at [629, 101] on icon "button" at bounding box center [628, 103] width 12 height 12
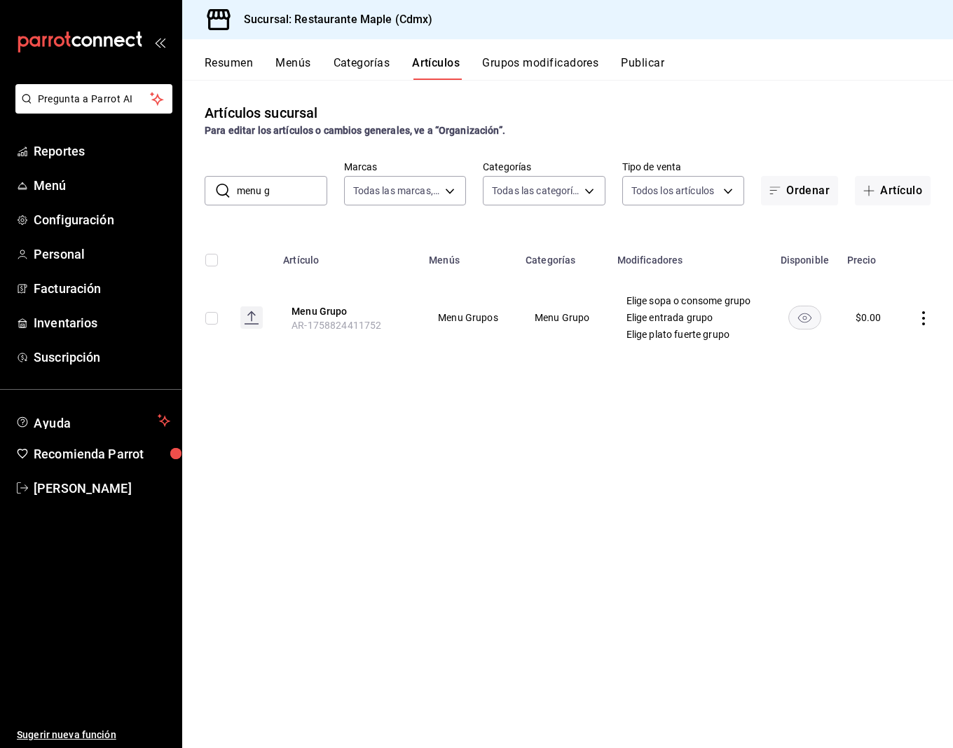
click at [59, 167] on ul "Reportes Menú Configuración Personal Facturación Inventarios Suscripción" at bounding box center [90, 254] width 181 height 236
click at [63, 151] on span "Reportes" at bounding box center [102, 151] width 137 height 19
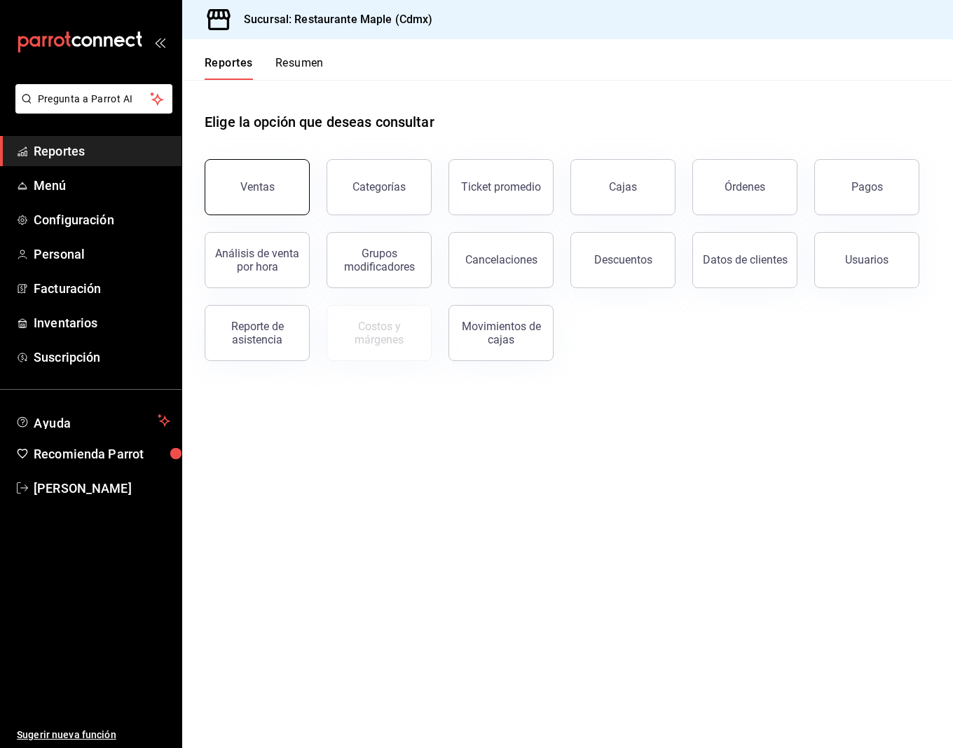
click at [265, 189] on div "Ventas" at bounding box center [257, 186] width 34 height 13
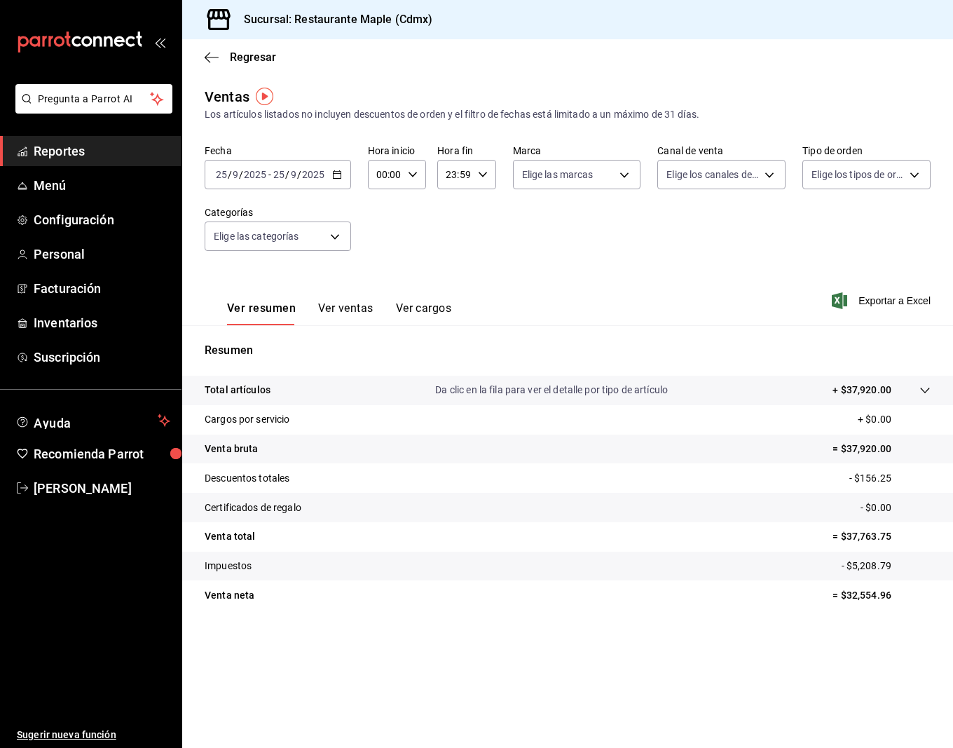
click at [324, 167] on div "2025-09-25 25 / 9 / 2025 - 2025-09-25 25 / 9 / 2025" at bounding box center [278, 174] width 146 height 29
click at [260, 217] on span "Hoy" at bounding box center [271, 217] width 109 height 15
click at [362, 316] on button "Ver ventas" at bounding box center [345, 313] width 55 height 24
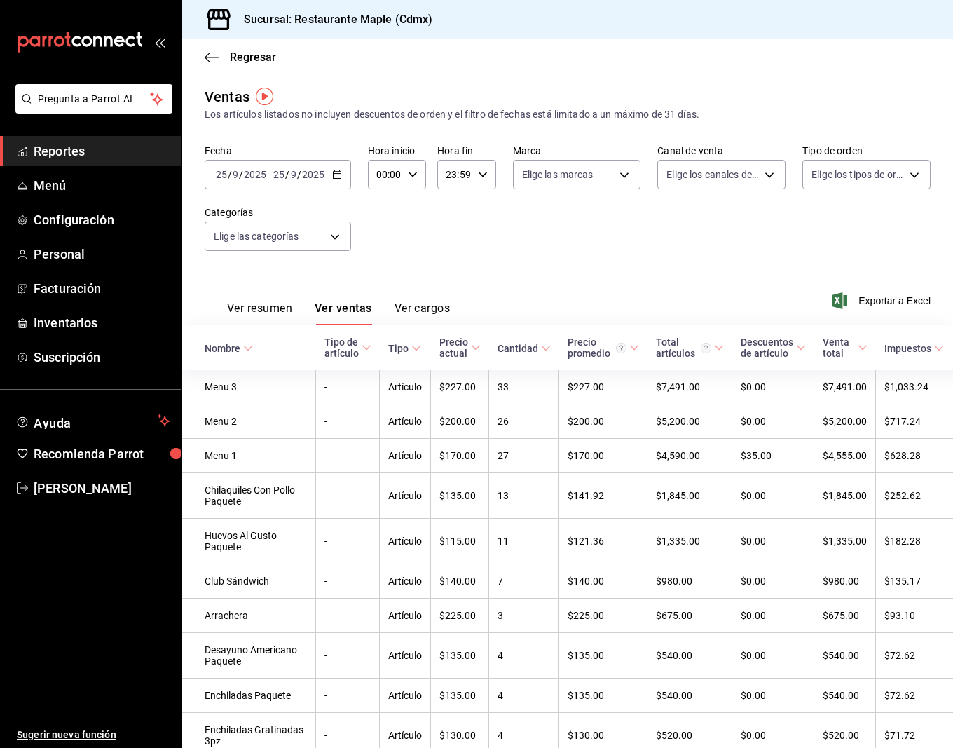
click at [285, 160] on div "2025-09-25 25 / 9 / 2025 - 2025-09-25 25 / 9 / 2025" at bounding box center [278, 174] width 146 height 29
click at [246, 216] on span "Hoy" at bounding box center [271, 217] width 109 height 15
click at [335, 179] on div "2025-09-25 25 / 9 / 2025 - 2025-09-25 25 / 9 / 2025" at bounding box center [278, 174] width 146 height 29
click at [247, 338] on span "Rango de fechas" at bounding box center [271, 343] width 109 height 15
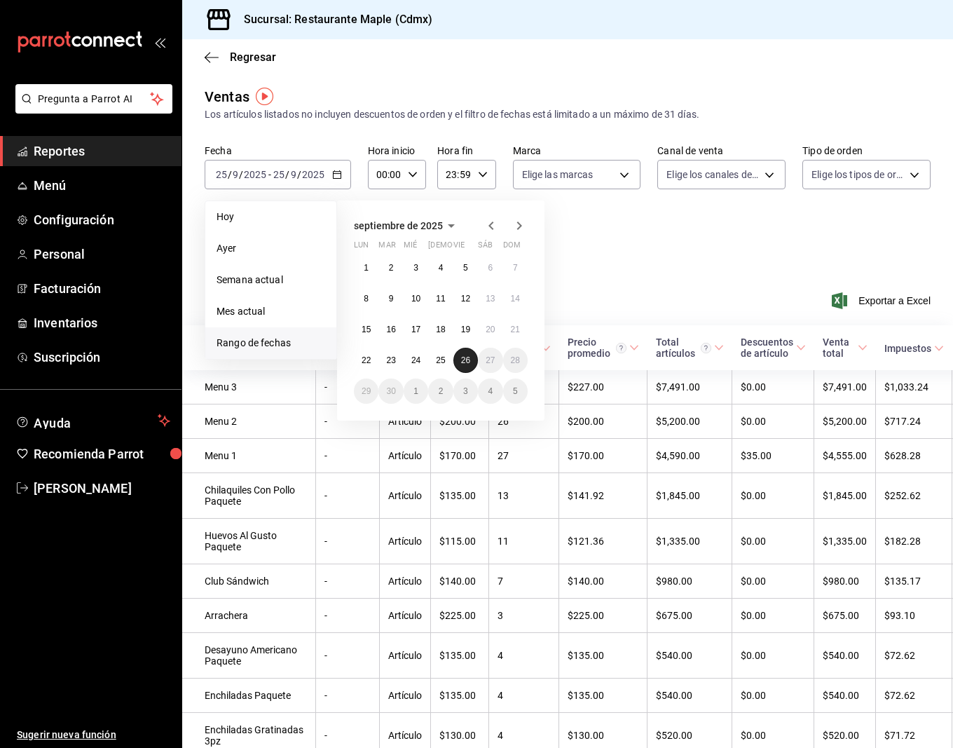
click at [465, 362] on abbr "26" at bounding box center [465, 360] width 9 height 10
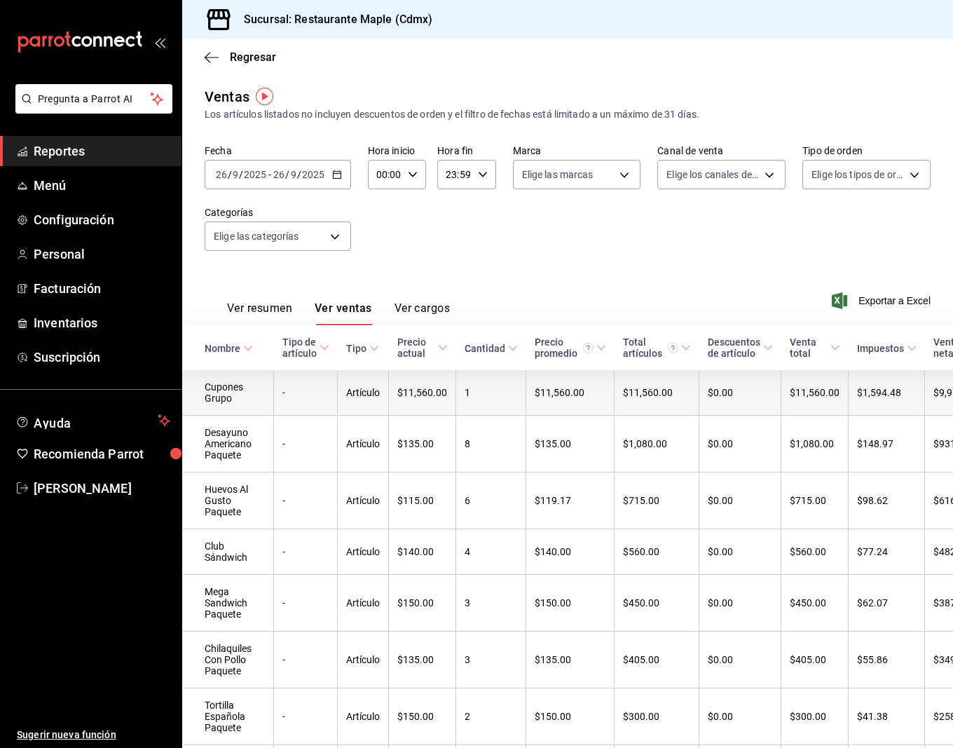
click at [220, 387] on td "Cupones Grupo" at bounding box center [228, 393] width 92 height 46
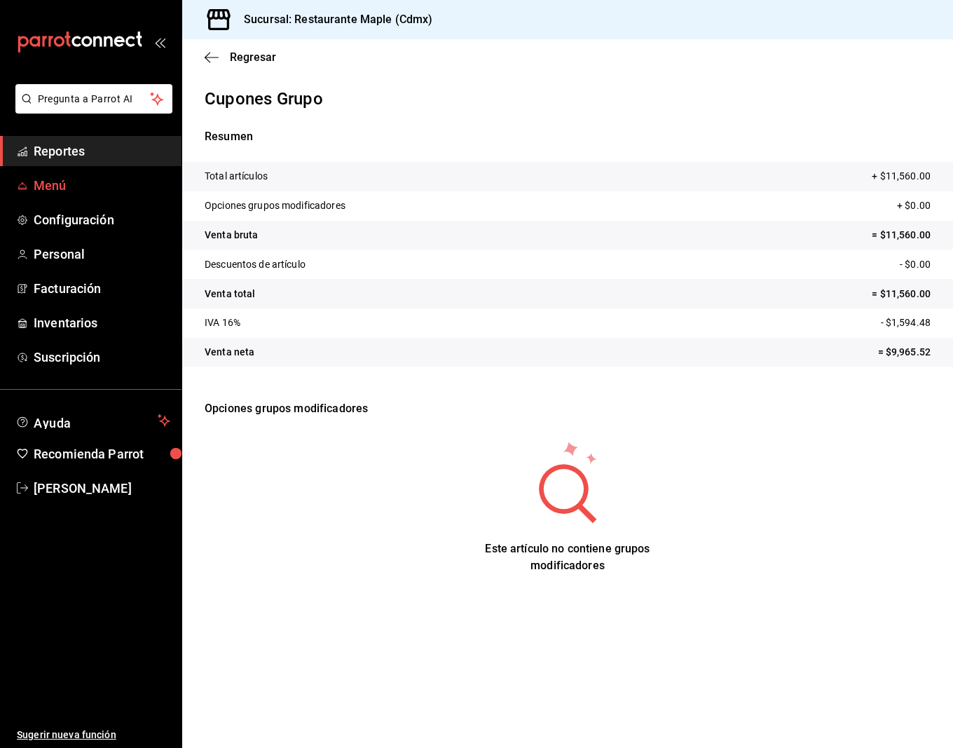
click at [53, 191] on span "Menú" at bounding box center [102, 185] width 137 height 19
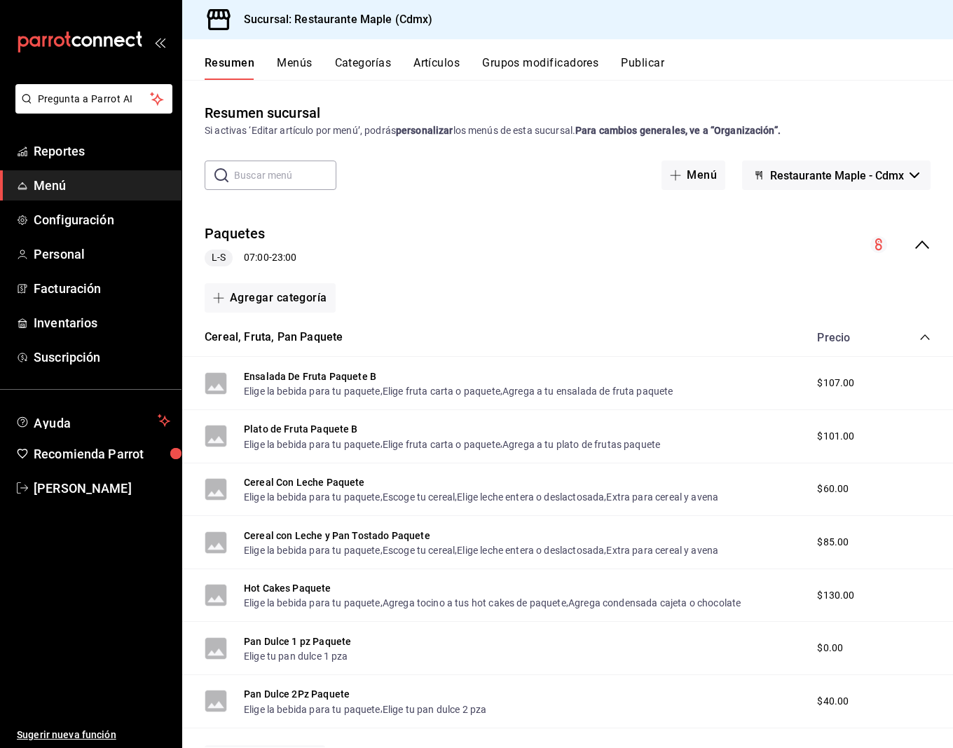
click at [432, 57] on button "Artículos" at bounding box center [436, 68] width 46 height 24
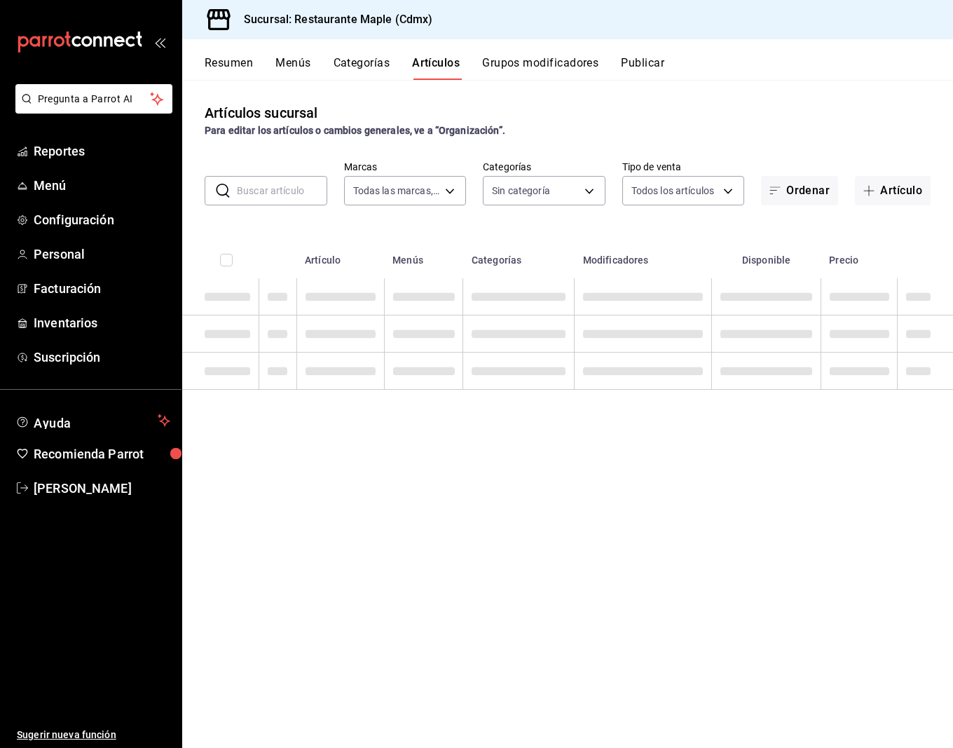
type input "9367c8d0-d5bf-442c-b6f8-a503c691c07e"
type input "6eac6812-aa63-4034-bc7d-6b15ea469221,4e41f967-64c3-4824-b710-a5a4e80a5f0c,cd1bb…"
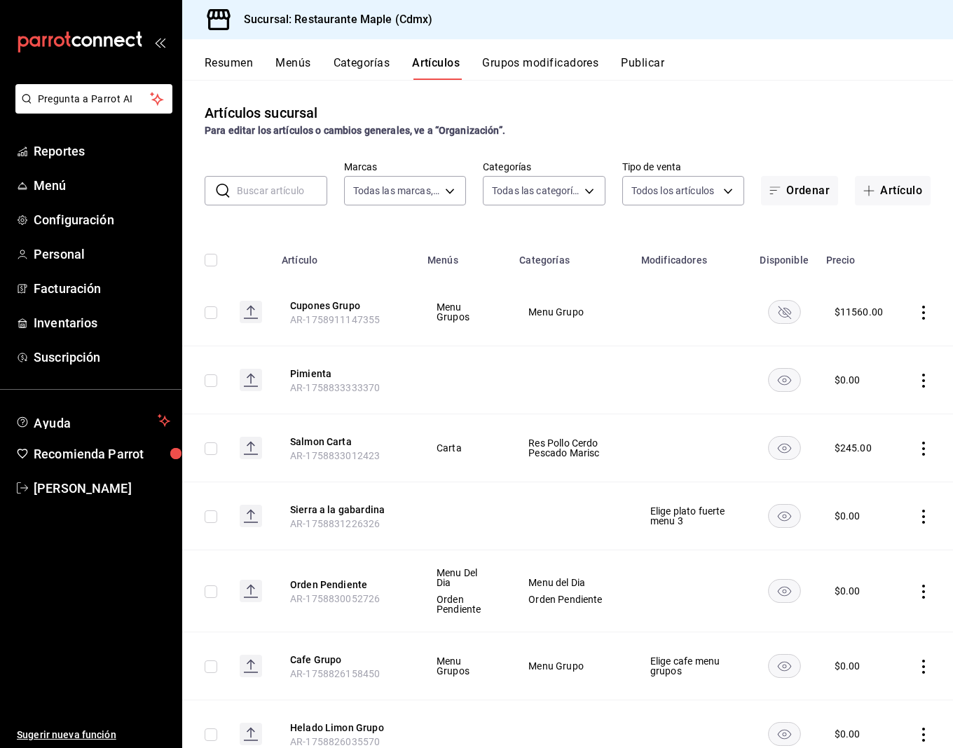
click at [780, 313] on rect "availability-product" at bounding box center [784, 311] width 32 height 23
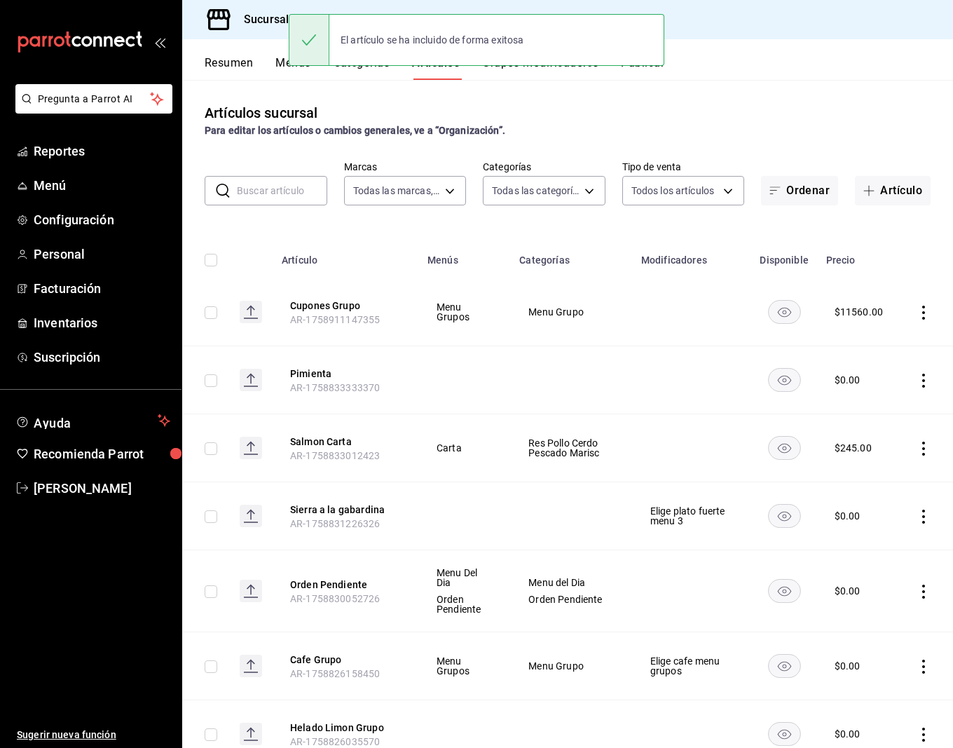
click at [653, 69] on button "Publicar" at bounding box center [642, 68] width 43 height 24
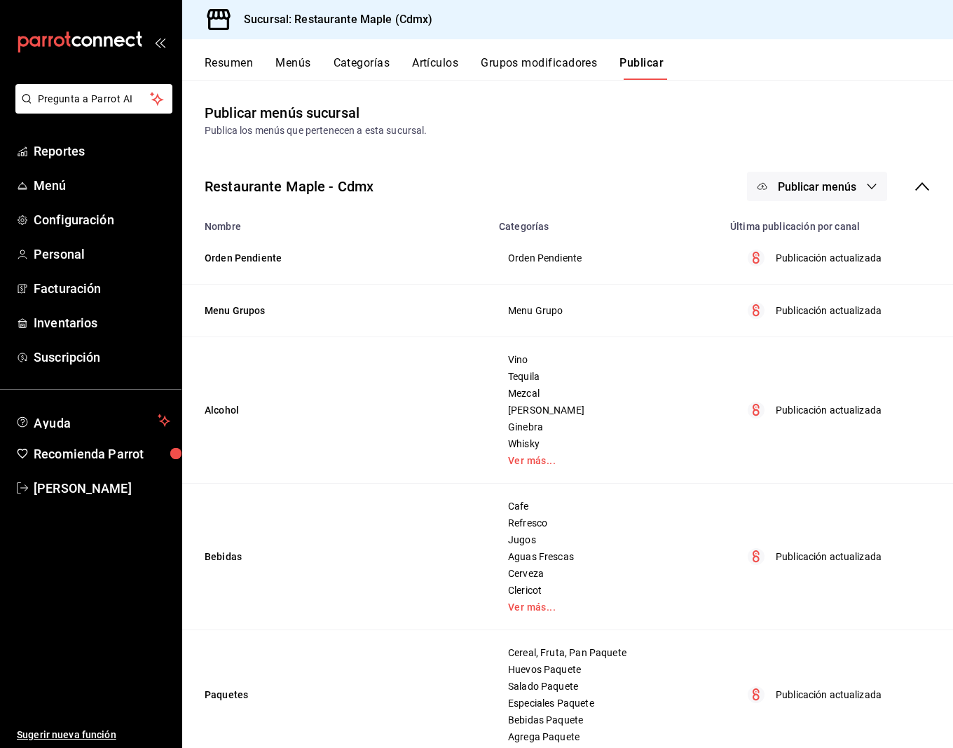
click at [818, 178] on button "Publicar menús" at bounding box center [817, 186] width 140 height 29
click at [809, 261] on div at bounding box center [476, 374] width 953 height 748
click at [809, 233] on td "Publicación actualizada" at bounding box center [837, 258] width 231 height 53
click at [809, 195] on button "Publicar menús" at bounding box center [817, 186] width 140 height 29
click at [807, 238] on span "Punto de venta" at bounding box center [837, 232] width 67 height 15
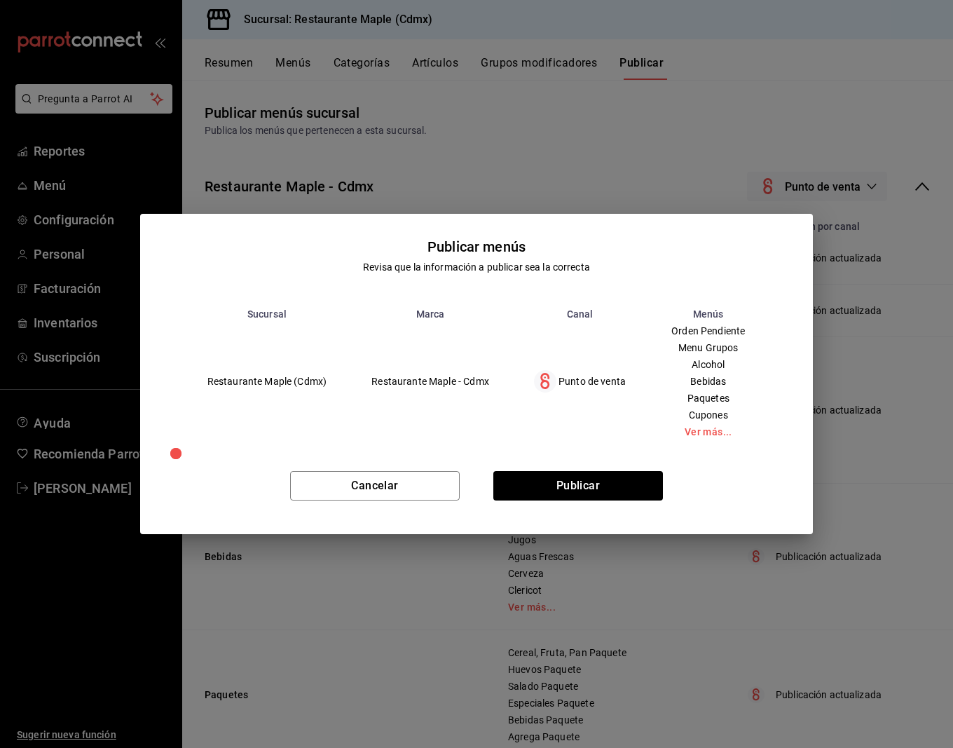
click at [594, 463] on div "Cancelar Publicar" at bounding box center [476, 490] width 673 height 85
click at [594, 474] on button "Publicar" at bounding box center [578, 485] width 170 height 29
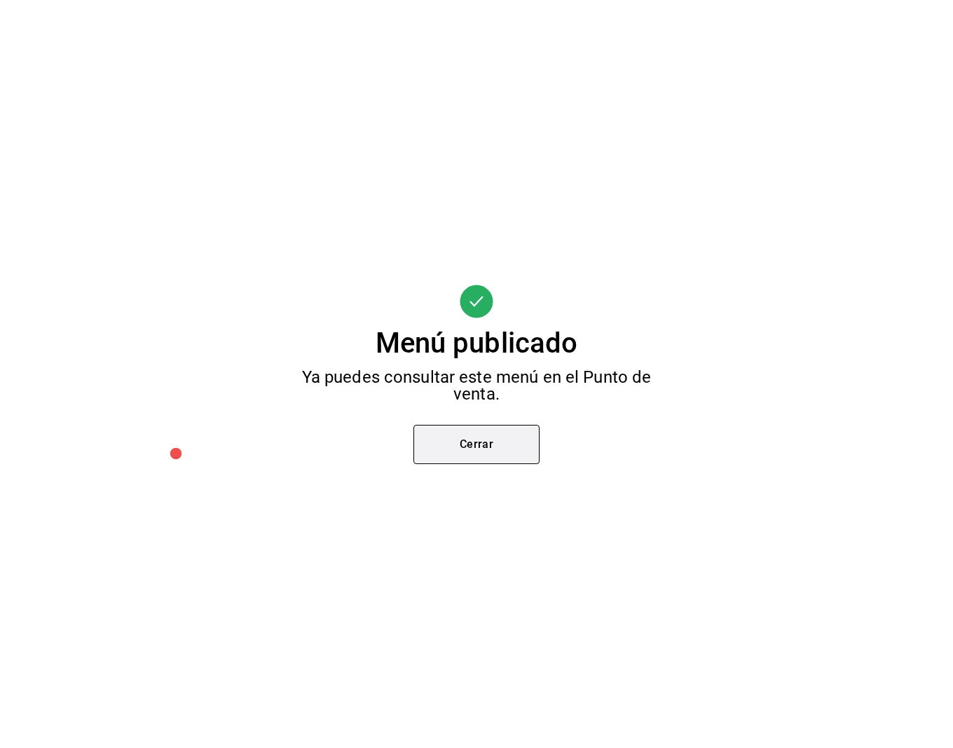
click at [477, 444] on button "Cerrar" at bounding box center [476, 444] width 126 height 39
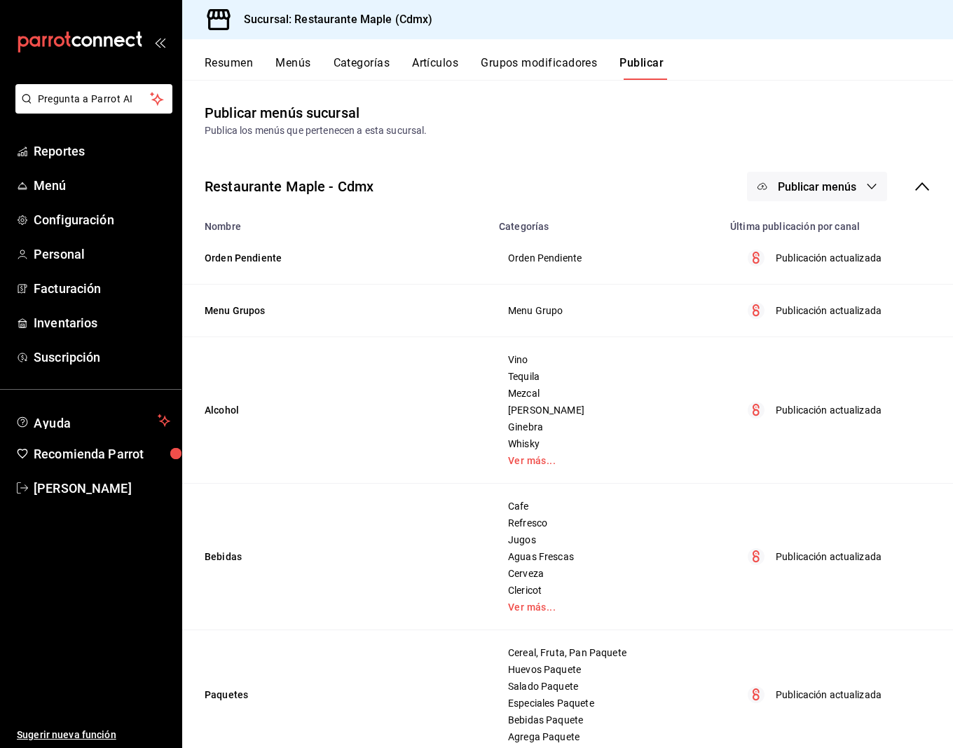
click at [448, 51] on div "Resumen Menús Categorías Artículos Grupos modificadores Publicar" at bounding box center [567, 59] width 771 height 41
click at [446, 58] on button "Artículos" at bounding box center [435, 68] width 46 height 24
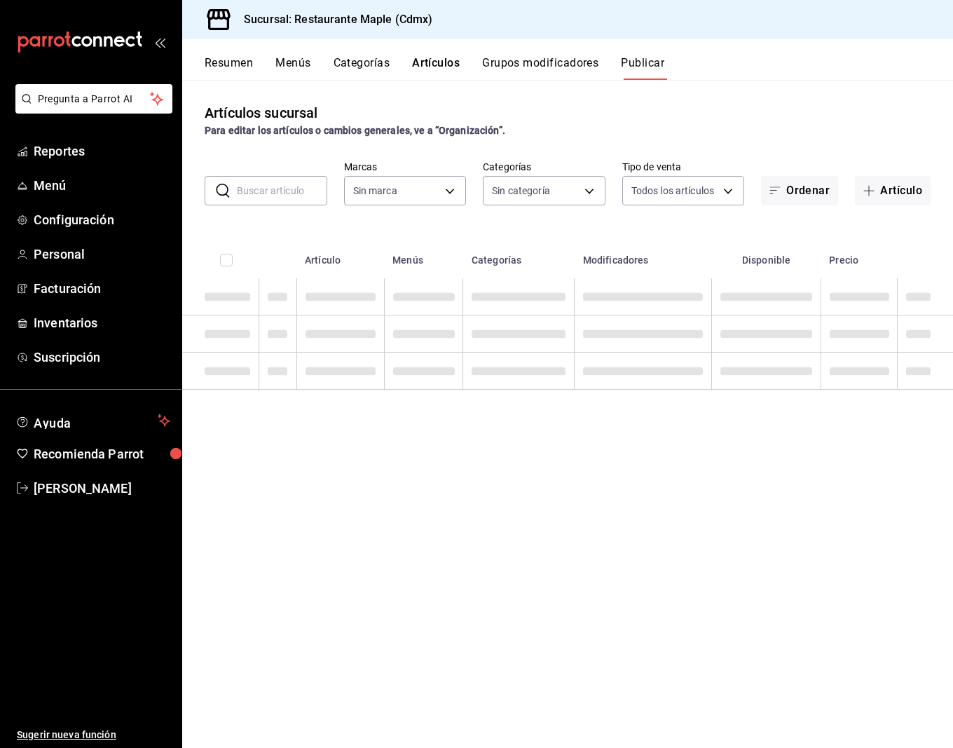
type input "9367c8d0-d5bf-442c-b6f8-a503c691c07e"
type input "6eac6812-aa63-4034-bc7d-6b15ea469221,4e41f967-64c3-4824-b710-a5a4e80a5f0c,cd1bb…"
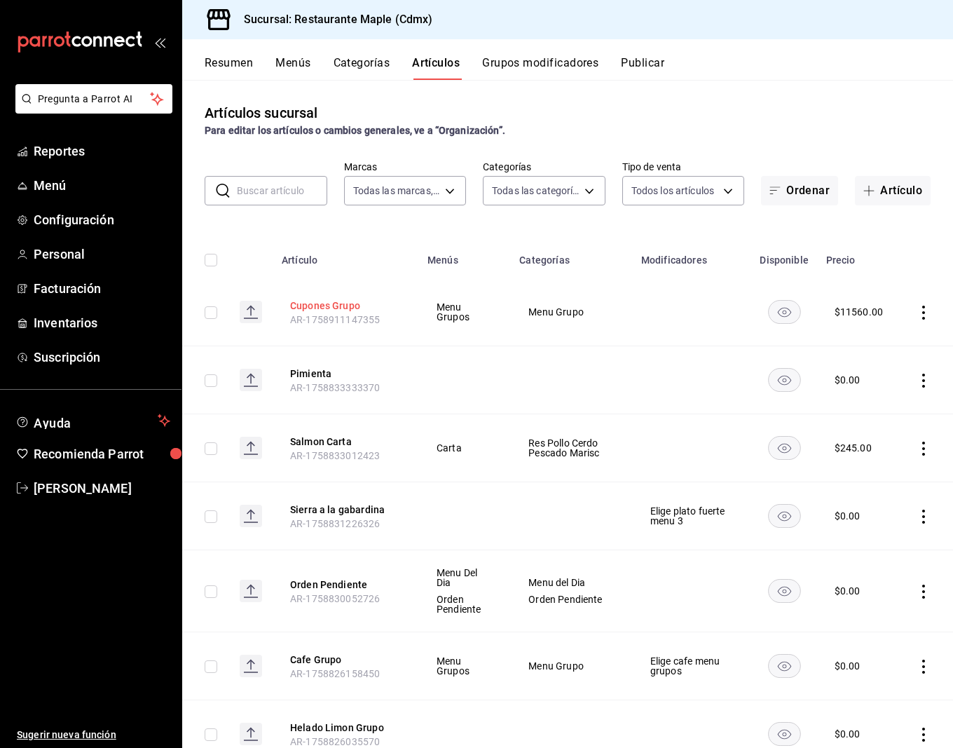
click at [305, 309] on button "Cupones Grupo" at bounding box center [346, 306] width 112 height 14
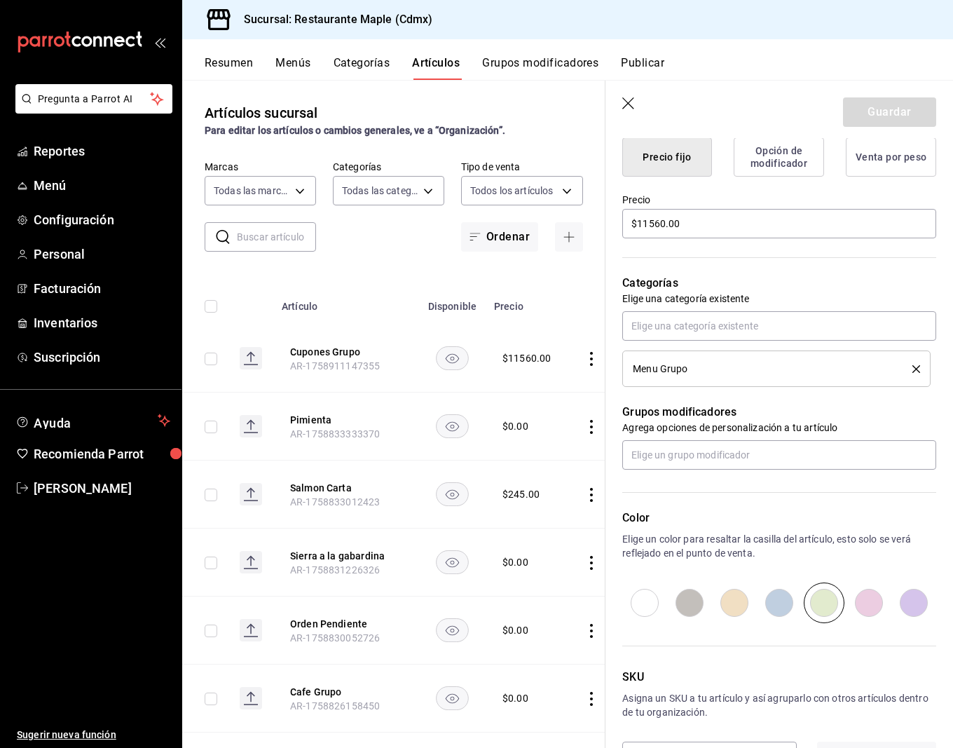
scroll to position [376, 0]
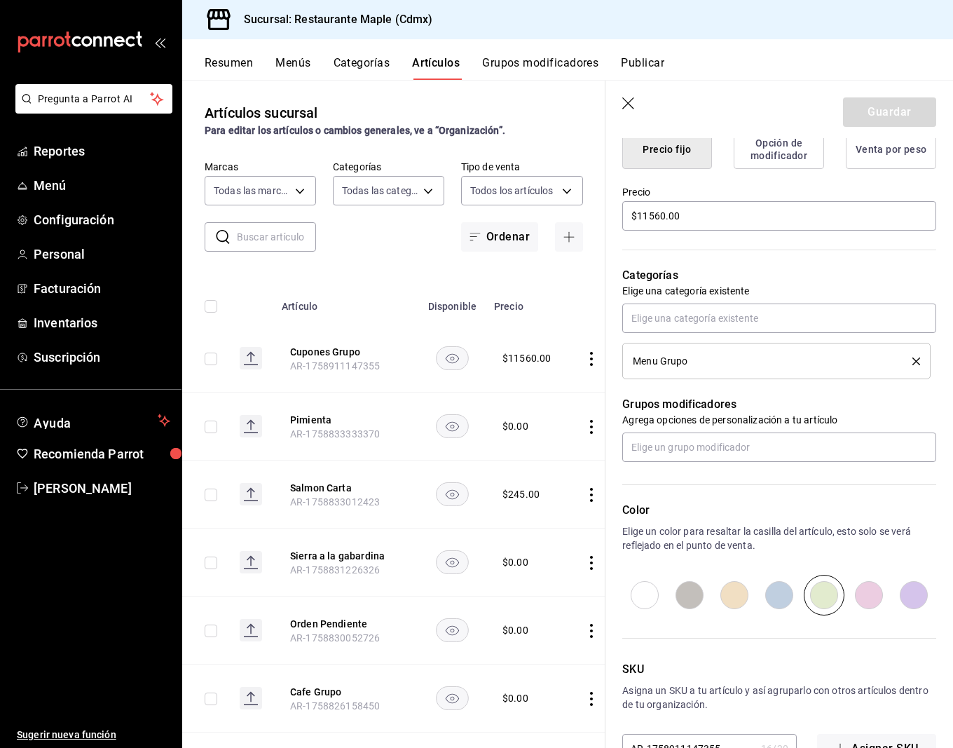
click at [626, 106] on icon "button" at bounding box center [629, 104] width 14 height 14
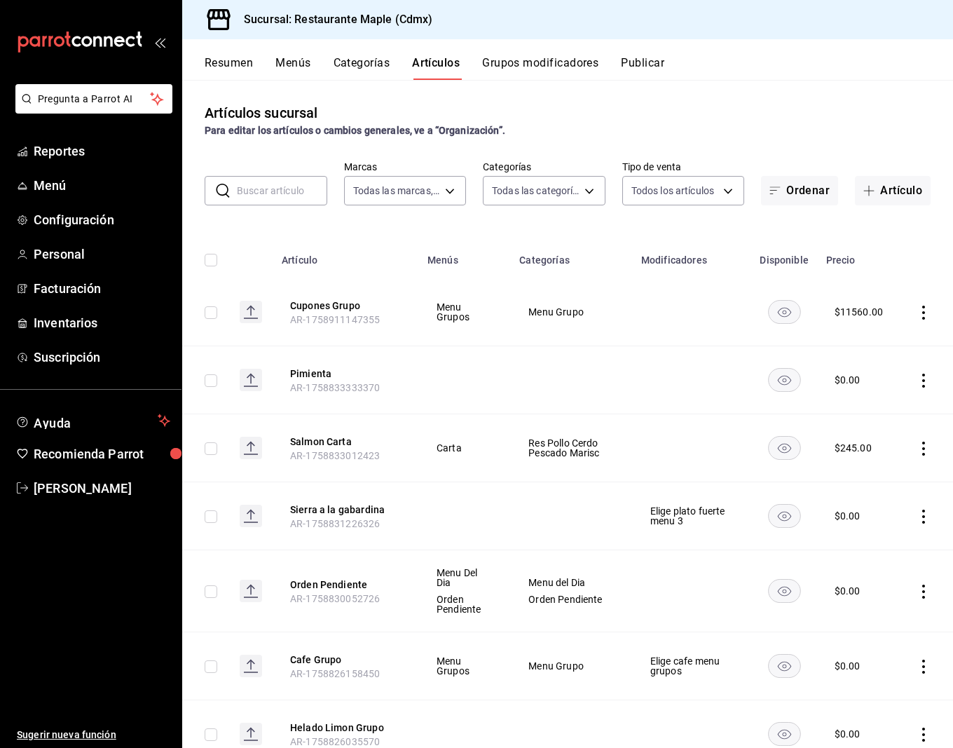
click at [333, 314] on span "AR-1758911147355" at bounding box center [335, 319] width 90 height 11
click at [333, 309] on button "Cupones Grupo" at bounding box center [346, 306] width 112 height 14
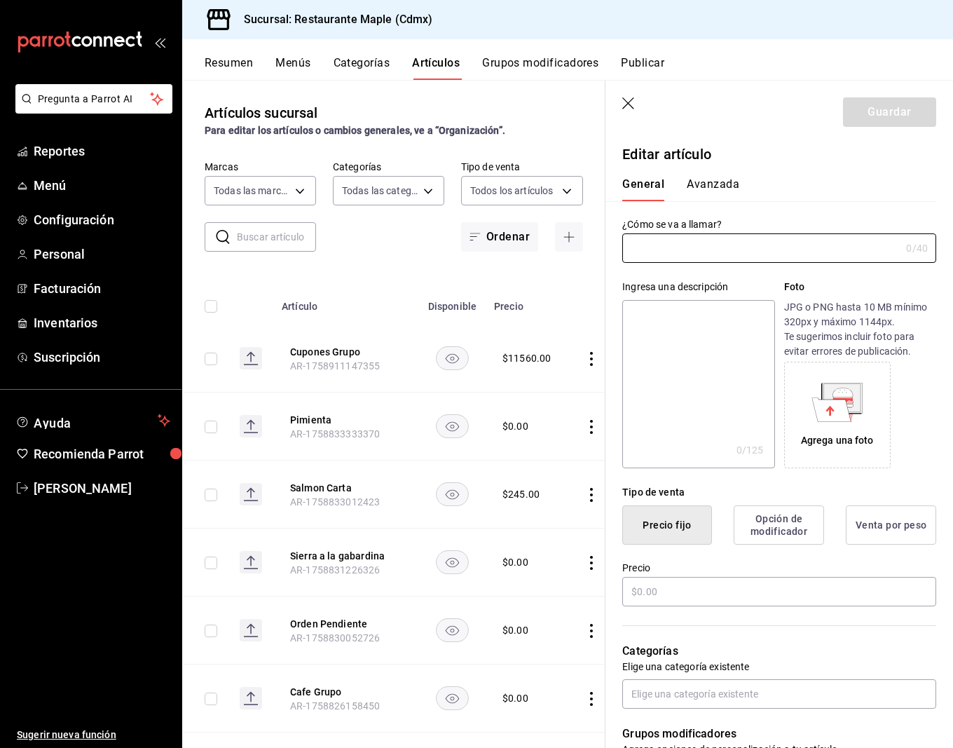
type input "Cupones Grupo"
type input "AR-1758911147355"
type input "$11560.00"
radio input "false"
radio input "true"
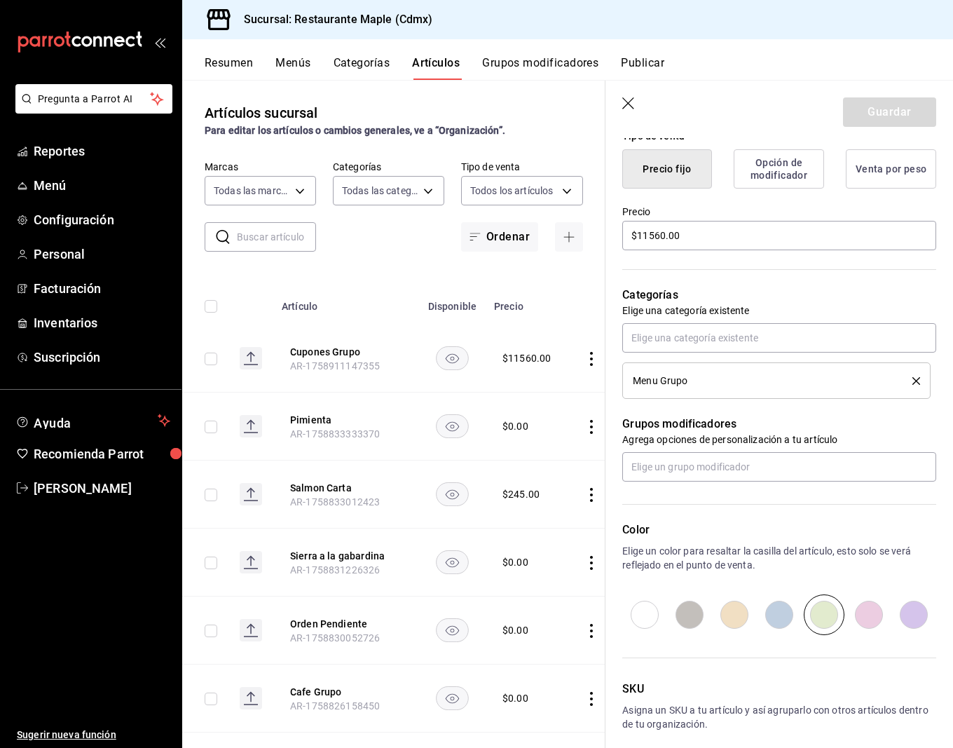
scroll to position [366, 0]
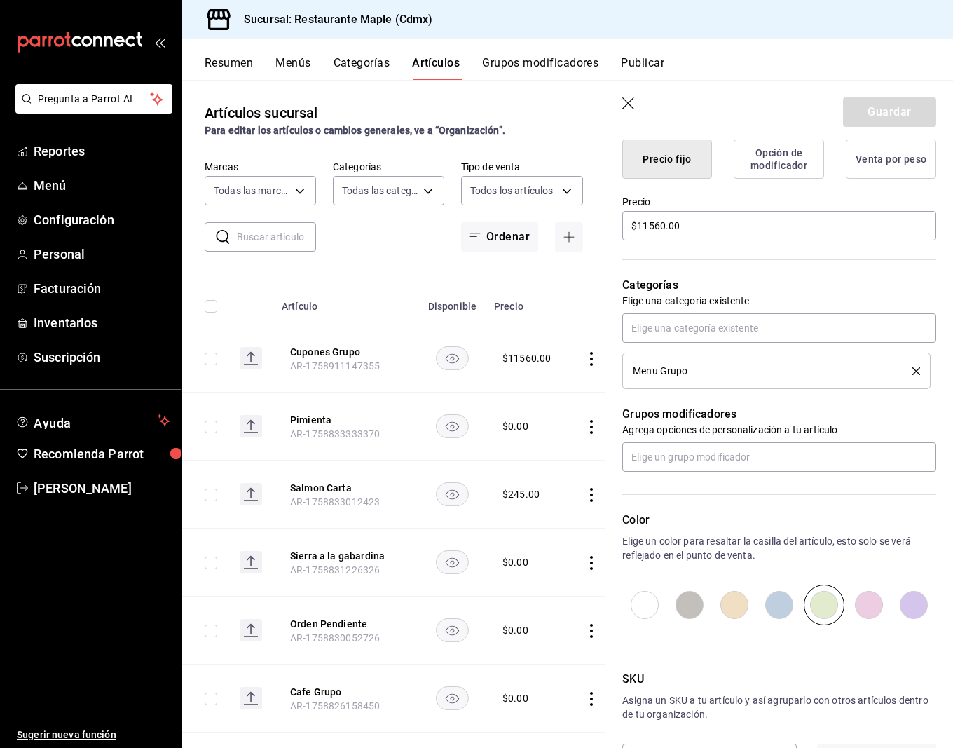
click at [631, 97] on icon "button" at bounding box center [629, 104] width 14 height 14
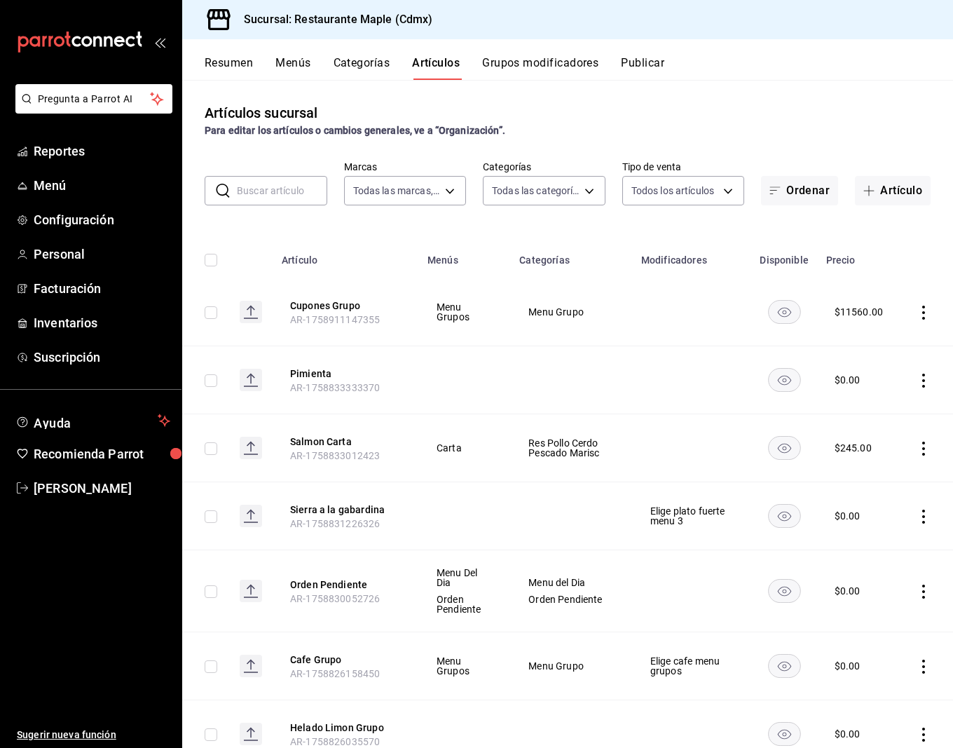
click at [789, 307] on rect "availability-product" at bounding box center [784, 311] width 32 height 23
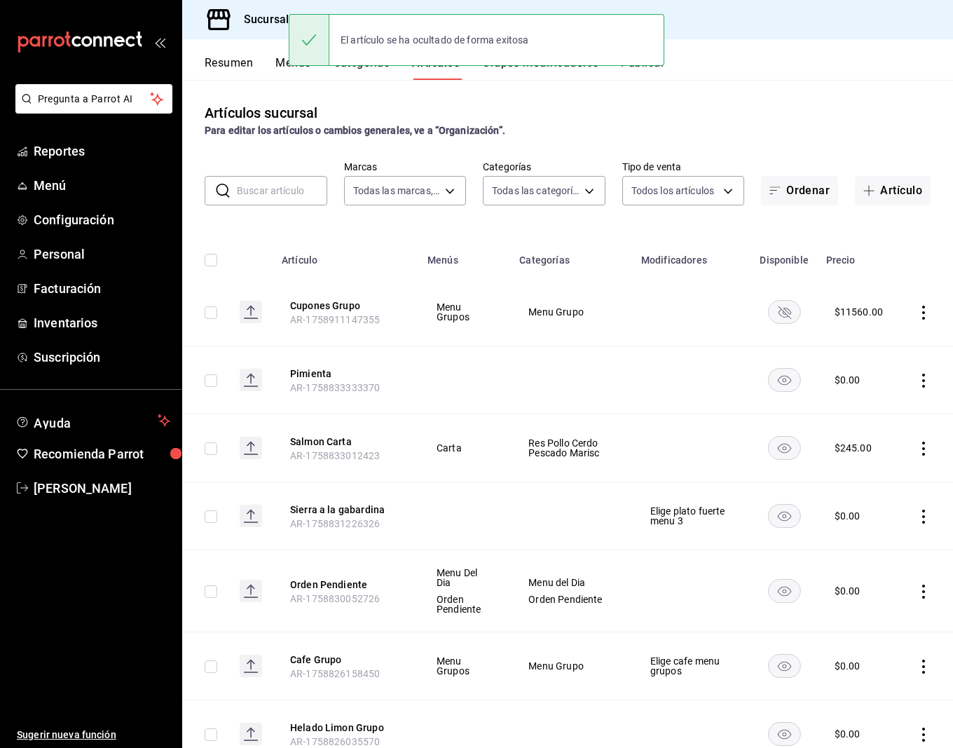
click at [657, 69] on div "El artículo se ha ocultado de forma exitosa" at bounding box center [477, 40] width 376 height 60
click at [642, 71] on button "Publicar" at bounding box center [642, 68] width 43 height 24
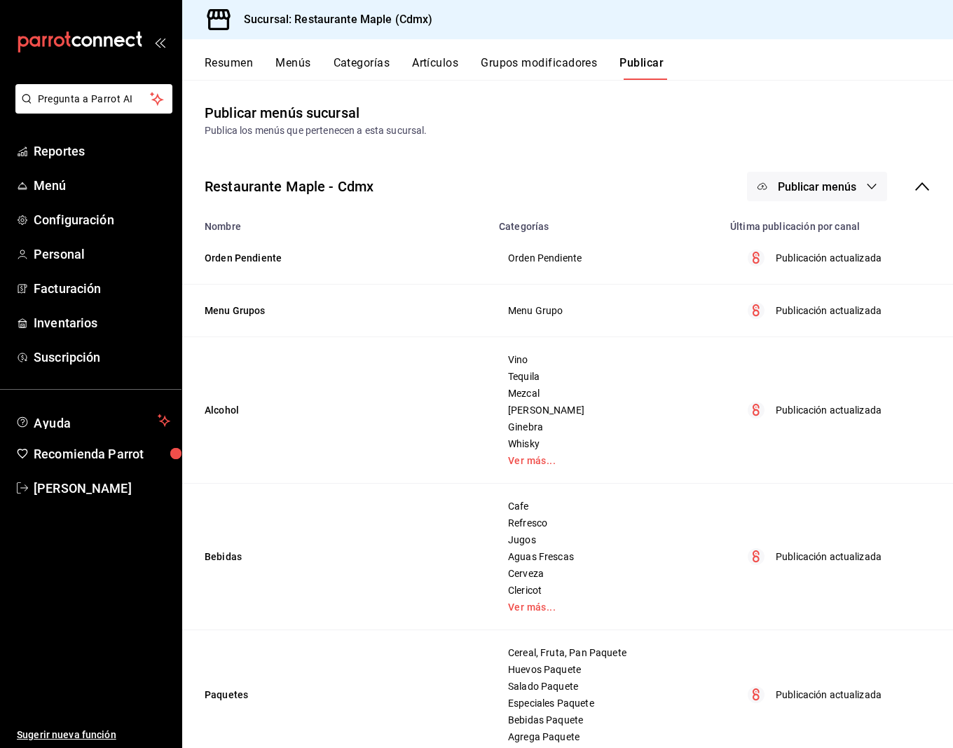
click at [823, 194] on button "Publicar menús" at bounding box center [817, 186] width 140 height 29
click at [813, 234] on span "Punto de venta" at bounding box center [837, 232] width 67 height 15
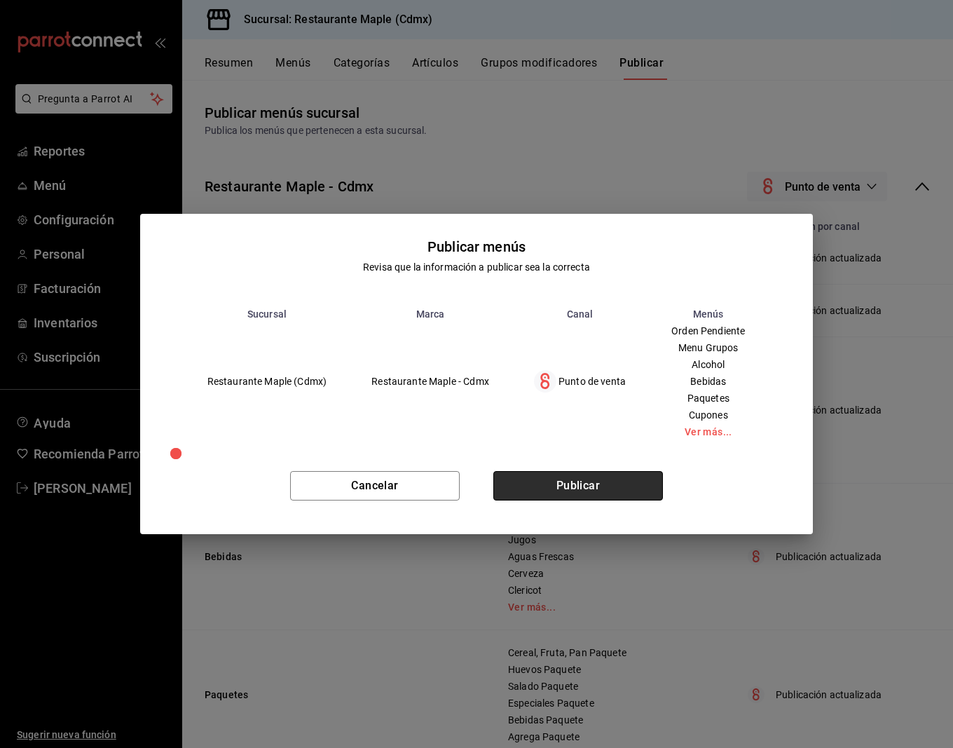
click at [549, 487] on button "Publicar" at bounding box center [578, 485] width 170 height 29
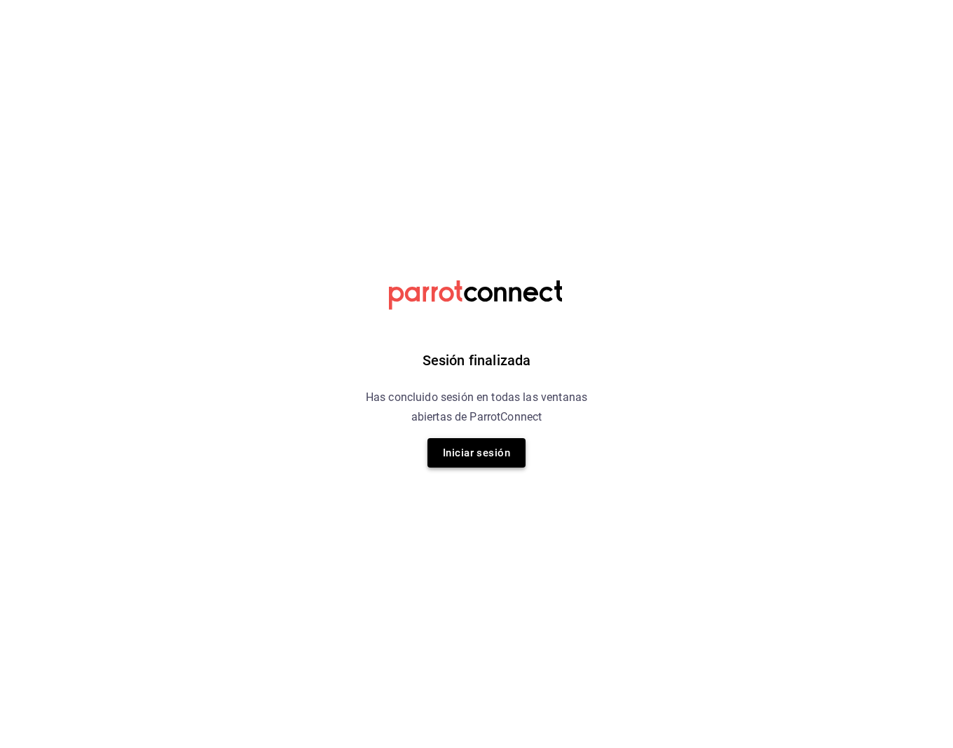
click at [444, 454] on button "Iniciar sesión" at bounding box center [476, 452] width 98 height 29
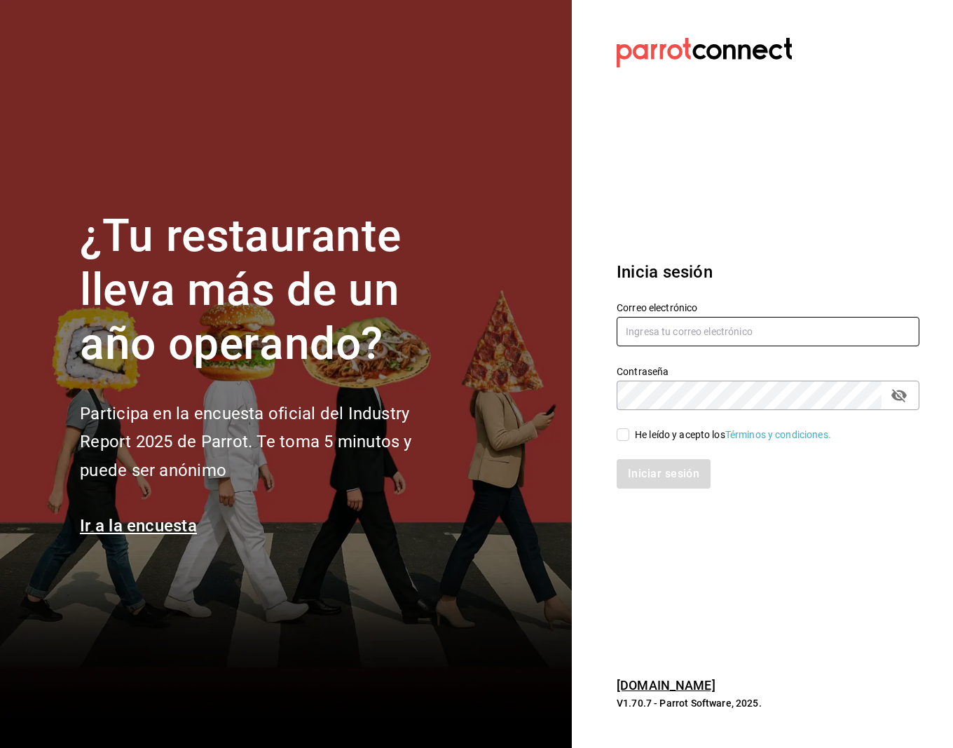
click at [620, 338] on input "text" at bounding box center [768, 331] width 303 height 29
type input "basura602@gmail.com"
click at [626, 434] on input "He leído y acepto los Términos y condiciones." at bounding box center [623, 434] width 13 height 13
checkbox input "true"
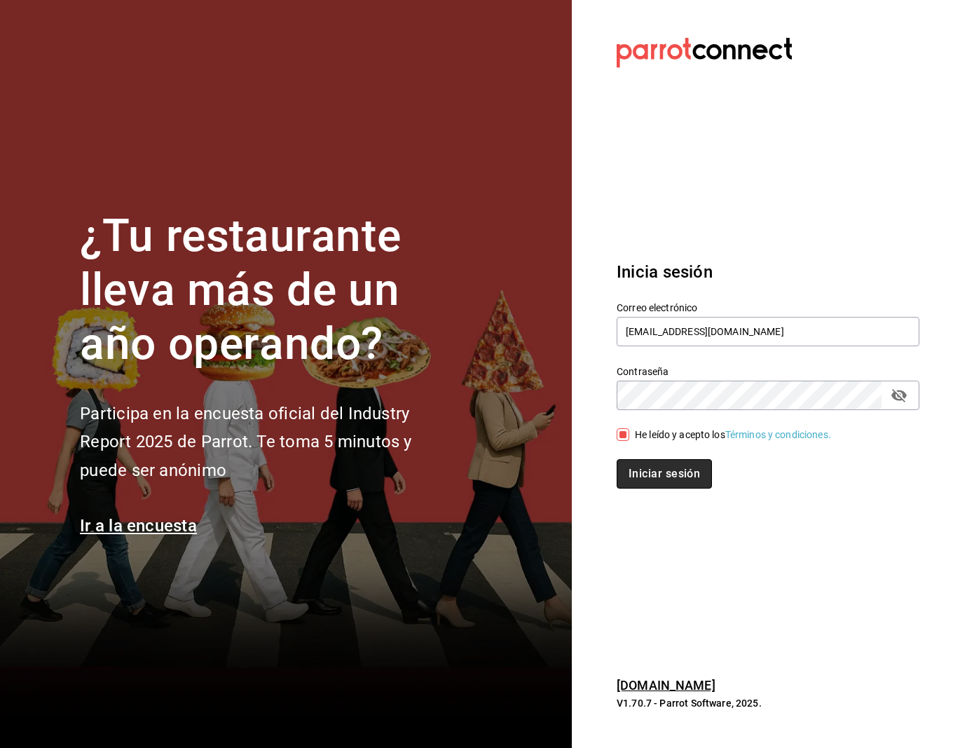
click at [646, 469] on button "Iniciar sesión" at bounding box center [664, 473] width 95 height 29
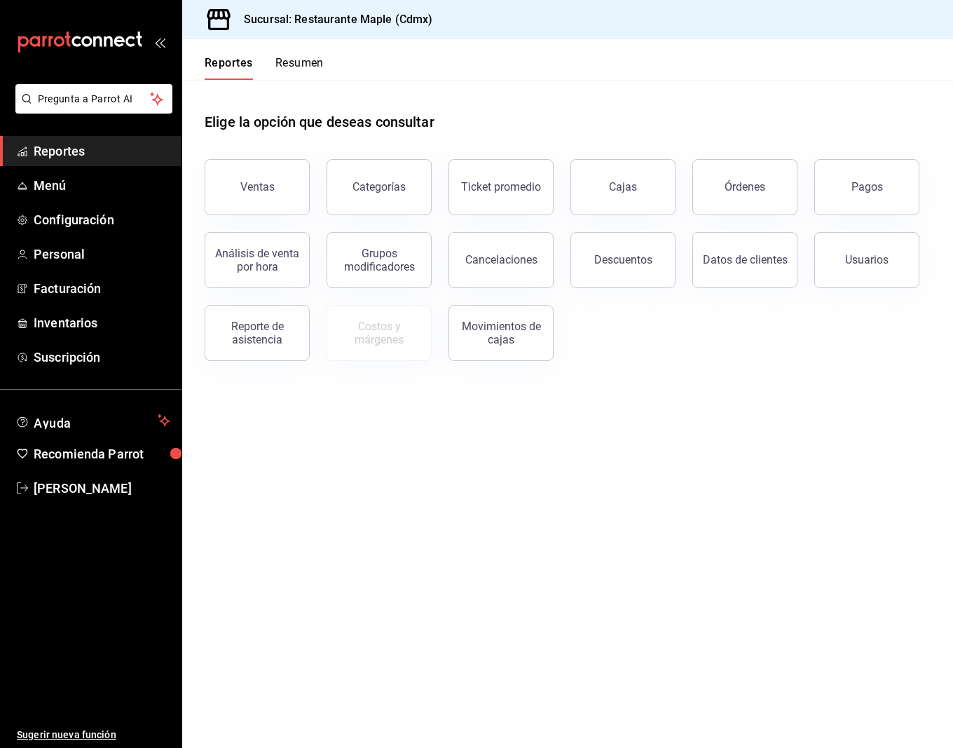
click at [836, 186] on button "Pagos" at bounding box center [866, 187] width 105 height 56
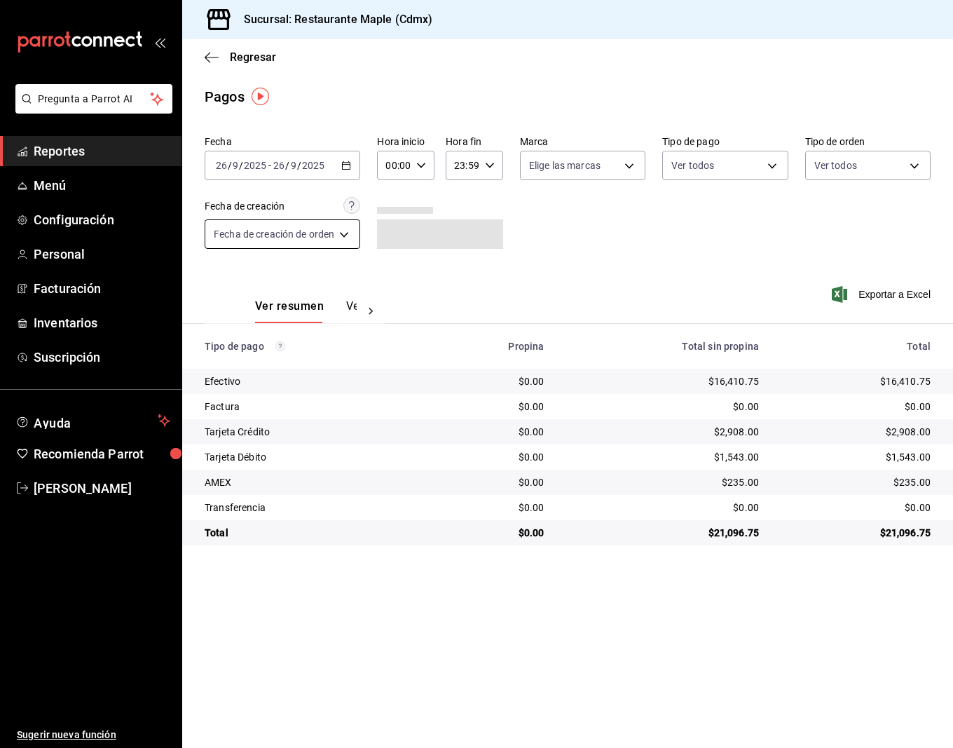
click at [348, 236] on body "Pregunta a Parrot AI Reportes Menú Configuración Personal Facturación Inventari…" at bounding box center [476, 374] width 953 height 748
click at [694, 246] on div at bounding box center [476, 374] width 953 height 748
click at [59, 222] on span "Configuración" at bounding box center [102, 219] width 137 height 19
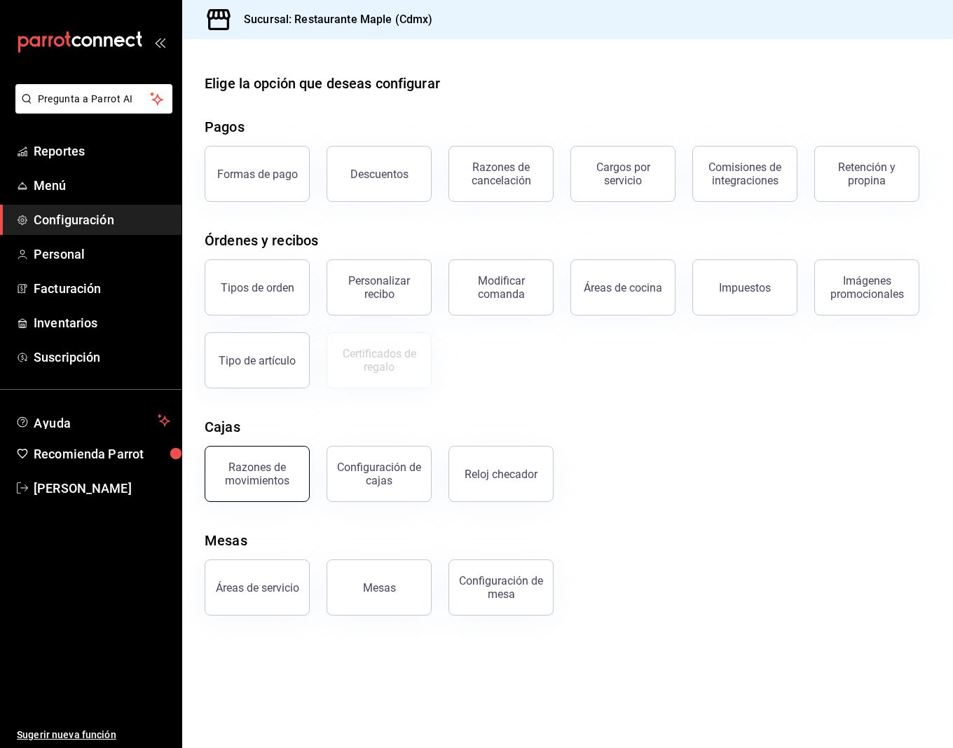
click at [267, 489] on button "Razones de movimientos" at bounding box center [257, 474] width 105 height 56
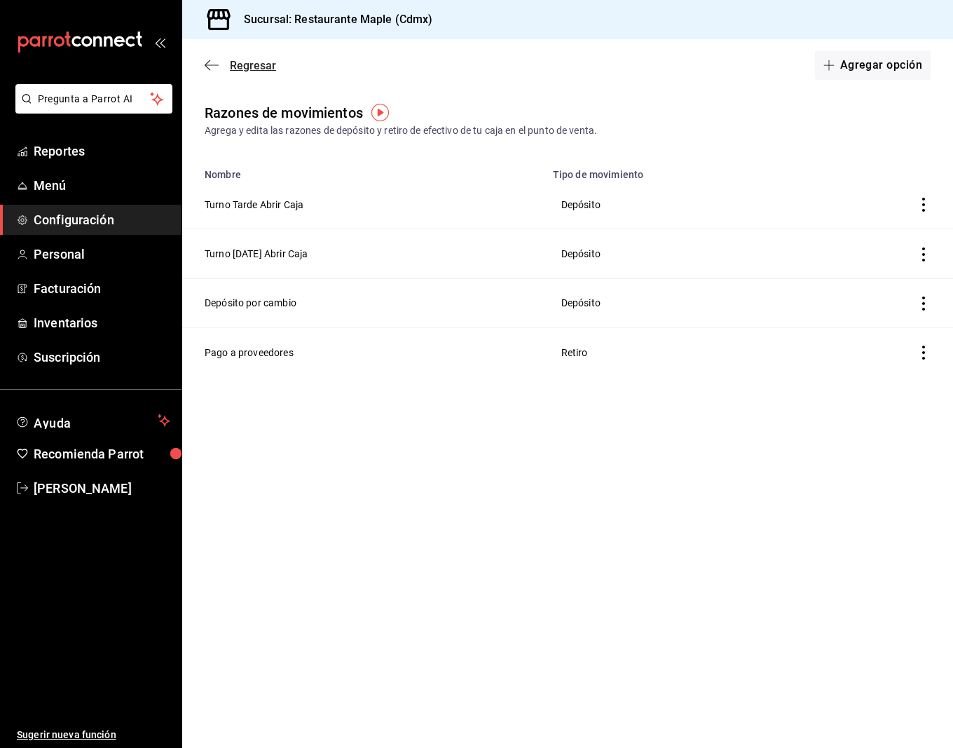
click at [214, 64] on icon "button" at bounding box center [212, 65] width 14 height 13
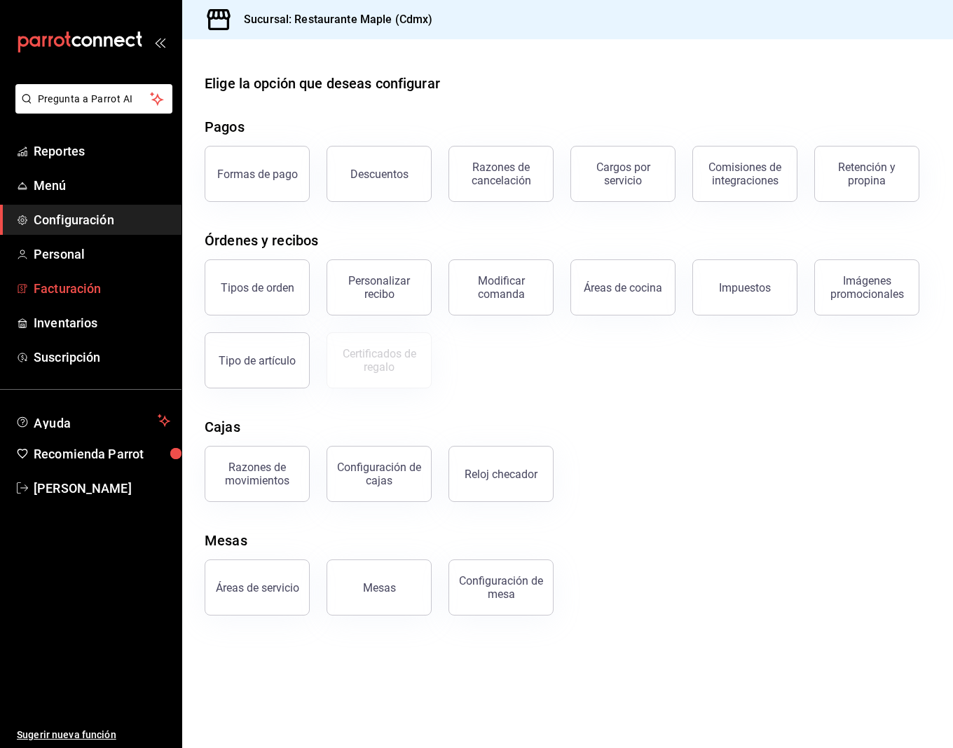
click at [90, 300] on link "Facturación" at bounding box center [90, 288] width 181 height 30
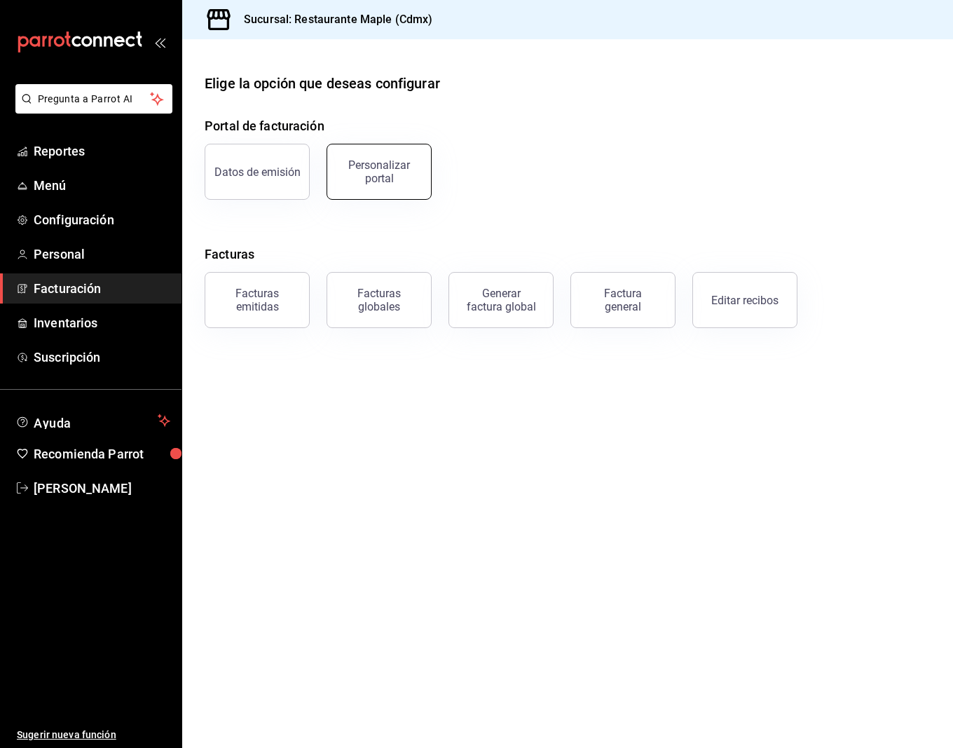
click at [378, 191] on button "Personalizar portal" at bounding box center [379, 172] width 105 height 56
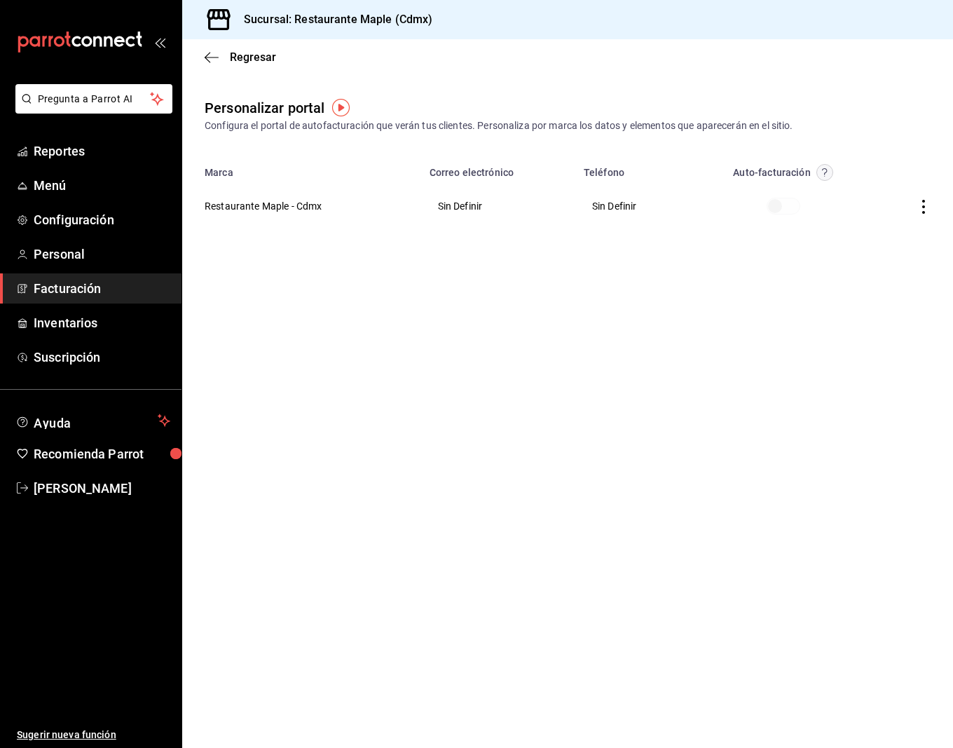
click at [300, 212] on th "Restaurante Maple - Cdmx" at bounding box center [301, 206] width 239 height 50
click at [267, 205] on th "Restaurante Maple - Cdmx" at bounding box center [301, 206] width 239 height 50
click at [711, 209] on th at bounding box center [782, 206] width 177 height 50
click at [907, 206] on th at bounding box center [912, 206] width 81 height 50
click at [907, 204] on th at bounding box center [912, 206] width 81 height 50
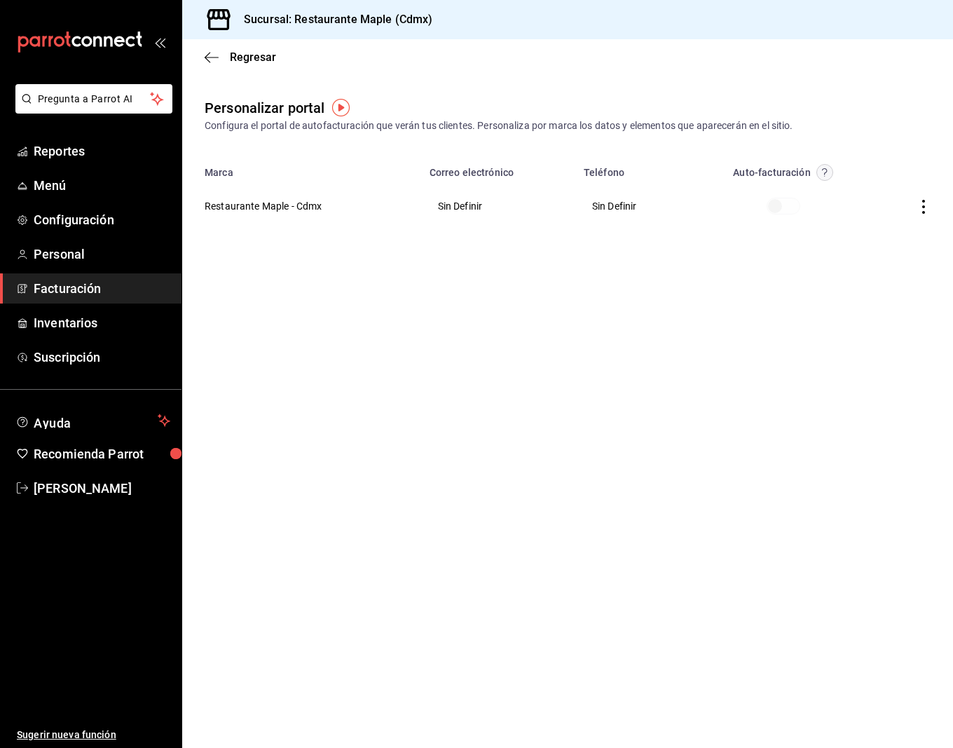
click at [917, 204] on icon "button" at bounding box center [924, 207] width 14 height 14
click at [900, 196] on li "Editar" at bounding box center [860, 189] width 140 height 36
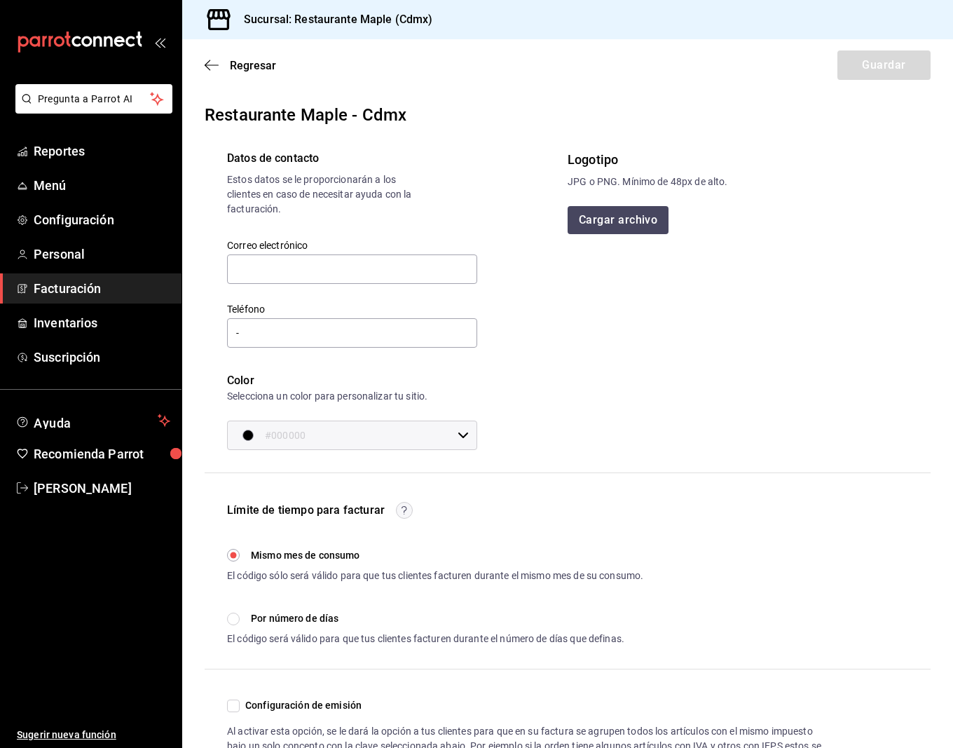
scroll to position [58, 0]
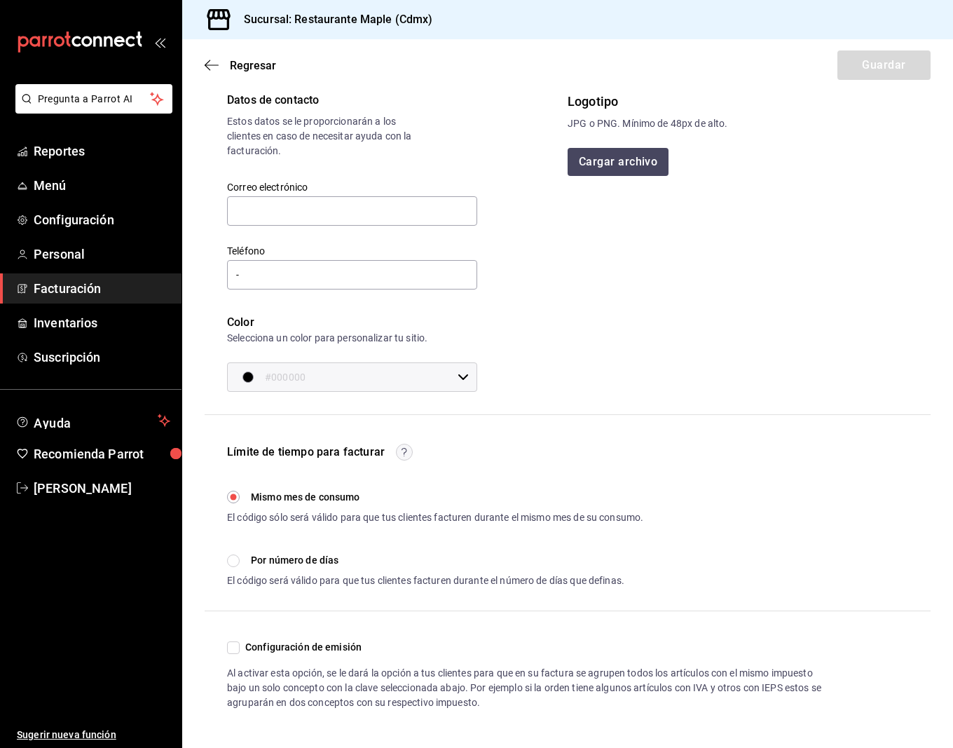
click at [231, 561] on input "Por número de días" at bounding box center [233, 560] width 13 height 13
radio input "true"
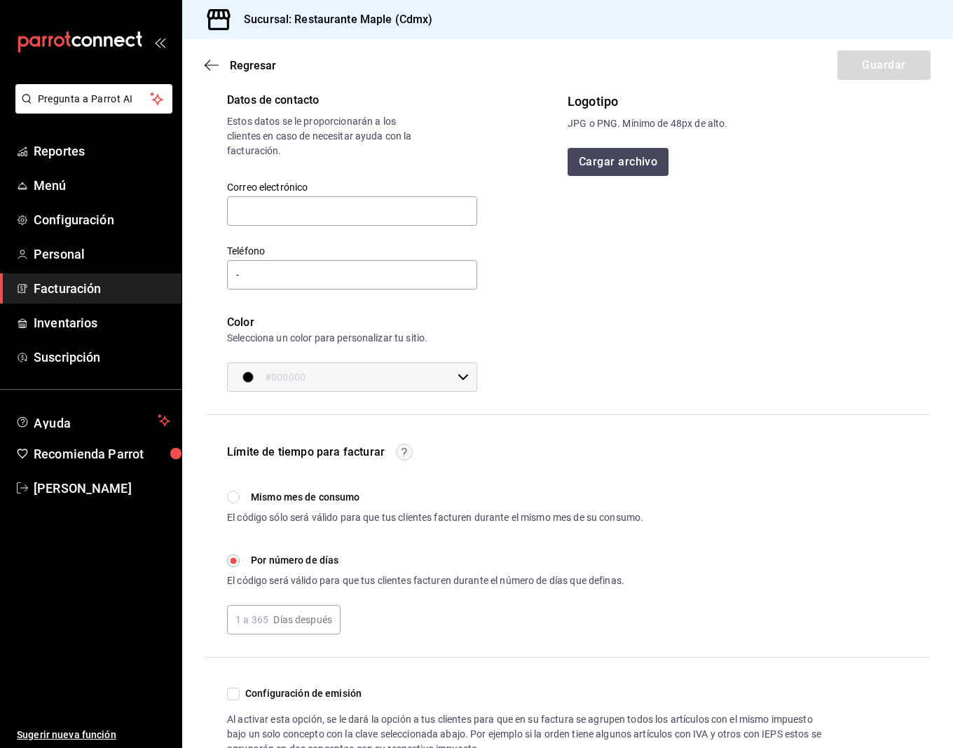
click at [260, 618] on input "text" at bounding box center [247, 619] width 41 height 28
type input "1"
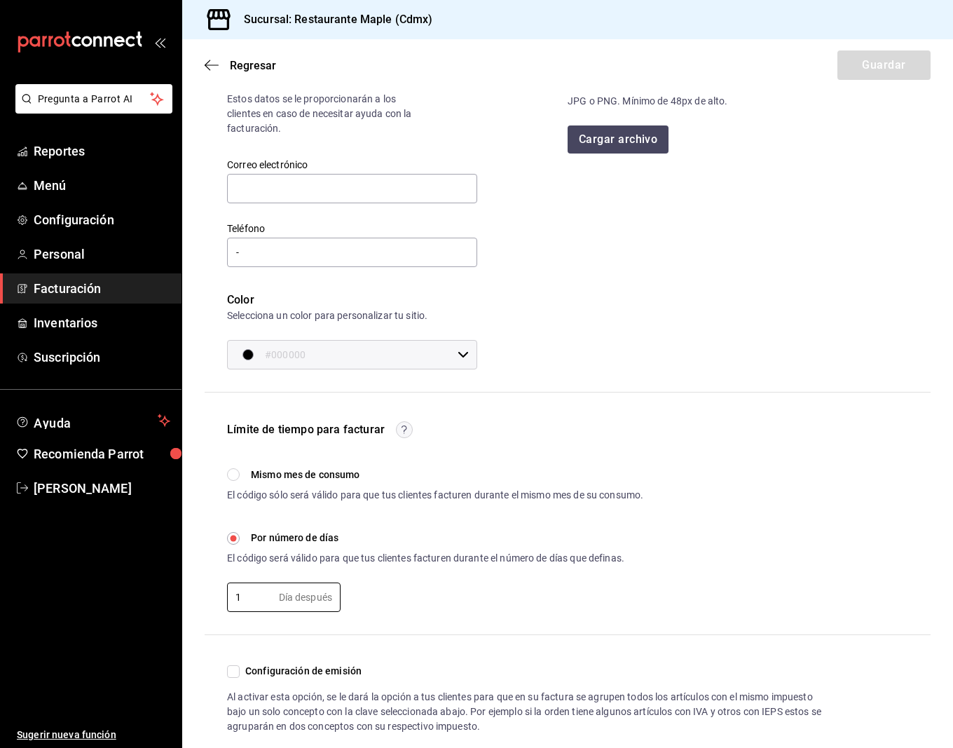
scroll to position [105, 0]
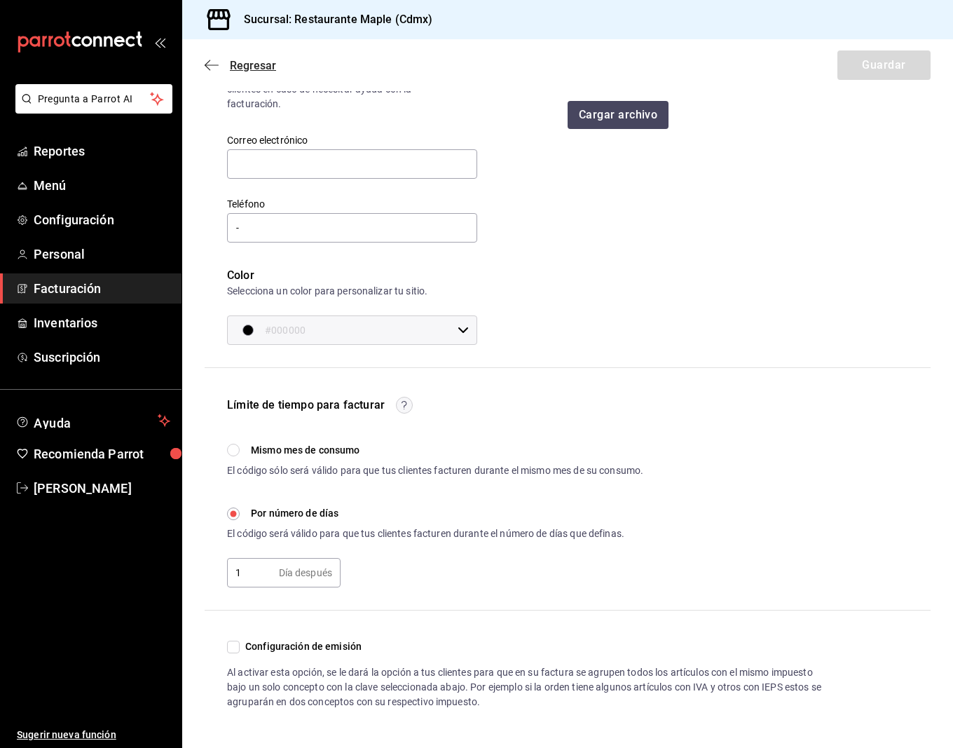
click at [214, 67] on icon "button" at bounding box center [212, 65] width 14 height 13
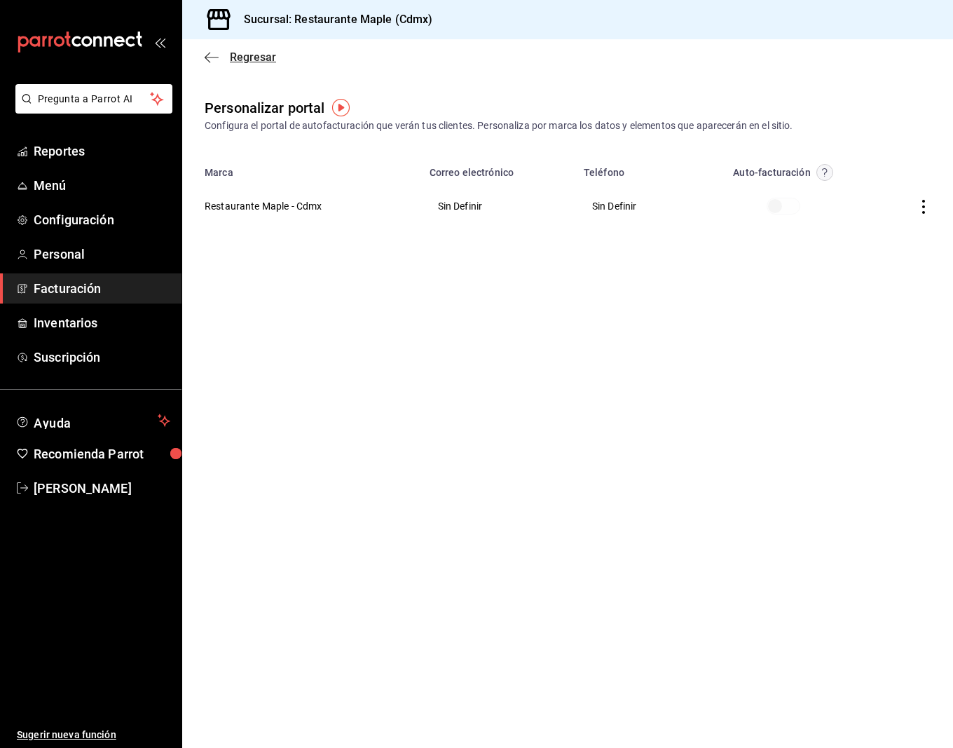
click at [207, 56] on icon "button" at bounding box center [212, 57] width 14 height 13
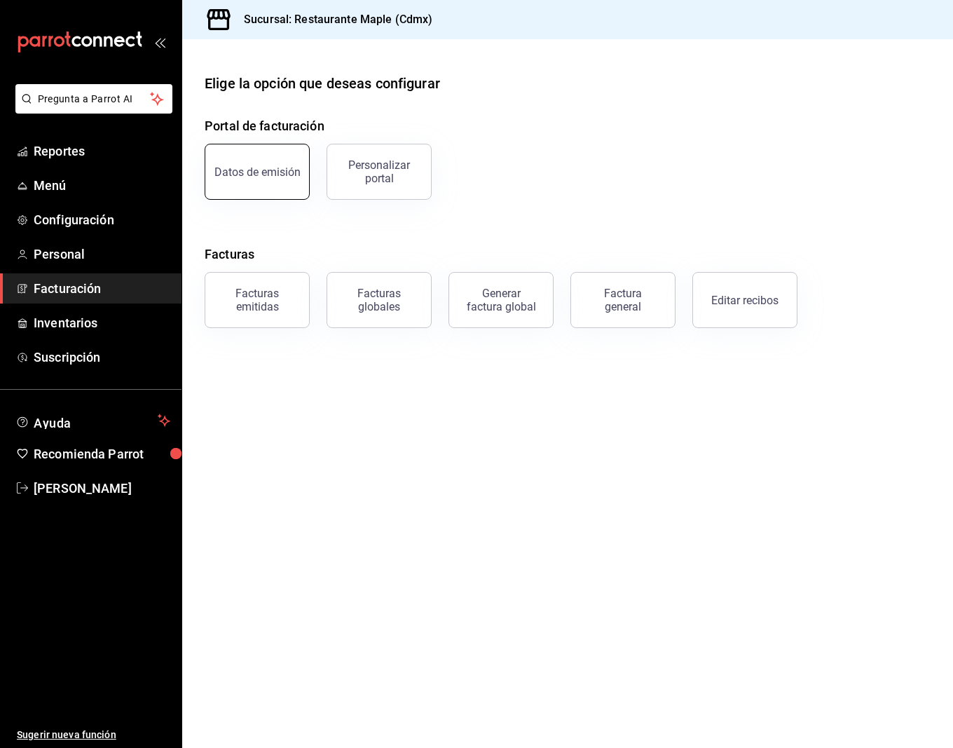
click at [283, 164] on button "Datos de emisión" at bounding box center [257, 172] width 105 height 56
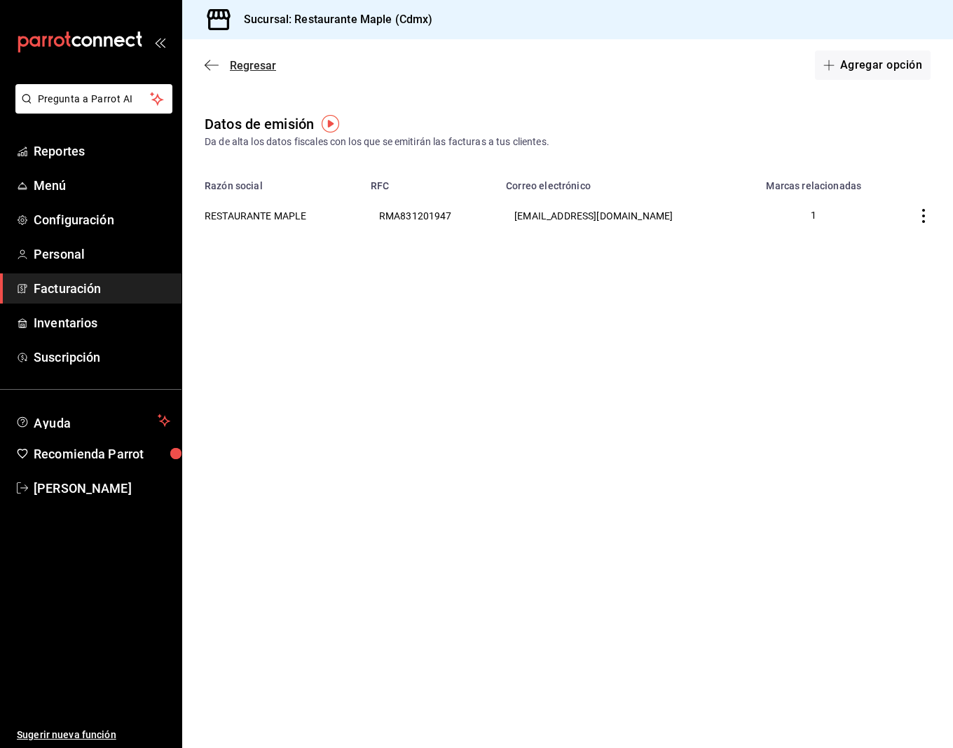
click at [209, 67] on icon "button" at bounding box center [212, 65] width 14 height 13
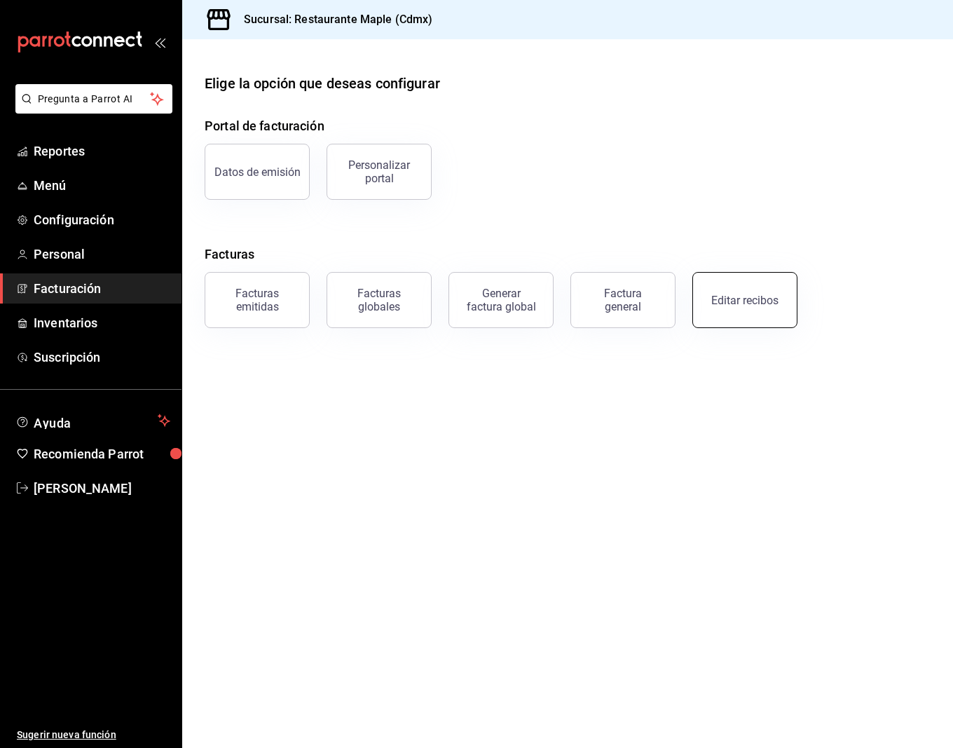
click at [758, 288] on button "Editar recibos" at bounding box center [744, 300] width 105 height 56
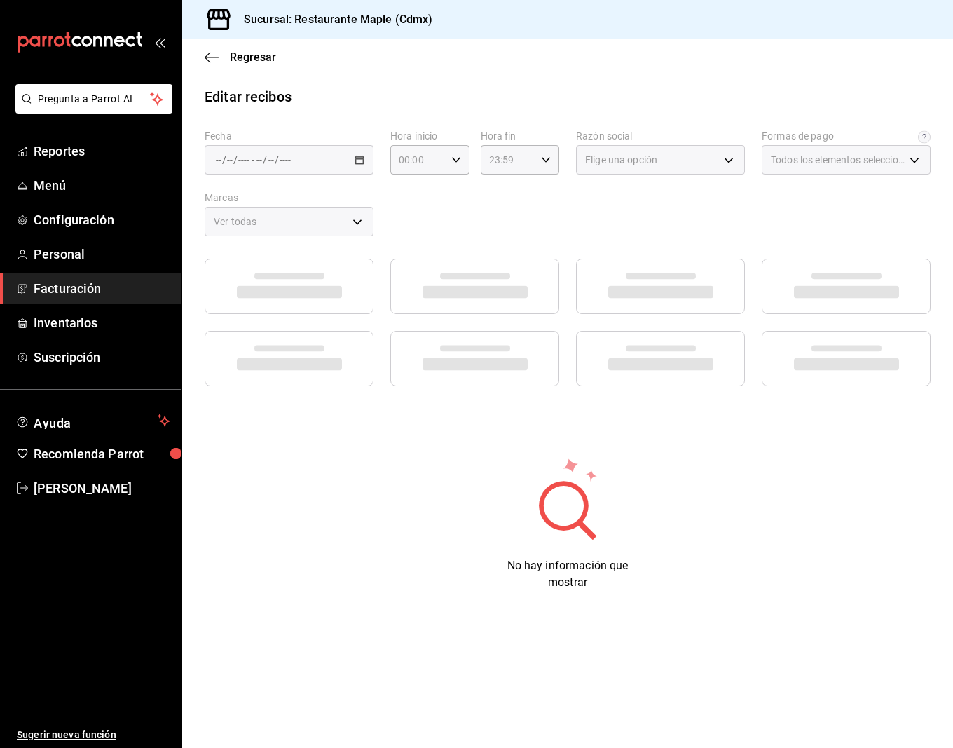
type input "1c0db33b-a268-48f2-8e75-1009b11b28a9"
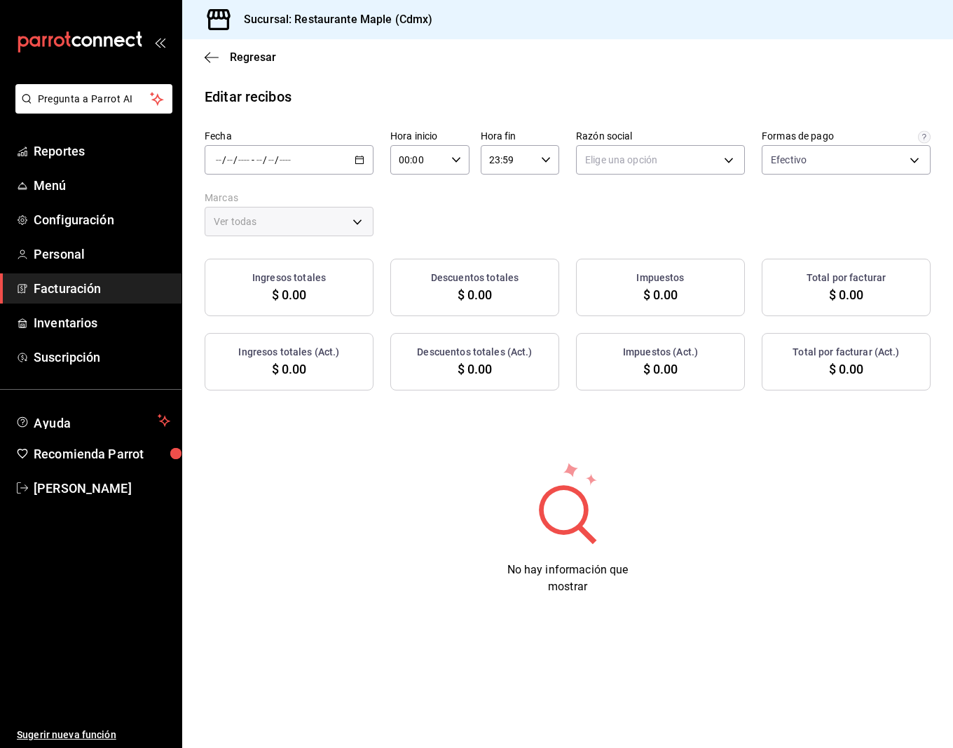
click at [359, 167] on div "/ / - / /" at bounding box center [289, 159] width 169 height 29
click at [272, 196] on span "Hoy" at bounding box center [271, 202] width 109 height 15
click at [339, 228] on div "Ver todas" at bounding box center [289, 221] width 169 height 29
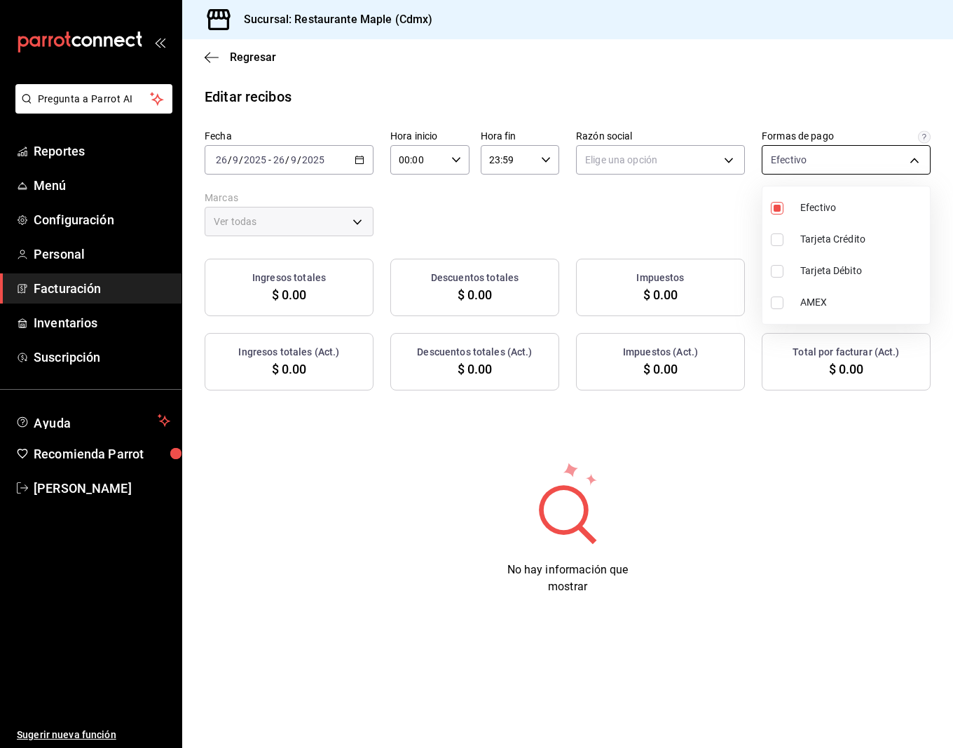
click at [785, 152] on body "Pregunta a Parrot AI Reportes Menú Configuración Personal Facturación Inventari…" at bounding box center [476, 374] width 953 height 748
click at [695, 163] on div at bounding box center [476, 374] width 953 height 748
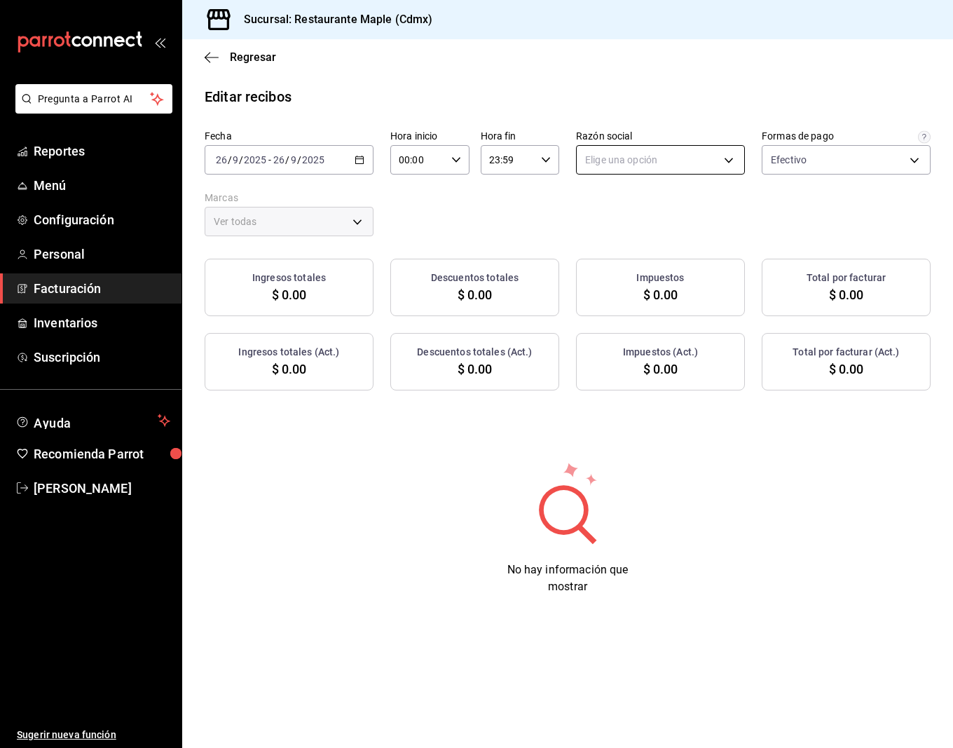
click at [706, 170] on body "Pregunta a Parrot AI Reportes Menú Configuración Personal Facturación Inventari…" at bounding box center [476, 374] width 953 height 748
click at [615, 235] on li "RESTAURANTE MAPLE" at bounding box center [660, 231] width 167 height 26
type input "9707b9c5-6b7d-4f6e-a4b1-93e597a3127c"
type input "9367c8d0-d5bf-442c-b6f8-a503c691c07e"
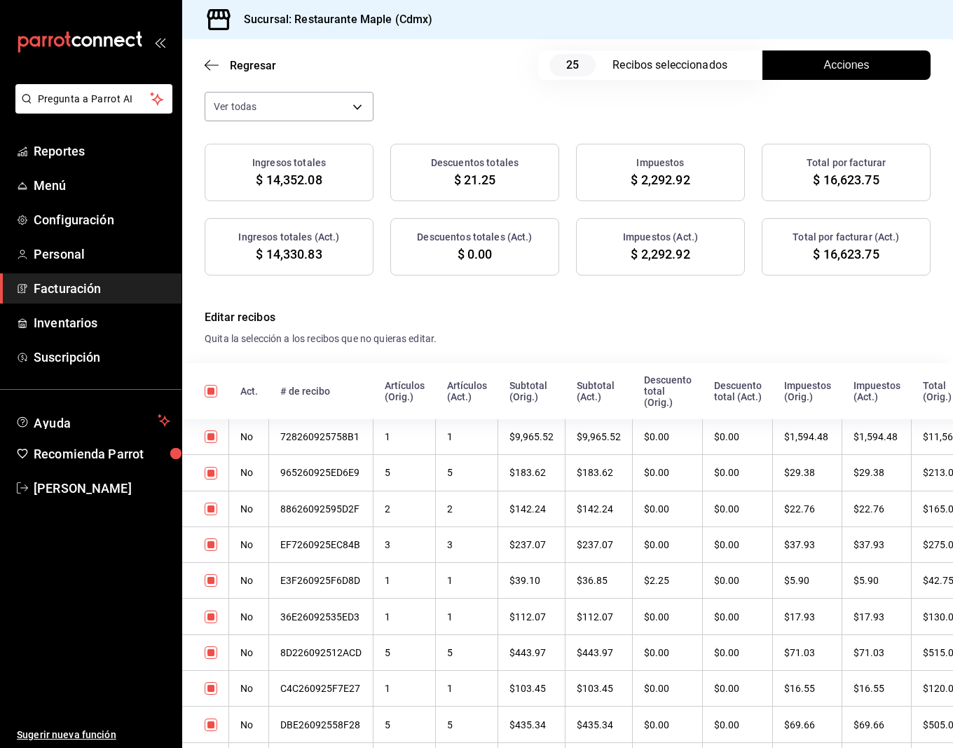
scroll to position [168, 0]
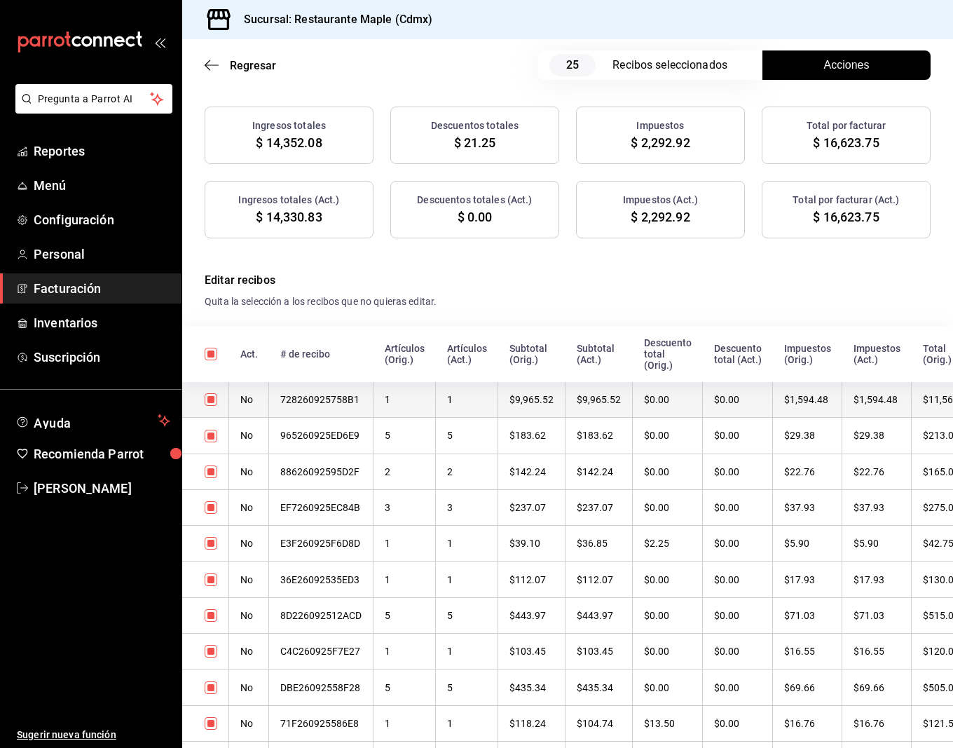
click at [216, 396] on input "checkbox" at bounding box center [211, 399] width 13 height 13
checkbox input "false"
click at [206, 397] on input "checkbox" at bounding box center [211, 399] width 13 height 13
checkbox input "true"
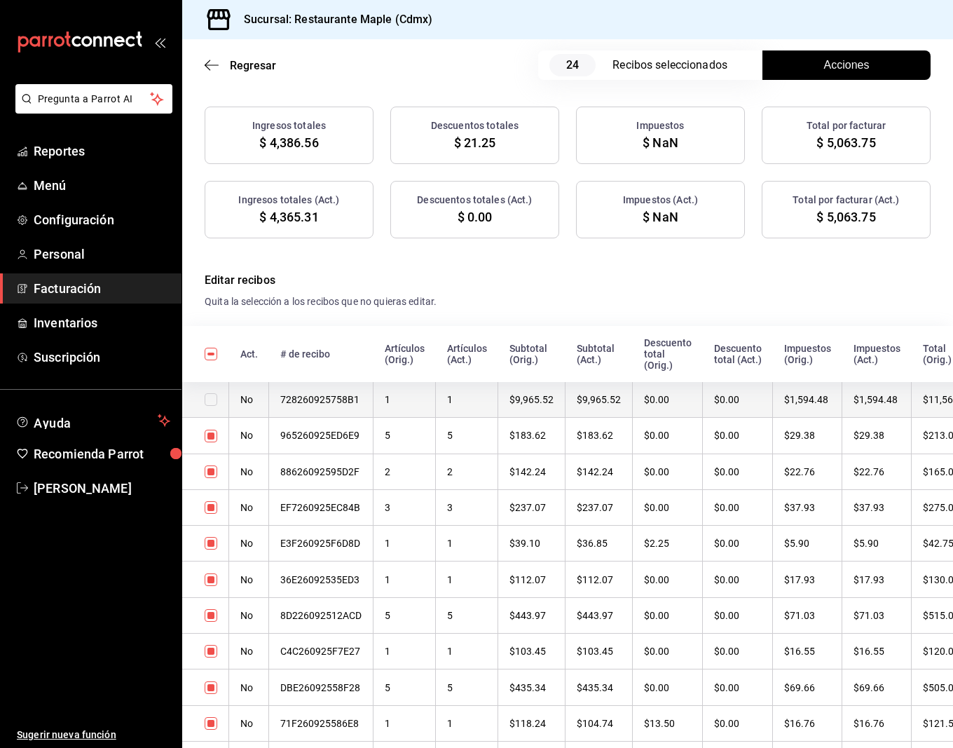
checkbox input "true"
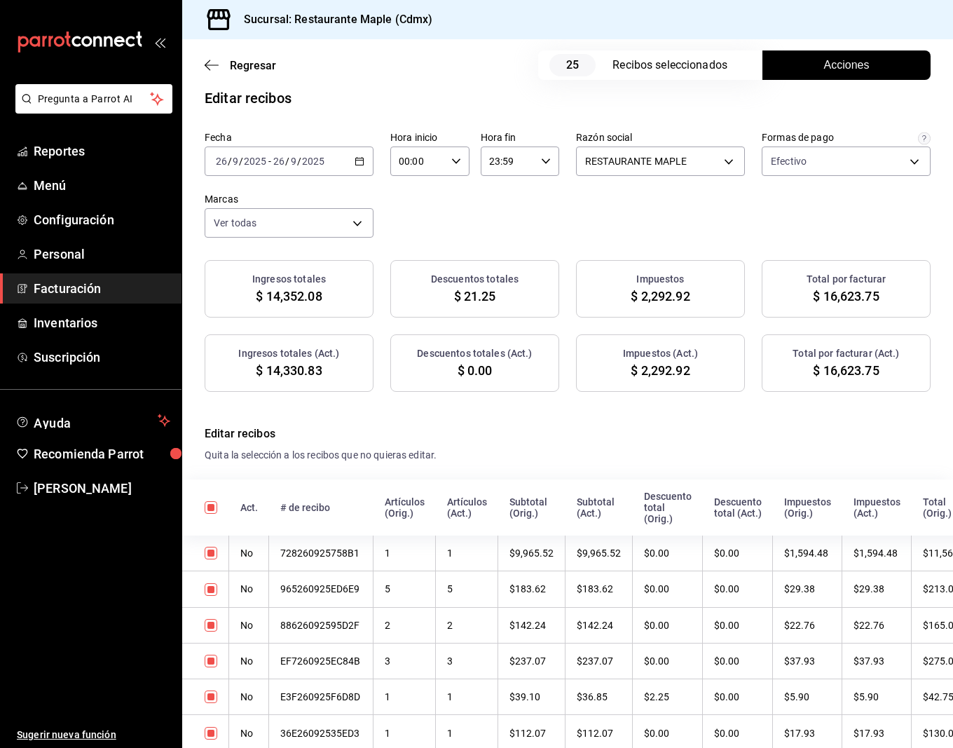
scroll to position [0, 0]
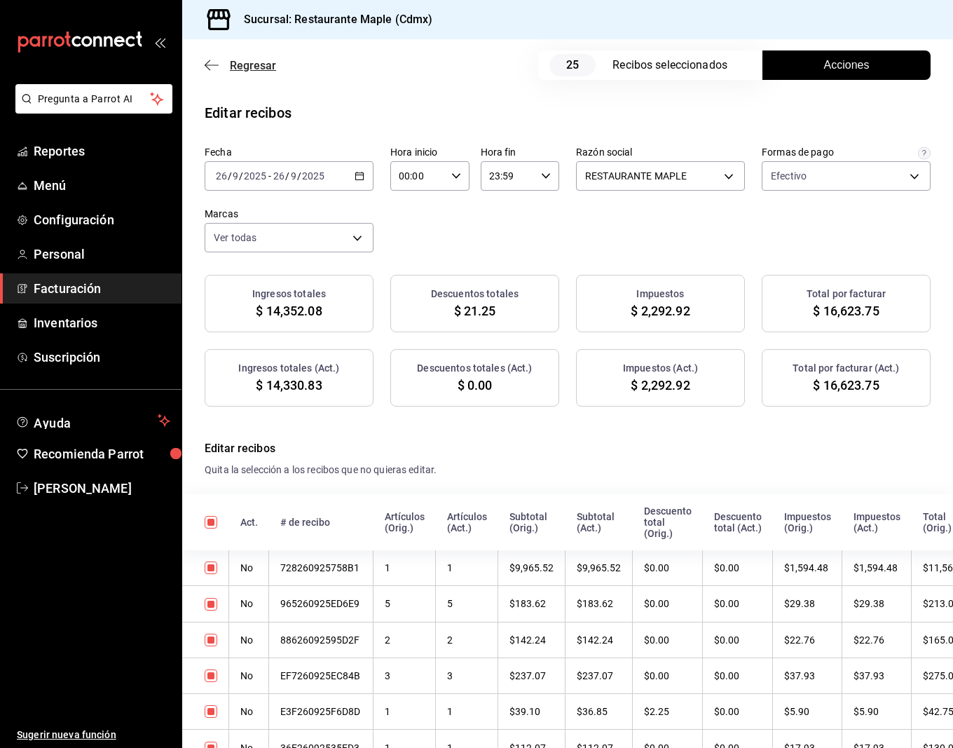
click at [207, 60] on icon "button" at bounding box center [212, 65] width 14 height 13
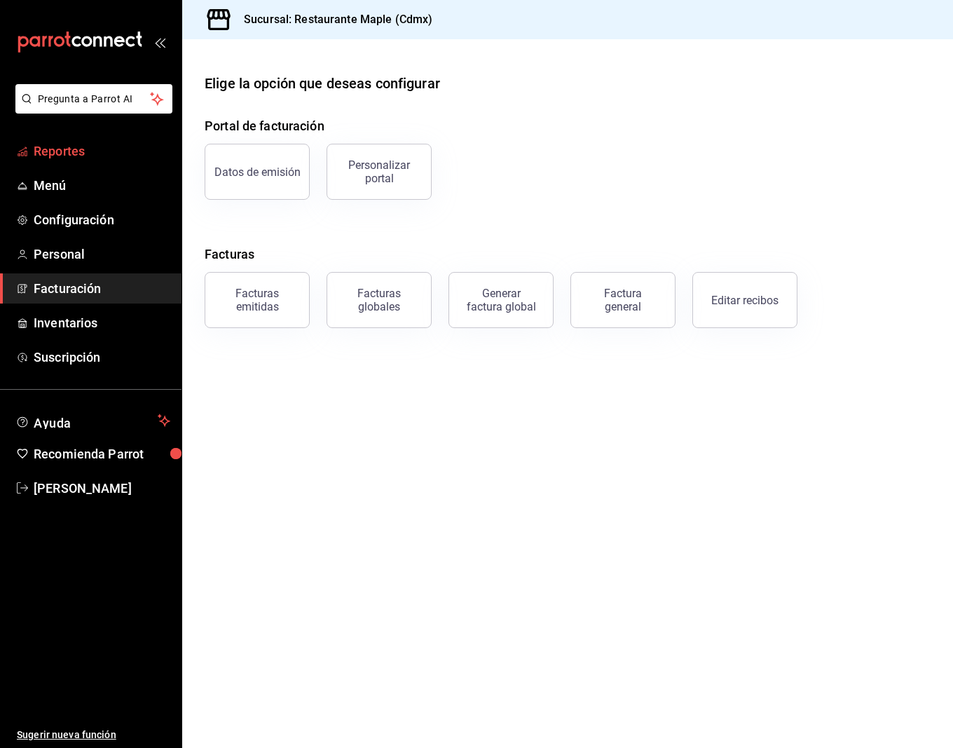
click at [64, 160] on span "Reportes" at bounding box center [102, 151] width 137 height 19
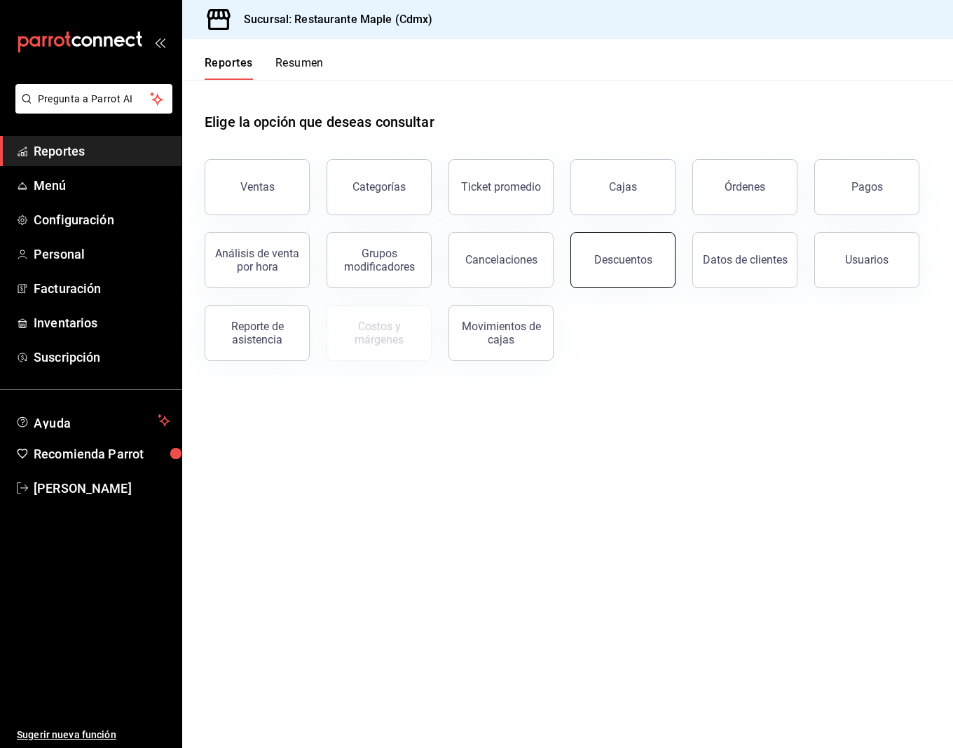
click at [650, 268] on button "Descuentos" at bounding box center [622, 260] width 105 height 56
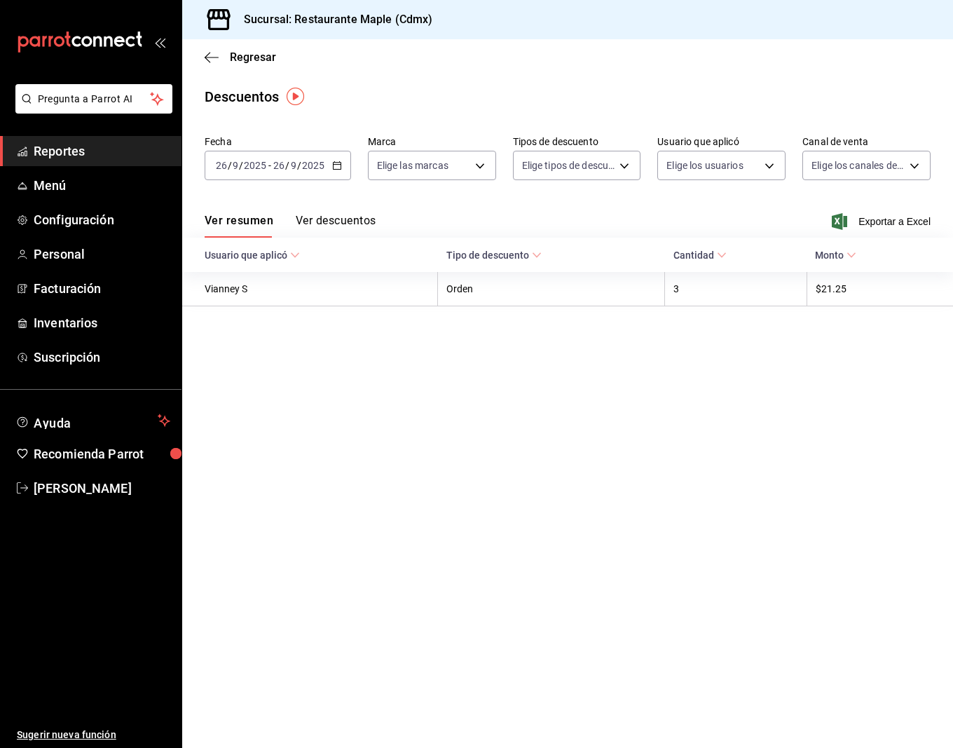
click at [337, 164] on \(Stroke\) "button" at bounding box center [337, 164] width 8 height 1
click at [275, 259] on li "Semana actual" at bounding box center [270, 271] width 131 height 32
click at [292, 250] on icon at bounding box center [295, 255] width 10 height 10
click at [344, 228] on button "Ver descuentos" at bounding box center [336, 226] width 80 height 24
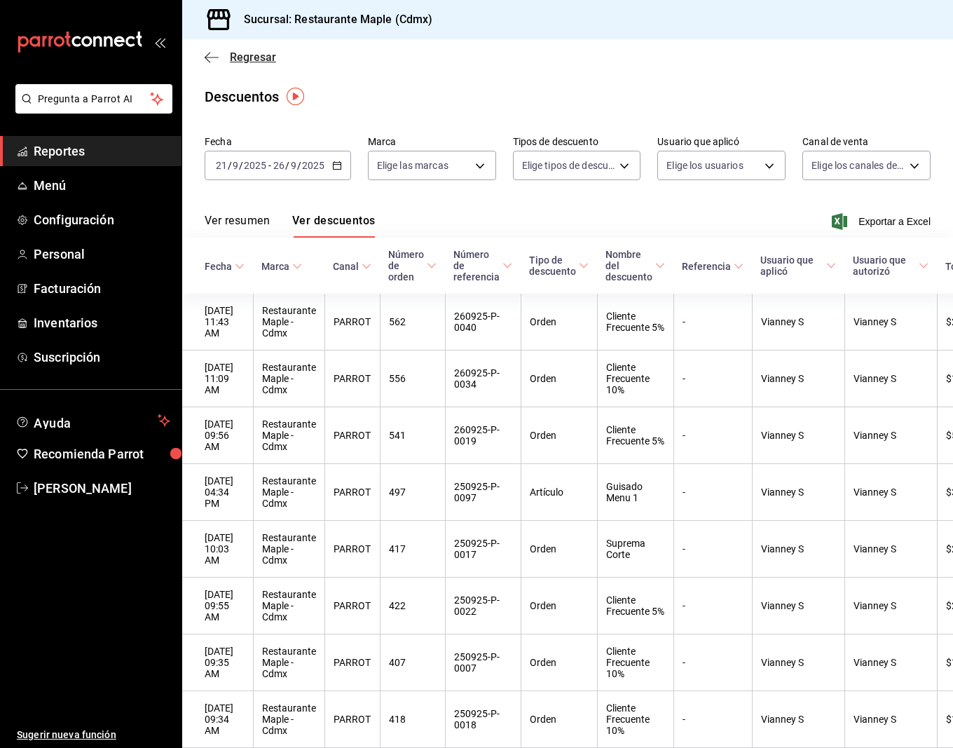
click at [205, 57] on icon "button" at bounding box center [212, 57] width 14 height 13
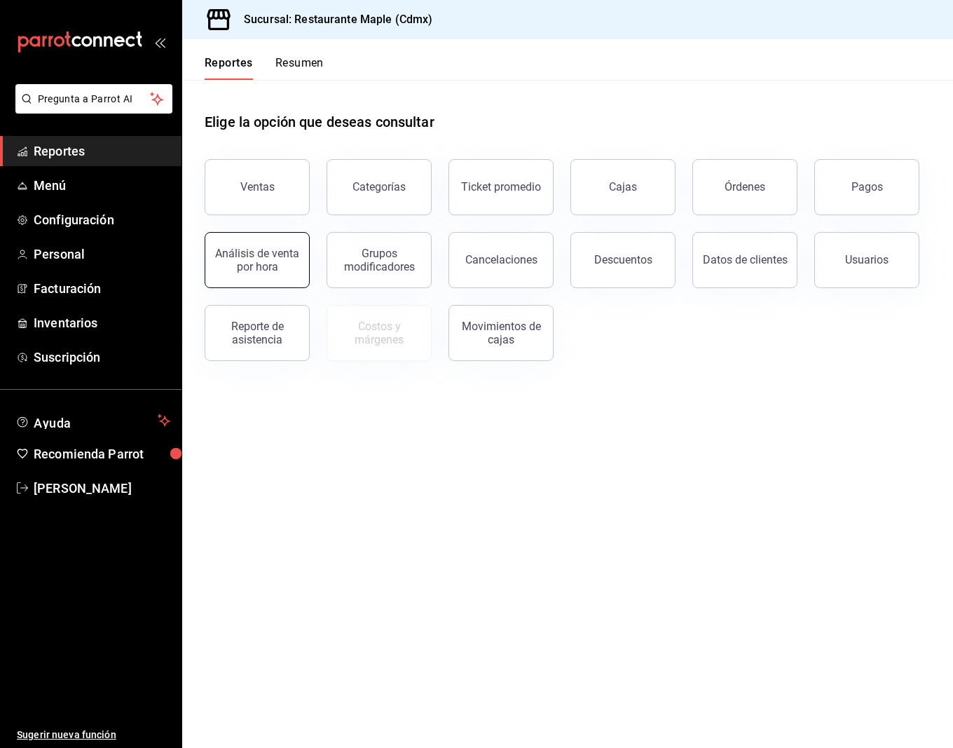
click at [275, 271] on button "Análisis de venta por hora" at bounding box center [257, 260] width 105 height 56
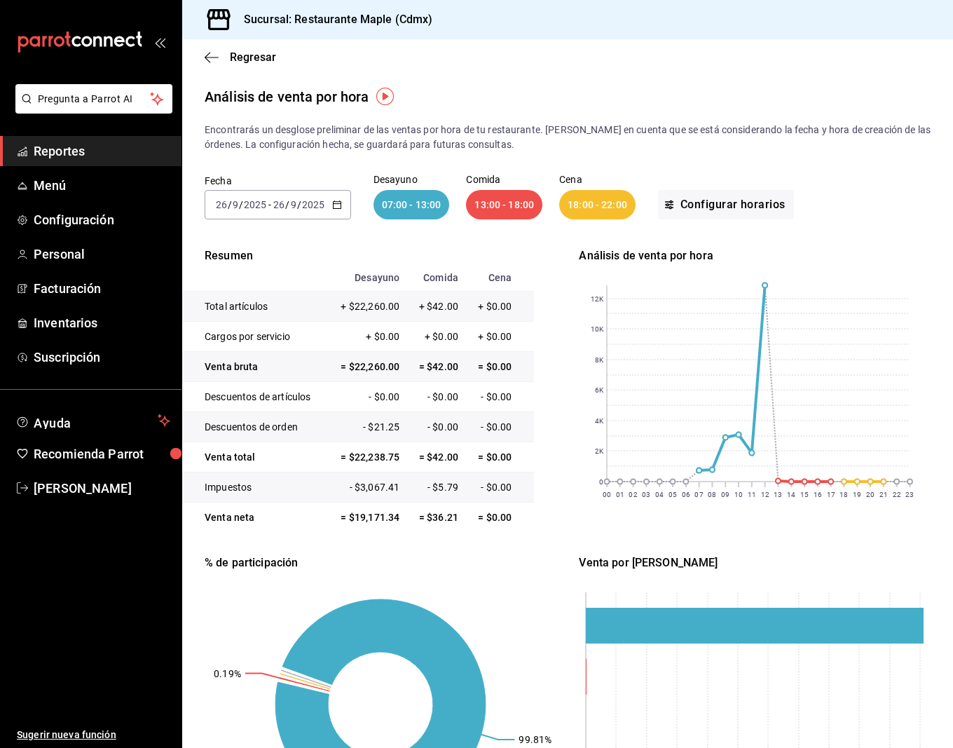
click at [318, 200] on input "2025" at bounding box center [313, 204] width 24 height 11
click at [249, 318] on li "Semana actual" at bounding box center [270, 310] width 131 height 32
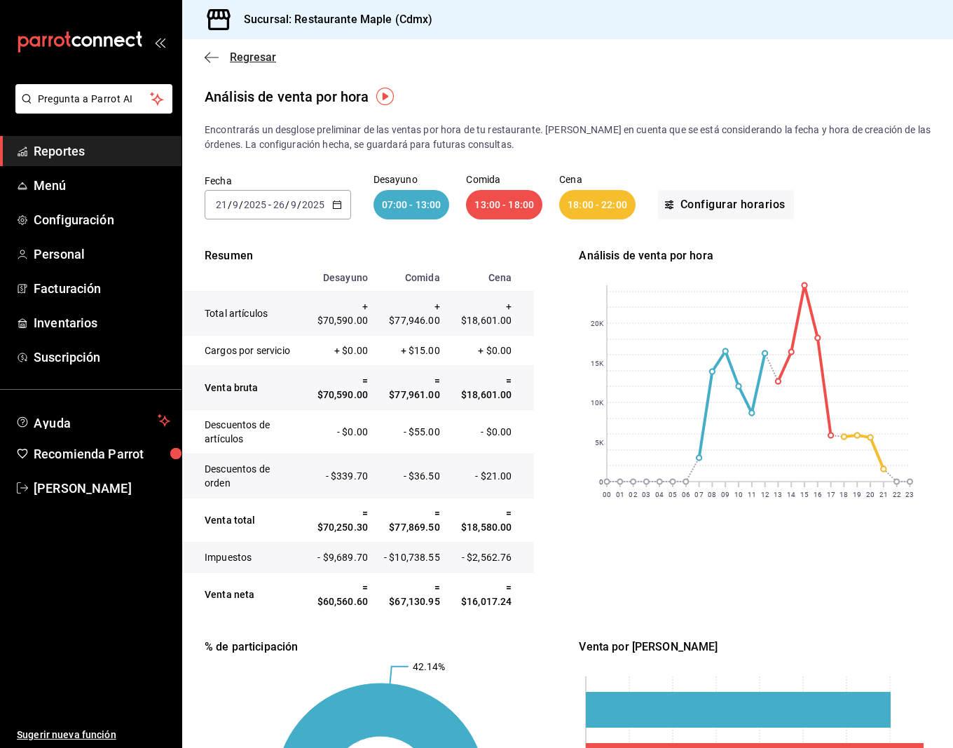
click at [206, 57] on icon "button" at bounding box center [208, 57] width 6 height 11
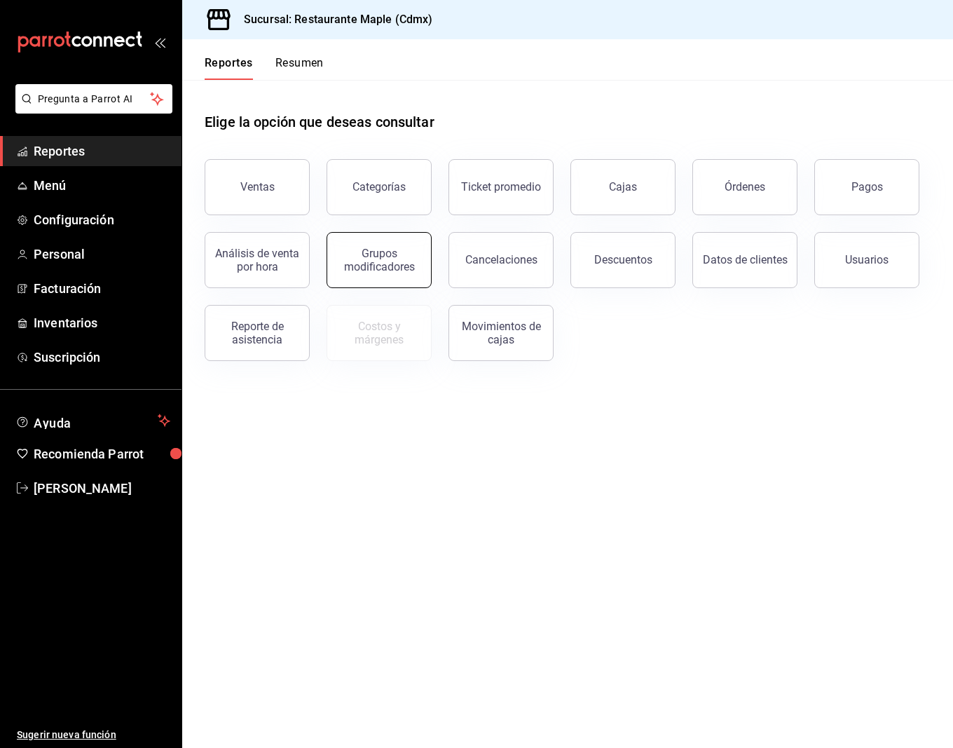
click at [374, 263] on div "Grupos modificadores" at bounding box center [379, 260] width 87 height 27
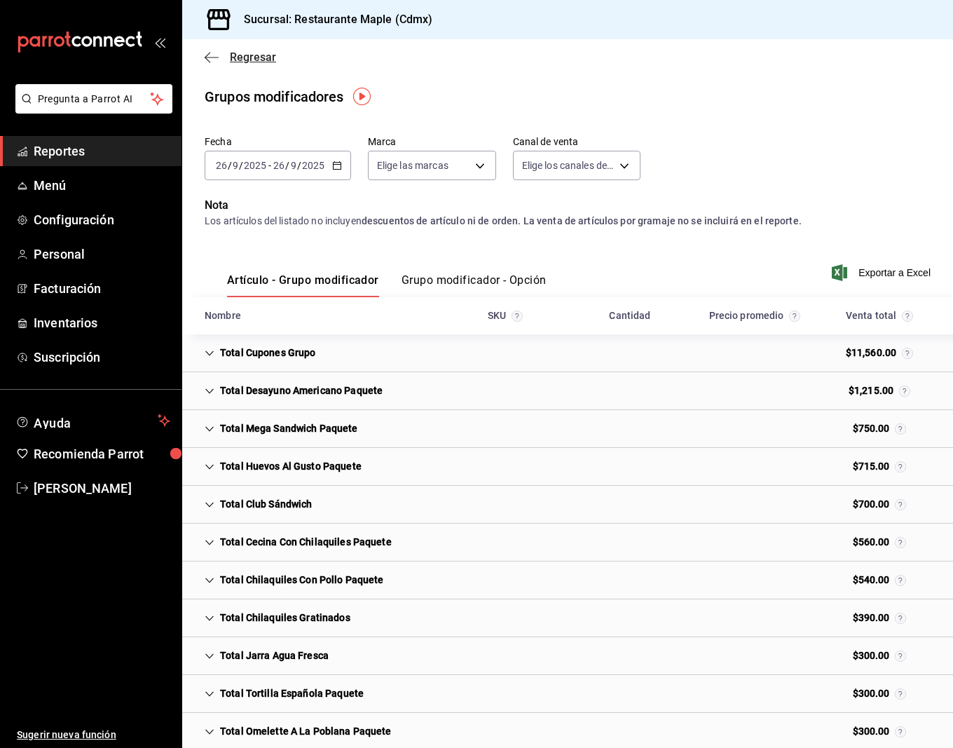
click at [215, 63] on icon "button" at bounding box center [212, 57] width 14 height 13
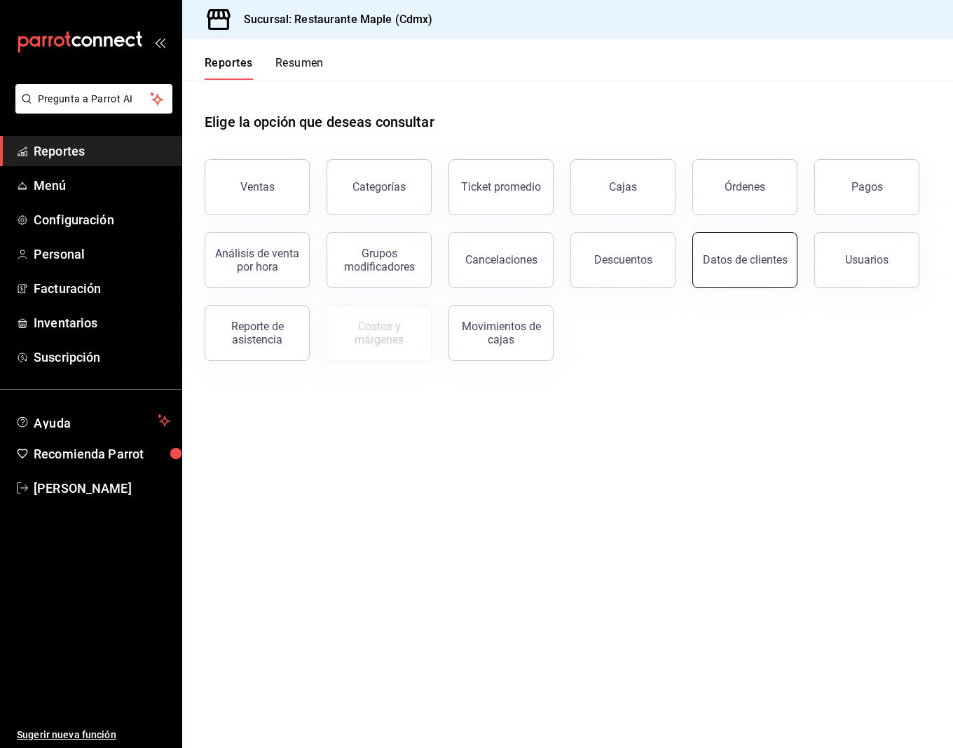
click at [731, 265] on div "Datos de clientes" at bounding box center [745, 259] width 85 height 13
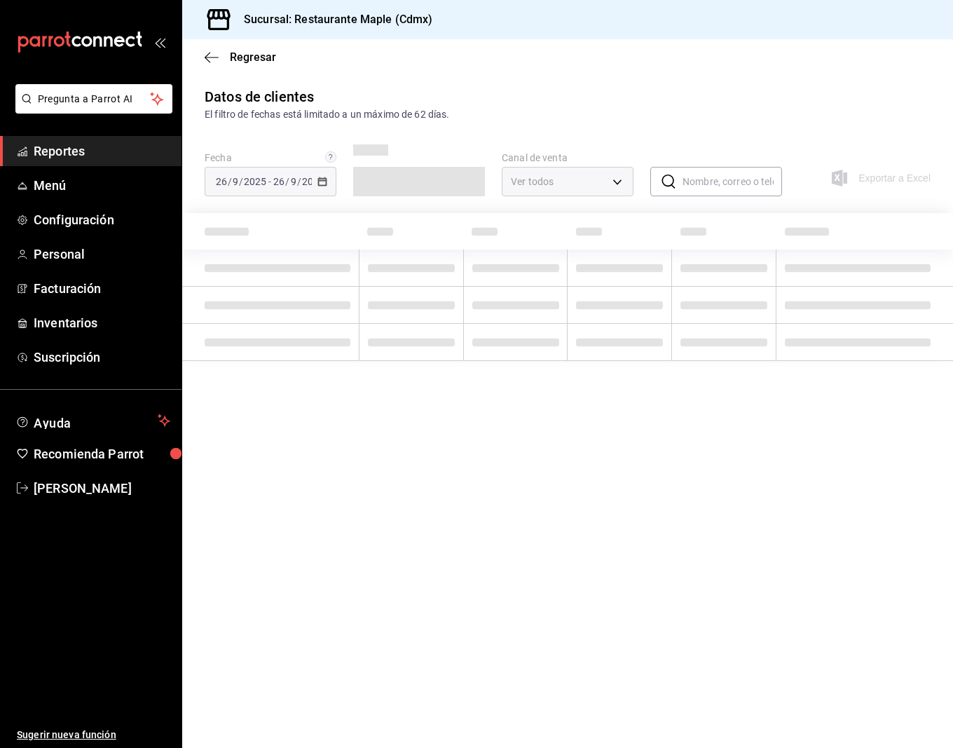
type input "PARROT,DIDI_FOOD,ONLINE"
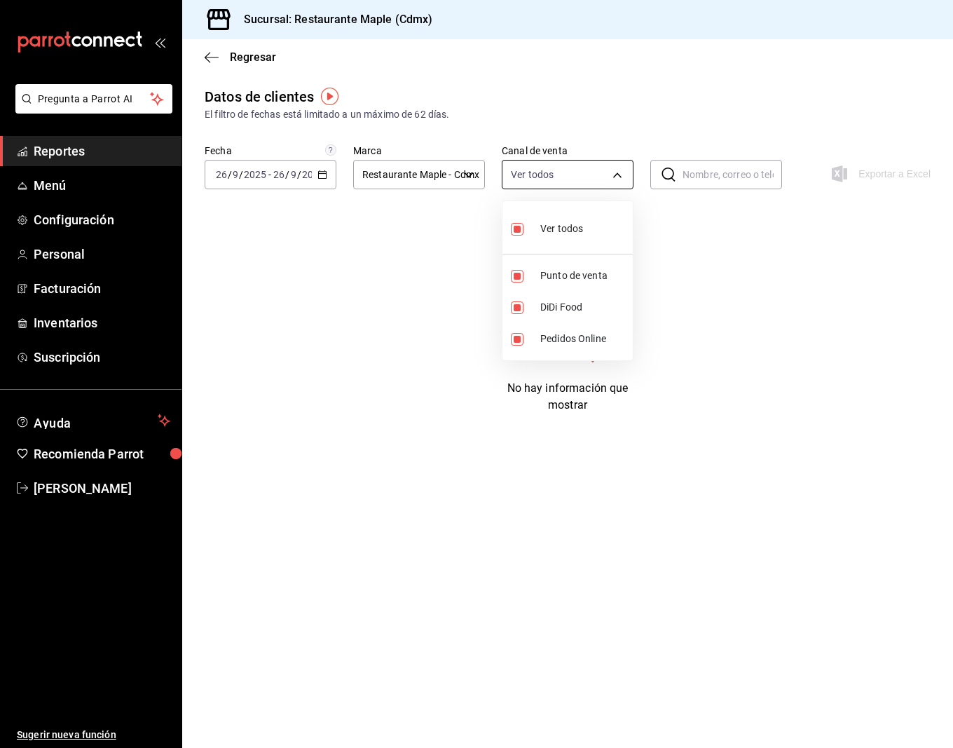
click at [533, 176] on body "Pregunta a Parrot AI Reportes Menú Configuración Personal Facturación Inventari…" at bounding box center [476, 374] width 953 height 748
click at [663, 234] on div at bounding box center [476, 374] width 953 height 748
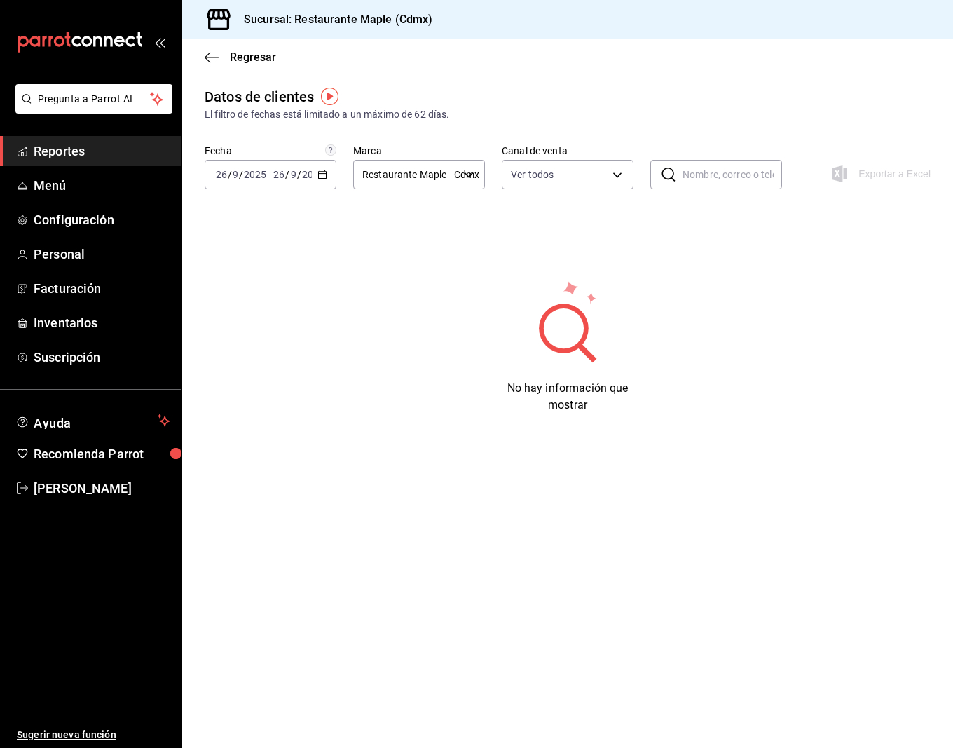
click at [332, 94] on img "button" at bounding box center [330, 97] width 18 height 18
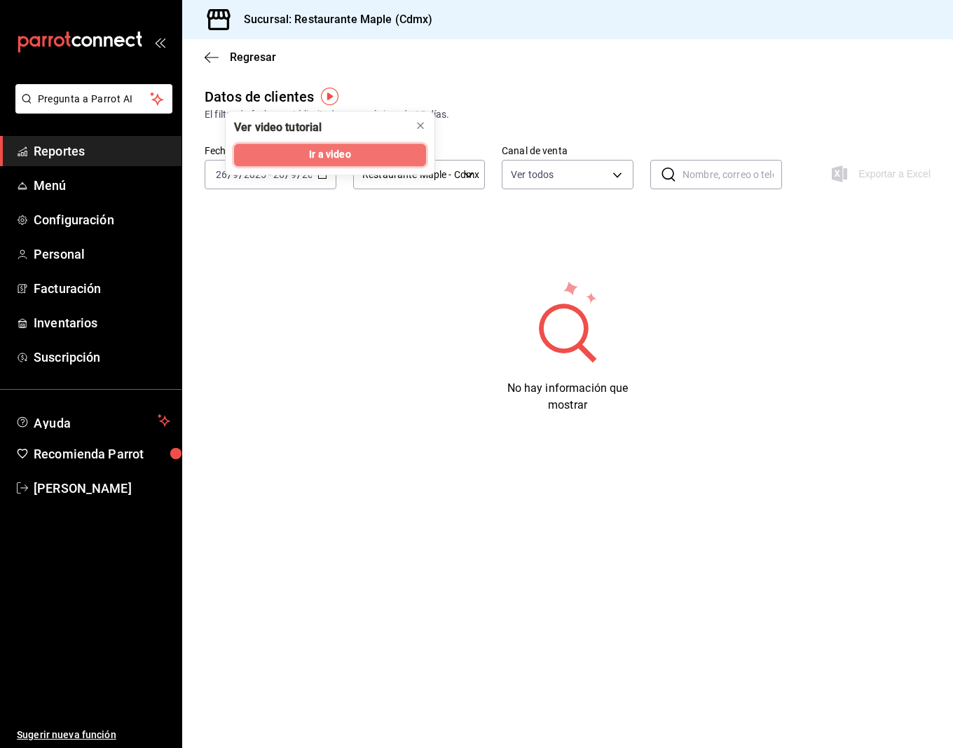
click at [323, 156] on span "Ir a video" at bounding box center [329, 155] width 41 height 15
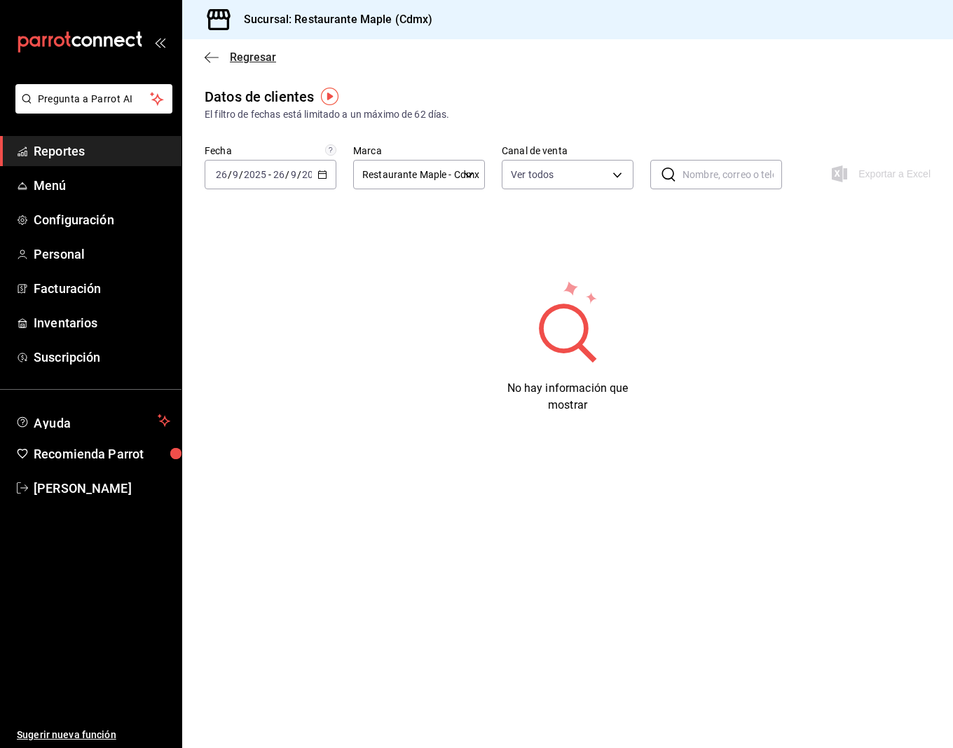
click at [214, 60] on icon "button" at bounding box center [212, 57] width 14 height 13
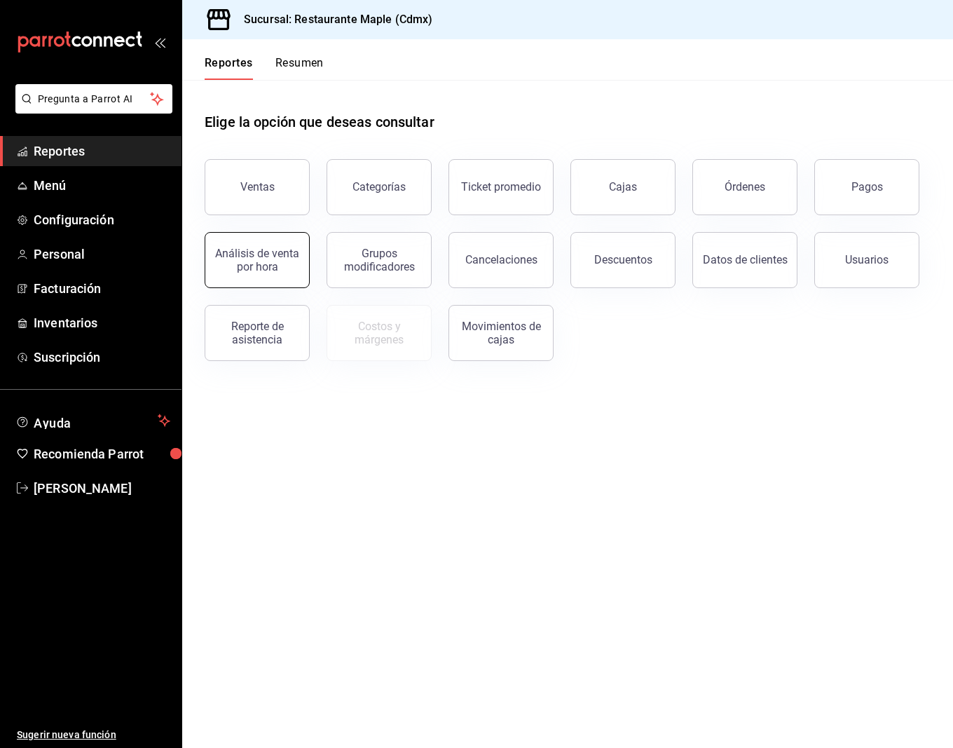
click at [270, 253] on div "Análisis de venta por hora" at bounding box center [257, 260] width 87 height 27
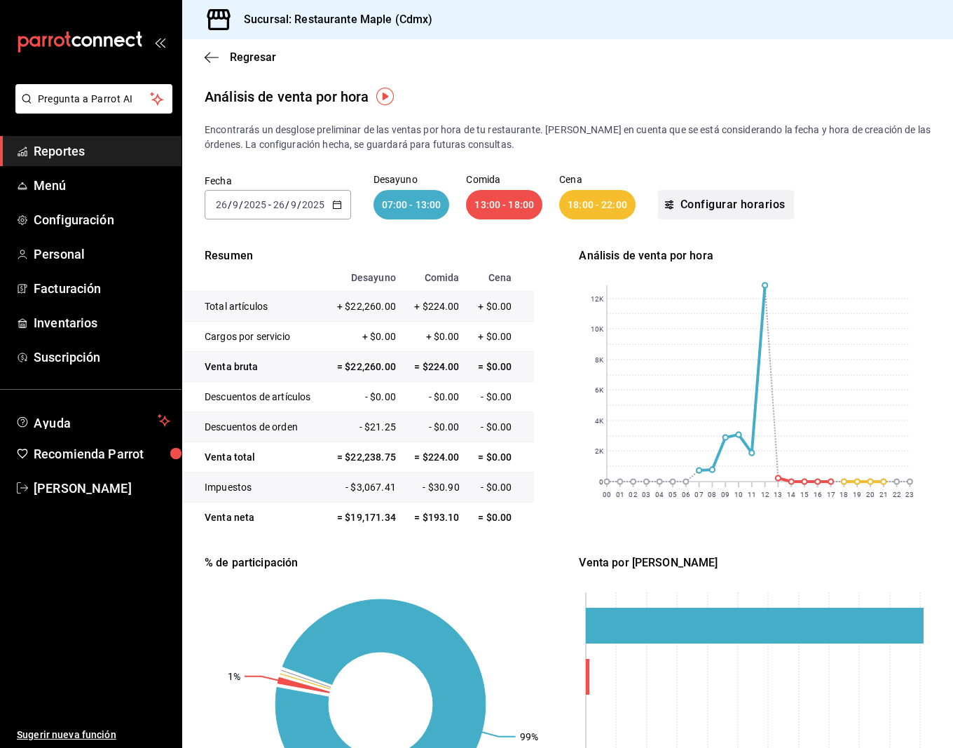
click at [689, 207] on button "Configurar horarios" at bounding box center [726, 204] width 136 height 29
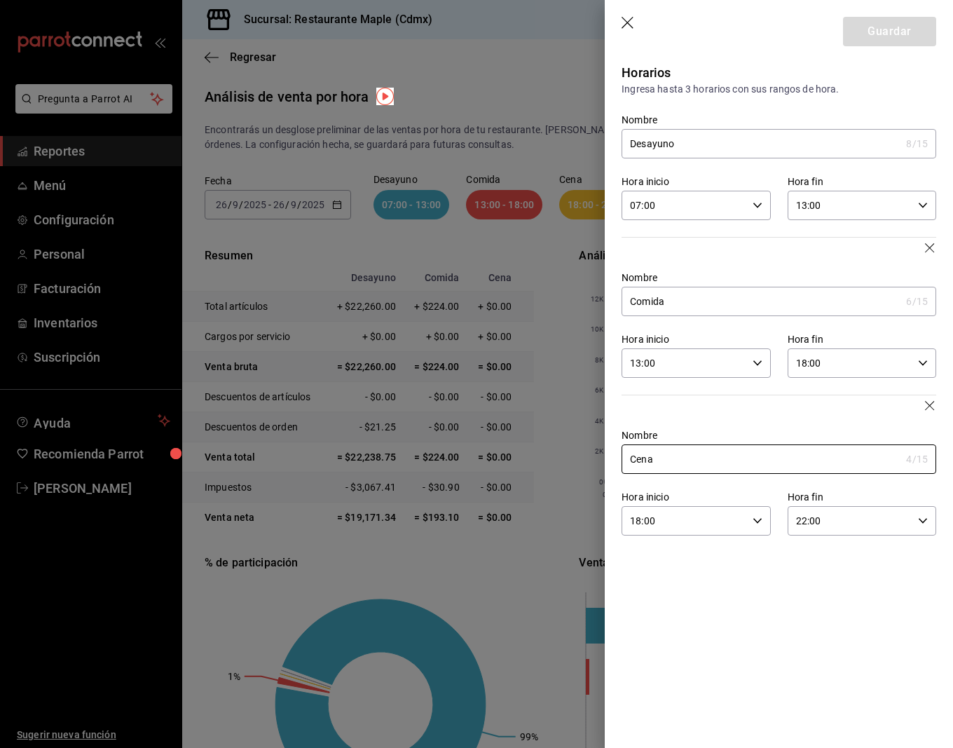
click at [626, 28] on icon "button" at bounding box center [629, 24] width 14 height 14
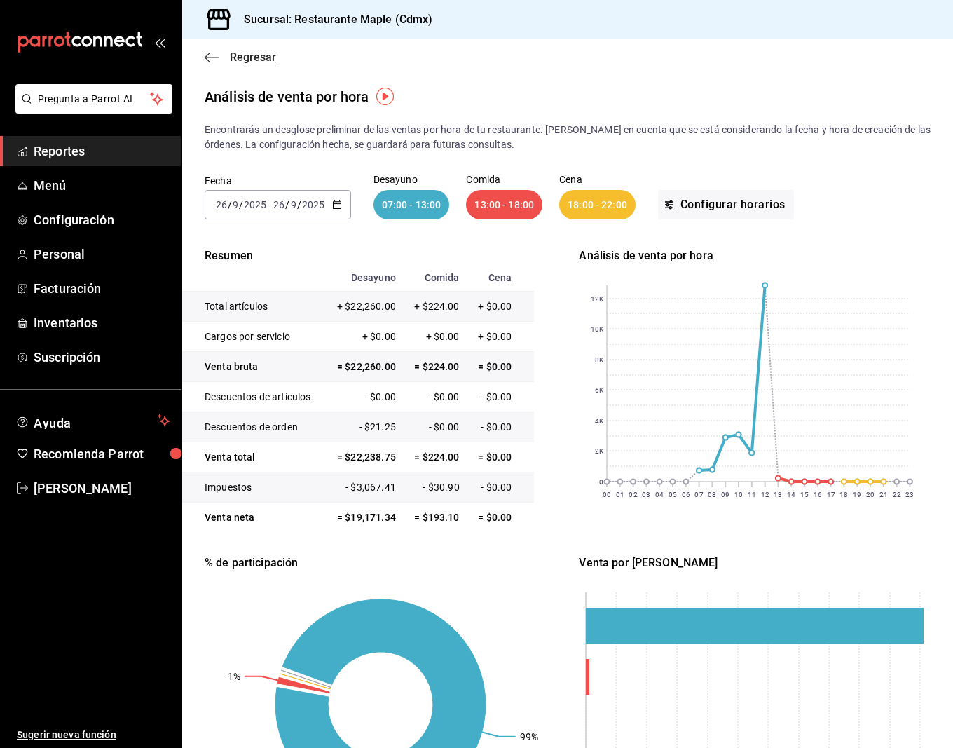
click at [209, 56] on icon "button" at bounding box center [212, 57] width 14 height 13
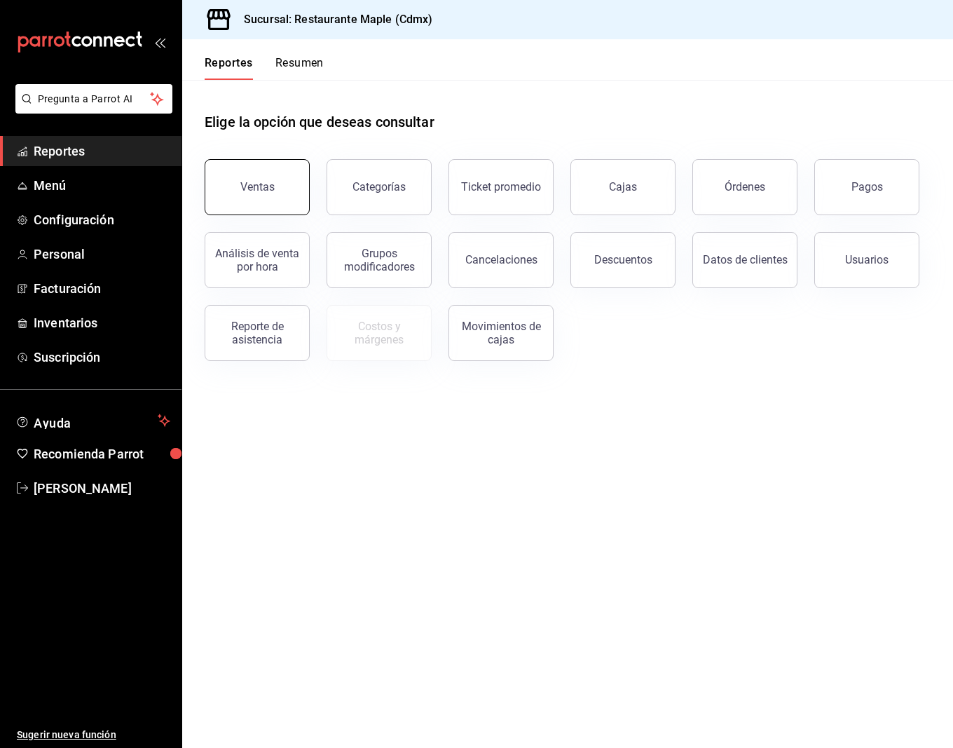
click at [295, 189] on button "Ventas" at bounding box center [257, 187] width 105 height 56
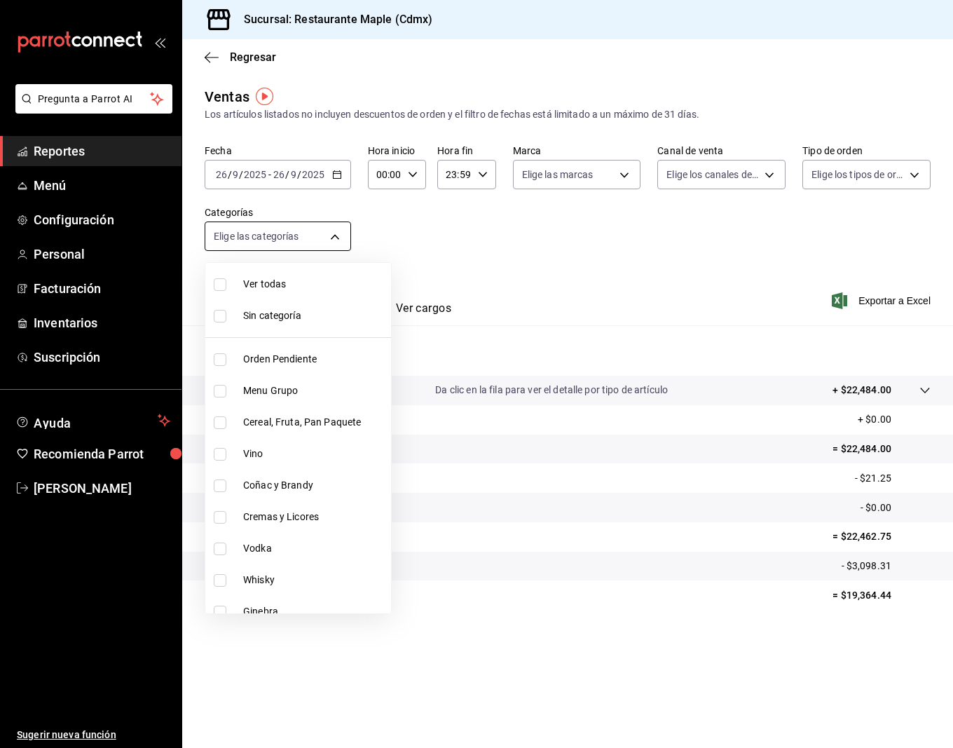
click at [334, 230] on body "Pregunta a Parrot AI Reportes Menú Configuración Personal Facturación Inventari…" at bounding box center [476, 374] width 953 height 748
click at [282, 285] on span "Ver todas" at bounding box center [314, 284] width 142 height 15
type input "6eac6812-aa63-4034-bc7d-6b15ea469221,4e41f967-64c3-4824-b710-a5a4e80a5f0c,cd1bb…"
checkbox input "true"
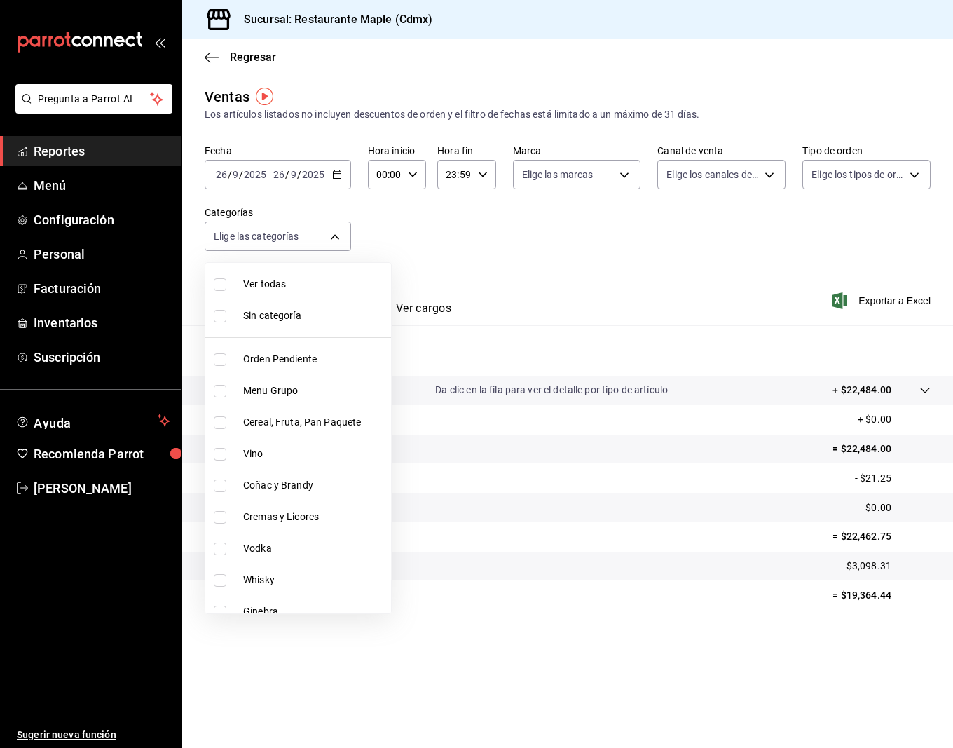
checkbox input "true"
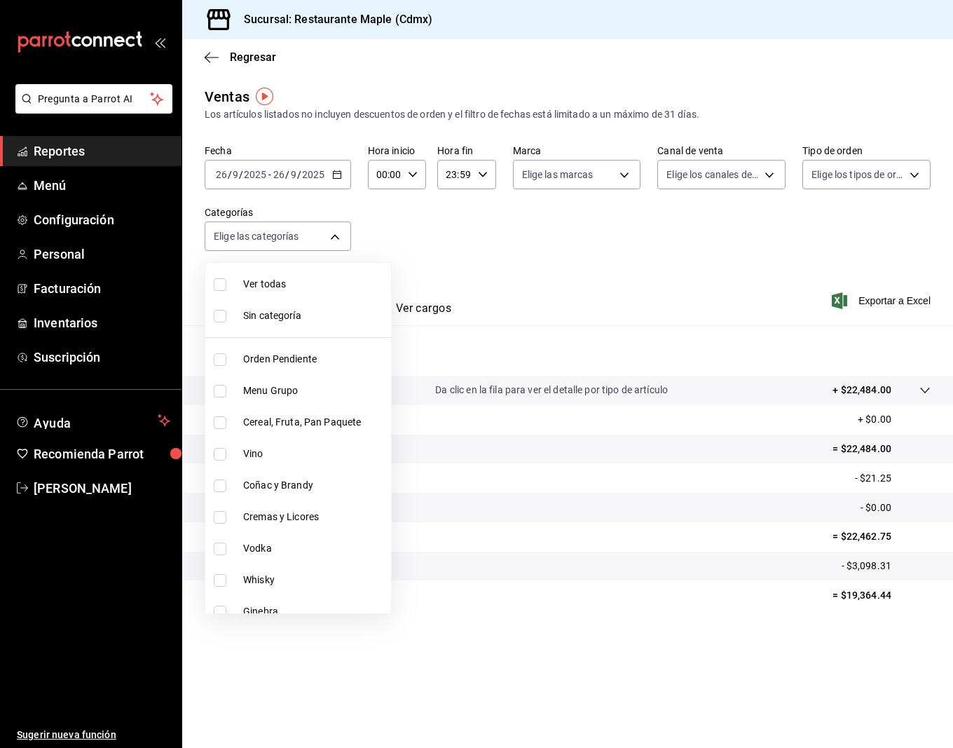
checkbox input "true"
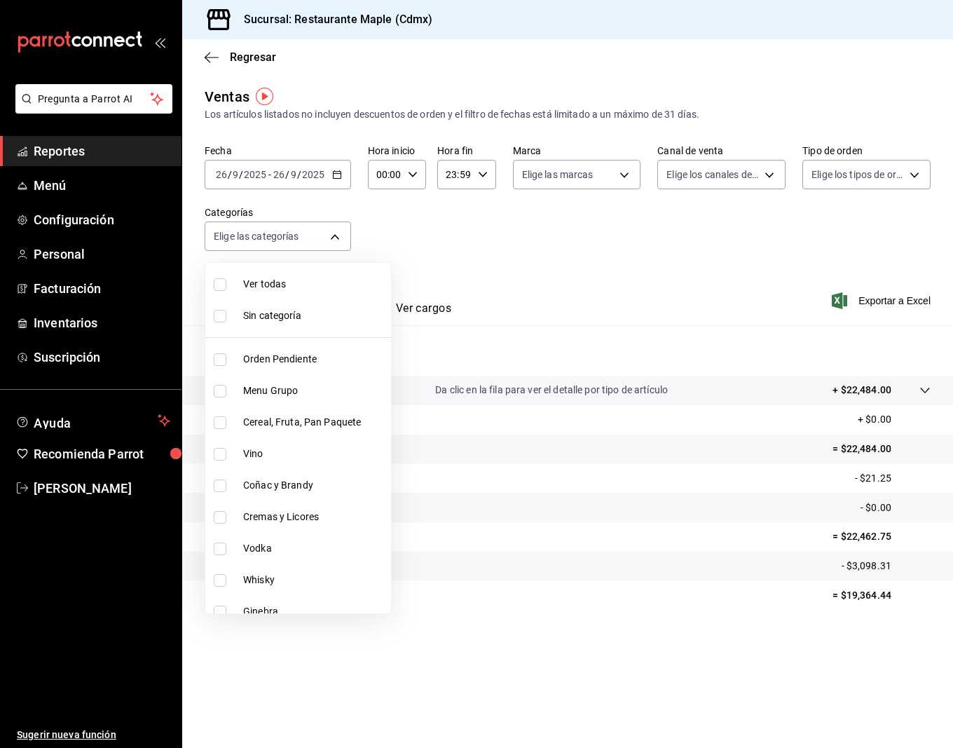
checkbox input "true"
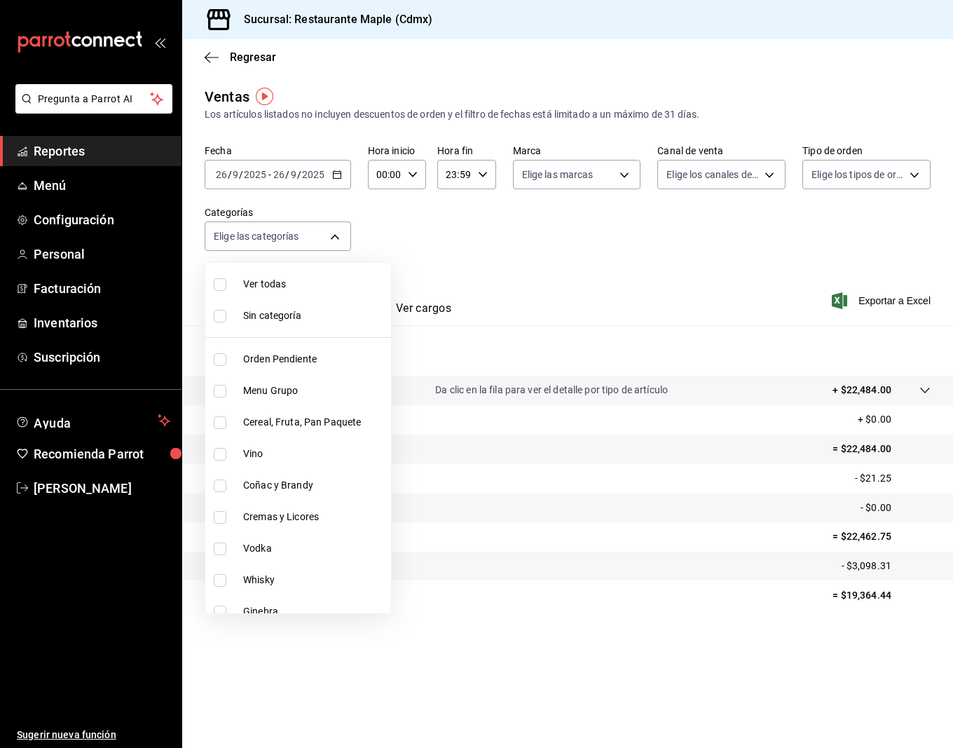
checkbox input "true"
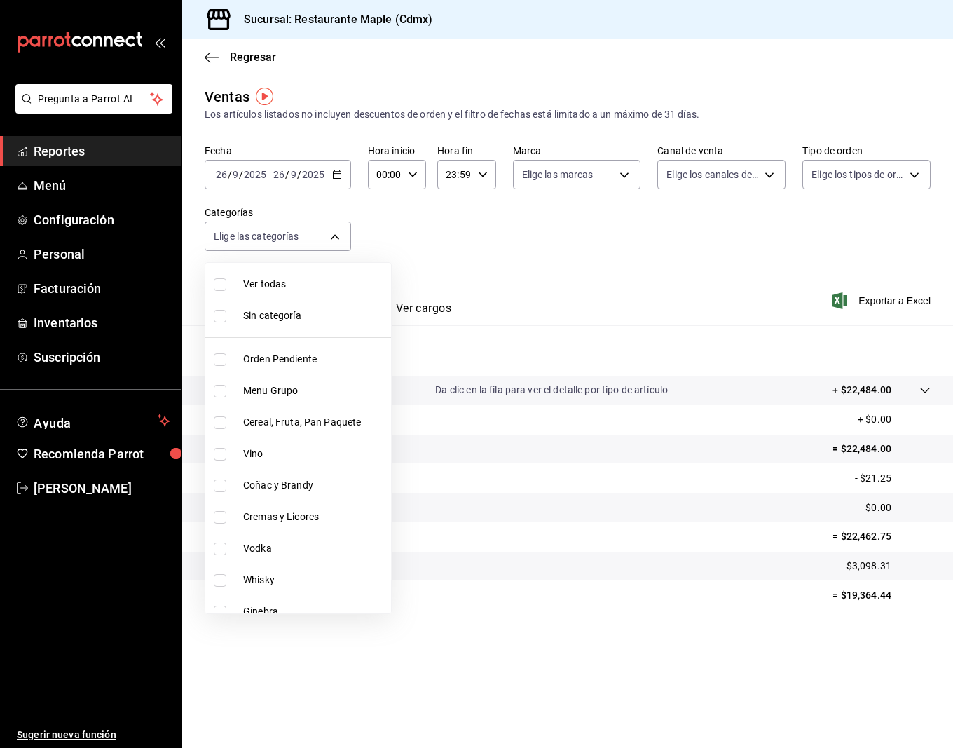
checkbox input "true"
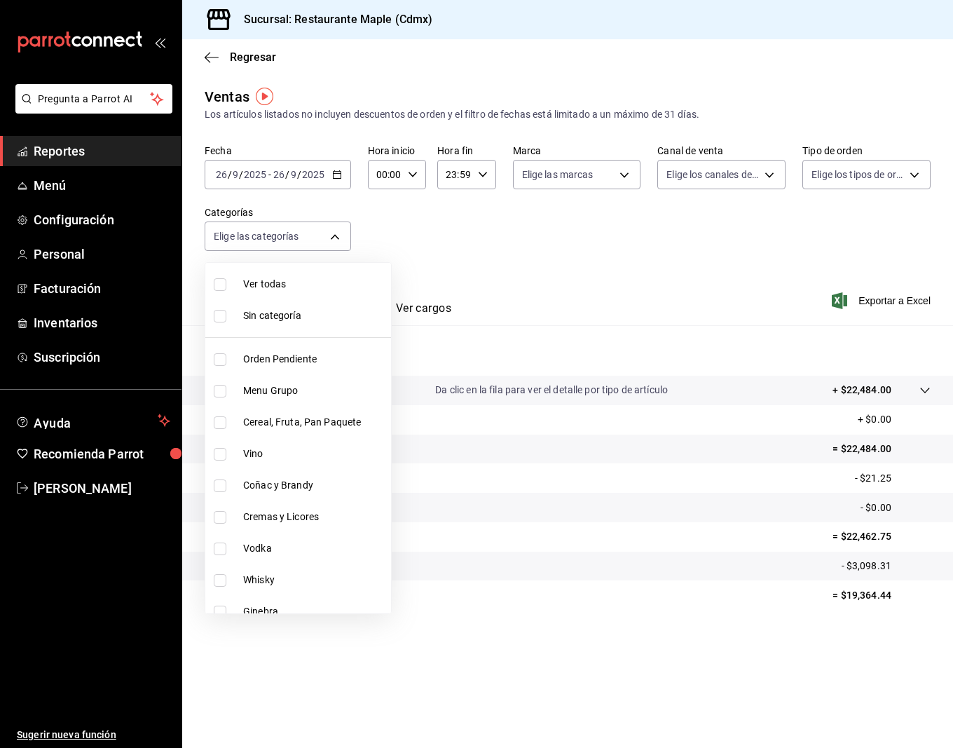
checkbox input "true"
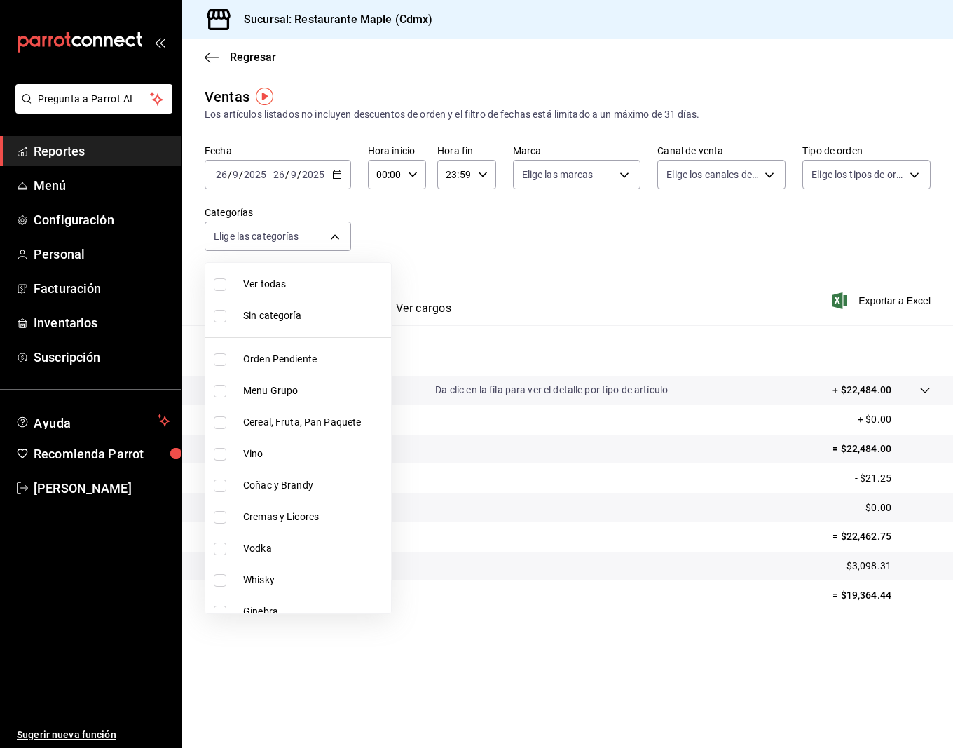
checkbox input "true"
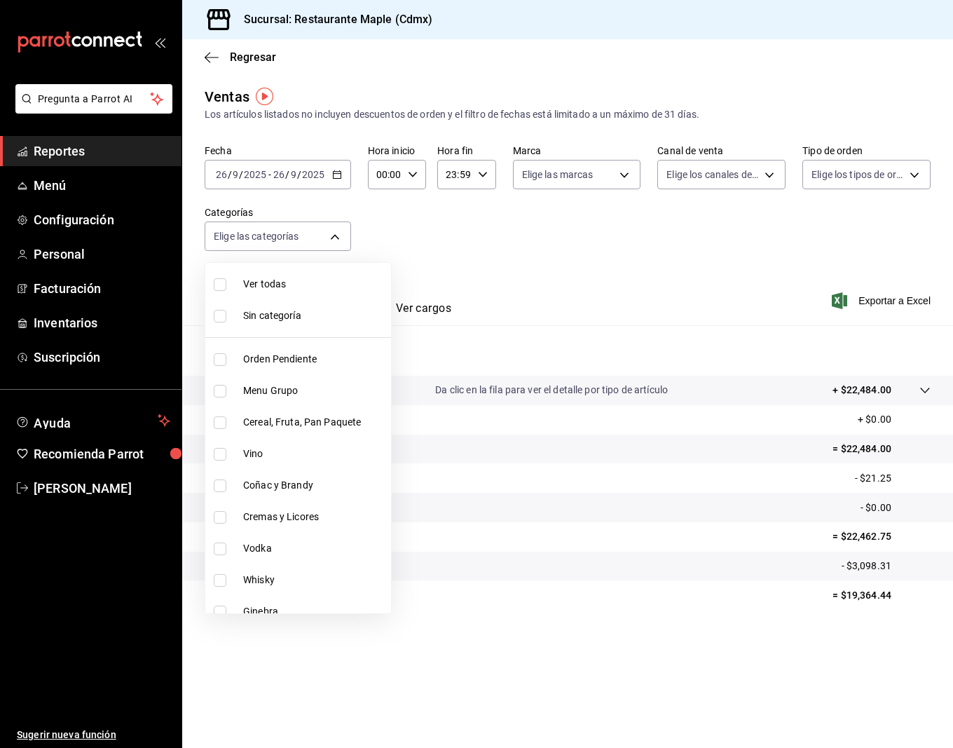
checkbox input "true"
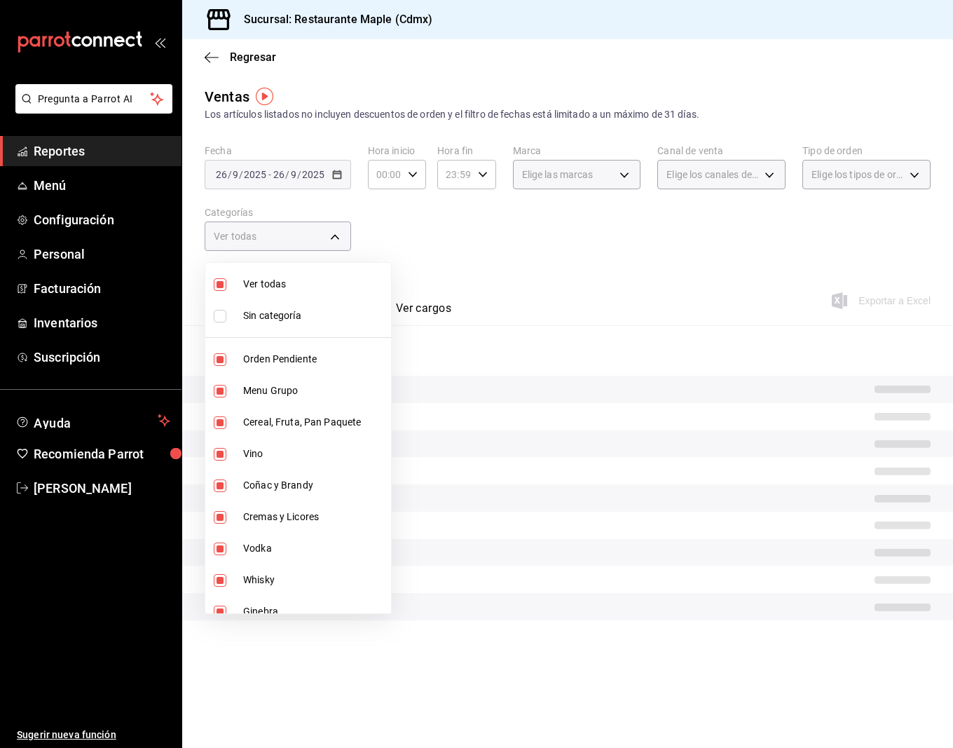
click at [470, 270] on div at bounding box center [476, 374] width 953 height 748
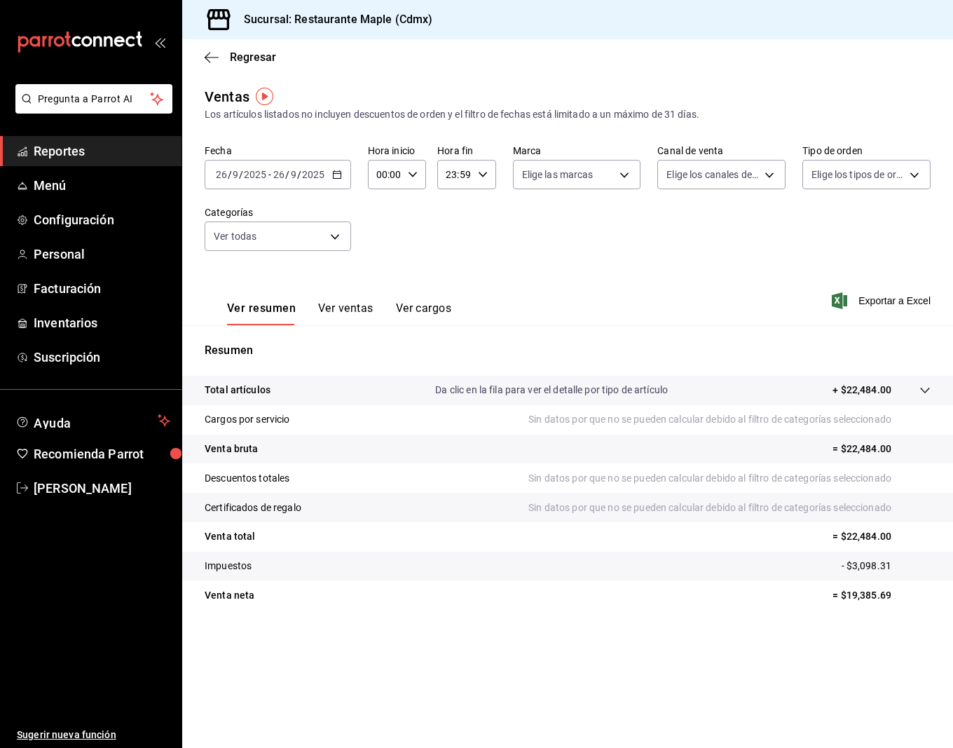
click at [339, 312] on button "Ver ventas" at bounding box center [345, 313] width 55 height 24
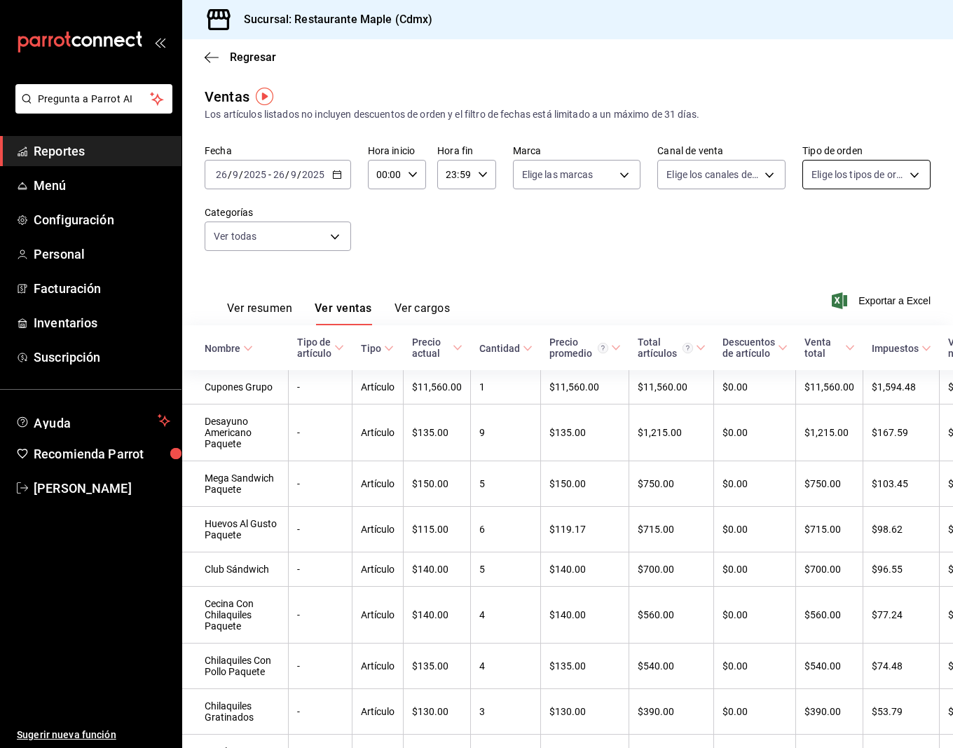
click at [842, 175] on body "Pregunta a Parrot AI Reportes Menú Configuración Personal Facturación Inventari…" at bounding box center [476, 374] width 953 height 748
click at [821, 346] on li "Comer aqui" at bounding box center [866, 339] width 127 height 32
type input "bad30d9b-b523-4dd2-9166-b4ce582f30fb"
checkbox input "true"
click at [743, 176] on div at bounding box center [476, 374] width 953 height 748
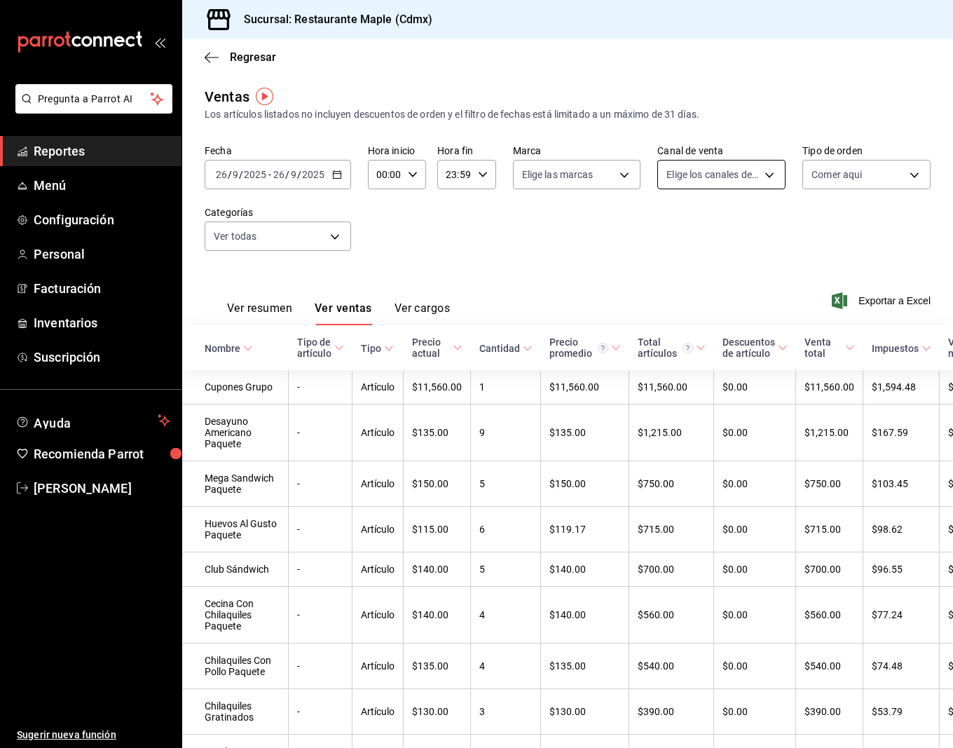
click at [718, 179] on body "Pregunta a Parrot AI Reportes Menú Configuración Personal Facturación Inventari…" at bounding box center [476, 374] width 953 height 748
click at [703, 275] on span "Punto de venta" at bounding box center [736, 275] width 83 height 15
type input "PARROT"
checkbox input "true"
click at [605, 184] on div at bounding box center [476, 374] width 953 height 748
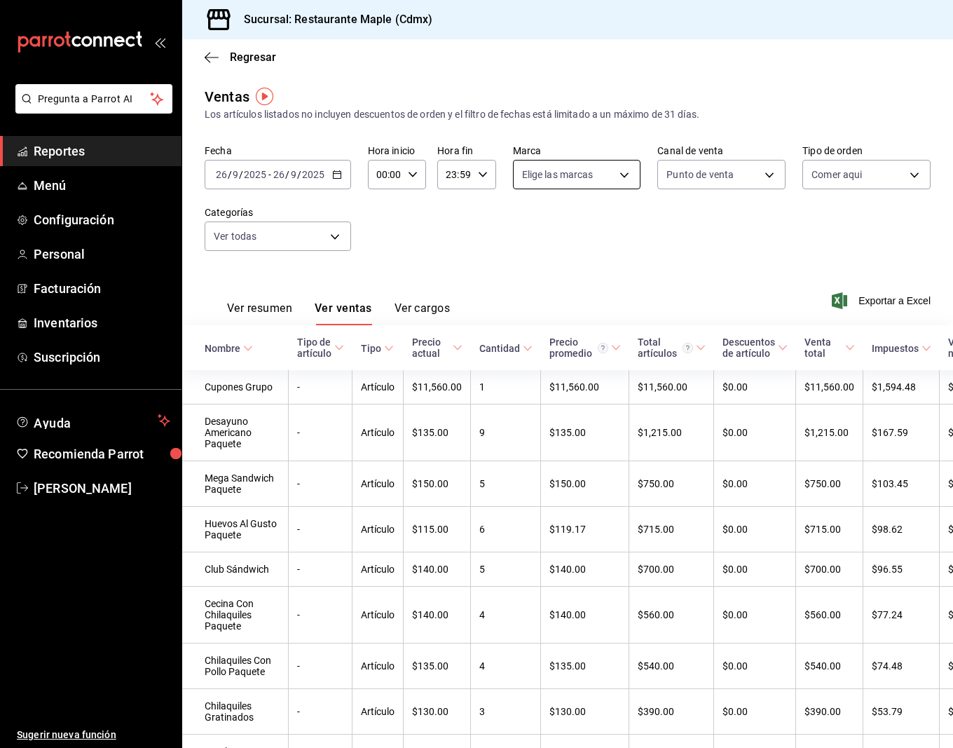
click at [607, 173] on body "Pregunta a Parrot AI Reportes Menú Configuración Personal Facturación Inventari…" at bounding box center [476, 374] width 953 height 748
click at [725, 247] on div at bounding box center [476, 374] width 953 height 748
click at [495, 338] on th "Cantidad" at bounding box center [506, 347] width 70 height 45
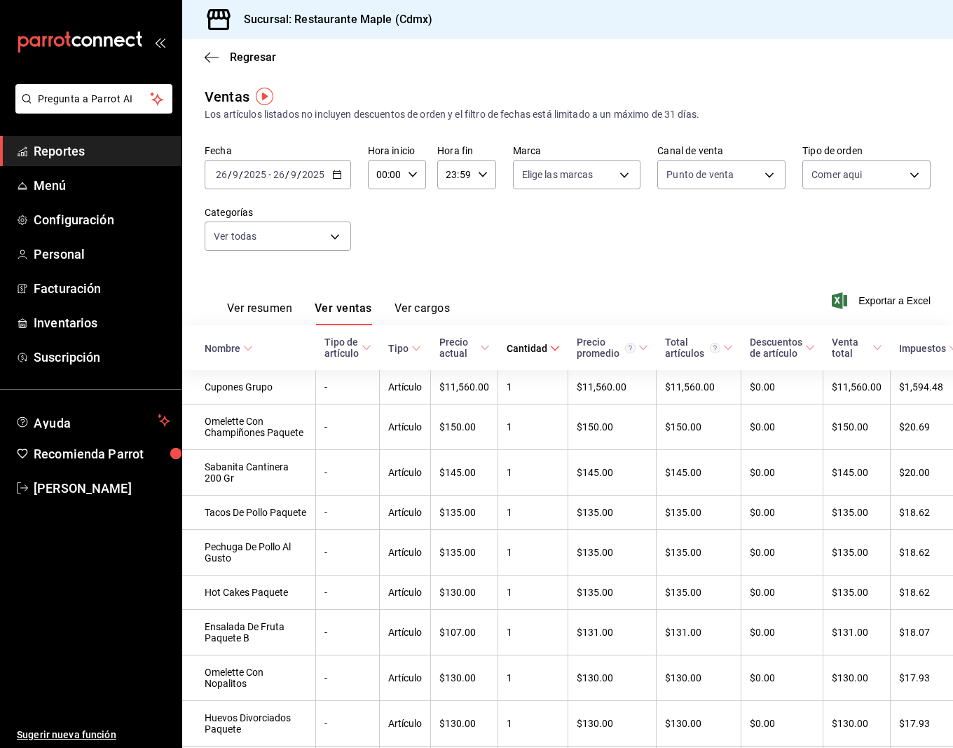
click at [507, 346] on div "Cantidad" at bounding box center [527, 348] width 41 height 11
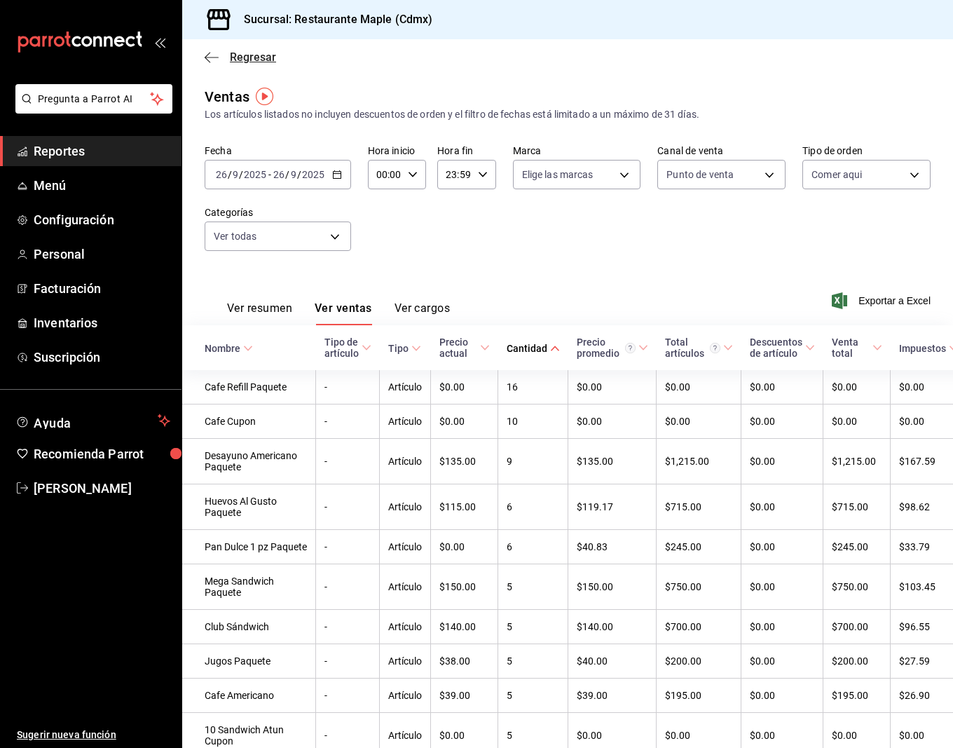
click at [209, 60] on icon "button" at bounding box center [212, 57] width 14 height 13
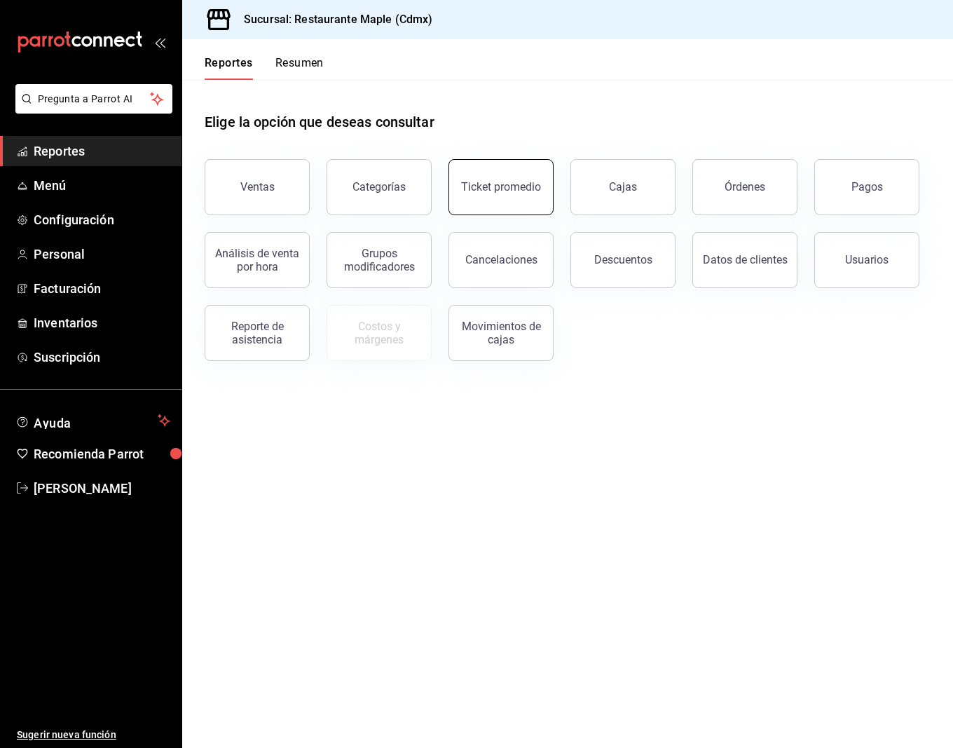
click at [480, 177] on button "Ticket promedio" at bounding box center [500, 187] width 105 height 56
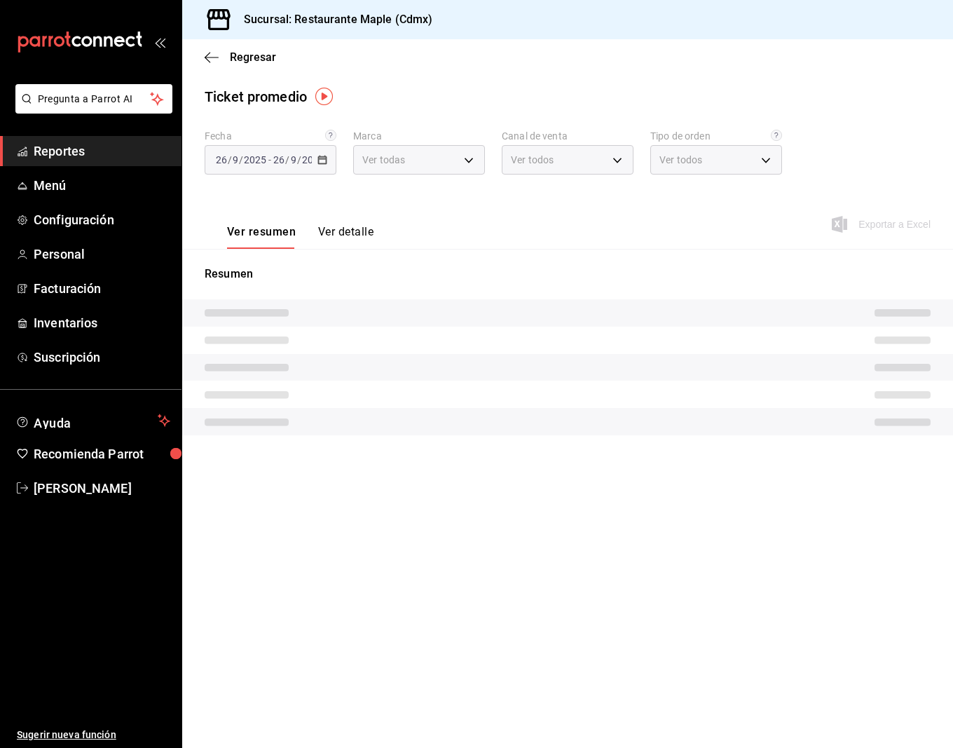
type input "9367c8d0-d5bf-442c-b6f8-a503c691c07e"
type input "PARROT,UBER_EATS,RAPPI,DIDI_FOOD,ONLINE"
type input "c2874926-3b02-42ce-9bc0-1c9d715f8c3e,1f854feb-a714-4e01-9480-9adb12524e61,bad30…"
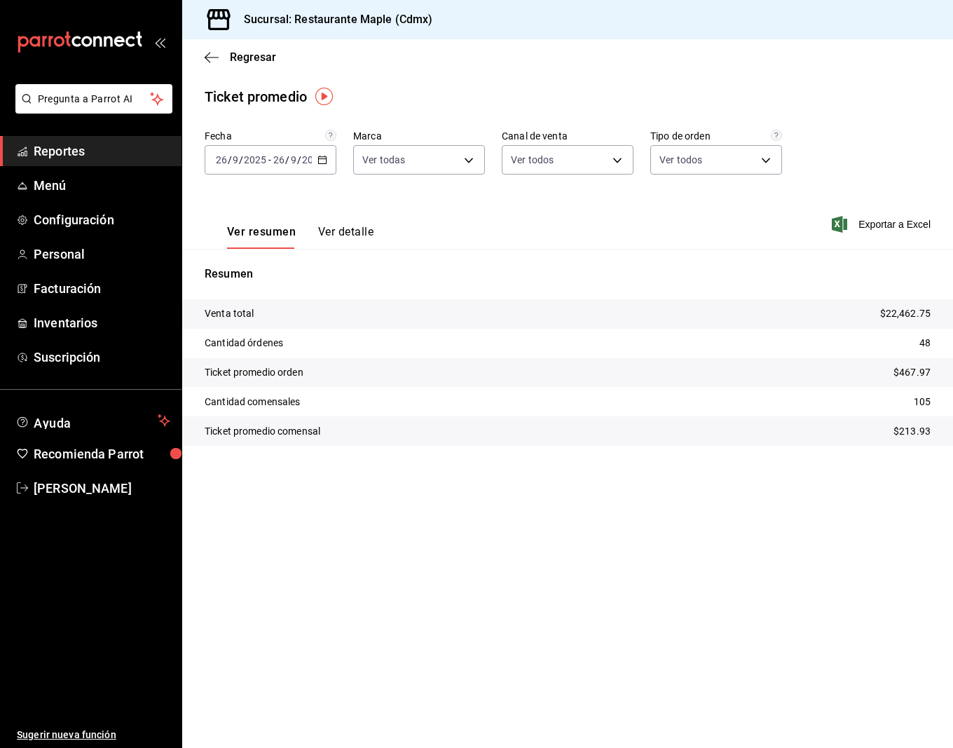
click at [337, 226] on button "Ver detalle" at bounding box center [345, 237] width 55 height 24
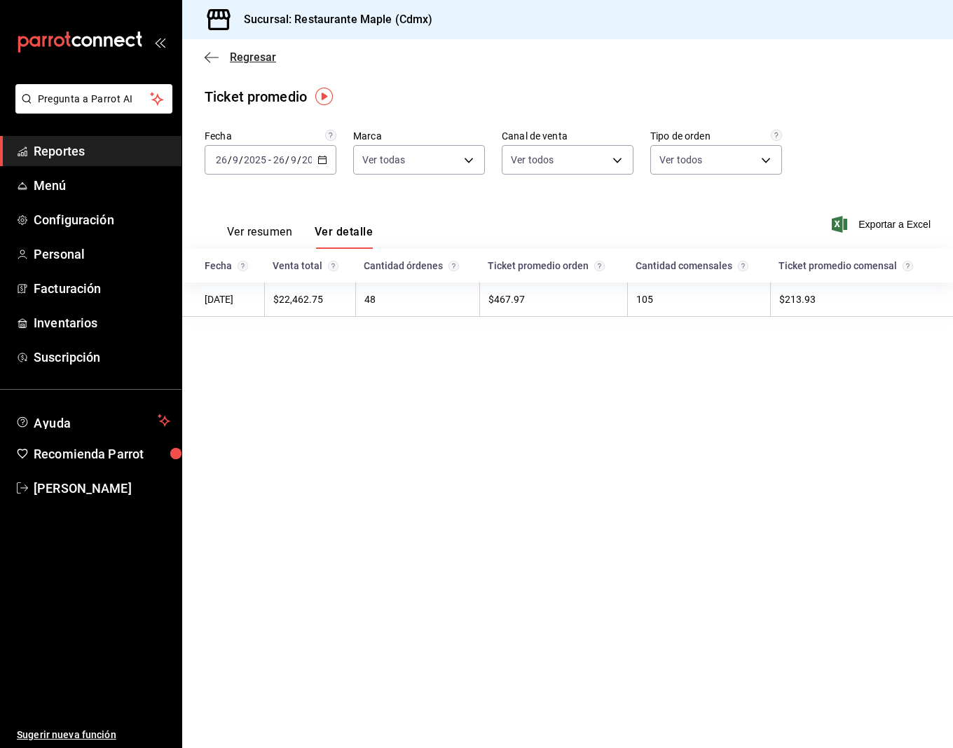
click at [212, 55] on icon "button" at bounding box center [212, 57] width 14 height 13
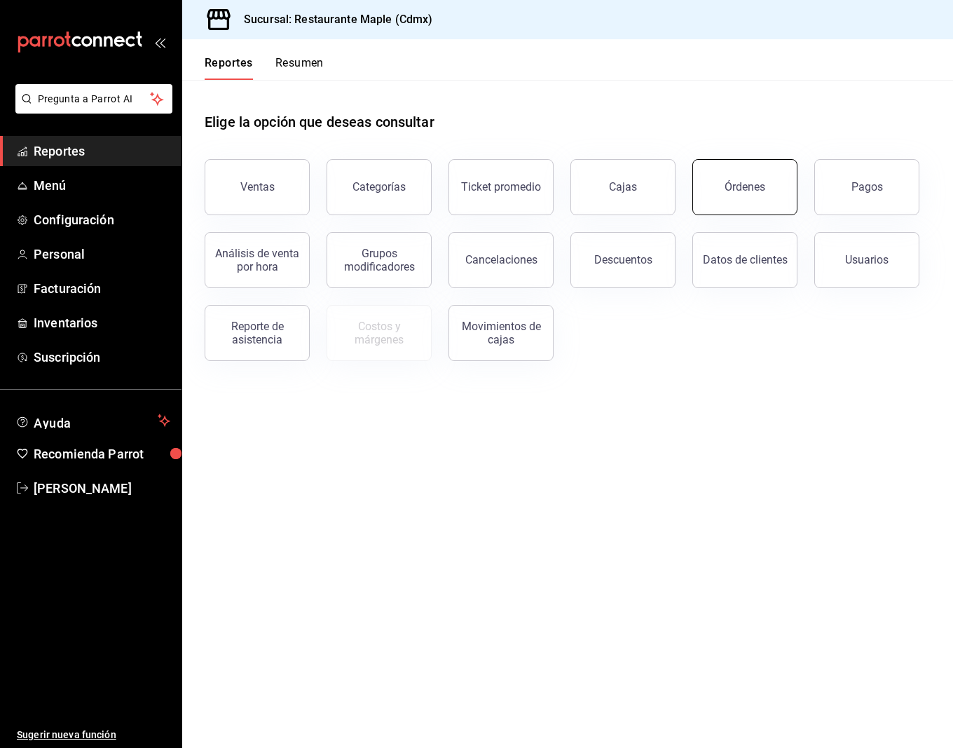
click at [746, 193] on button "Órdenes" at bounding box center [744, 187] width 105 height 56
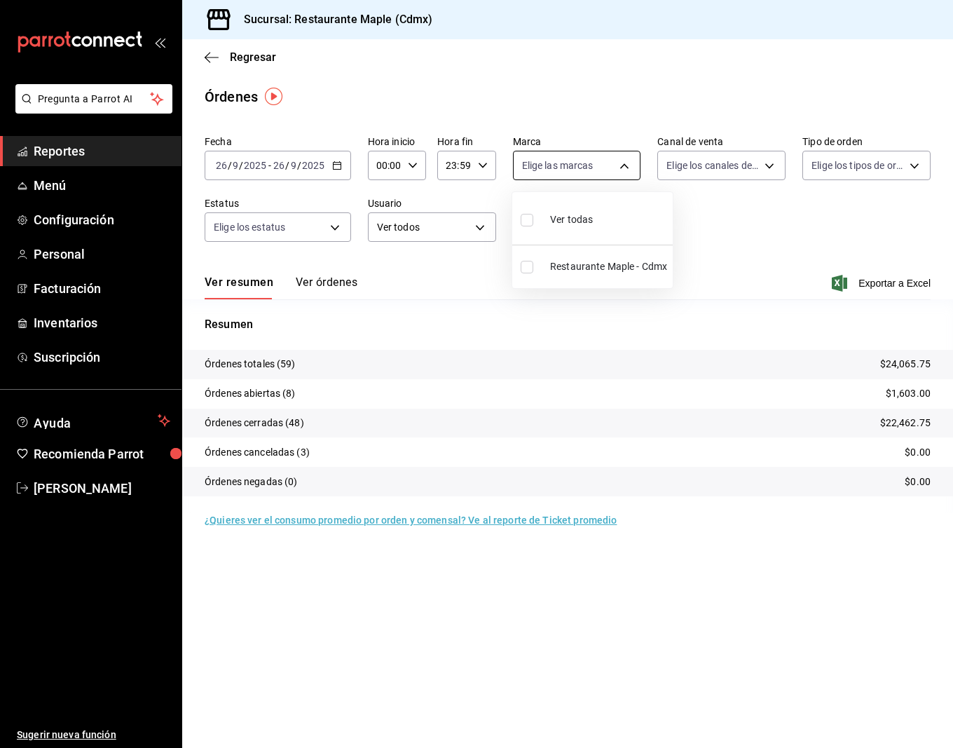
click at [585, 163] on body "Pregunta a Parrot AI Reportes Menú Configuración Personal Facturación Inventari…" at bounding box center [476, 374] width 953 height 748
click at [564, 216] on span "Ver todas" at bounding box center [571, 219] width 43 height 15
type input "9367c8d0-d5bf-442c-b6f8-a503c691c07e"
checkbox input "true"
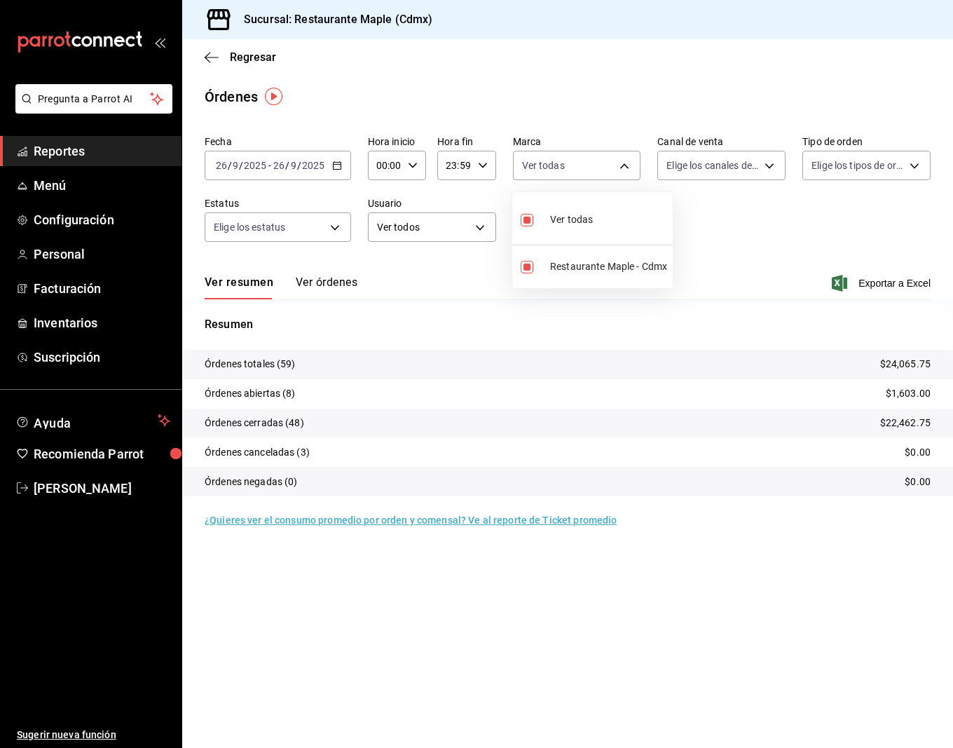
click at [700, 170] on div at bounding box center [476, 374] width 953 height 748
click at [718, 162] on body "Pregunta a Parrot AI Reportes Menú Configuración Personal Facturación Inventari…" at bounding box center [476, 374] width 953 height 748
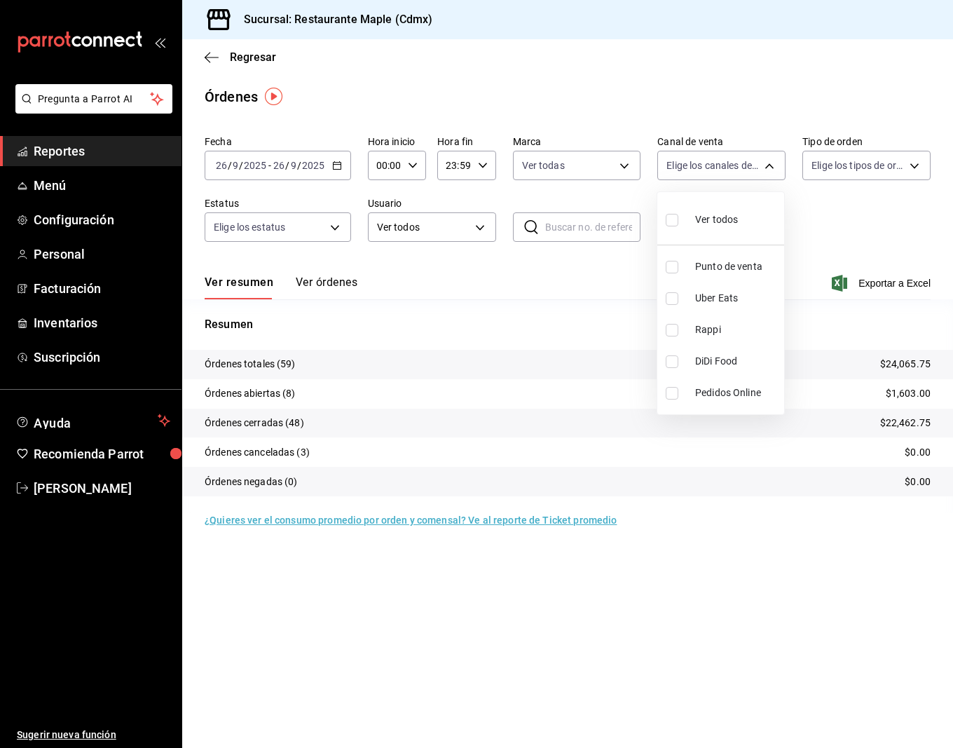
click at [697, 262] on span "Punto de venta" at bounding box center [736, 266] width 83 height 15
type input "PARROT"
checkbox input "true"
click at [840, 173] on div at bounding box center [476, 374] width 953 height 748
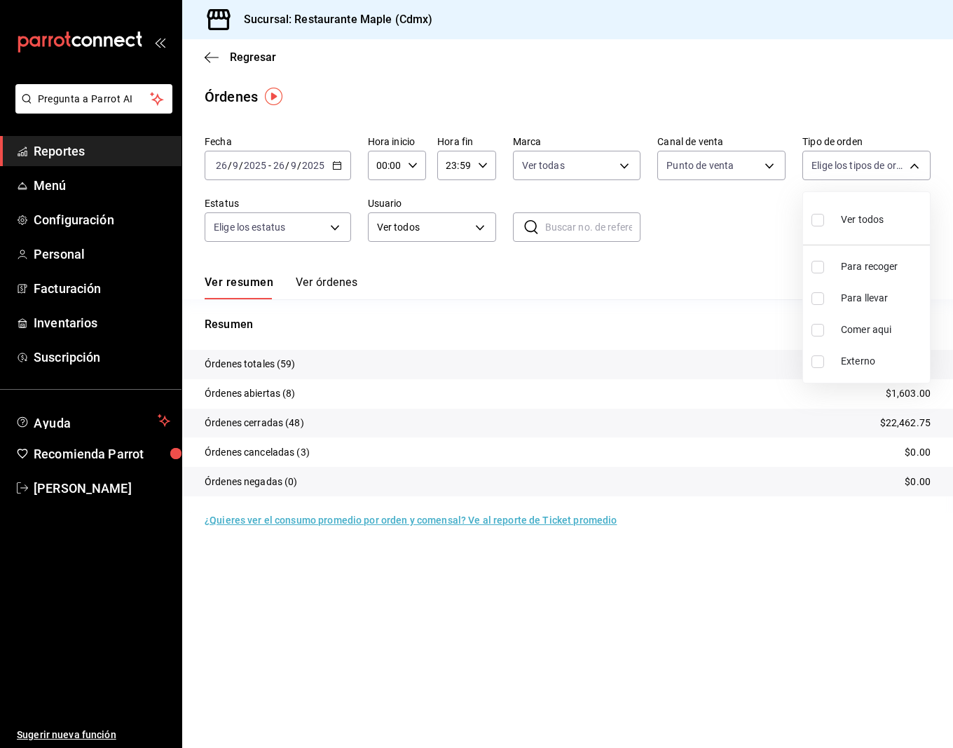
click at [840, 167] on body "Pregunta a Parrot AI Reportes Menú Configuración Personal Facturación Inventari…" at bounding box center [476, 374] width 953 height 748
click at [849, 223] on span "Ver todos" at bounding box center [862, 219] width 43 height 15
type input "c2874926-3b02-42ce-9bc0-1c9d715f8c3e,1f854feb-a714-4e01-9480-9adb12524e61,bad30…"
checkbox input "true"
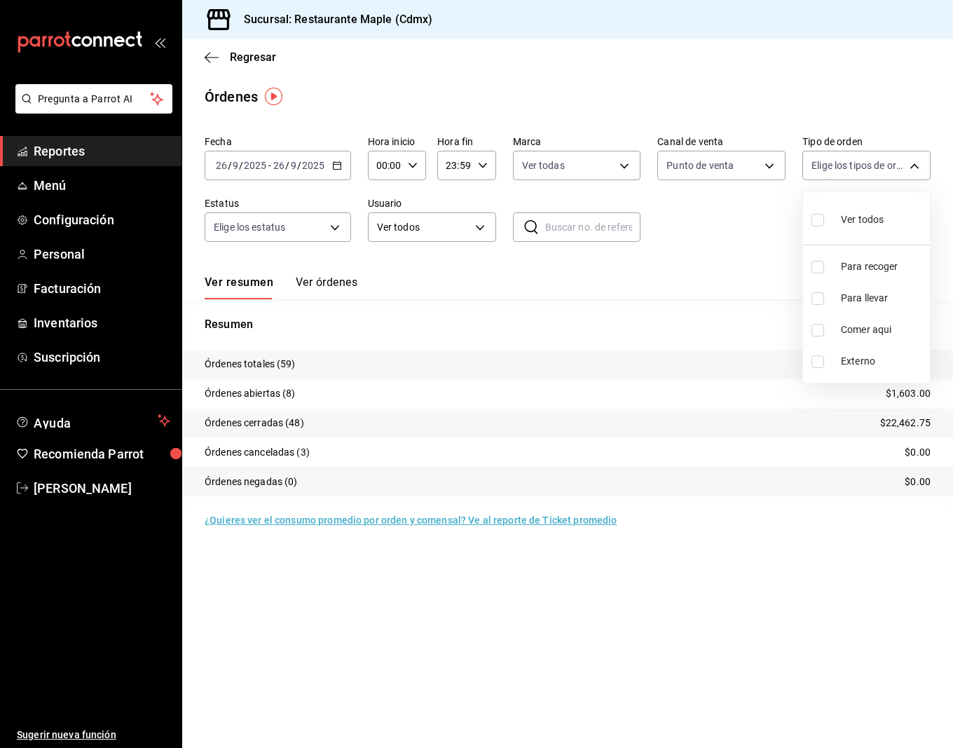
checkbox input "true"
click at [334, 234] on div at bounding box center [476, 374] width 953 height 748
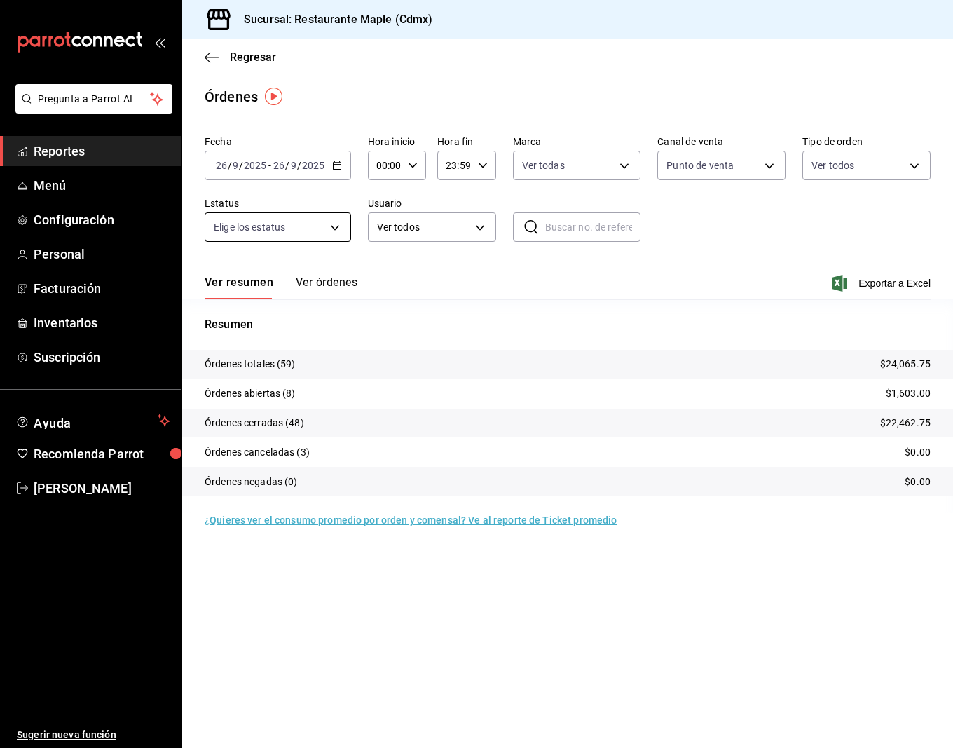
click at [334, 224] on body "Pregunta a Parrot AI Reportes Menú Configuración Personal Facturación Inventari…" at bounding box center [476, 374] width 953 height 748
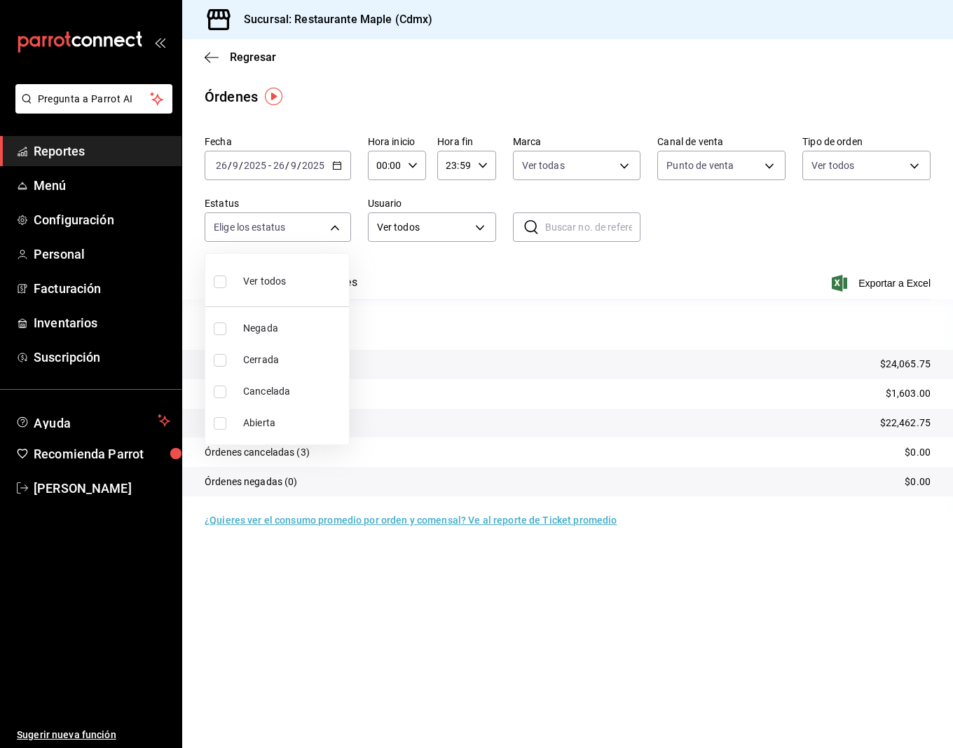
click at [270, 283] on span "Ver todos" at bounding box center [264, 281] width 43 height 15
type input "DENIED,FINISHED,CANCELED,OPEN"
checkbox input "true"
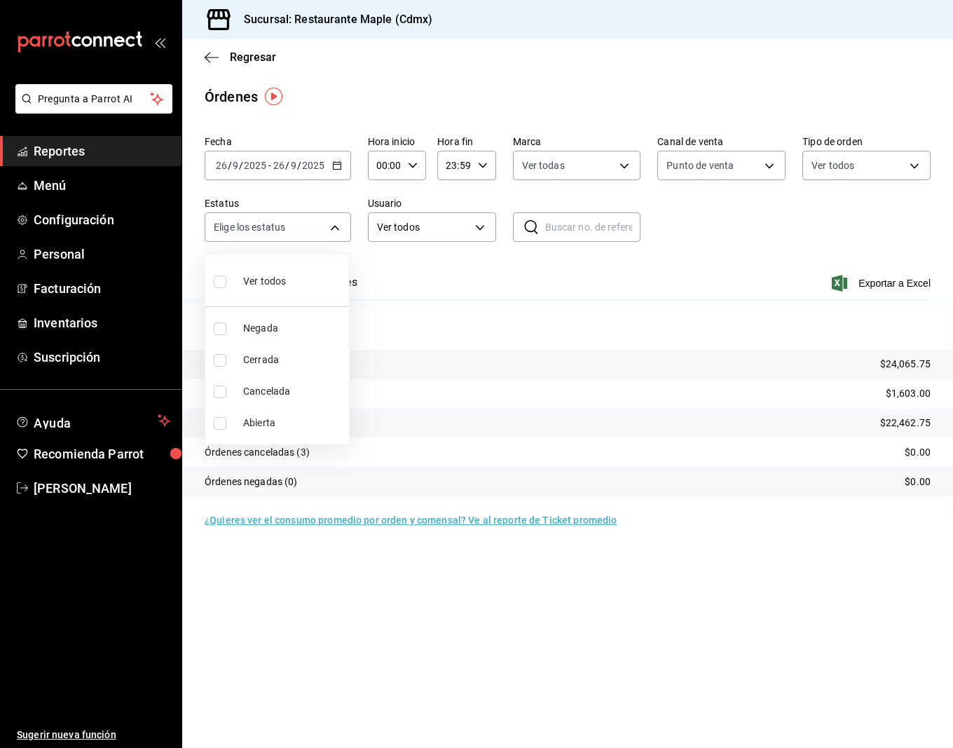
checkbox input "true"
click at [460, 228] on div at bounding box center [476, 374] width 953 height 748
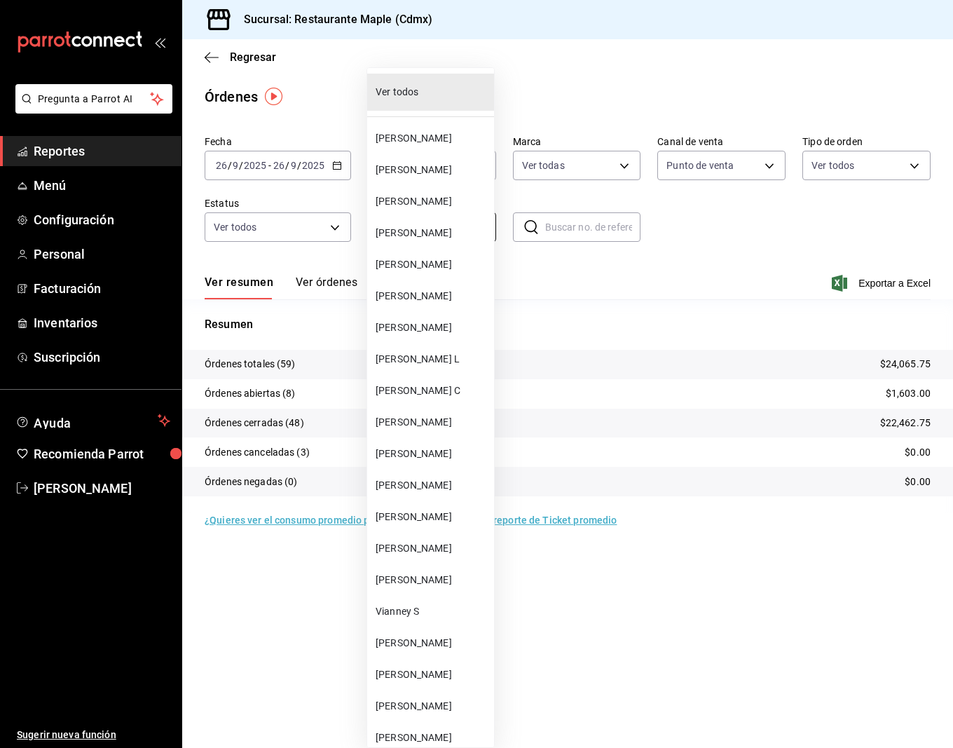
click at [472, 229] on body "Pregunta a Parrot AI Reportes Menú Configuración Personal Facturación Inventari…" at bounding box center [476, 374] width 953 height 748
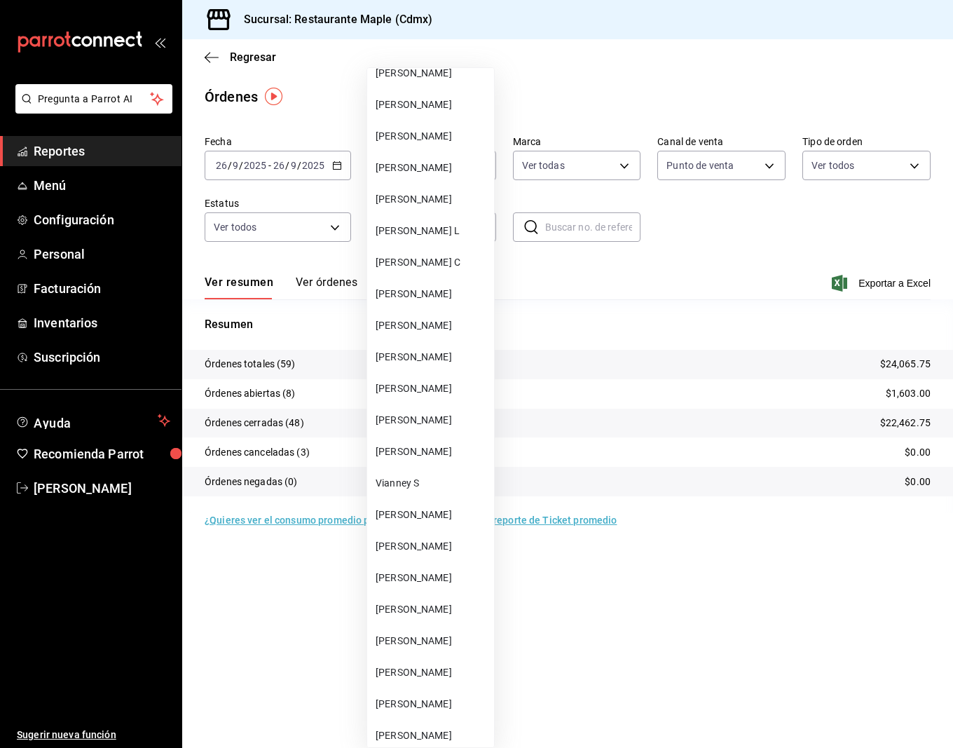
click at [404, 331] on li "Edy M" at bounding box center [430, 326] width 127 height 32
type input "a50bd48e-dabe-4d2b-9cdf-05617b3fd541"
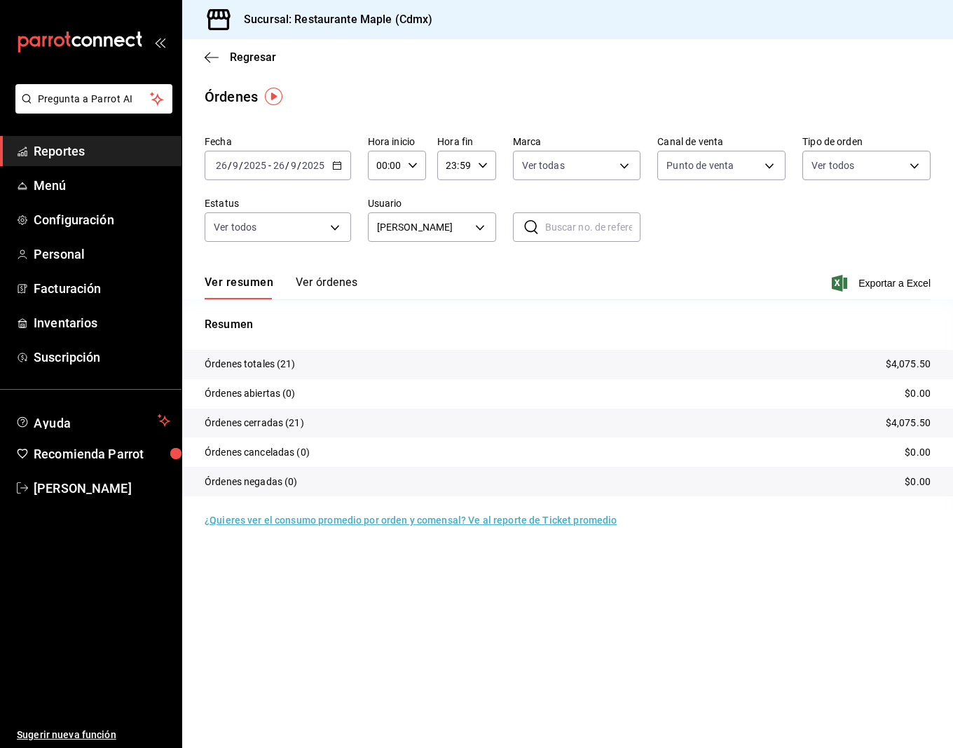
click at [336, 284] on button "Ver órdenes" at bounding box center [327, 287] width 62 height 24
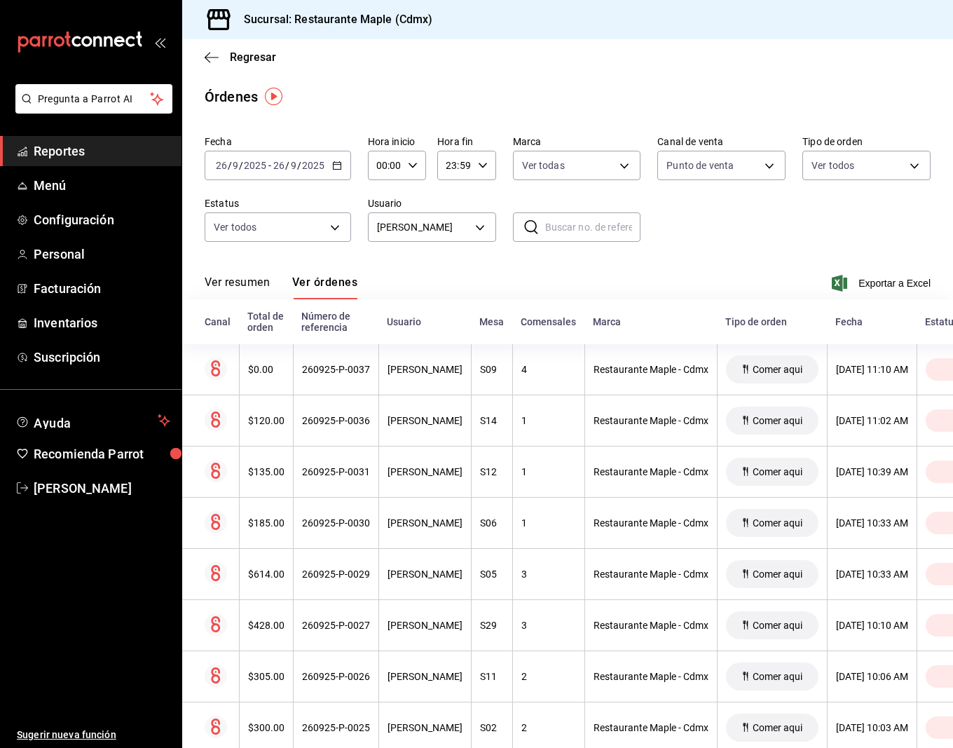
click at [332, 161] on icon "button" at bounding box center [337, 165] width 10 height 10
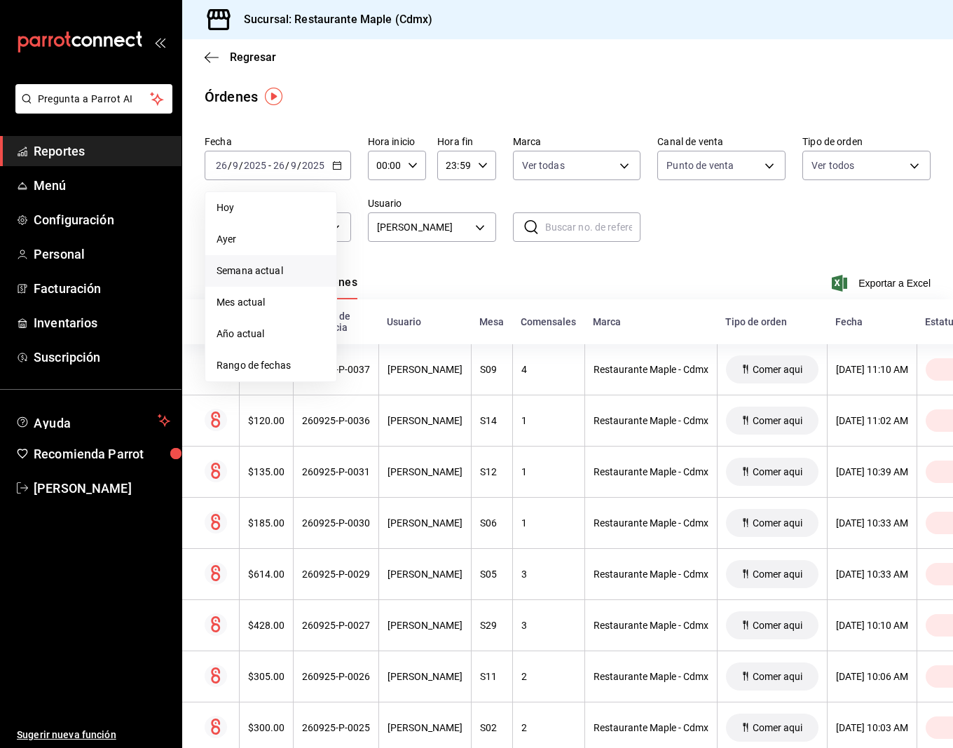
click at [258, 273] on span "Semana actual" at bounding box center [271, 270] width 109 height 15
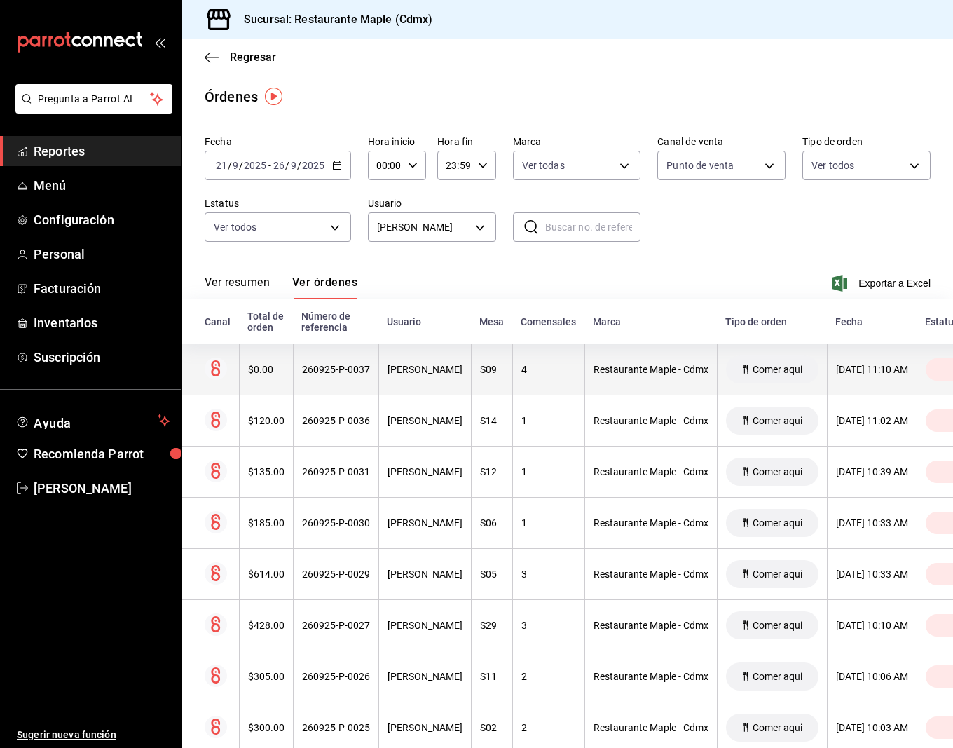
click at [331, 381] on th "260925-P-0037" at bounding box center [335, 369] width 85 height 51
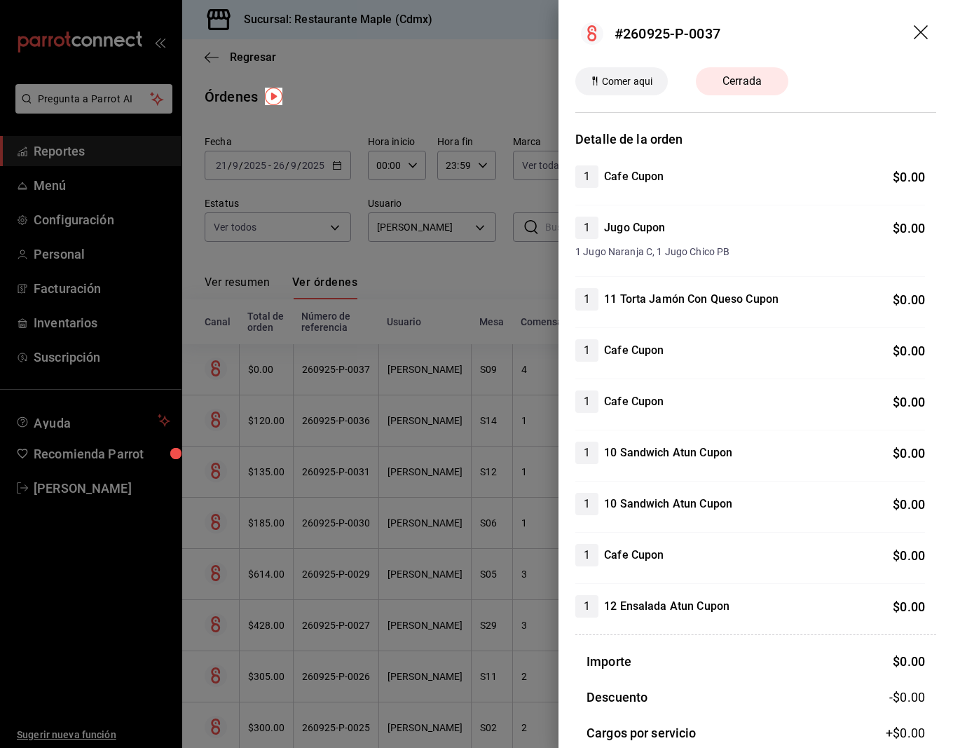
click at [923, 29] on icon "drag" at bounding box center [921, 32] width 14 height 14
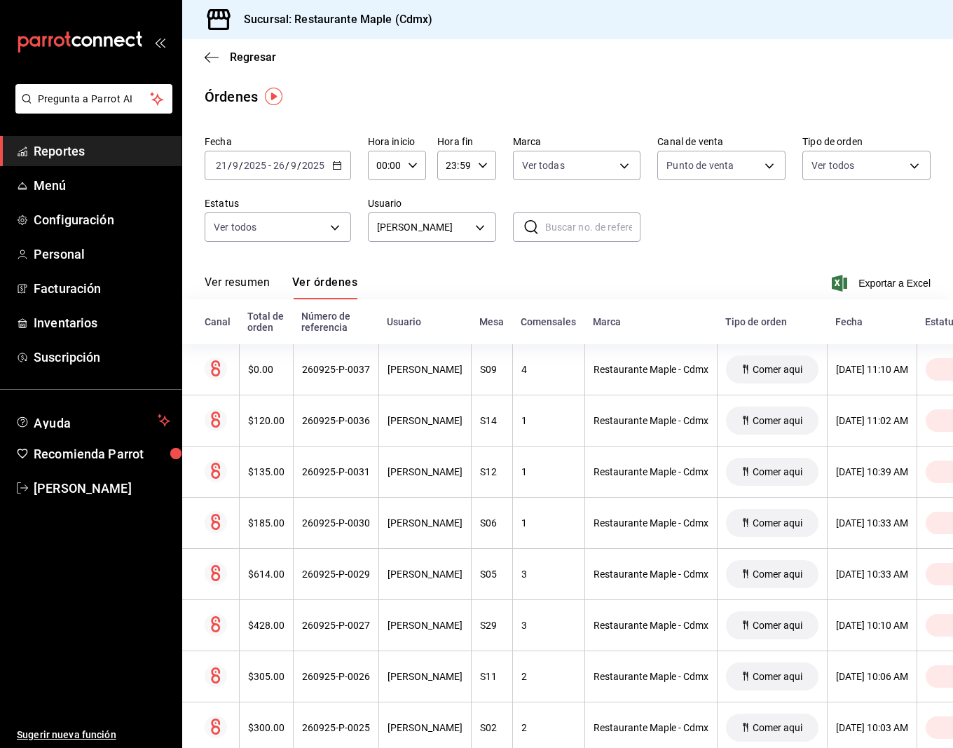
scroll to position [0, 63]
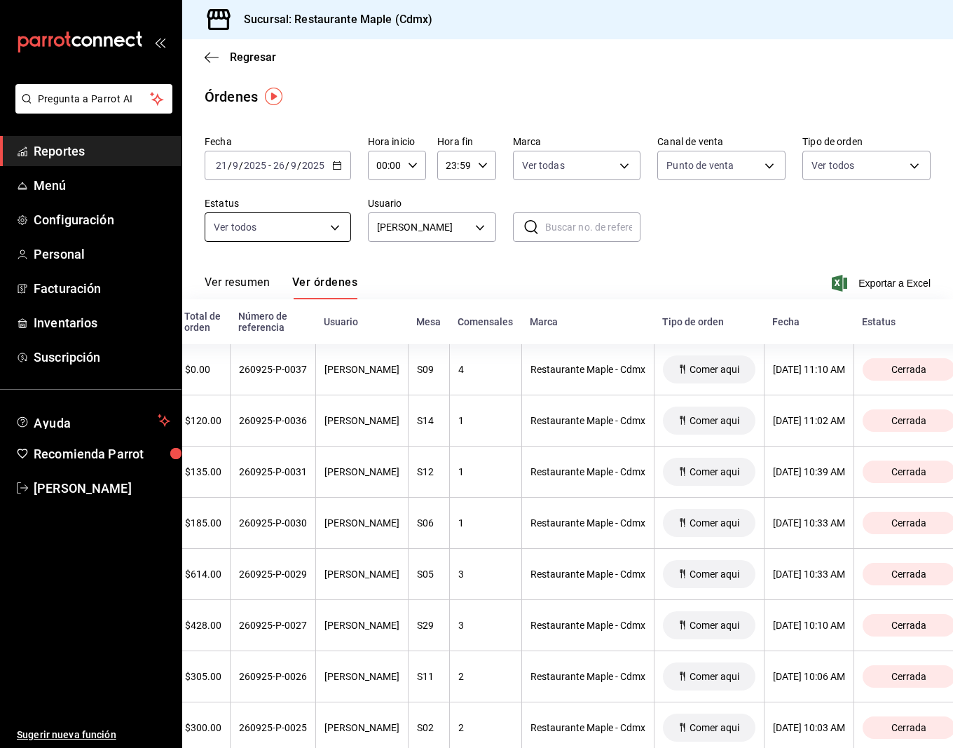
click at [321, 231] on body "Pregunta a Parrot AI Reportes Menú Configuración Personal Facturación Inventari…" at bounding box center [476, 374] width 953 height 748
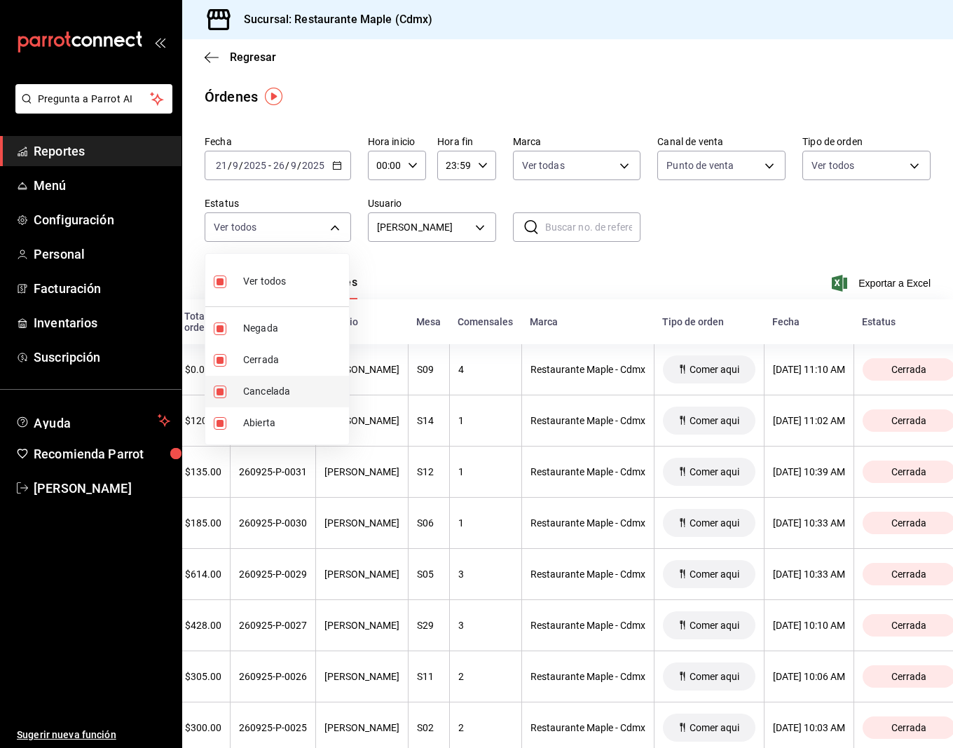
click at [221, 390] on input "checkbox" at bounding box center [220, 391] width 13 height 13
checkbox input "false"
type input "DENIED,FINISHED,OPEN"
checkbox input "false"
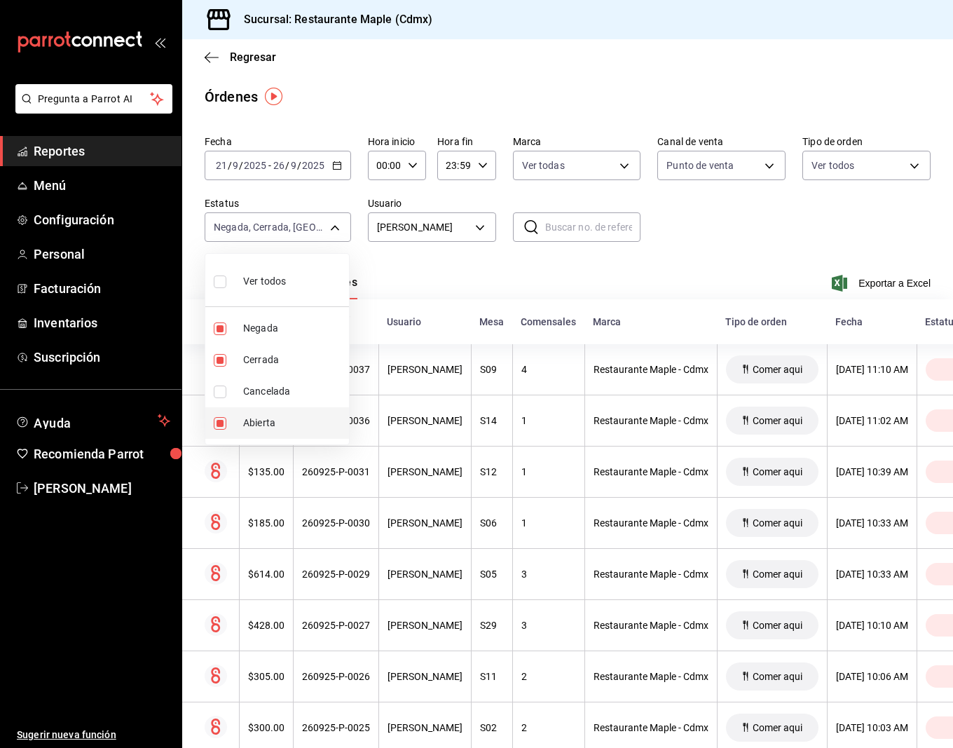
click at [223, 422] on input "checkbox" at bounding box center [220, 423] width 13 height 13
checkbox input "false"
type input "DENIED,FINISHED"
click at [219, 329] on input "checkbox" at bounding box center [220, 328] width 13 height 13
checkbox input "false"
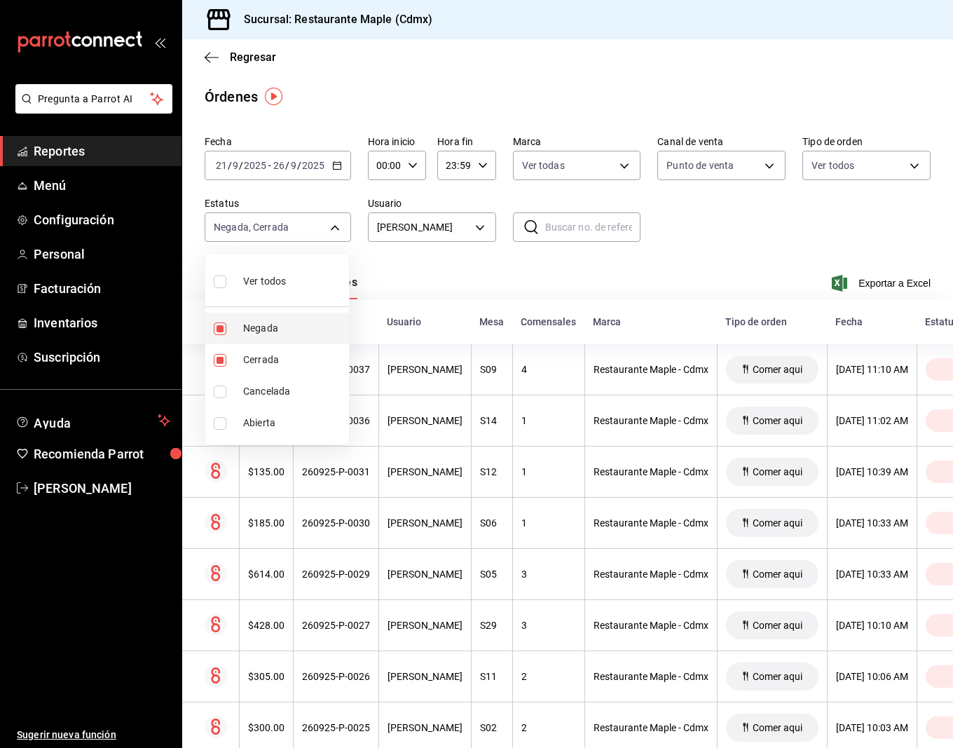
type input "FINISHED"
click at [510, 269] on div at bounding box center [476, 374] width 953 height 748
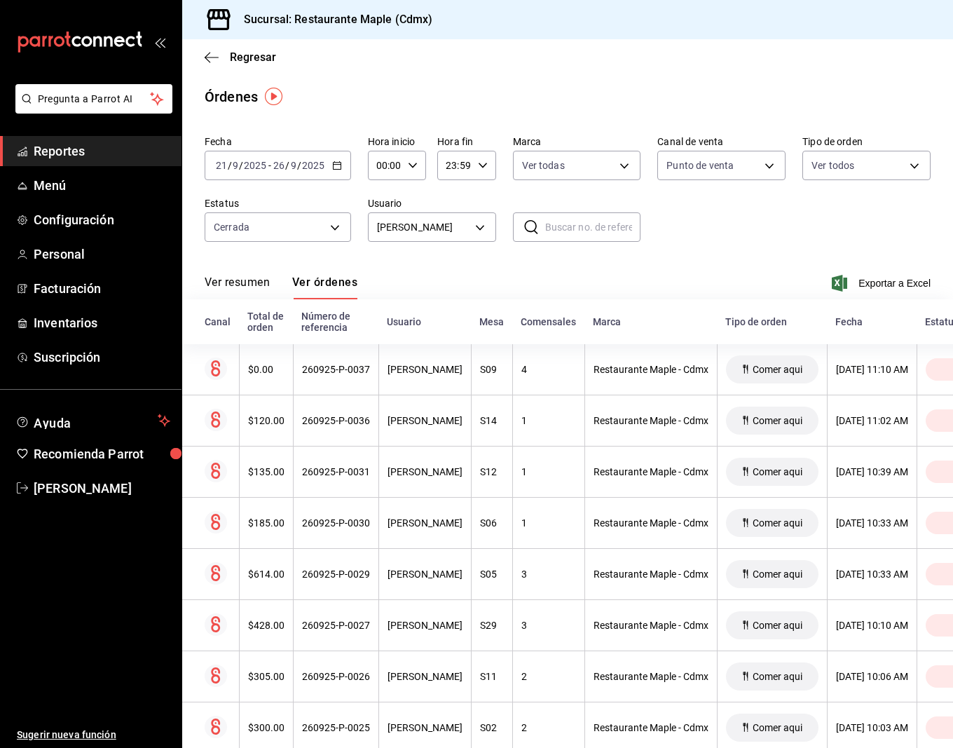
click at [266, 322] on div "Total de orden" at bounding box center [265, 321] width 37 height 22
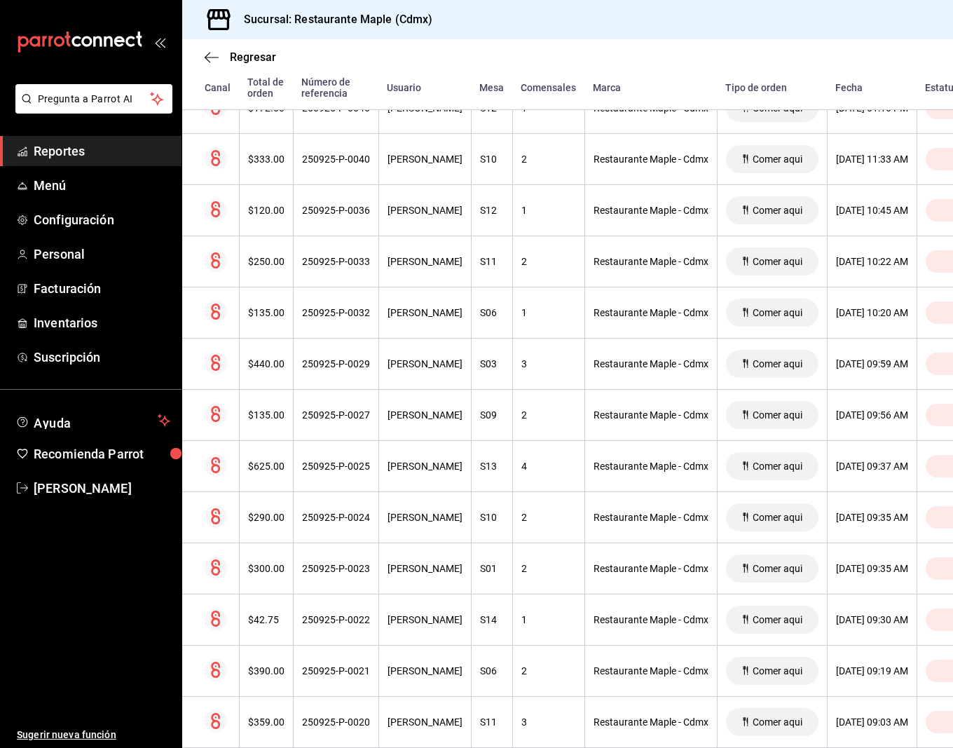
scroll to position [1419, 0]
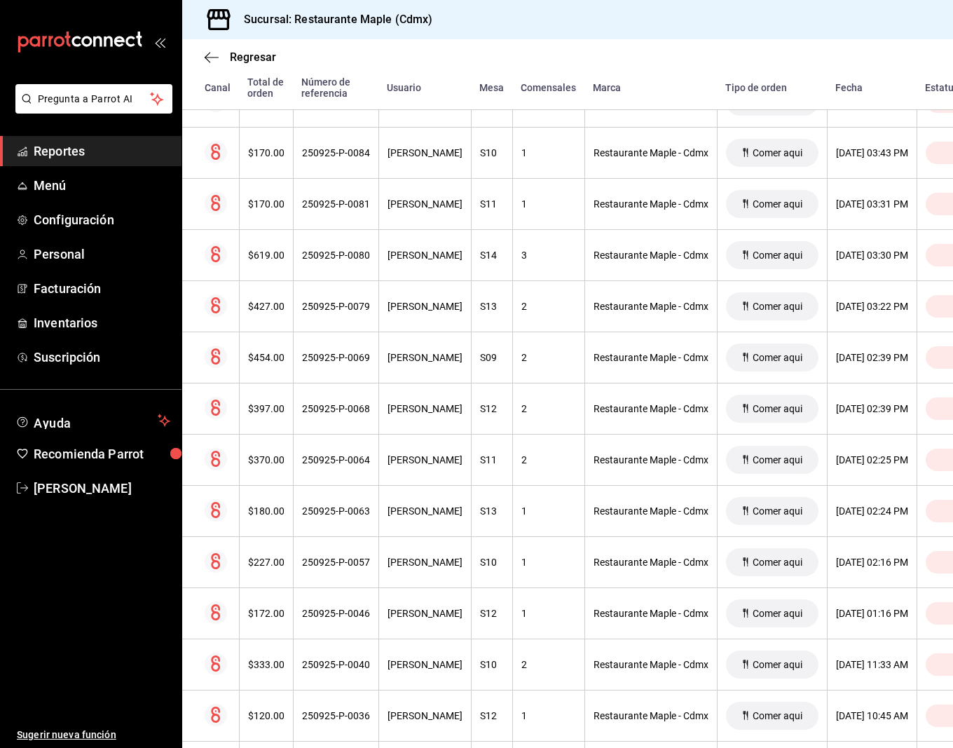
click at [202, 60] on div "Regresar" at bounding box center [567, 57] width 771 height 36
click at [207, 61] on icon "button" at bounding box center [212, 57] width 14 height 13
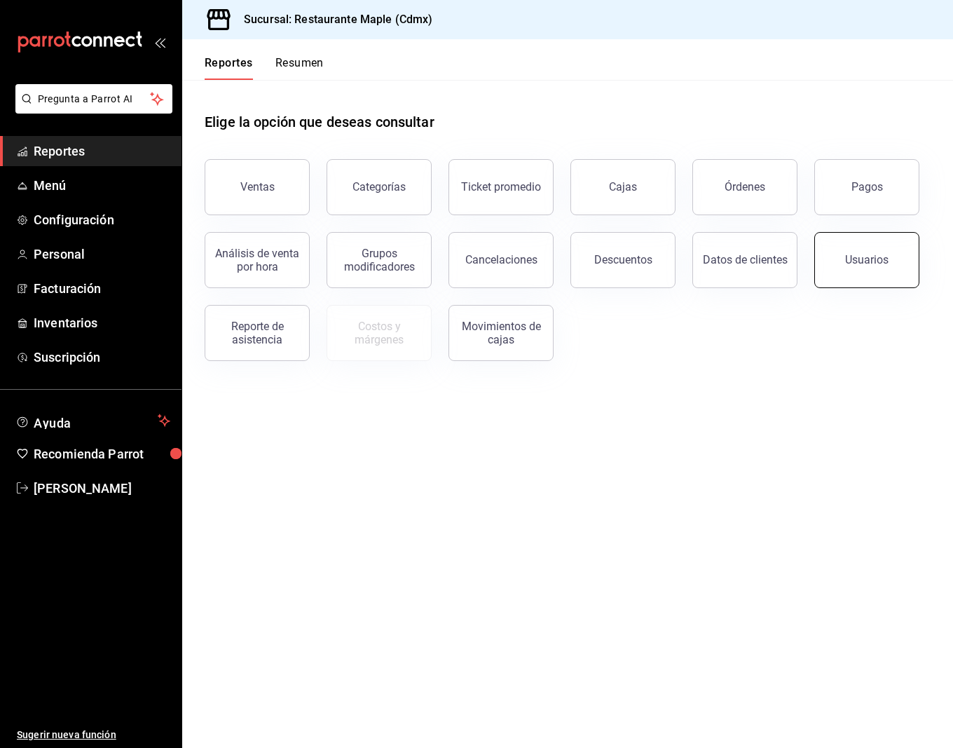
click at [867, 256] on div "Usuarios" at bounding box center [866, 259] width 43 height 13
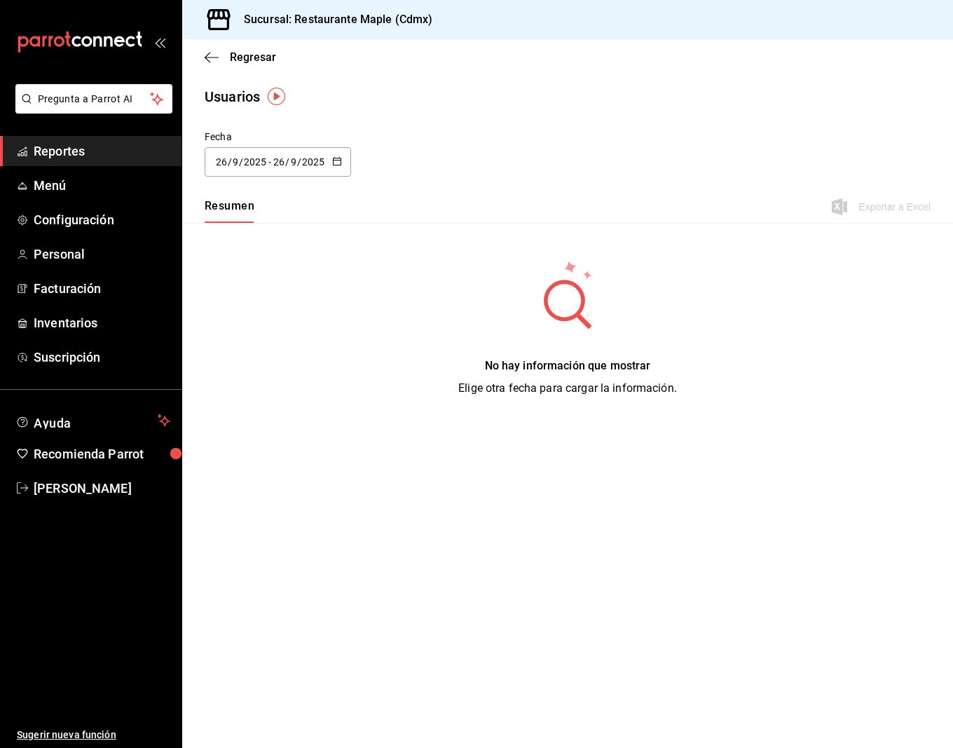
click at [262, 160] on input "2025" at bounding box center [255, 161] width 24 height 11
click at [221, 234] on li "Ayer" at bounding box center [271, 238] width 132 height 32
type input "2025-09-25"
type input "25"
type input "2025-09-25"
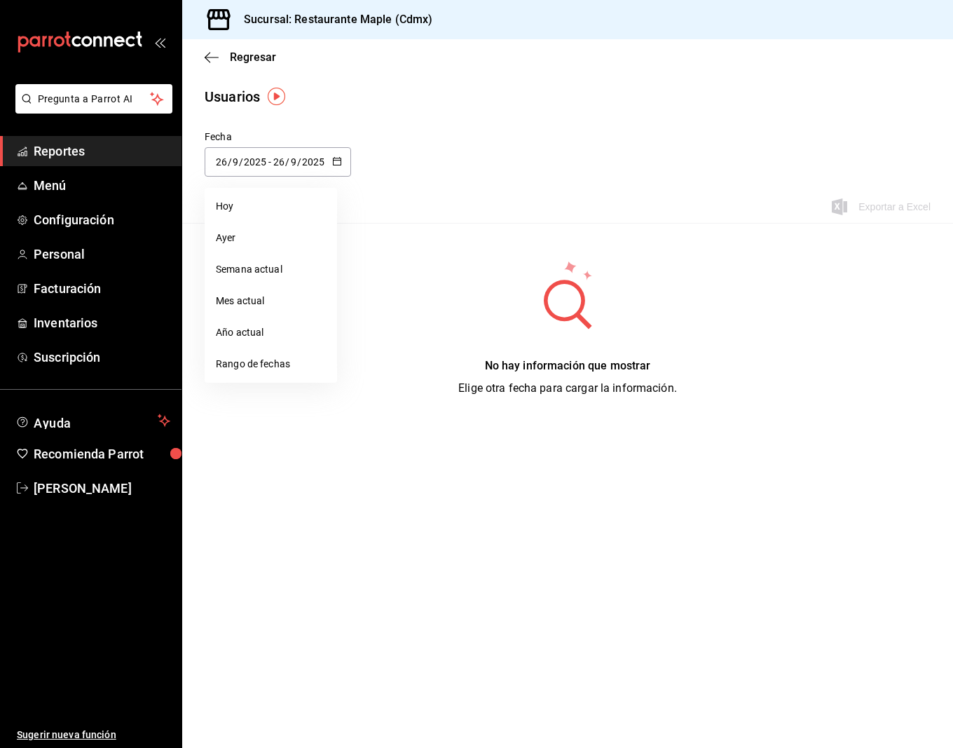
type input "25"
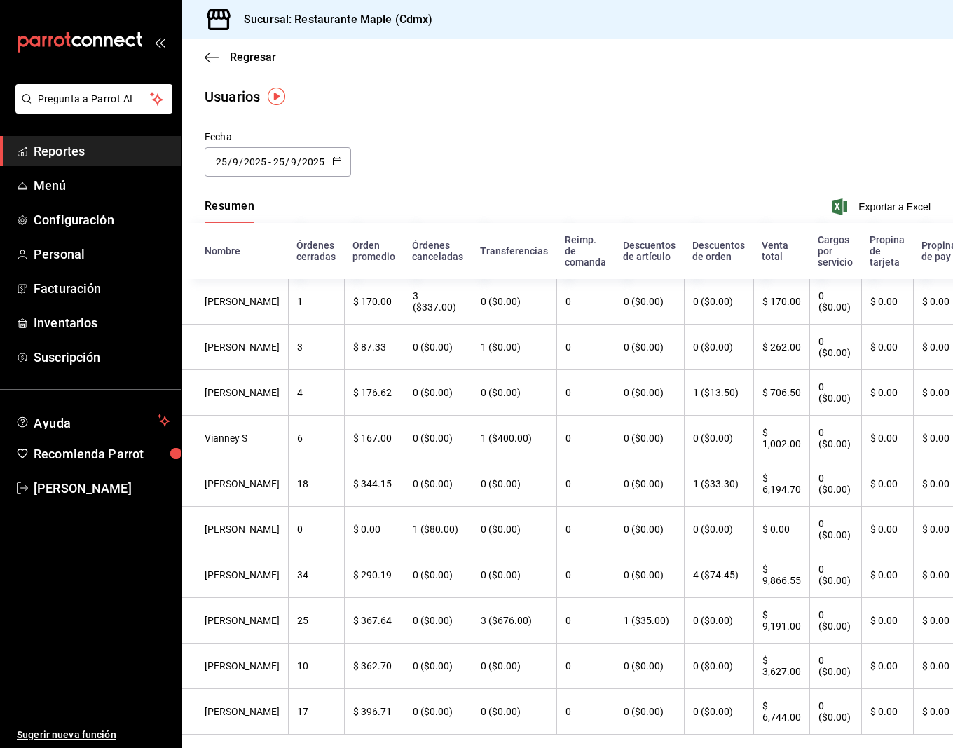
click at [332, 165] on icon "button" at bounding box center [337, 161] width 10 height 10
click at [259, 267] on li "Semana actual" at bounding box center [271, 270] width 132 height 32
type input "2025-09-21"
type input "21"
type input "2025-09-26"
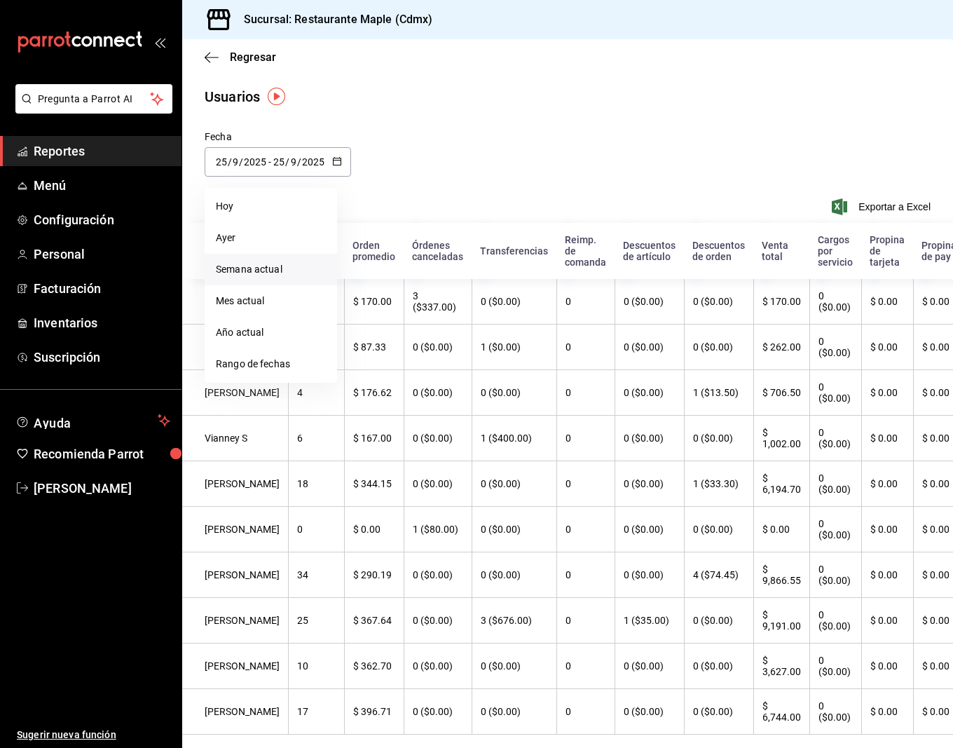
type input "26"
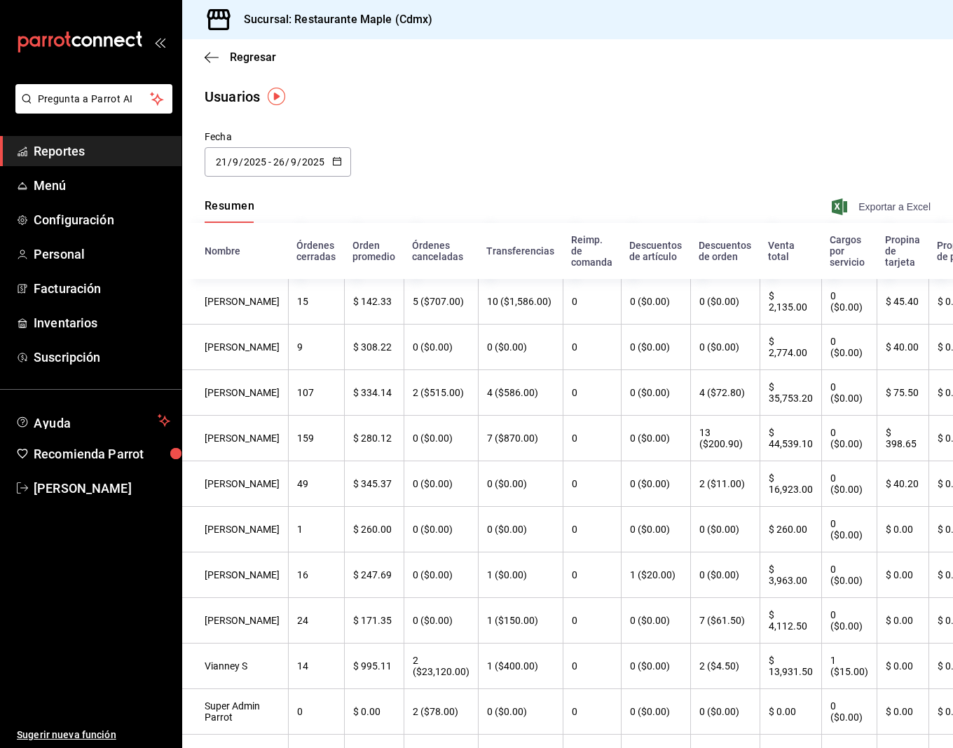
click at [891, 203] on span "Exportar a Excel" at bounding box center [883, 206] width 96 height 17
click at [212, 65] on div "Regresar" at bounding box center [567, 57] width 771 height 36
click at [201, 57] on div "Regresar" at bounding box center [567, 57] width 771 height 36
click at [205, 57] on icon "button" at bounding box center [208, 57] width 6 height 11
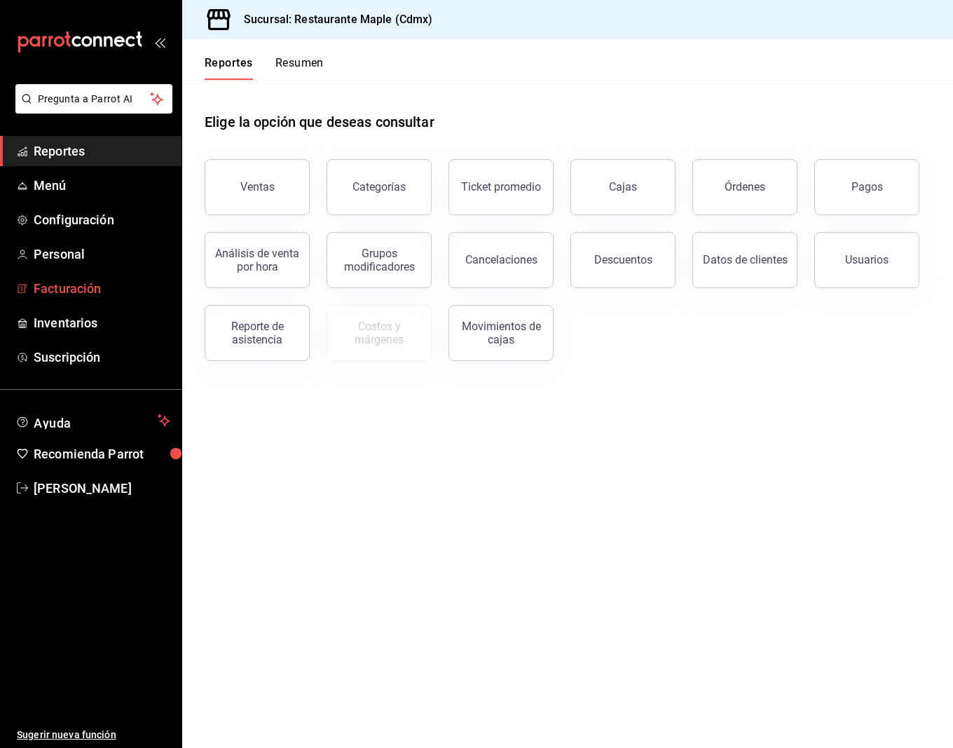
click at [53, 292] on span "Facturación" at bounding box center [102, 288] width 137 height 19
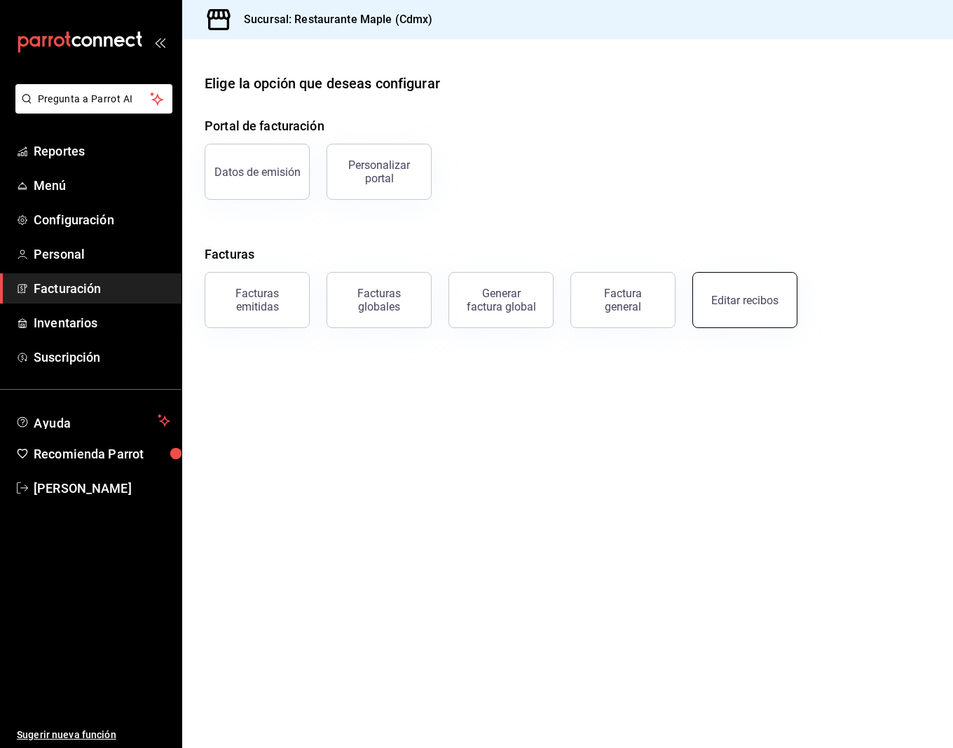
click at [754, 319] on button "Editar recibos" at bounding box center [744, 300] width 105 height 56
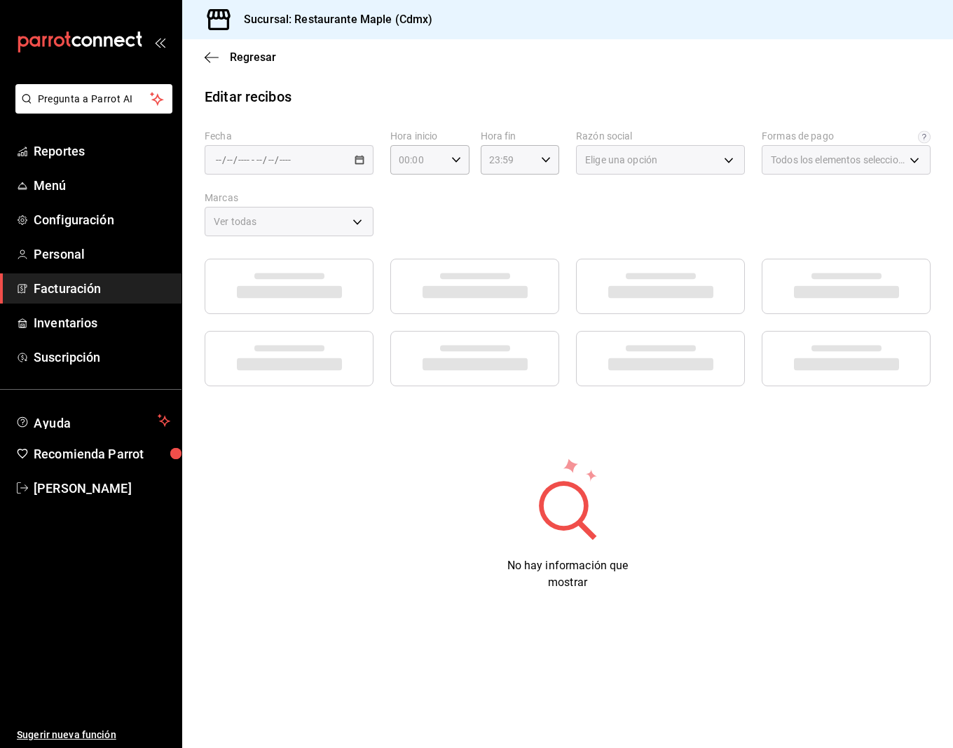
type input "1c0db33b-a268-48f2-8e75-1009b11b28a9"
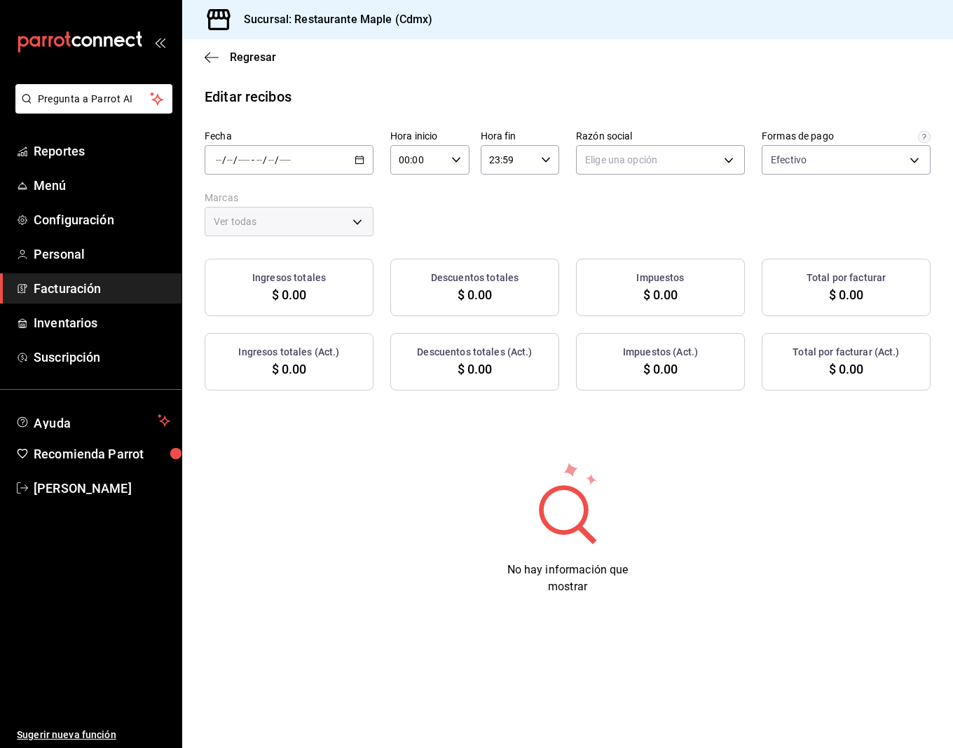
click at [363, 161] on \(Stroke\) "button" at bounding box center [359, 160] width 8 height 8
click at [263, 208] on span "Hoy" at bounding box center [271, 202] width 109 height 15
click at [355, 221] on div "Ver todas" at bounding box center [289, 221] width 169 height 29
click at [667, 153] on body "Pregunta a Parrot AI Reportes Menú Configuración Personal Facturación Inventari…" at bounding box center [476, 374] width 953 height 748
click at [622, 226] on li "RESTAURANTE MAPLE" at bounding box center [660, 231] width 167 height 26
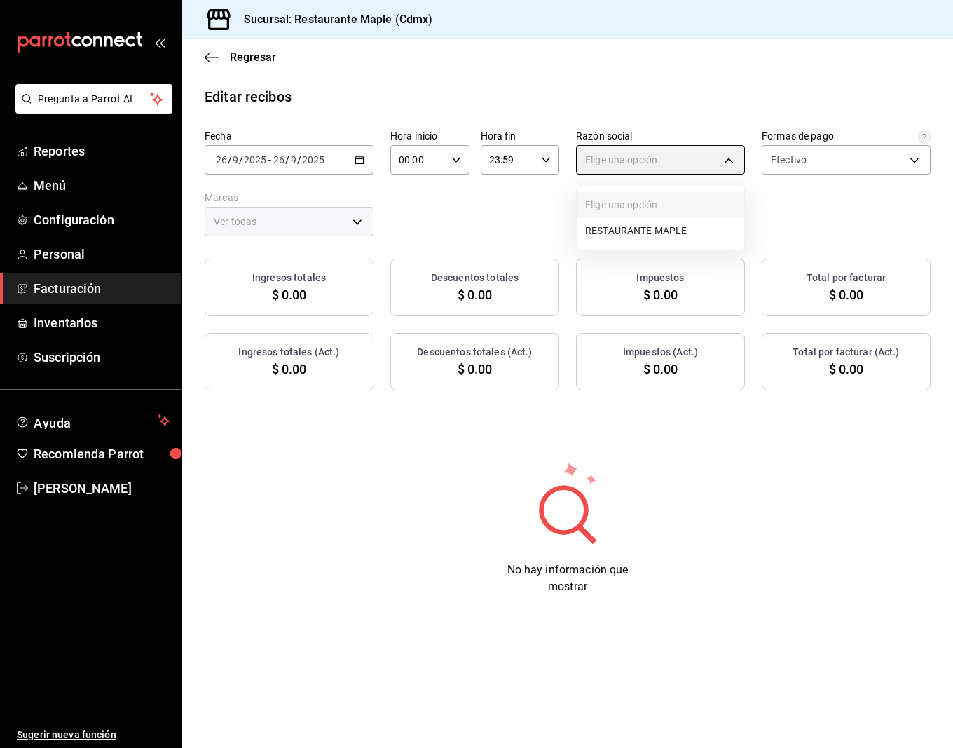
type input "9707b9c5-6b7d-4f6e-a4b1-93e597a3127c"
type input "9367c8d0-d5bf-442c-b6f8-a503c691c07e"
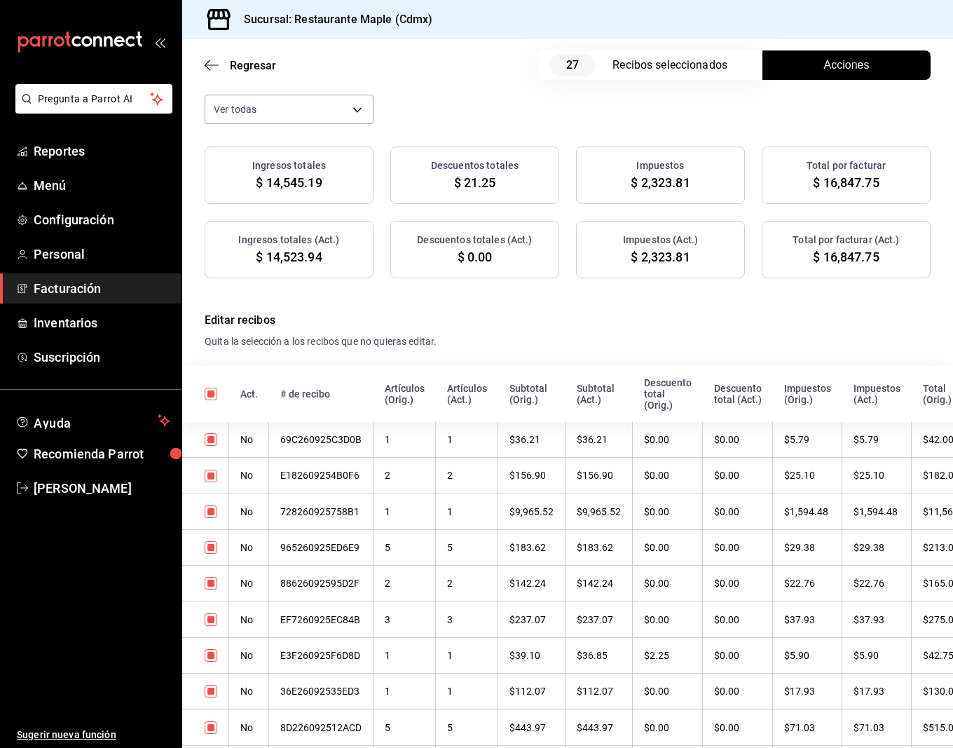
click at [647, 70] on div "Recibos seleccionados" at bounding box center [675, 65] width 126 height 17
click at [818, 74] on button "Acciones" at bounding box center [846, 64] width 168 height 29
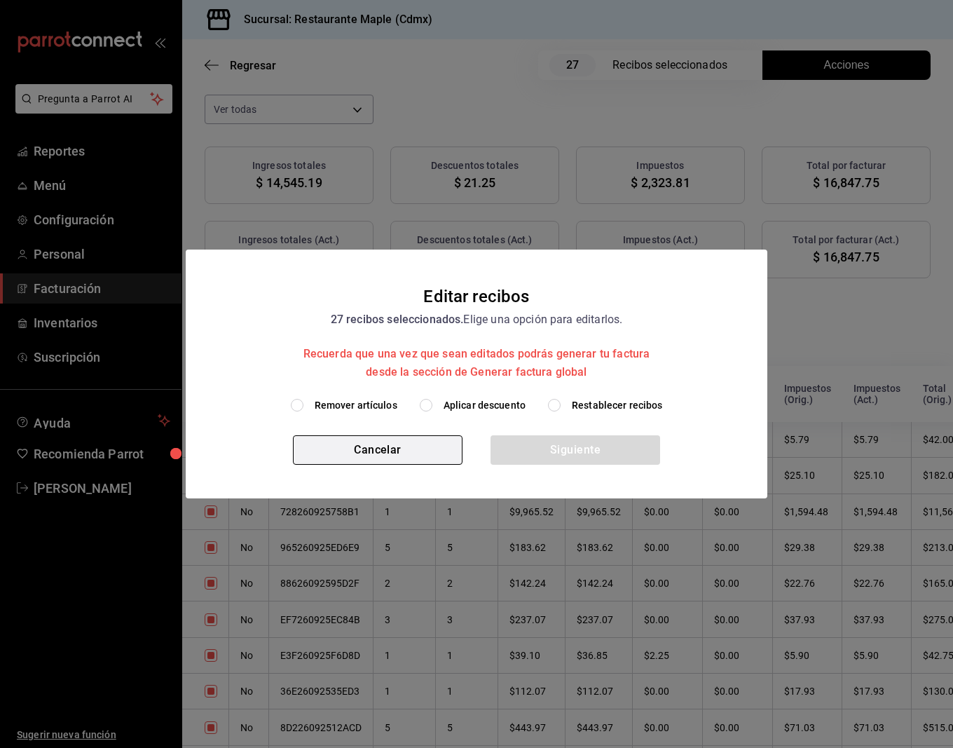
click at [391, 451] on button "Cancelar" at bounding box center [378, 449] width 170 height 29
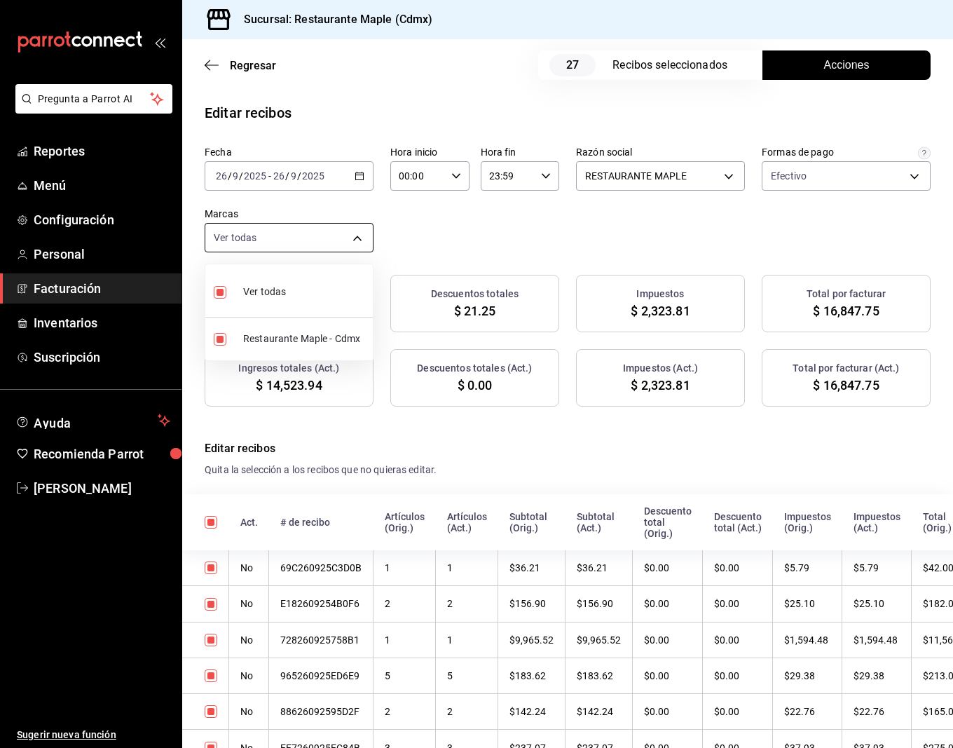
click at [303, 247] on body "Pregunta a Parrot AI Reportes Menú Configuración Personal Facturación Inventari…" at bounding box center [476, 374] width 953 height 748
click at [426, 259] on div at bounding box center [476, 374] width 953 height 748
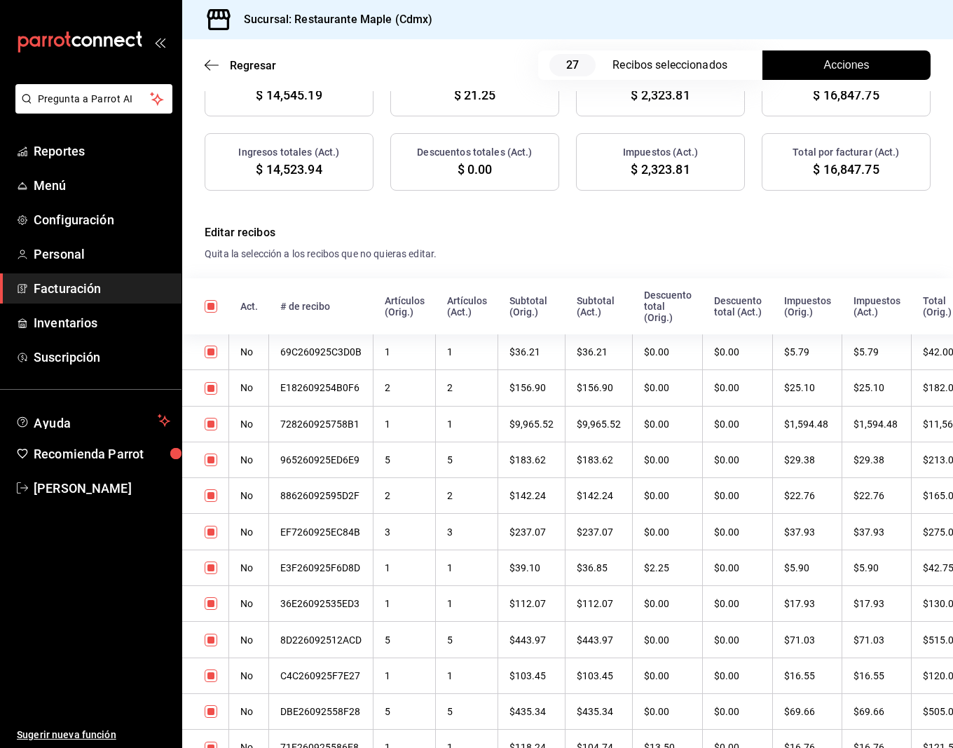
click at [215, 303] on input "checkbox" at bounding box center [211, 306] width 13 height 13
checkbox input "false"
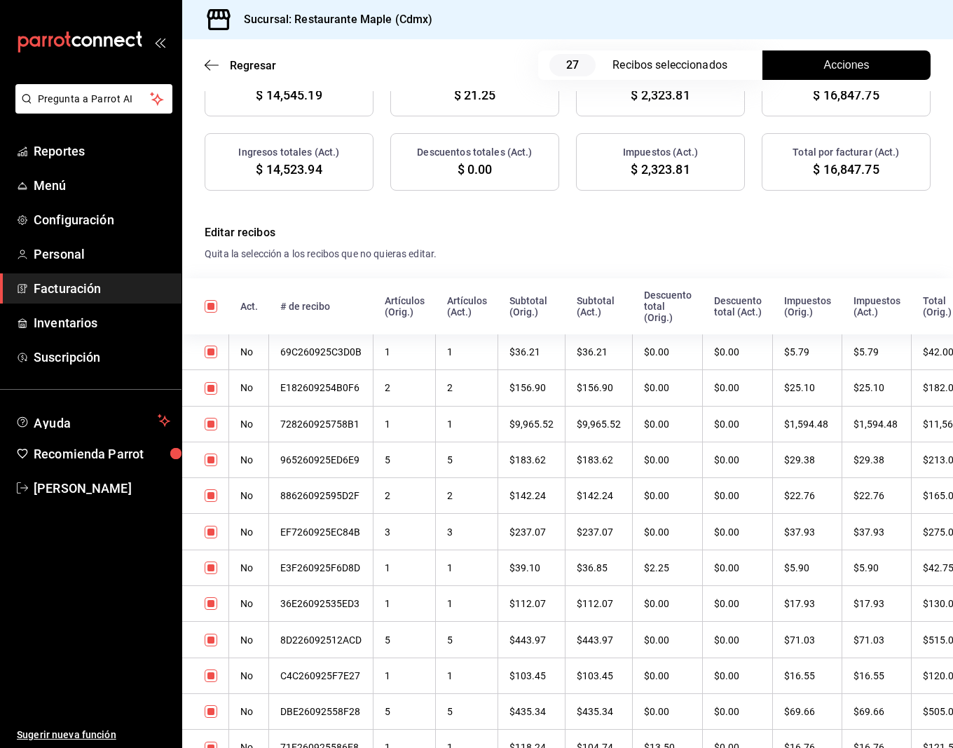
checkbox input "false"
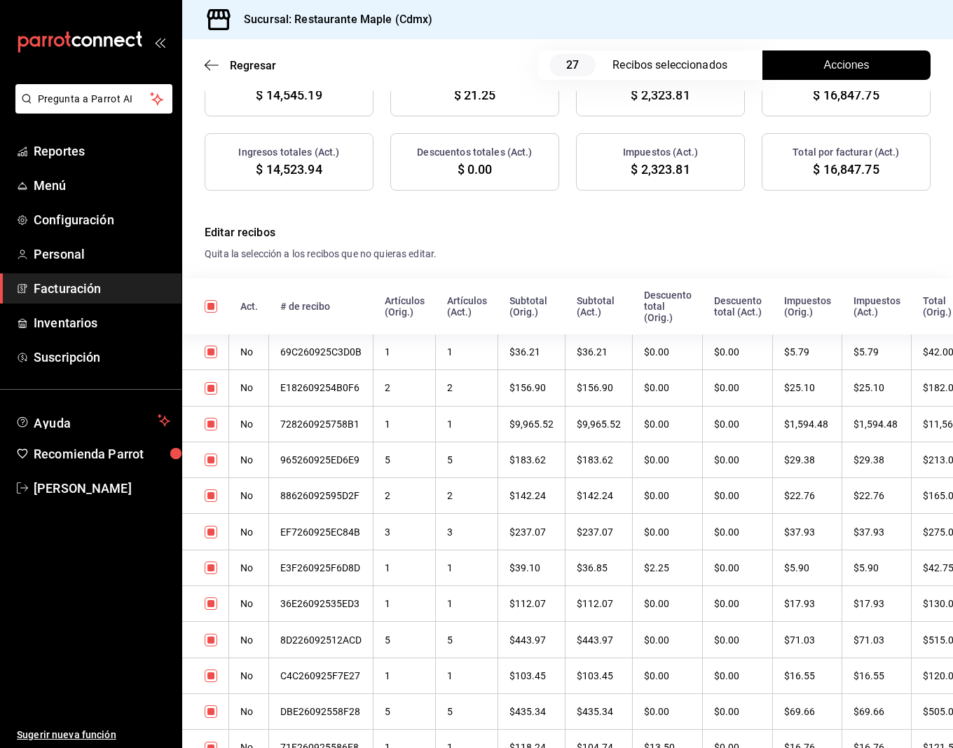
checkbox input "false"
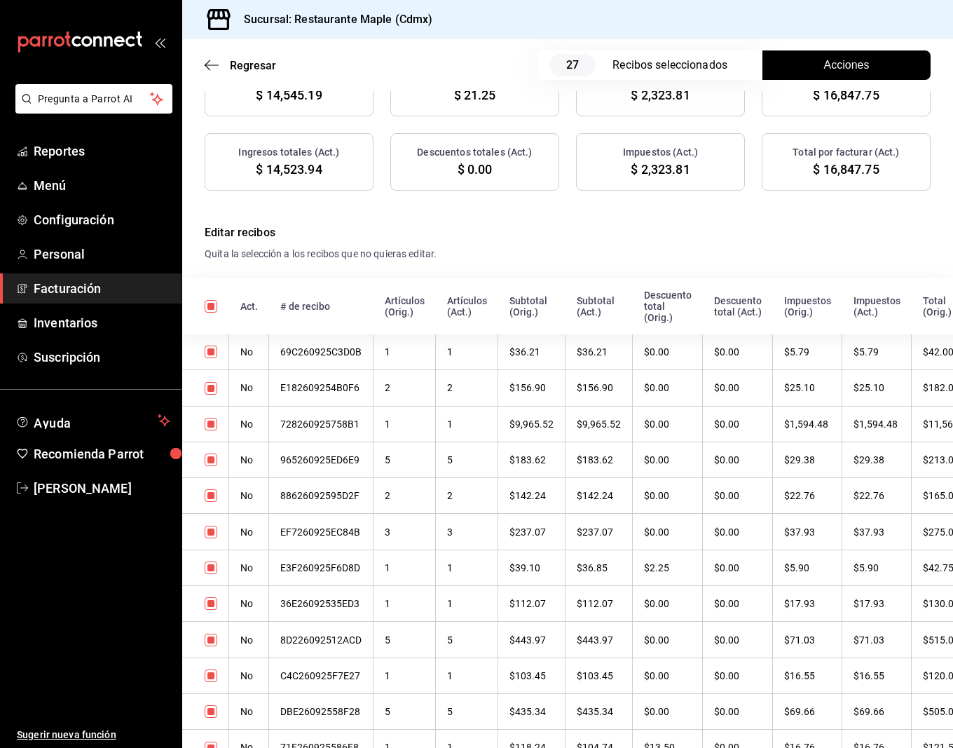
checkbox input "false"
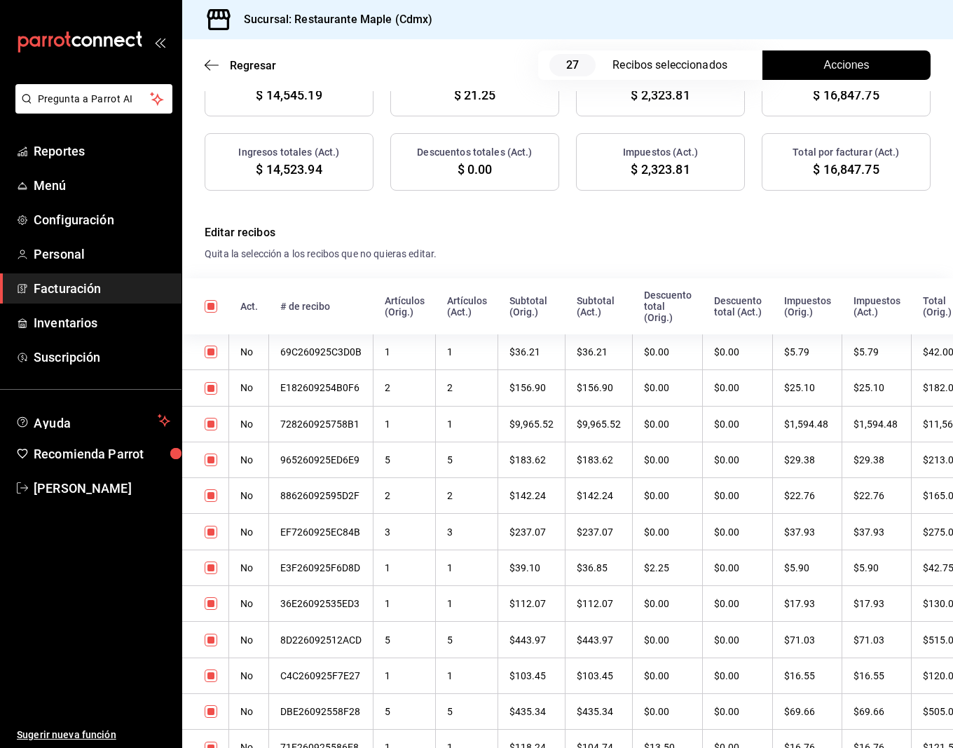
checkbox input "false"
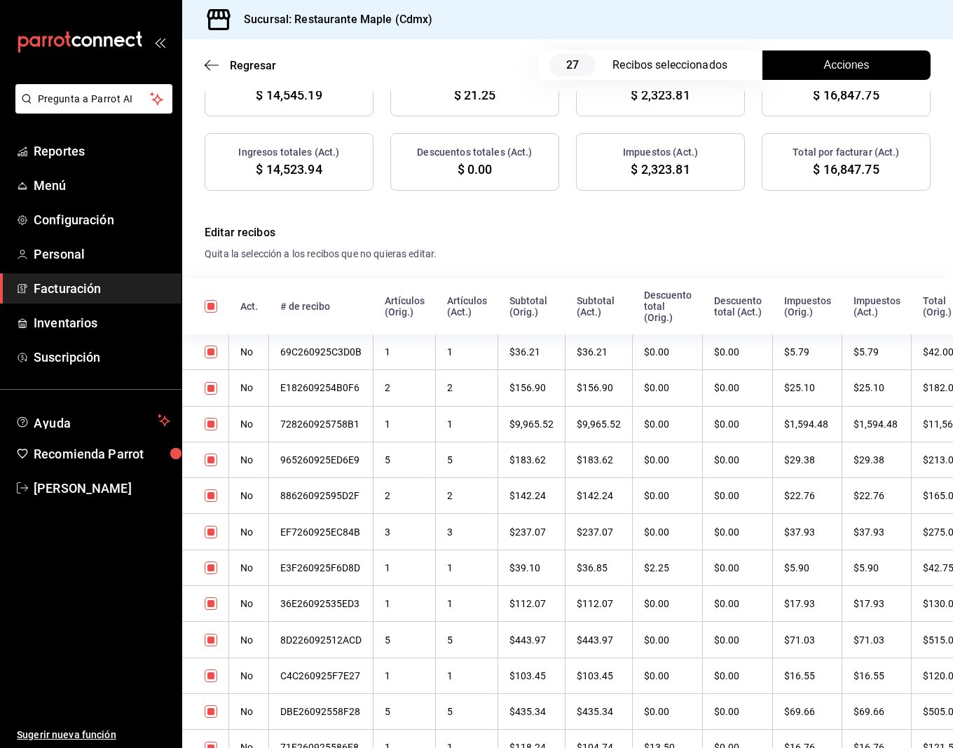
checkbox input "false"
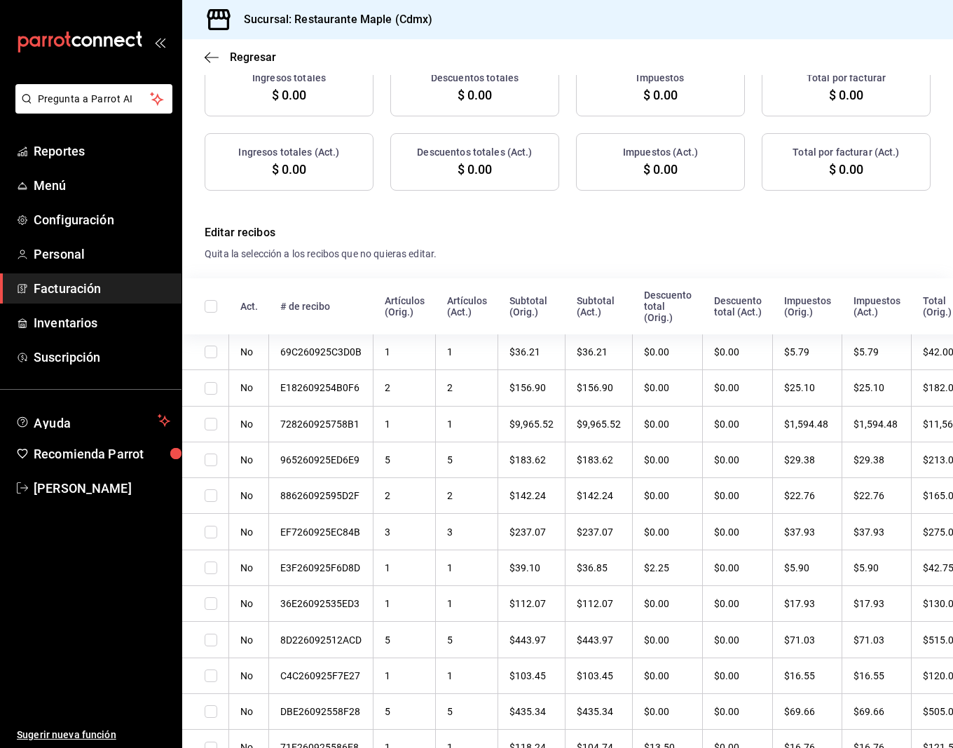
click at [215, 303] on input "checkbox" at bounding box center [211, 306] width 13 height 13
checkbox input "true"
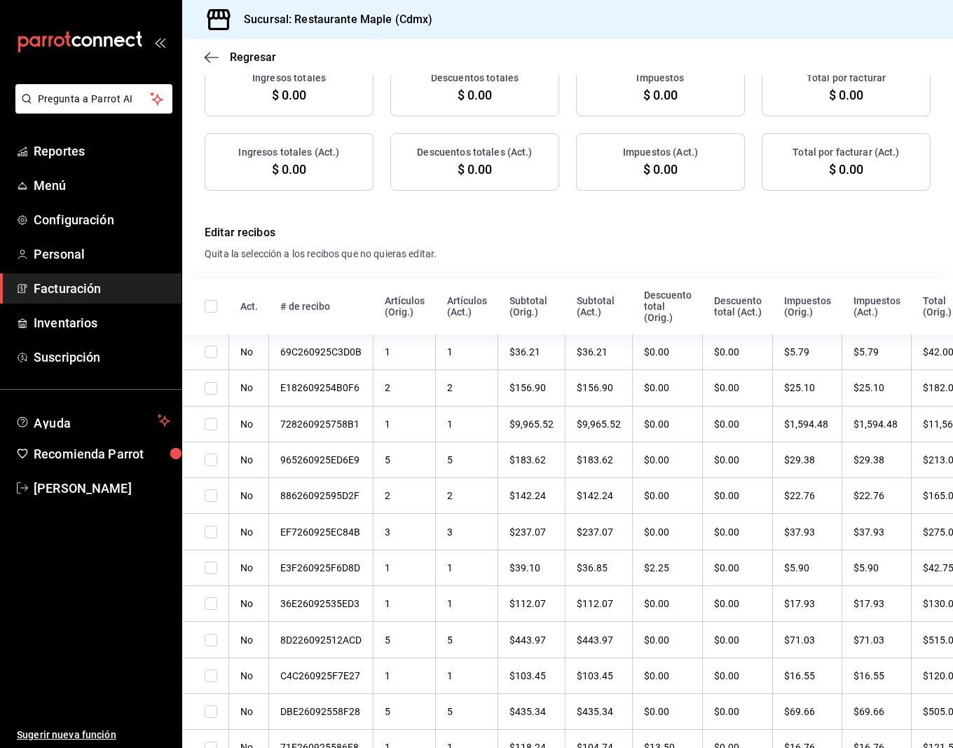
checkbox input "true"
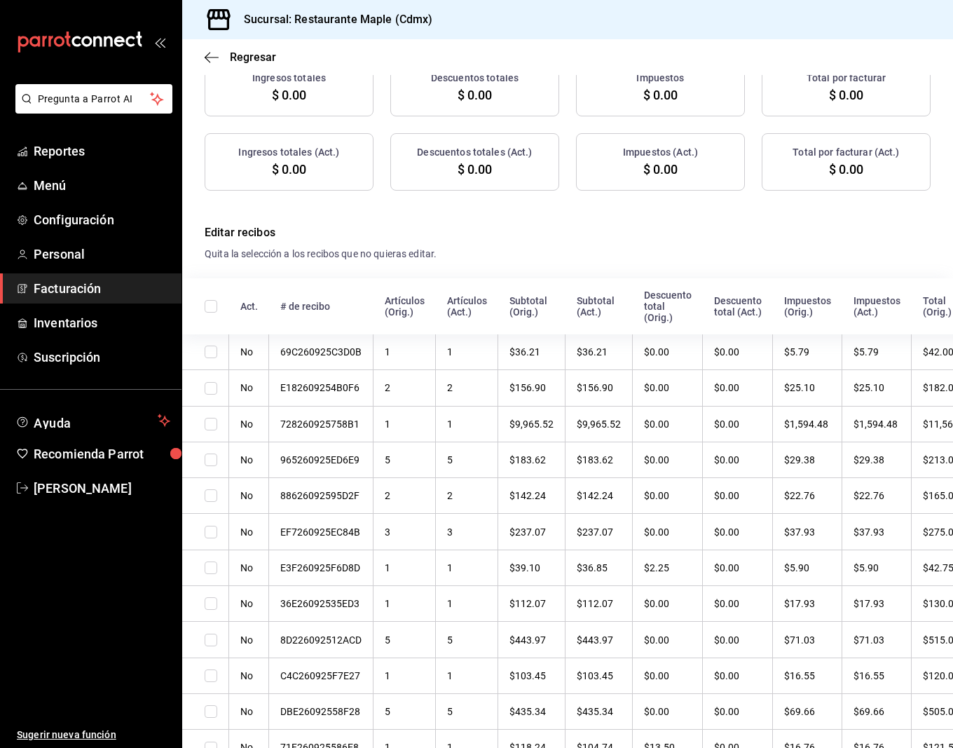
checkbox input "true"
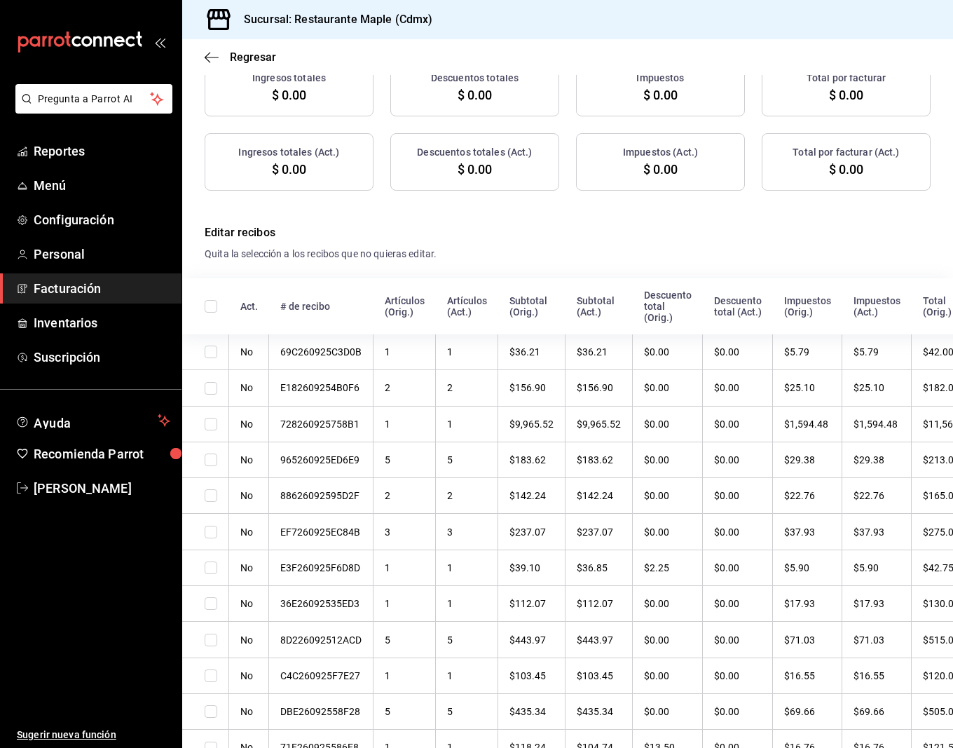
checkbox input "true"
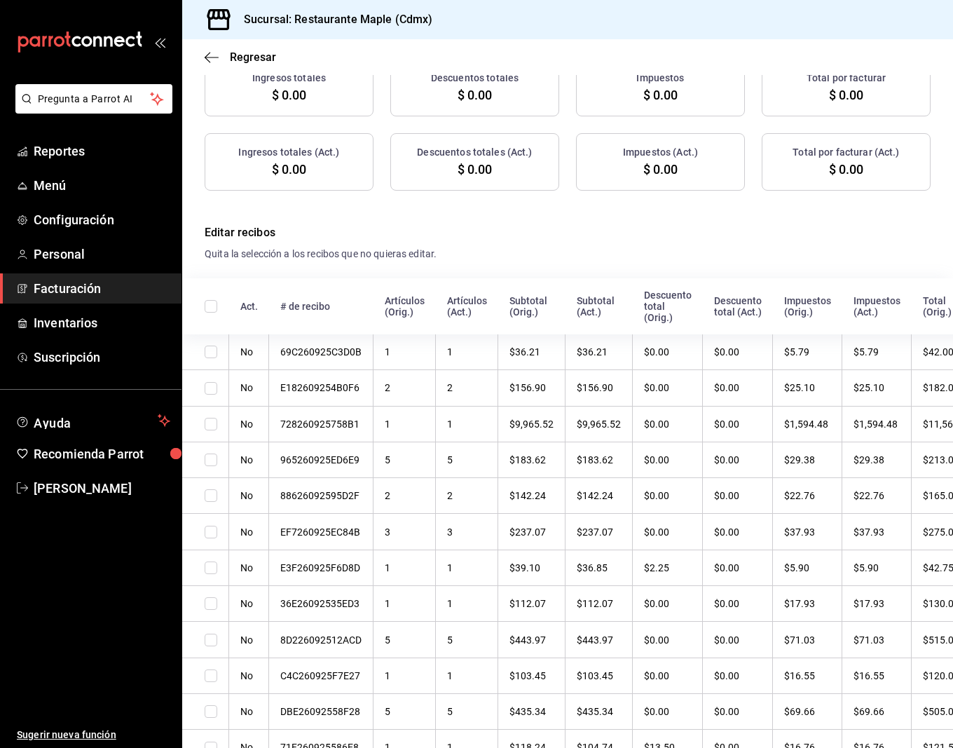
checkbox input "true"
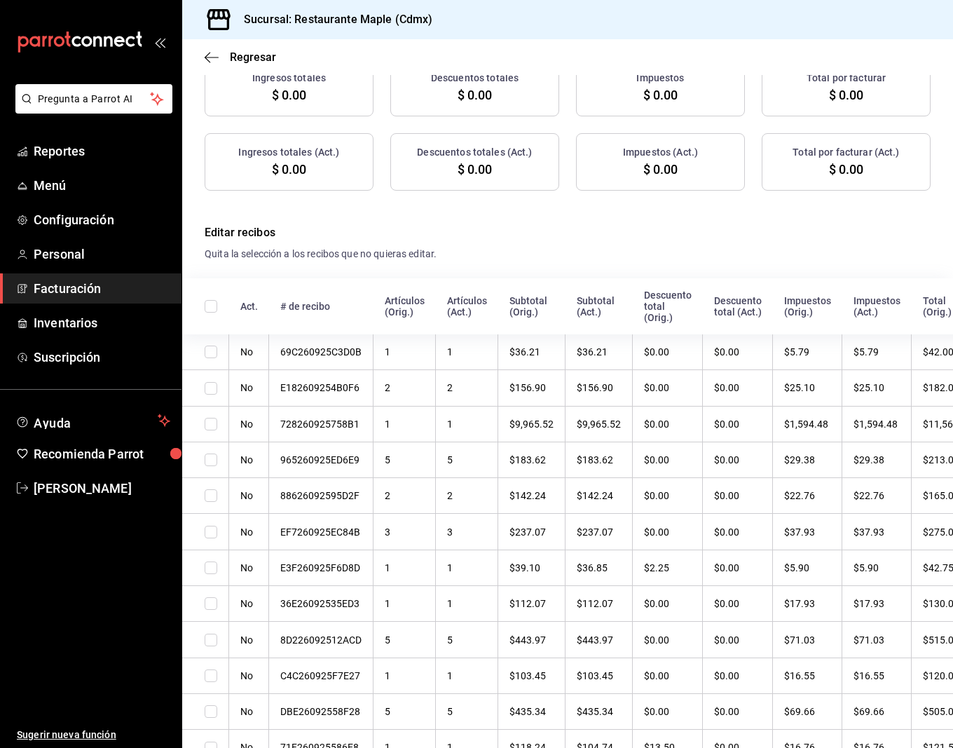
checkbox input "true"
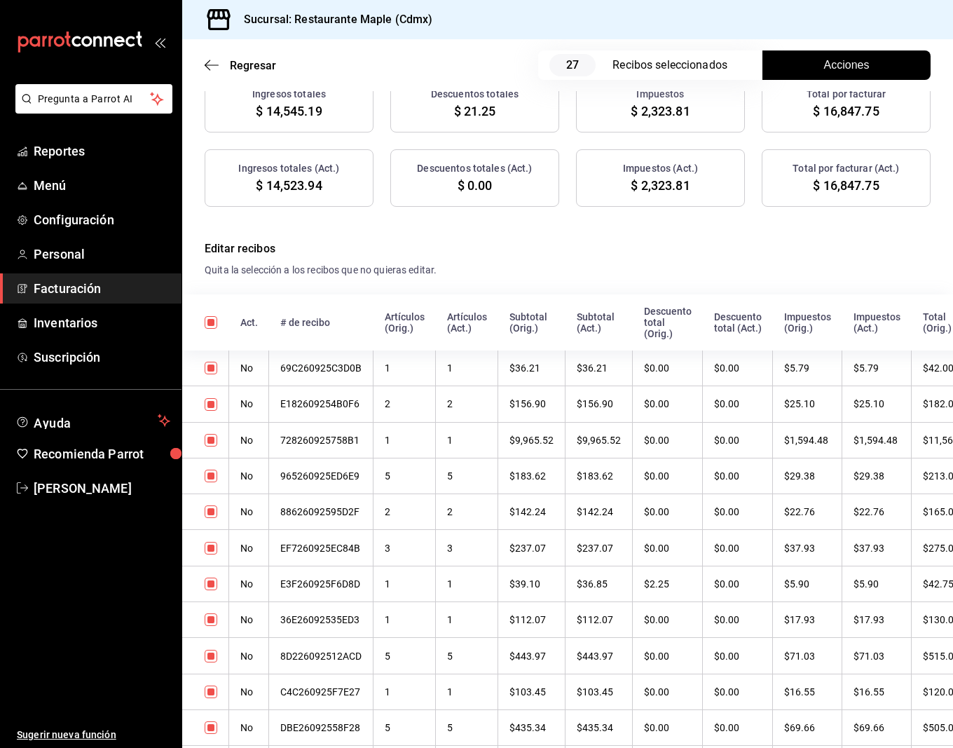
scroll to position [216, 0]
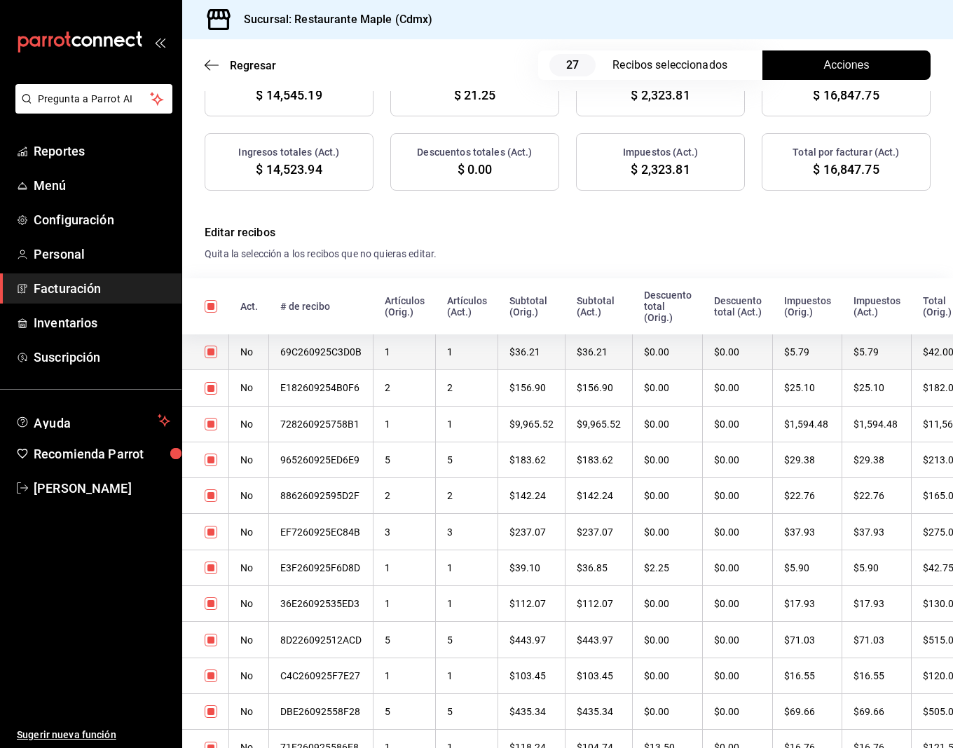
click at [217, 349] on input "checkbox" at bounding box center [211, 351] width 13 height 13
checkbox input "false"
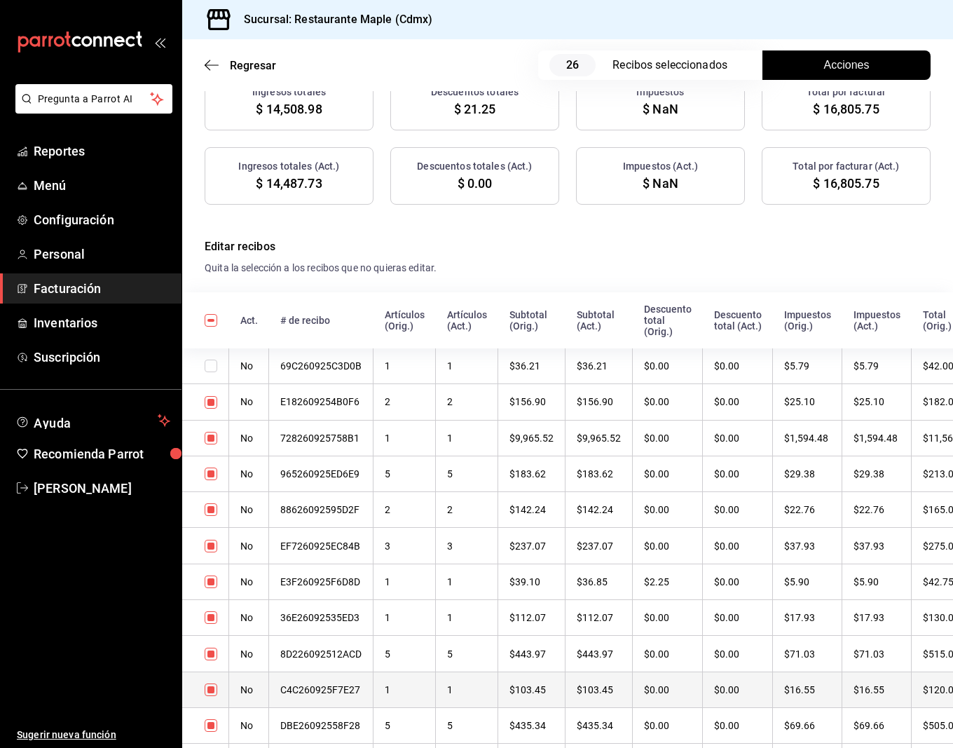
scroll to position [0, 0]
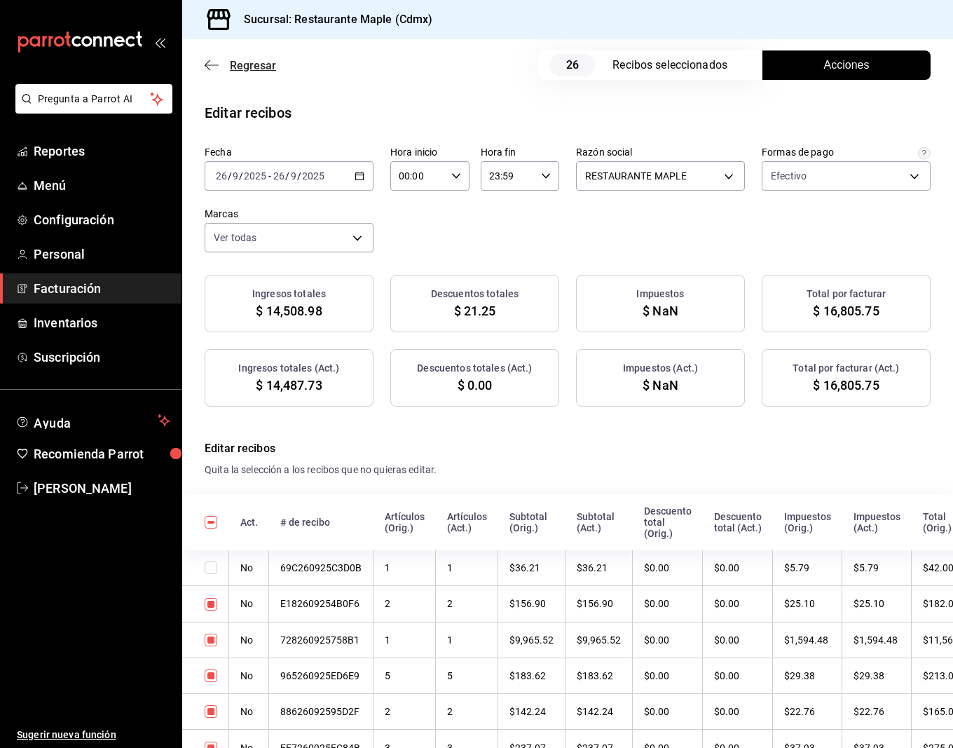
click at [208, 64] on icon "button" at bounding box center [212, 65] width 14 height 13
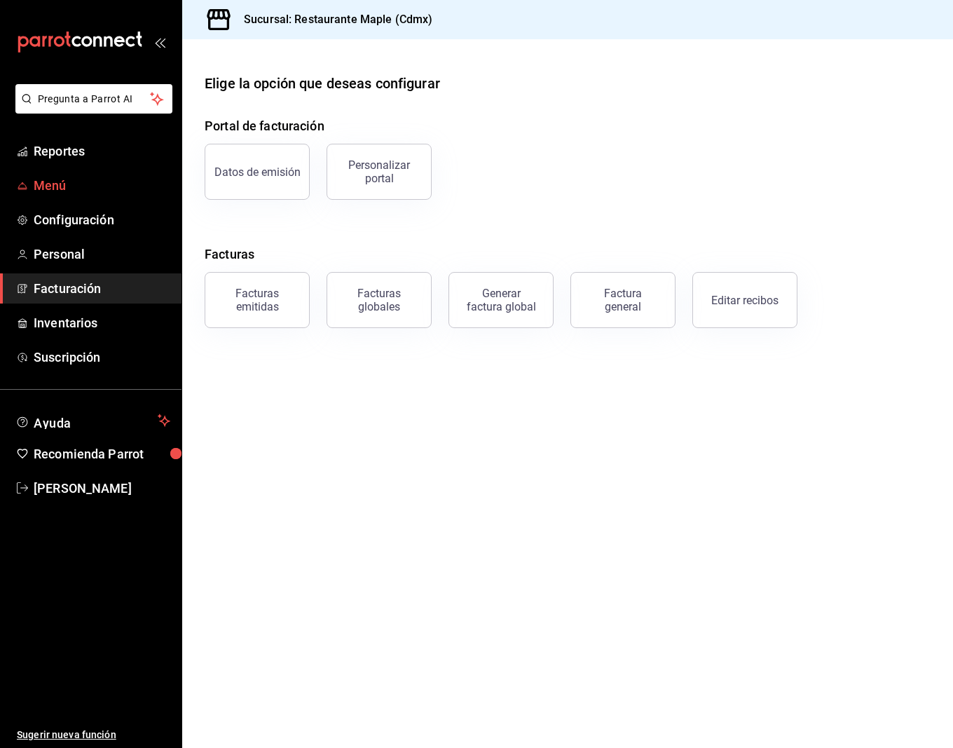
click at [60, 180] on span "Menú" at bounding box center [102, 185] width 137 height 19
